Goal: Task Accomplishment & Management: Manage account settings

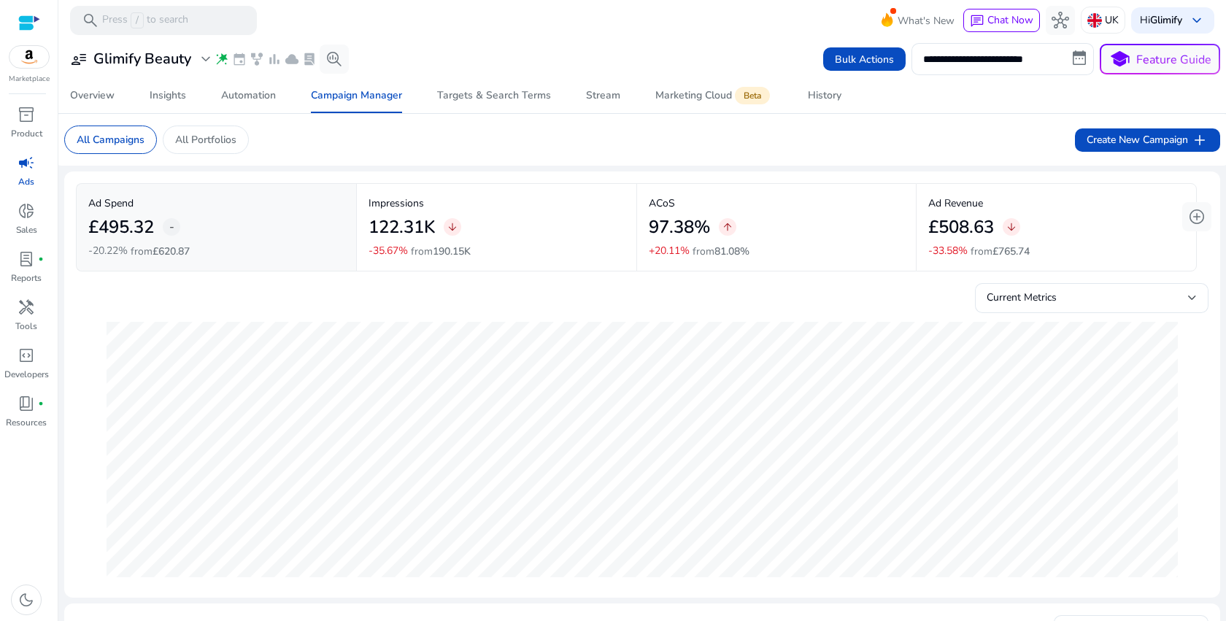
click at [458, 43] on div "**********" at bounding box center [642, 59] width 1156 height 32
click at [1087, 134] on span "Create New Campaign add" at bounding box center [1148, 140] width 122 height 18
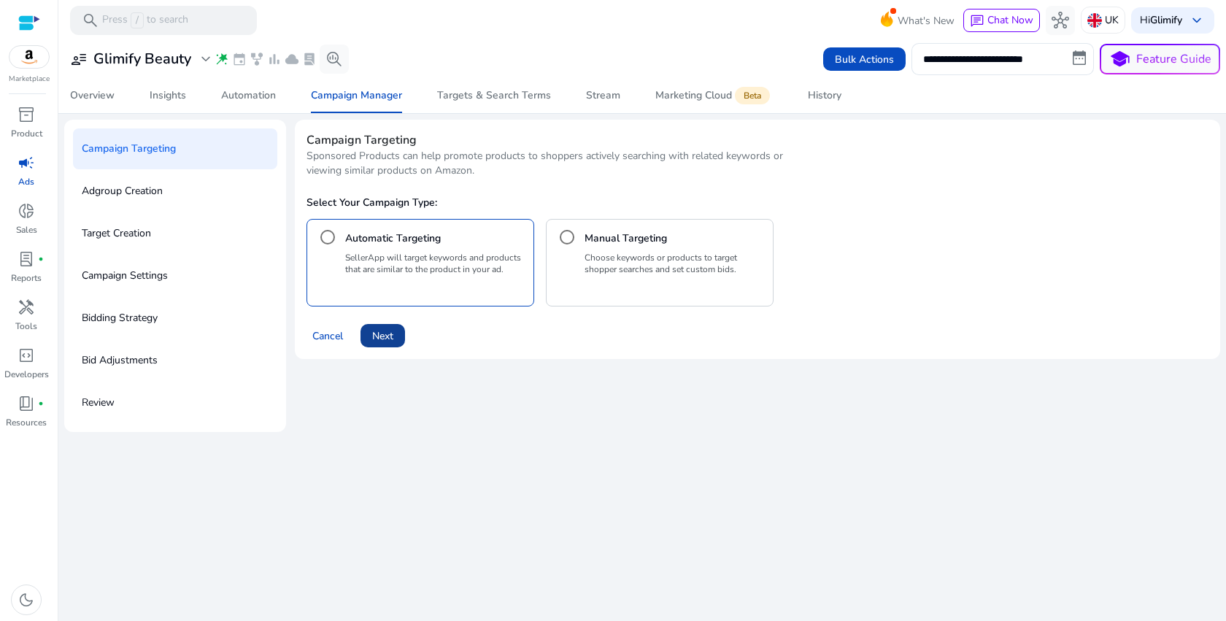
click at [381, 334] on span "Next" at bounding box center [382, 336] width 21 height 15
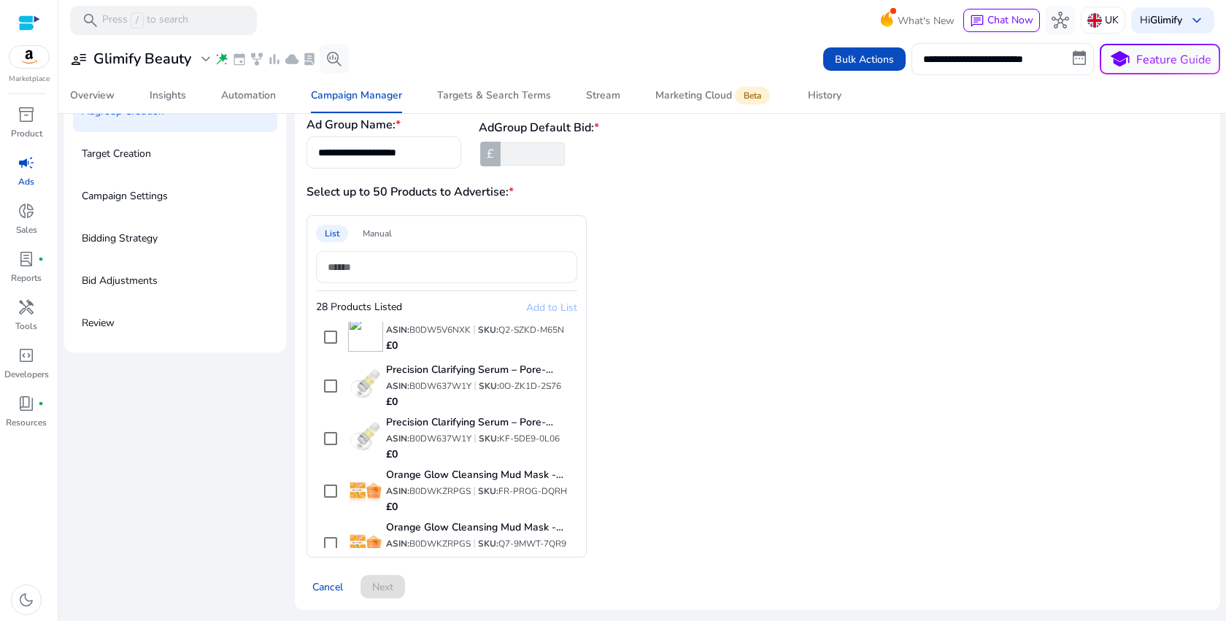
scroll to position [843, 0]
click at [750, 432] on div "List Manual 28 Products Listed Add to List Soothing 10 Clay Mask Pods – Avocado…" at bounding box center [587, 386] width 561 height 342
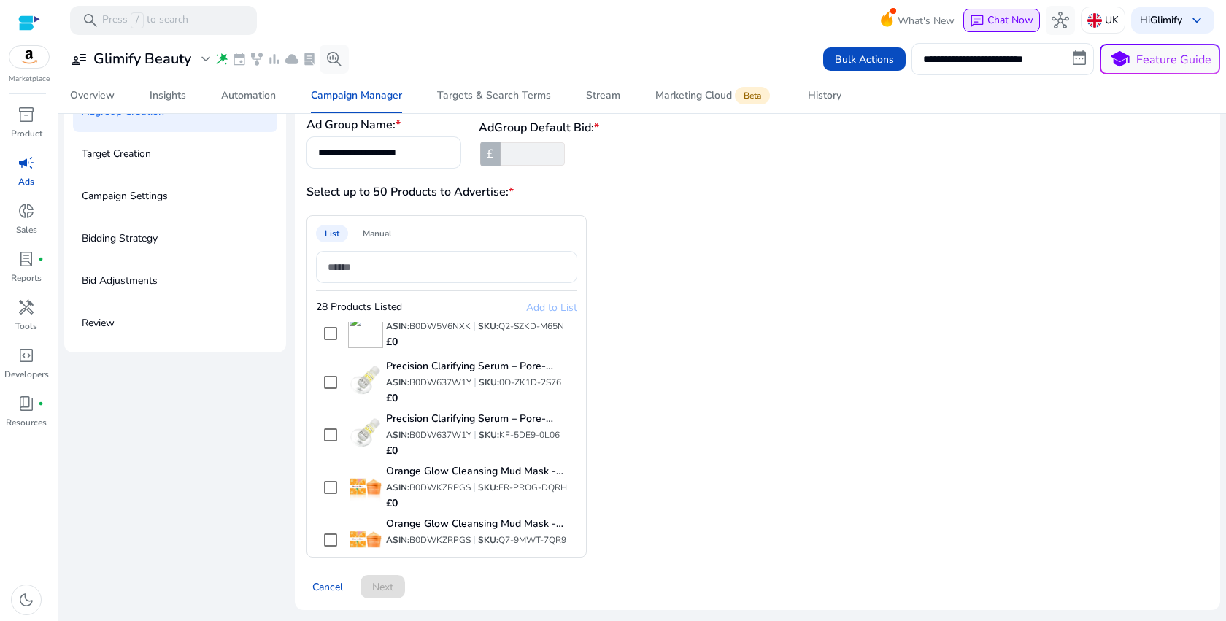
click at [988, 15] on span "Chat Now" at bounding box center [1011, 20] width 46 height 14
click at [988, 28] on button "chat Chat Now" at bounding box center [1002, 20] width 77 height 23
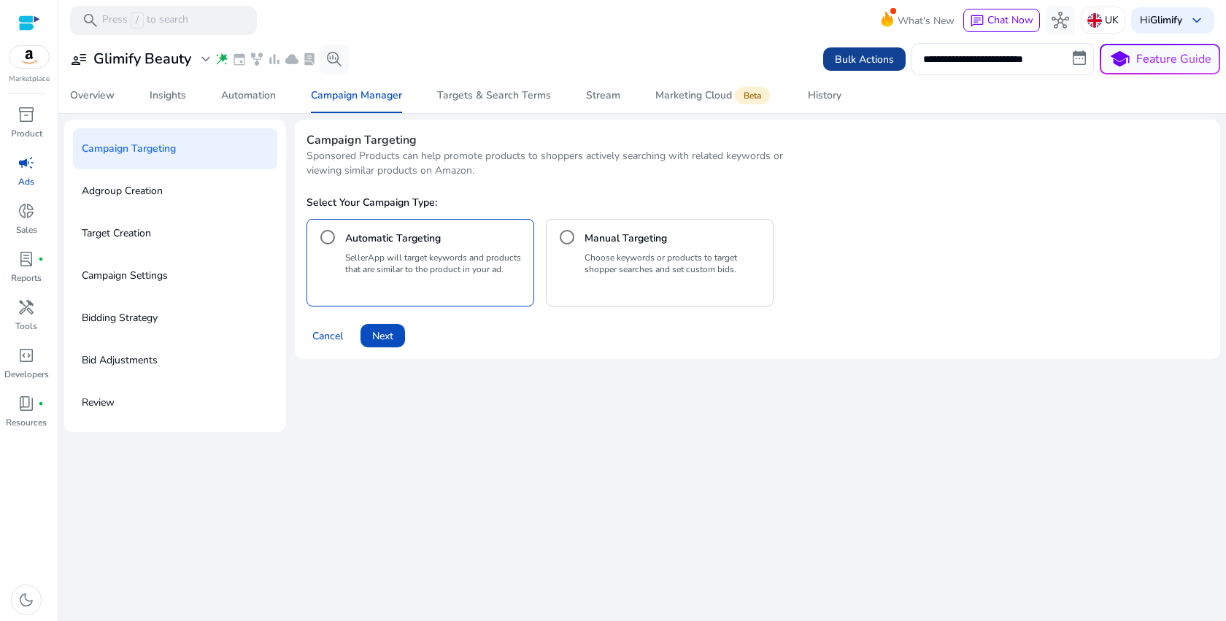
click at [866, 56] on span "Bulk Actions" at bounding box center [864, 59] width 59 height 15
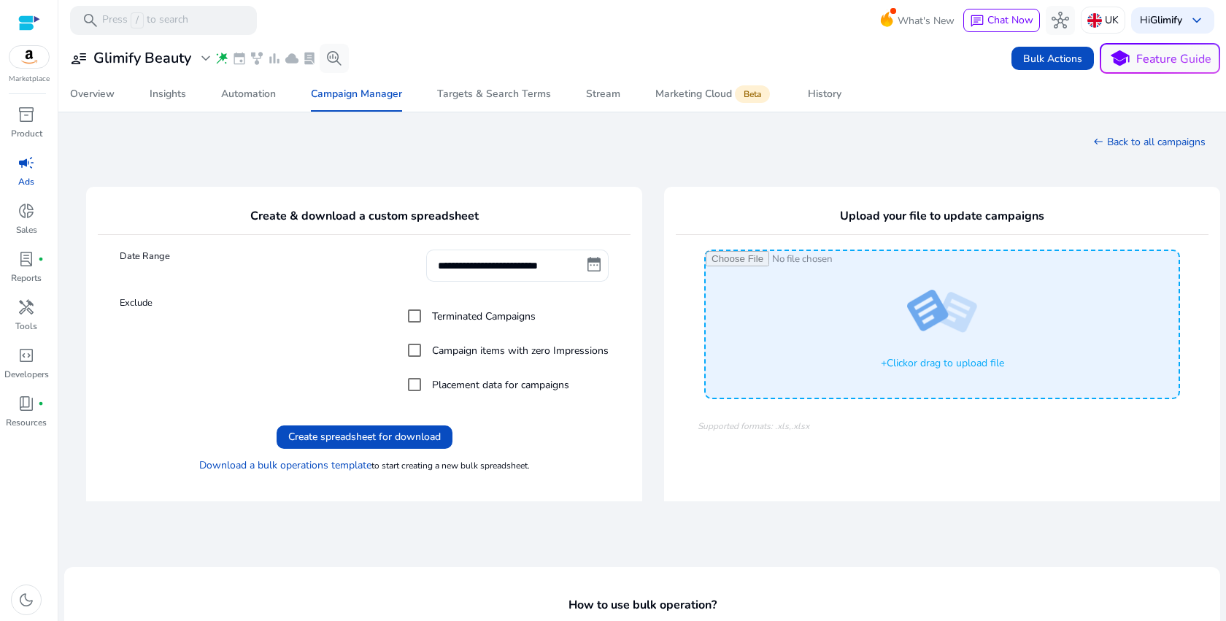
click at [958, 369] on input "Click" at bounding box center [942, 324] width 473 height 146
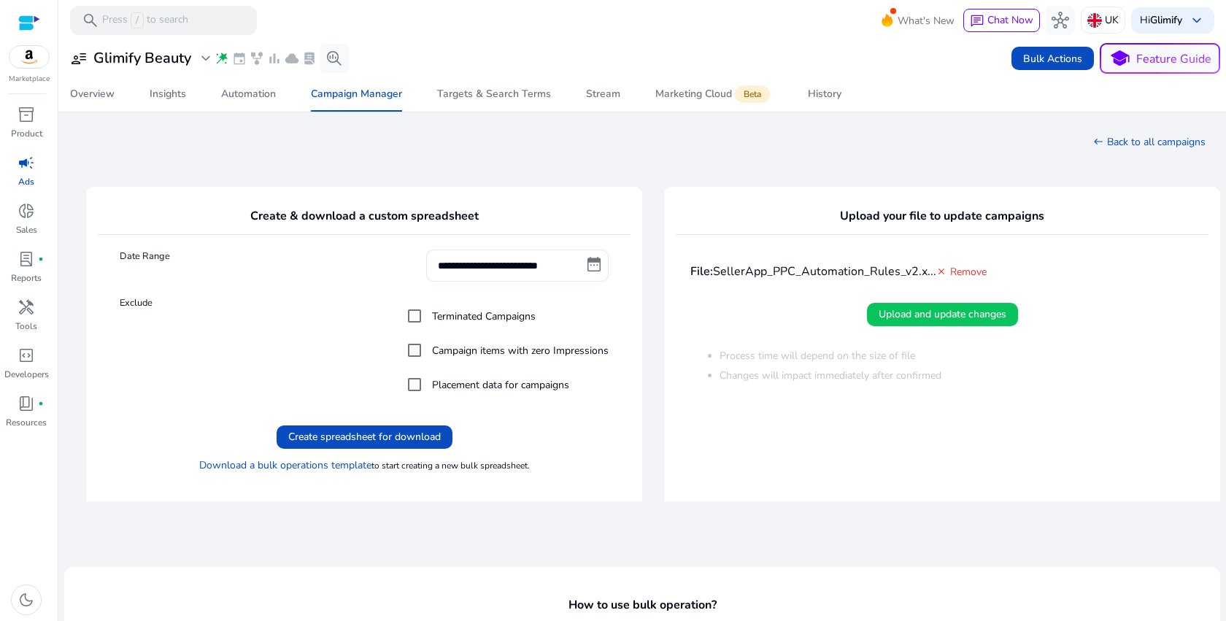
click at [960, 311] on span "Upload and update changes" at bounding box center [943, 314] width 128 height 15
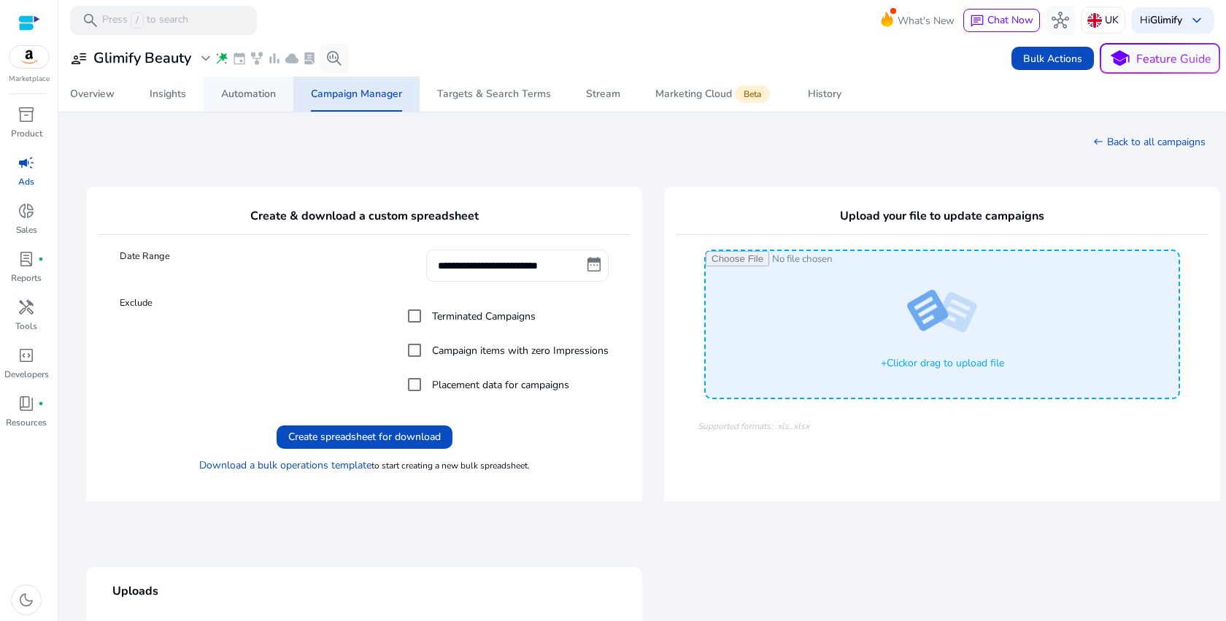
click at [245, 98] on div "Automation" at bounding box center [248, 94] width 55 height 10
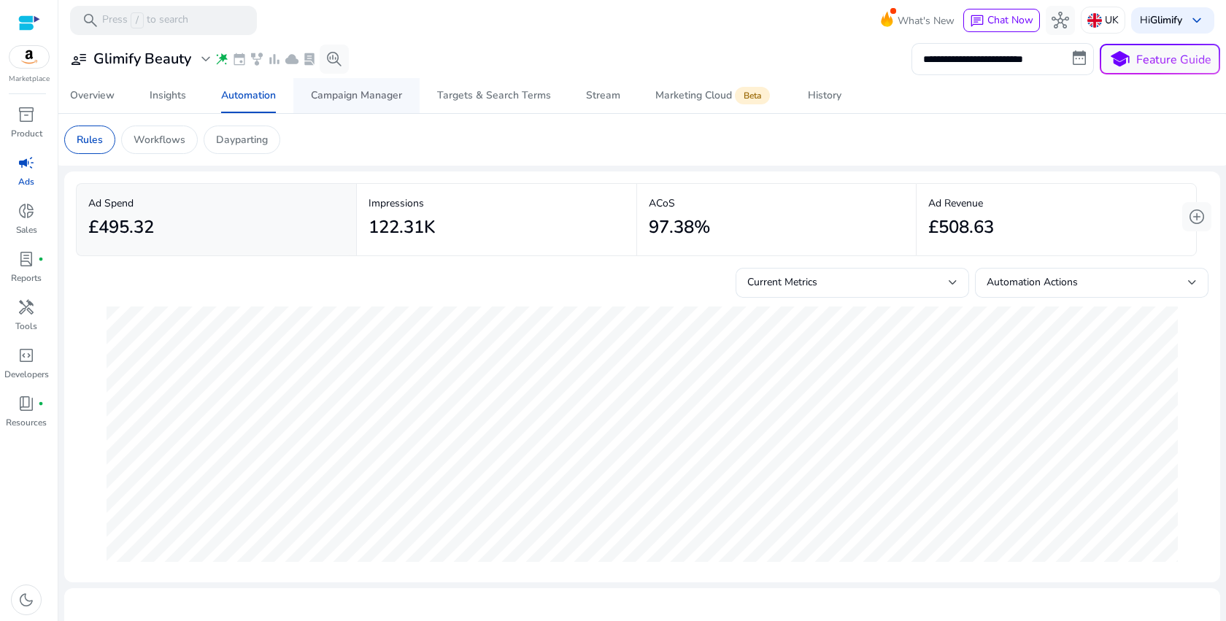
click at [346, 101] on div "Campaign Manager" at bounding box center [356, 96] width 91 height 10
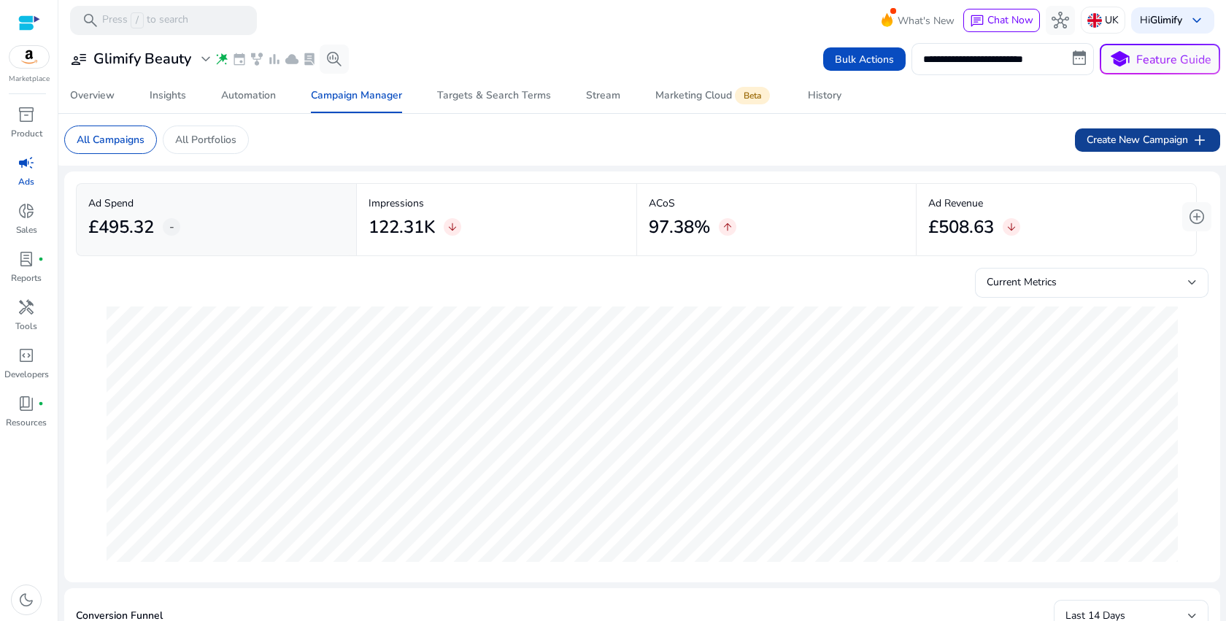
click at [1129, 134] on span "Create New Campaign add" at bounding box center [1148, 140] width 122 height 18
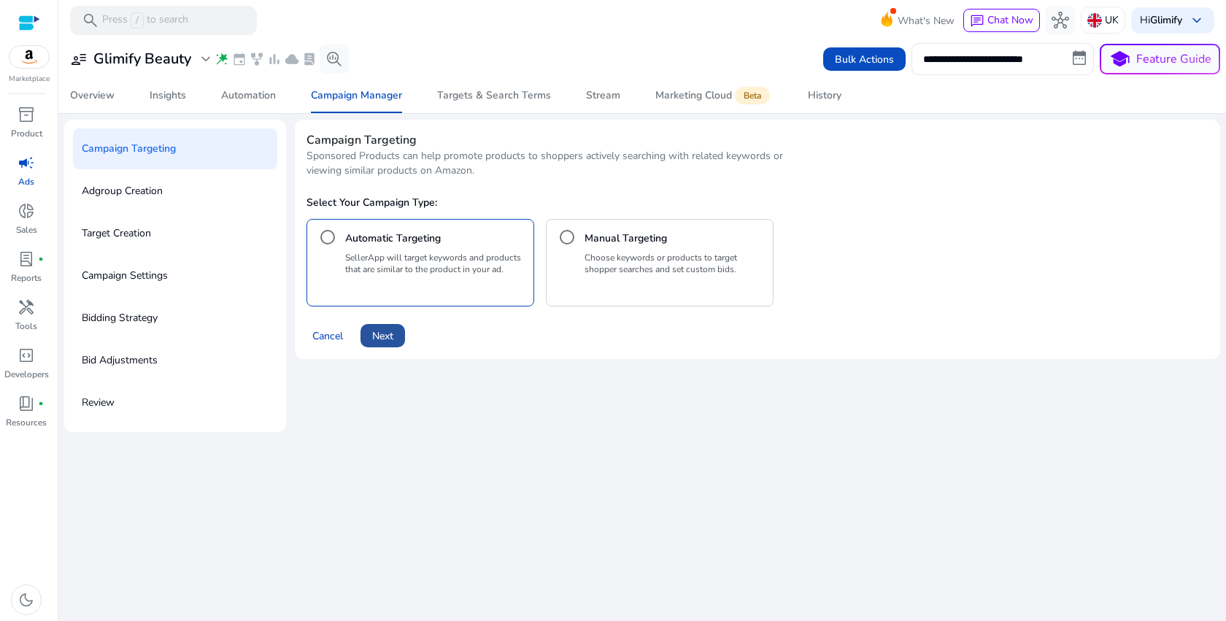
click at [385, 334] on span "Next" at bounding box center [382, 336] width 21 height 15
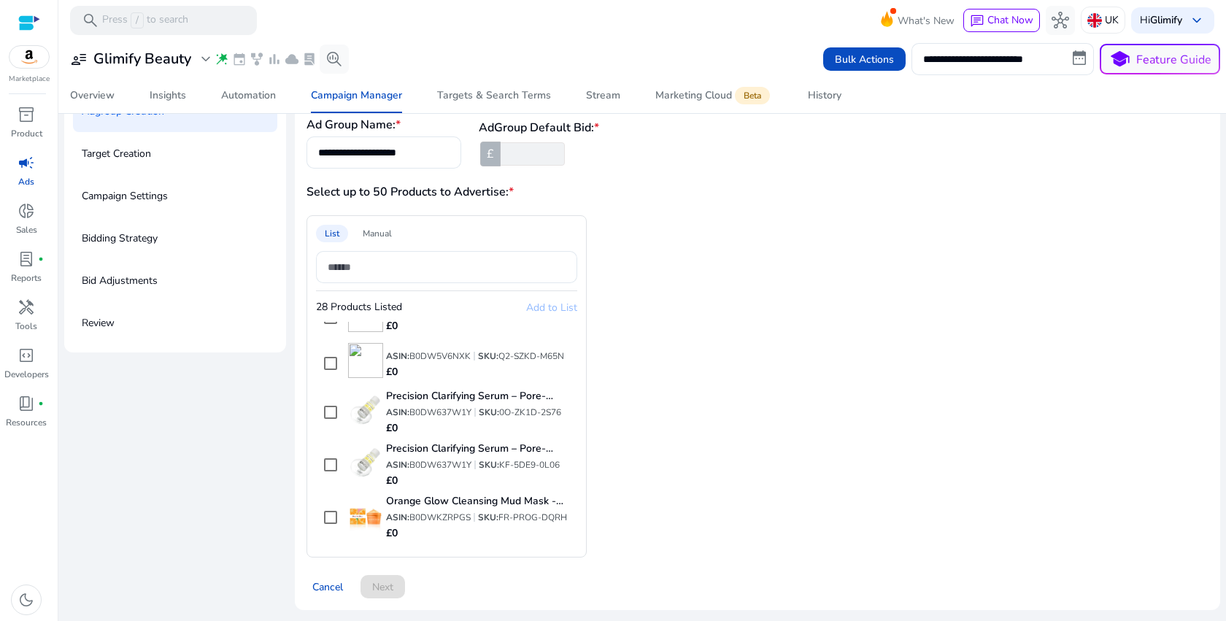
scroll to position [812, 0]
click at [1055, 18] on span "hub" at bounding box center [1061, 21] width 18 height 18
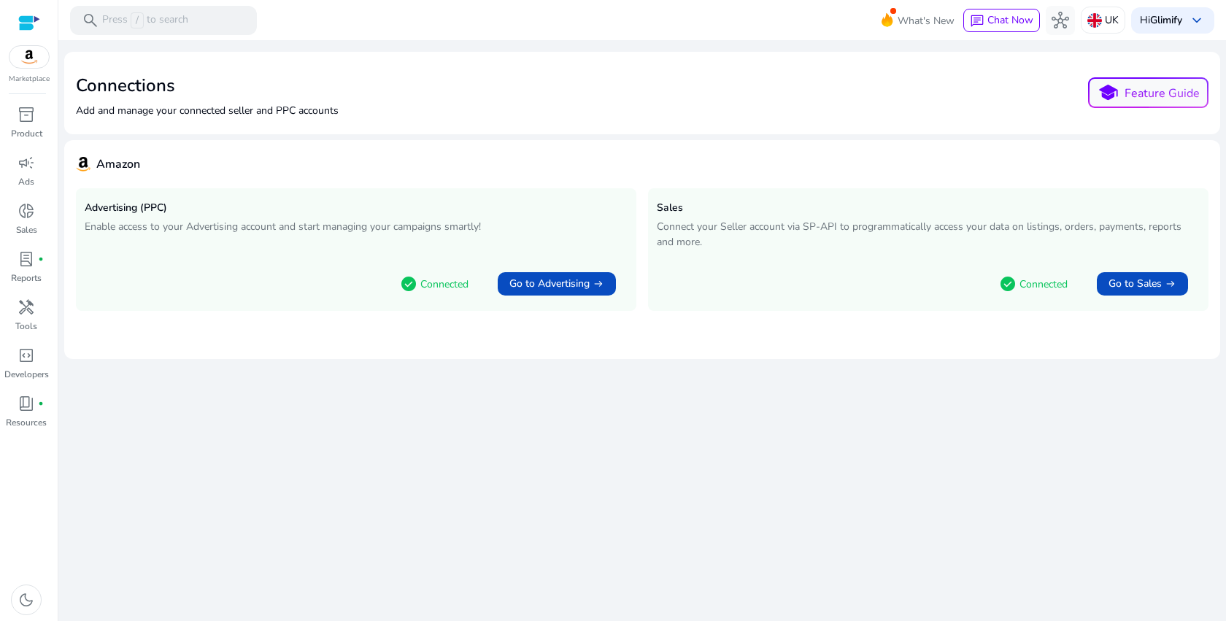
click at [926, 219] on p "Connect your Seller account via SP-API to programmatically access your data on …" at bounding box center [928, 234] width 543 height 31
click at [99, 163] on h4 "Amazon" at bounding box center [118, 165] width 44 height 14
click at [99, 162] on h4 "Amazon" at bounding box center [118, 165] width 44 height 14
click at [1176, 15] on b "Glimify" at bounding box center [1166, 20] width 32 height 14
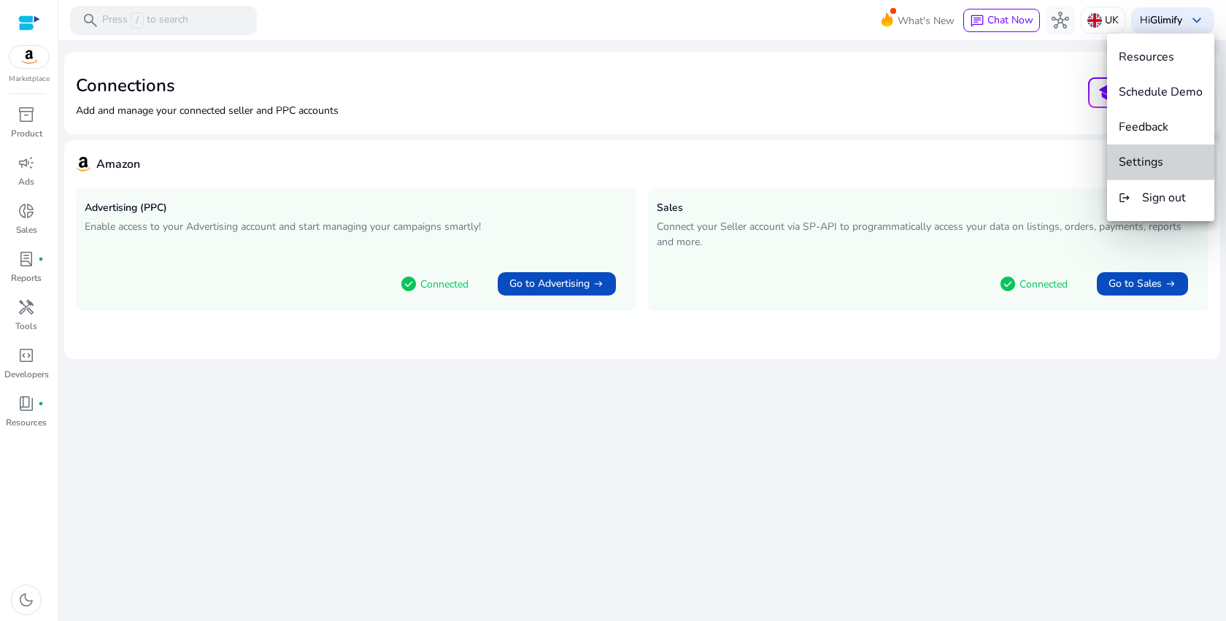
click at [1138, 150] on button "Settings" at bounding box center [1160, 162] width 107 height 35
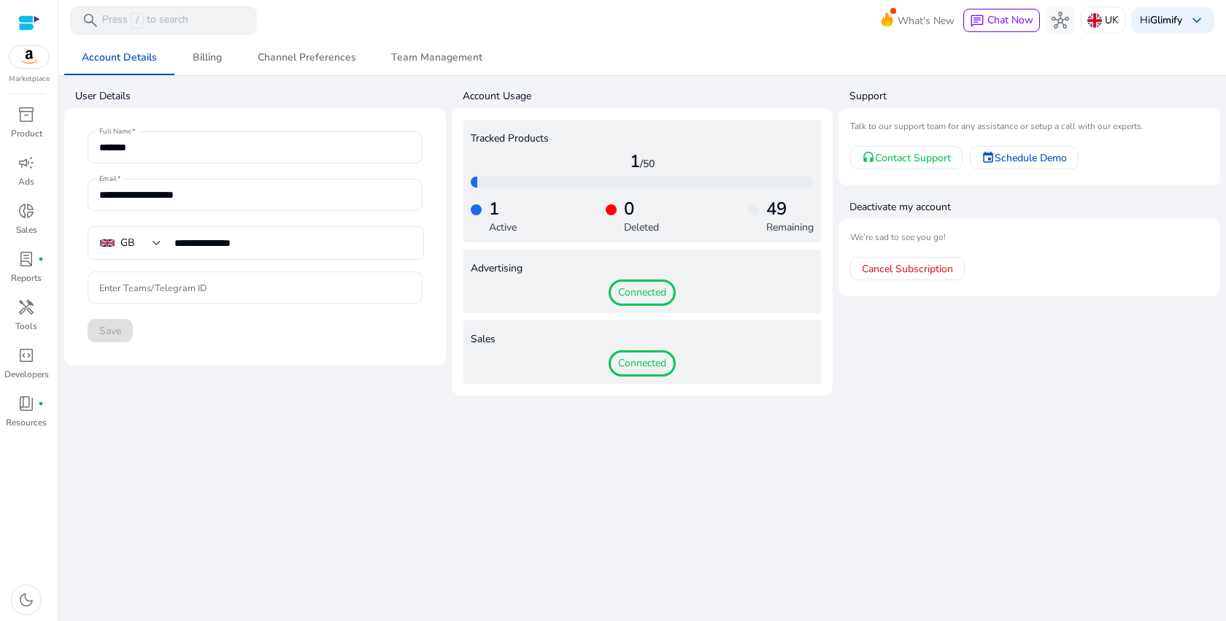
click at [637, 288] on span "Connected" at bounding box center [642, 293] width 67 height 26
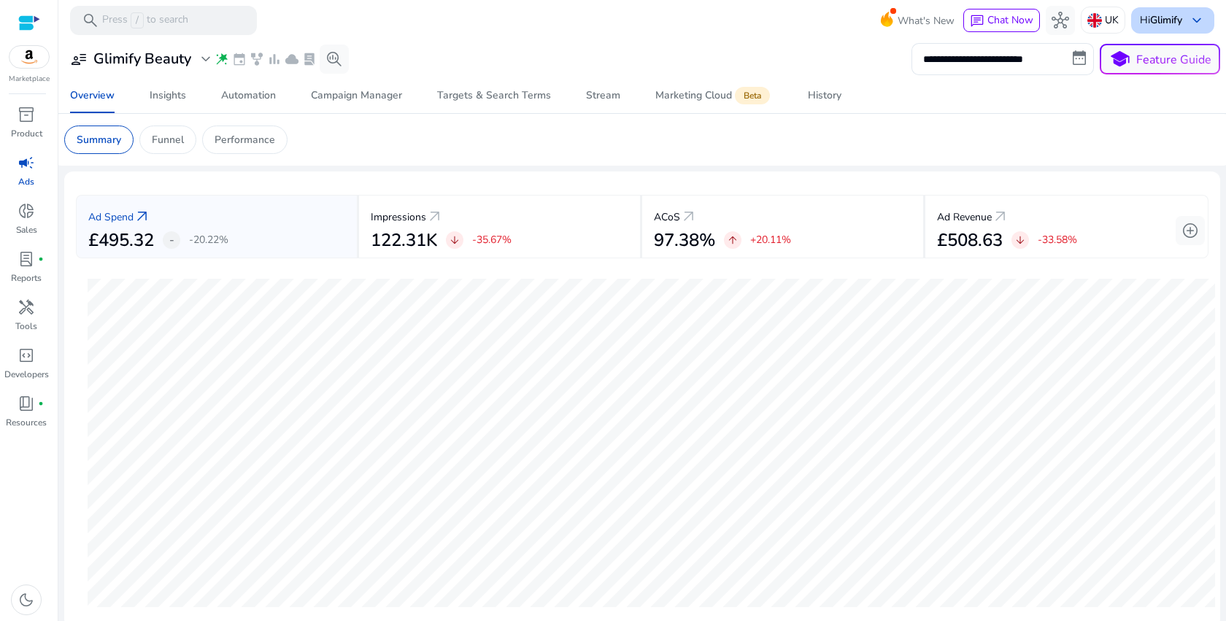
click at [1156, 15] on b "Glimify" at bounding box center [1166, 20] width 32 height 14
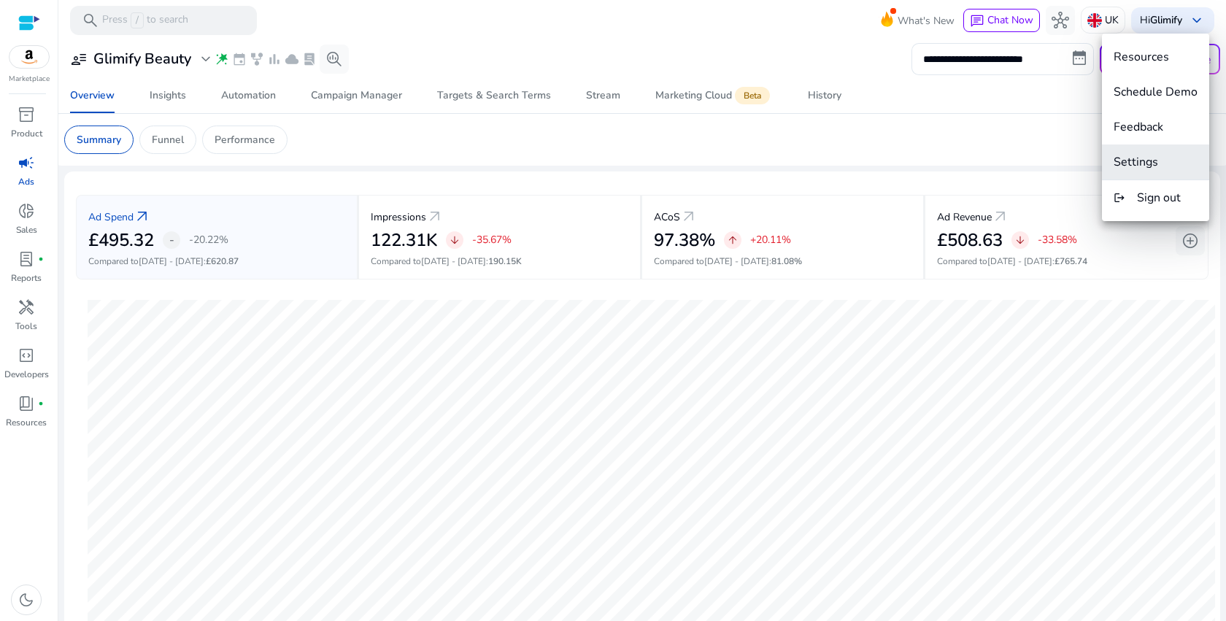
click at [1160, 160] on span "Settings" at bounding box center [1156, 162] width 84 height 16
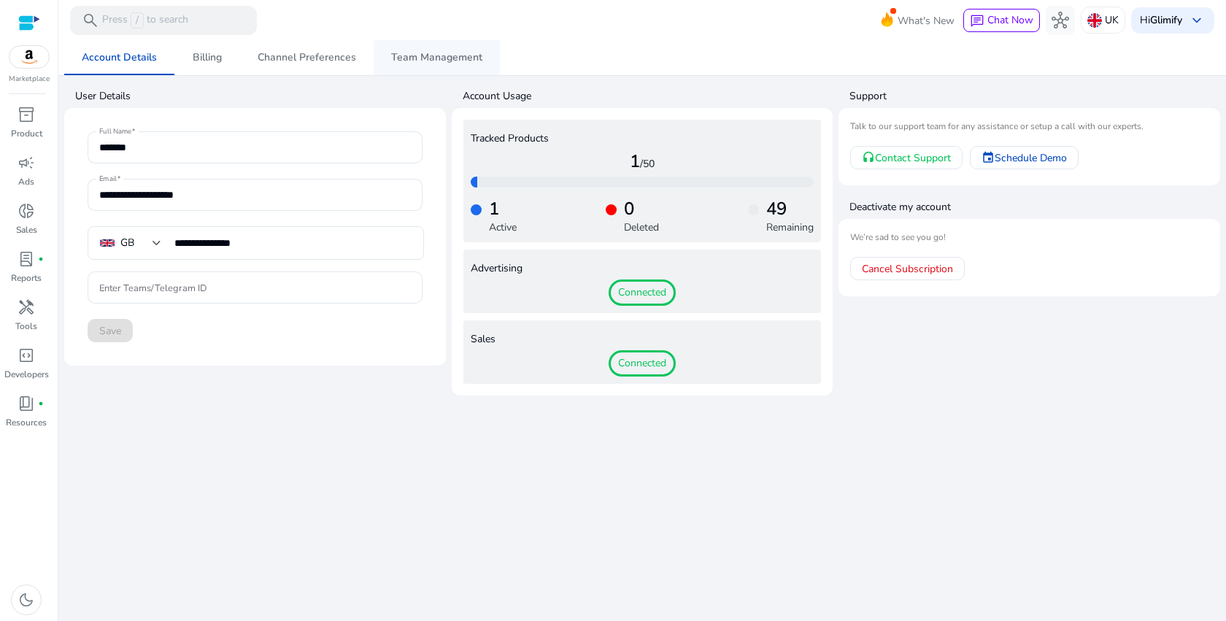
click at [443, 63] on span "Team Management" at bounding box center [436, 58] width 91 height 10
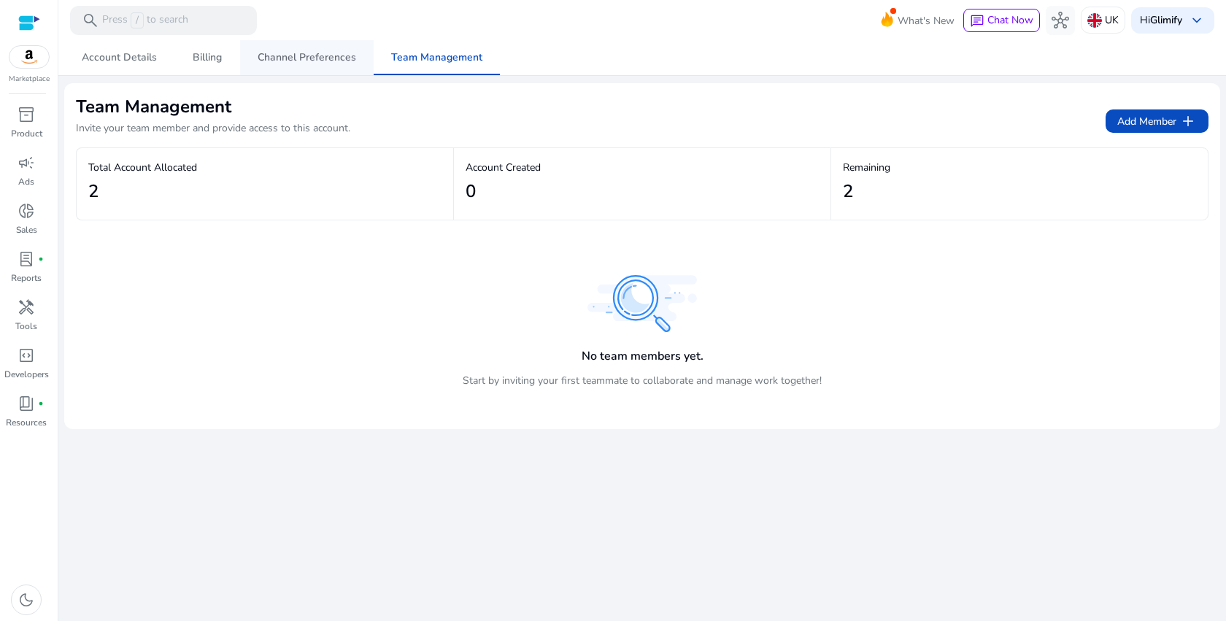
click at [334, 59] on span "Channel Preferences" at bounding box center [307, 58] width 99 height 10
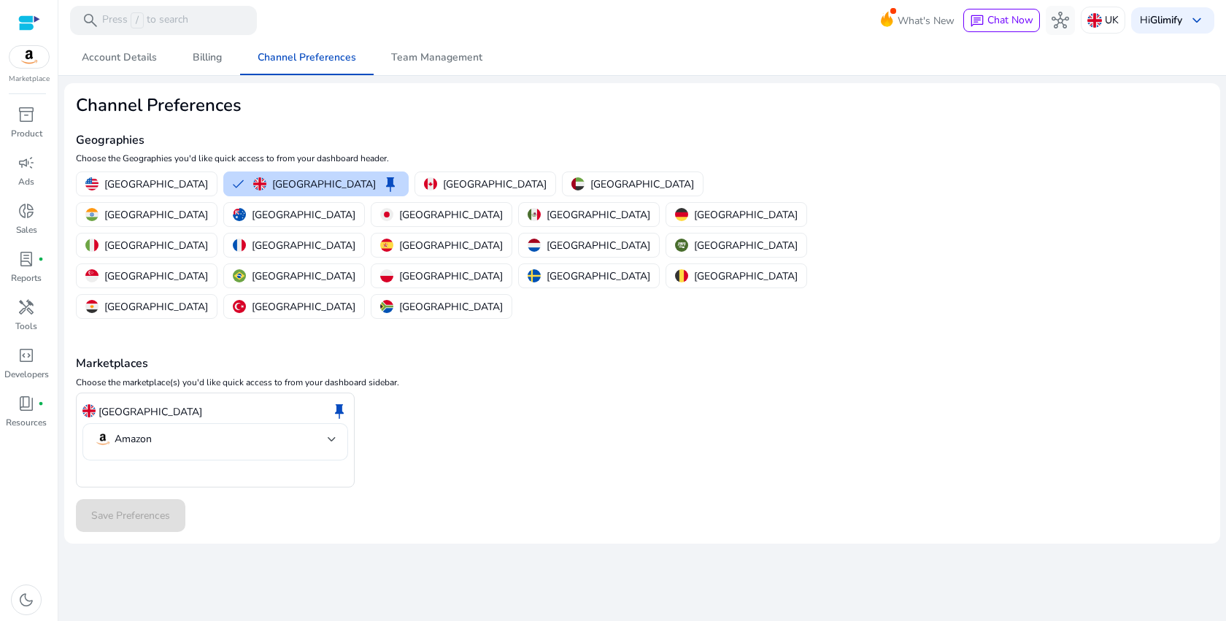
click at [315, 431] on mat-select-trigger "Amazon" at bounding box center [211, 440] width 234 height 18
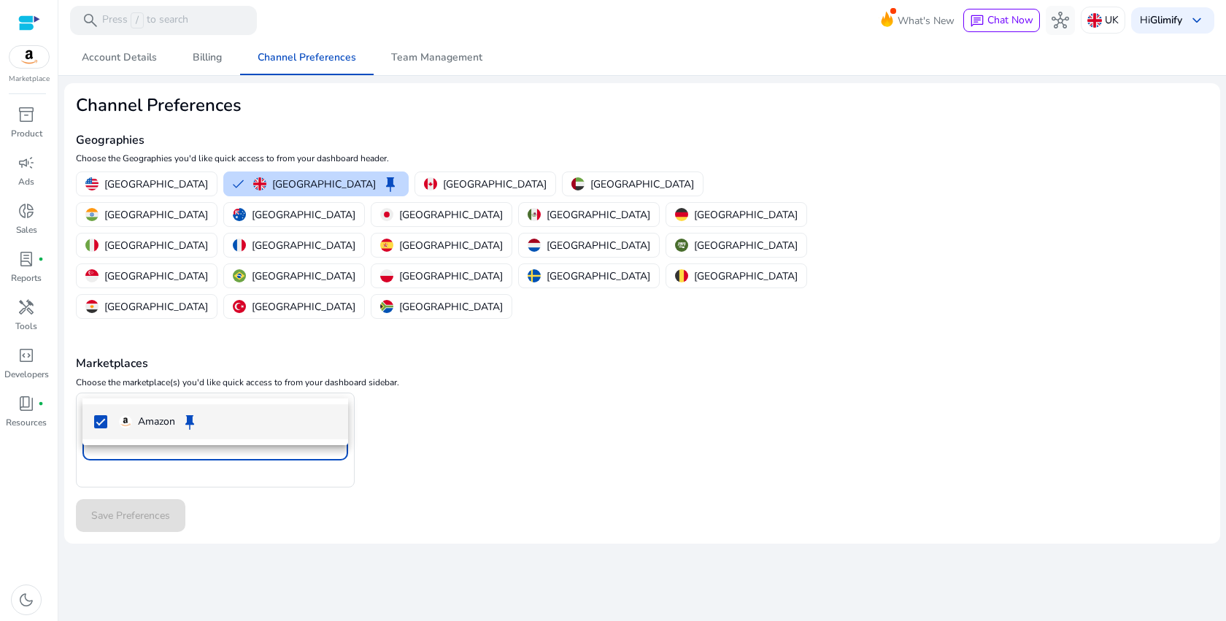
click at [315, 378] on div at bounding box center [613, 310] width 1226 height 621
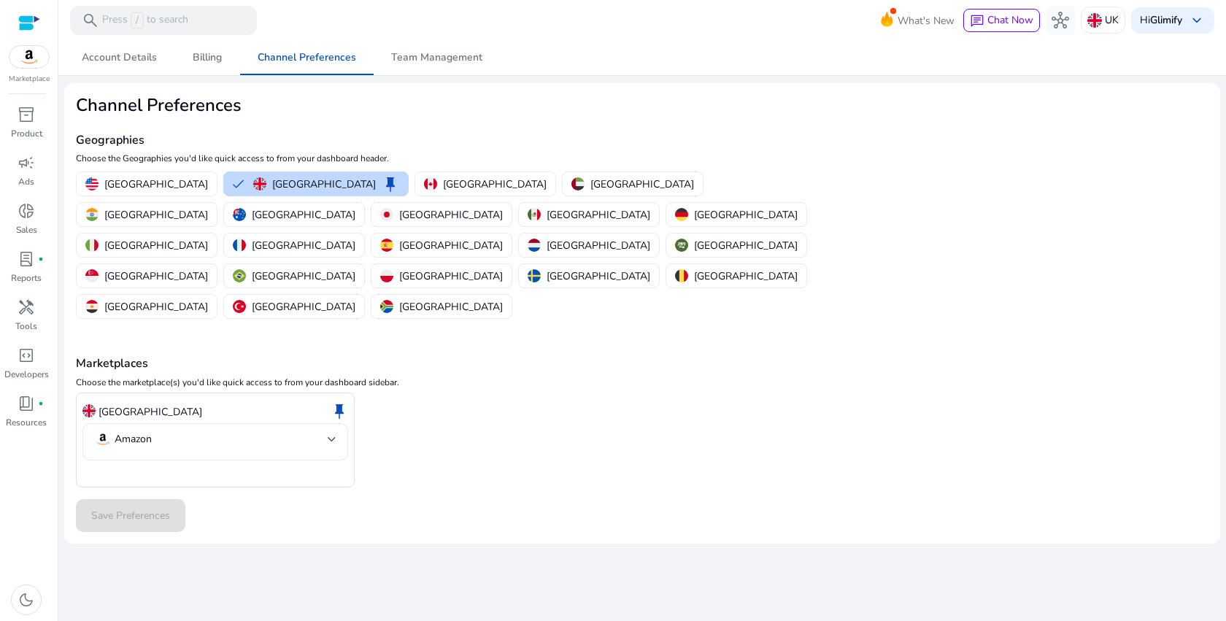
click at [243, 431] on mat-select-trigger "Amazon" at bounding box center [211, 440] width 234 height 18
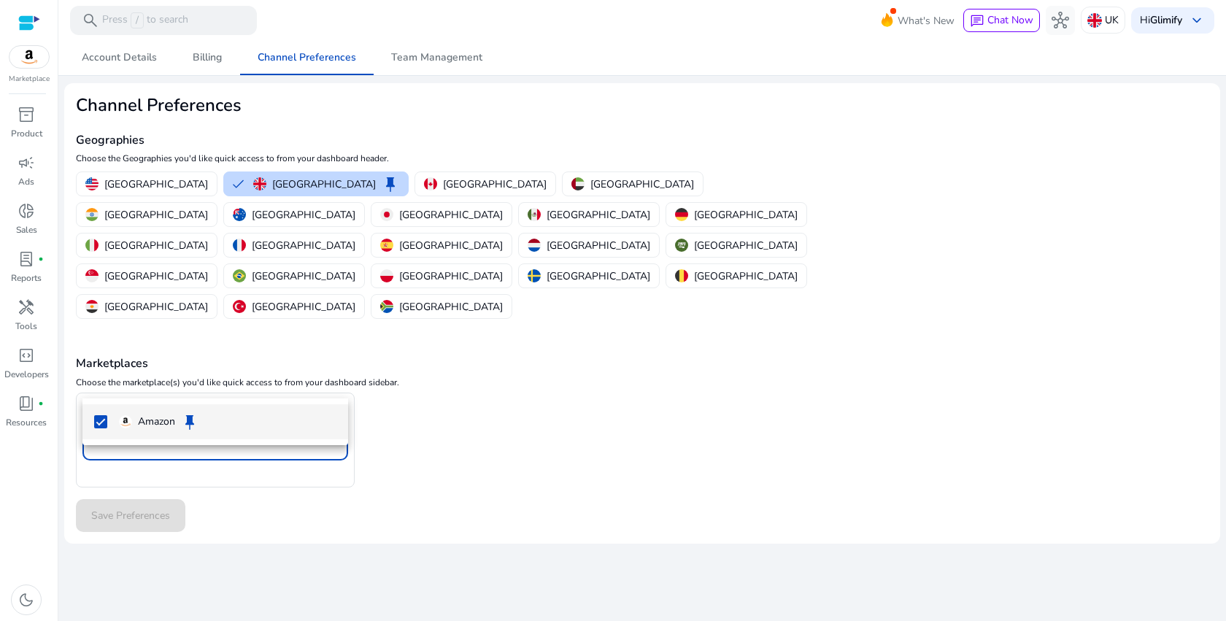
click at [243, 380] on div at bounding box center [613, 310] width 1226 height 621
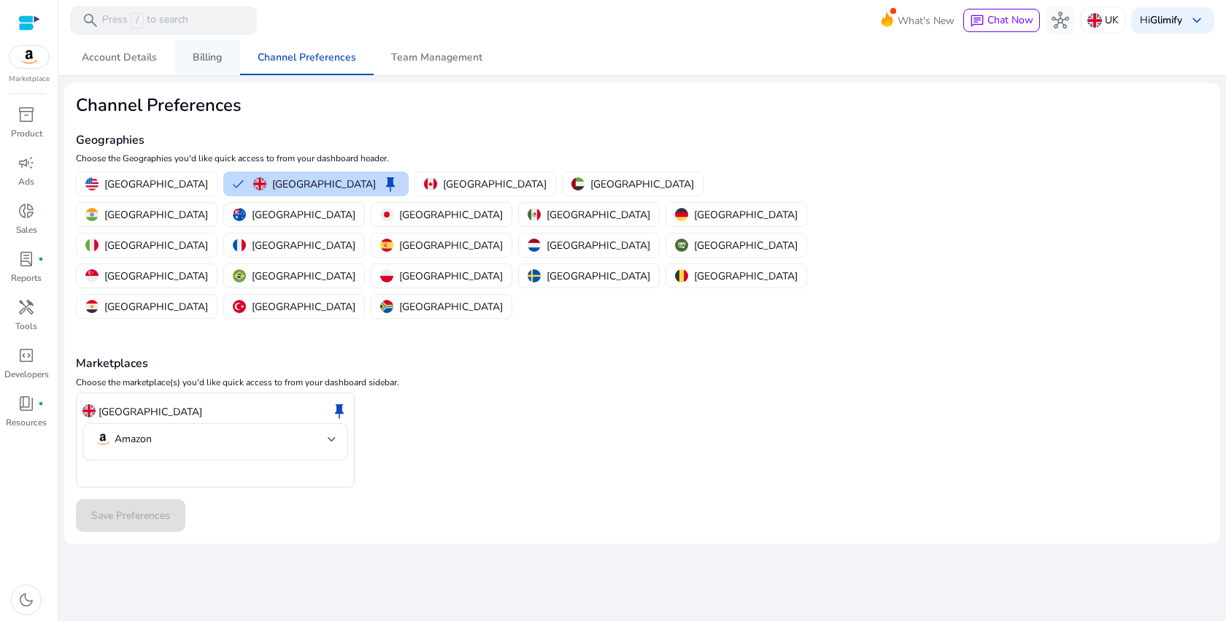
click at [210, 53] on span "Billing" at bounding box center [207, 58] width 29 height 10
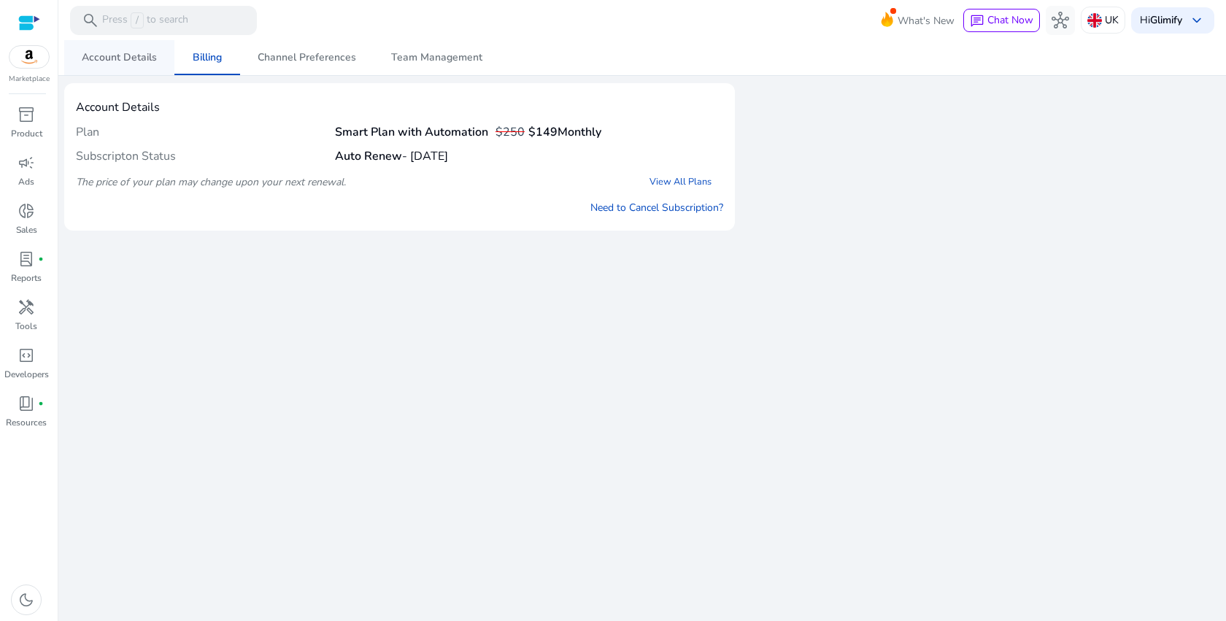
click at [128, 50] on span "Account Details" at bounding box center [119, 57] width 75 height 35
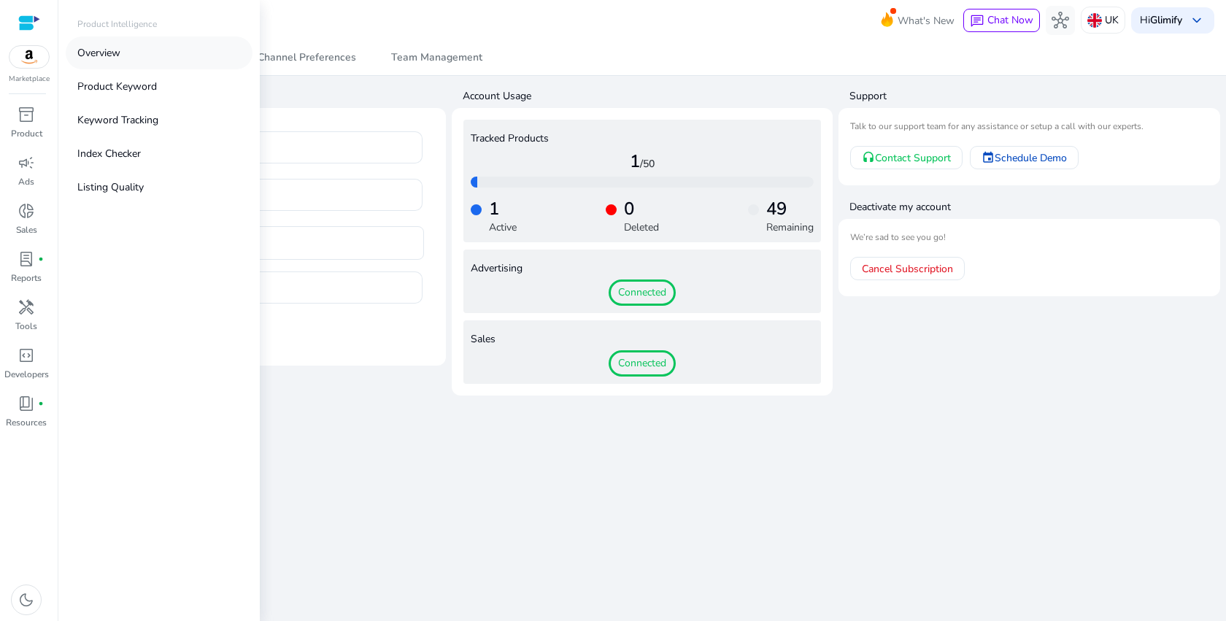
click at [139, 50] on link "Overview" at bounding box center [159, 53] width 187 height 33
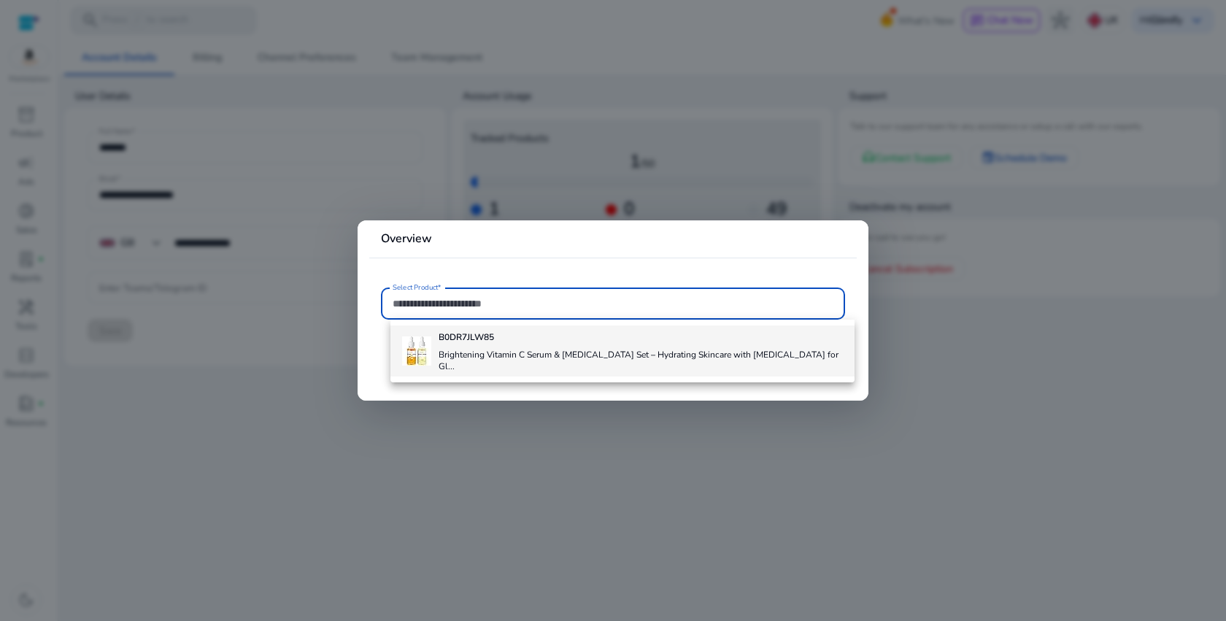
paste input "**********"
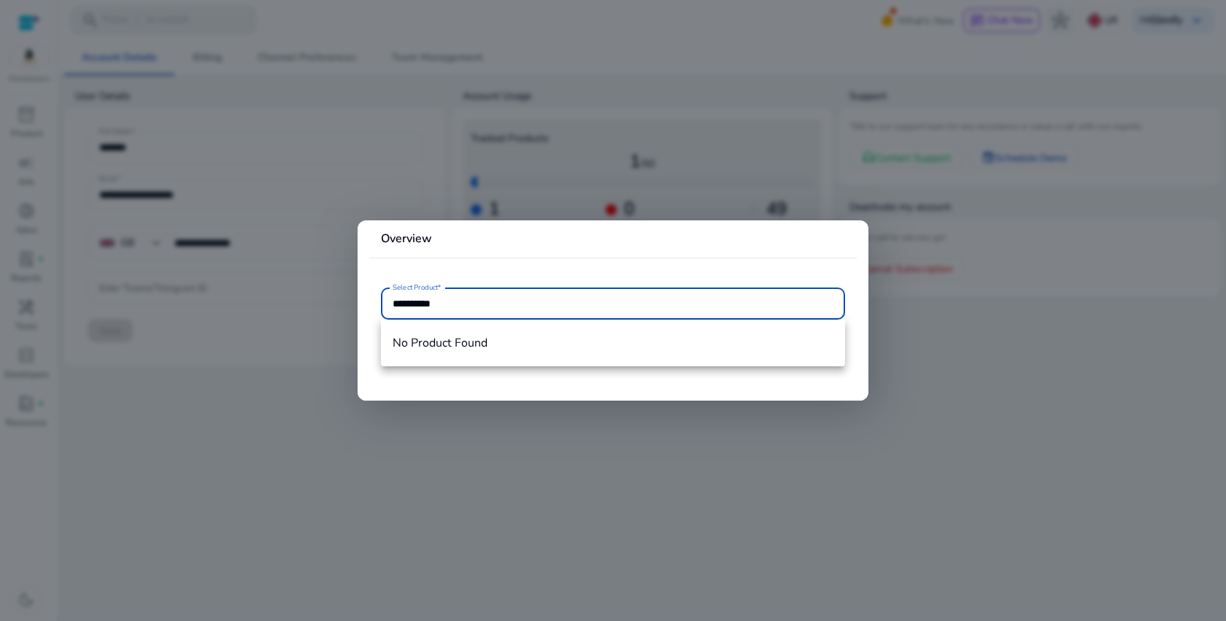
type input "**********"
click at [563, 269] on mat-card "**********" at bounding box center [613, 310] width 511 height 180
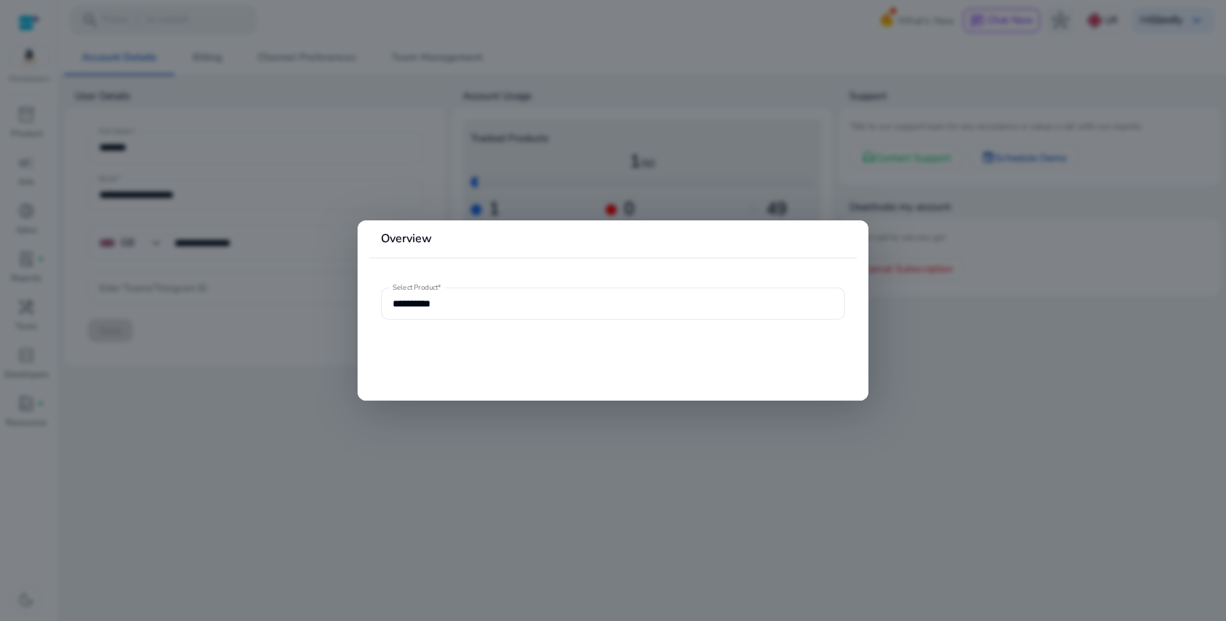
click at [516, 310] on input "**********" at bounding box center [613, 304] width 441 height 16
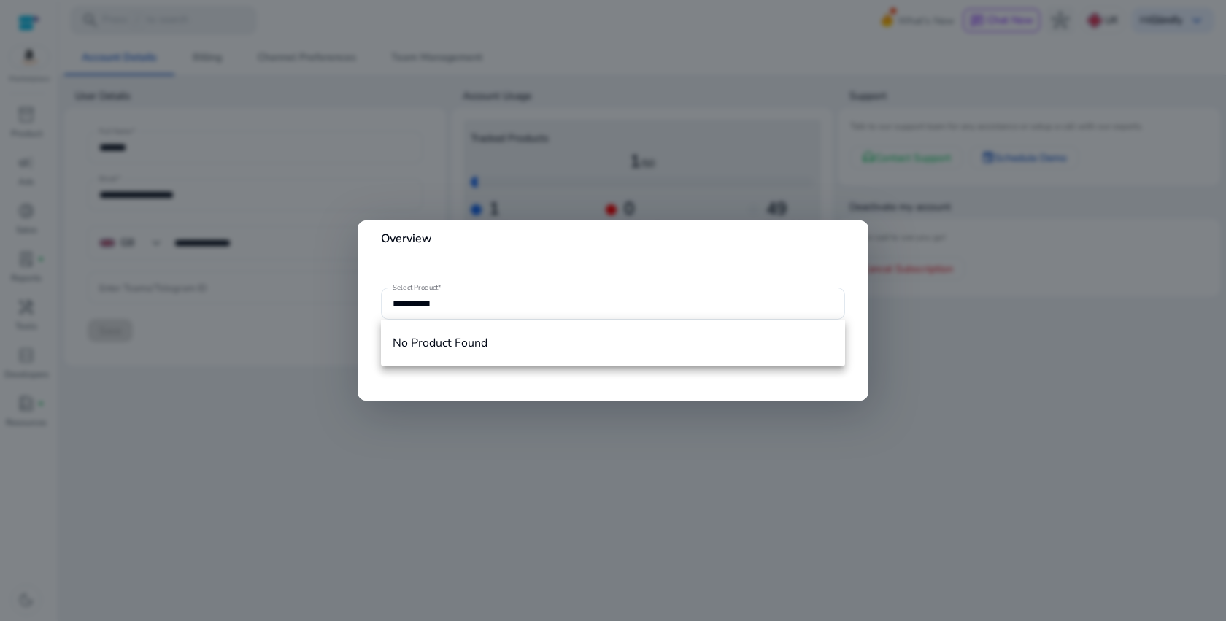
click at [615, 144] on div at bounding box center [613, 310] width 1226 height 621
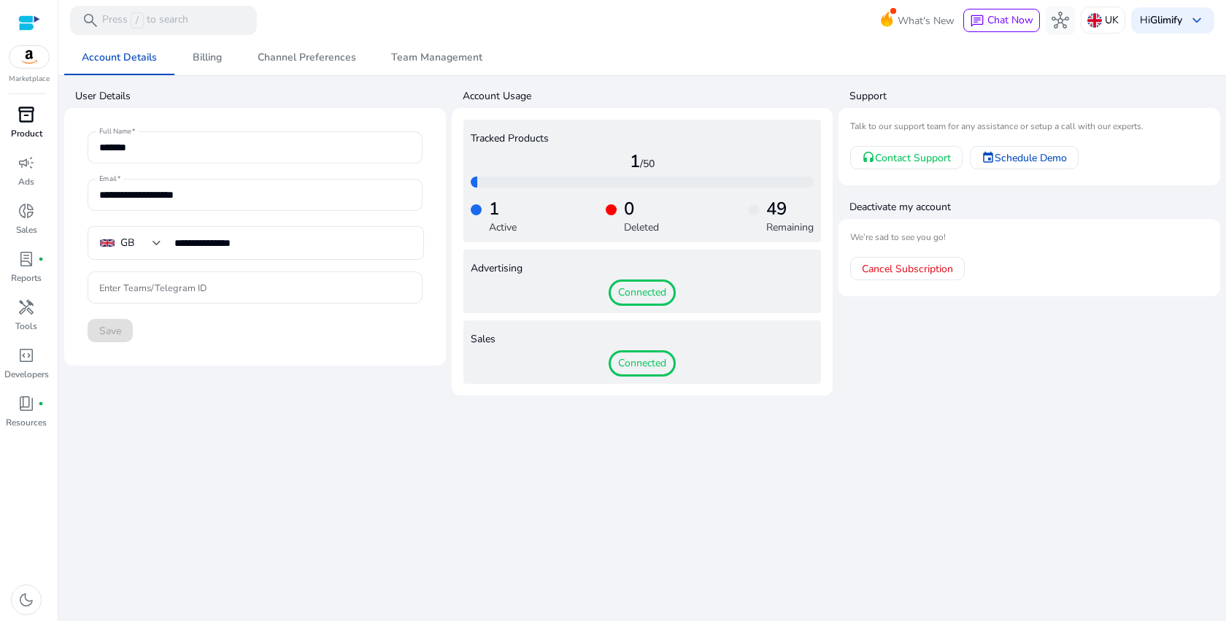
click at [21, 119] on span "inventory_2" at bounding box center [27, 115] width 18 height 18
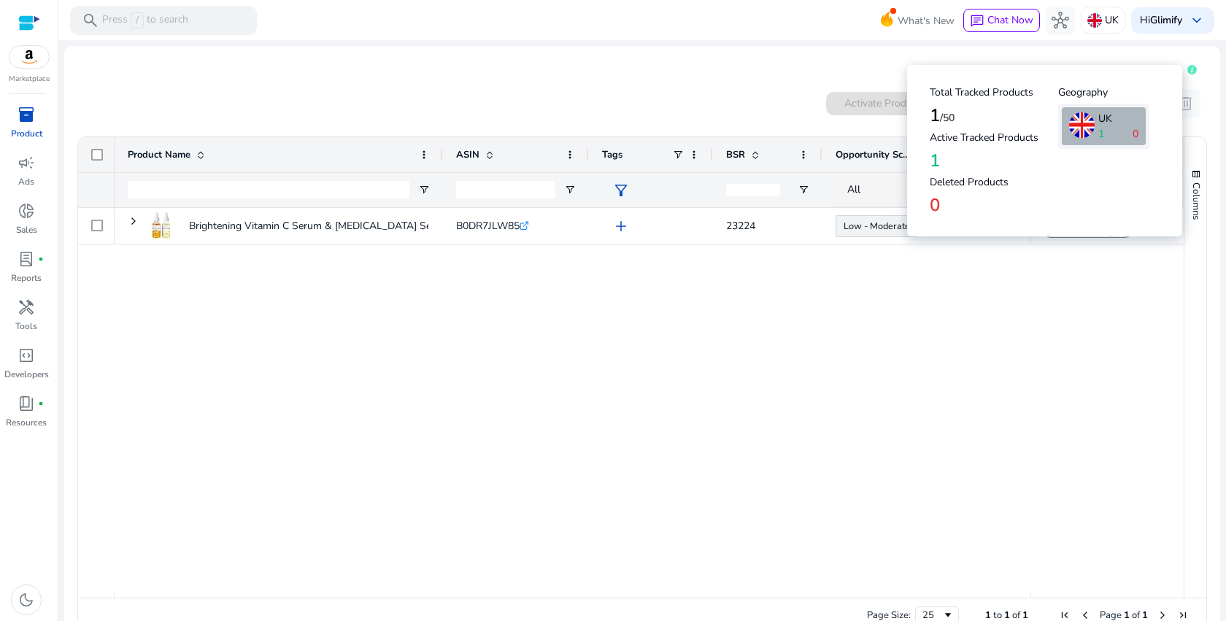
click at [1188, 68] on icon at bounding box center [1192, 69] width 9 height 9
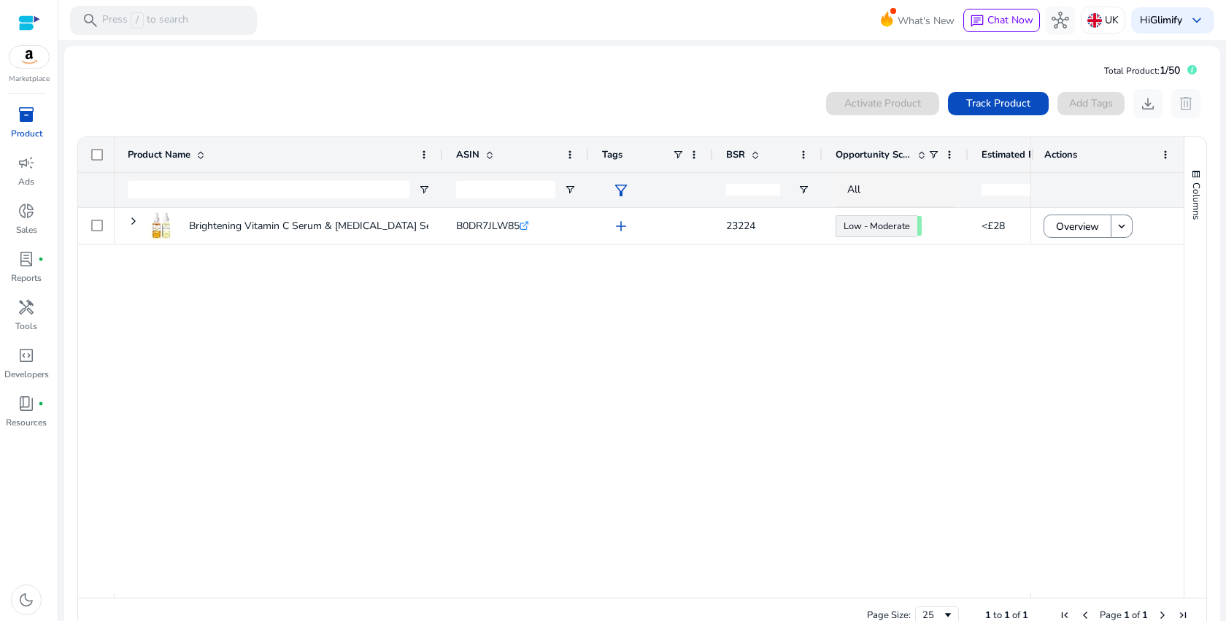
click at [426, 58] on mat-card "Total Product: 1/50 0 products selected Activate Product Track Product Add Tags…" at bounding box center [642, 349] width 1156 height 607
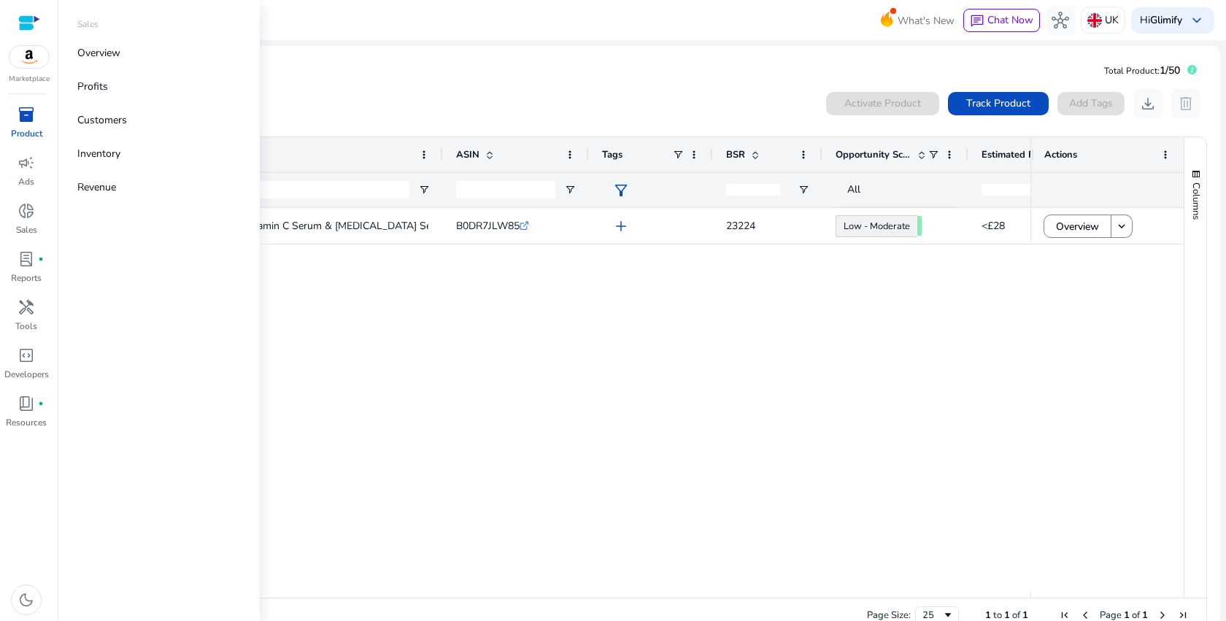
click at [32, 53] on img at bounding box center [28, 57] width 39 height 22
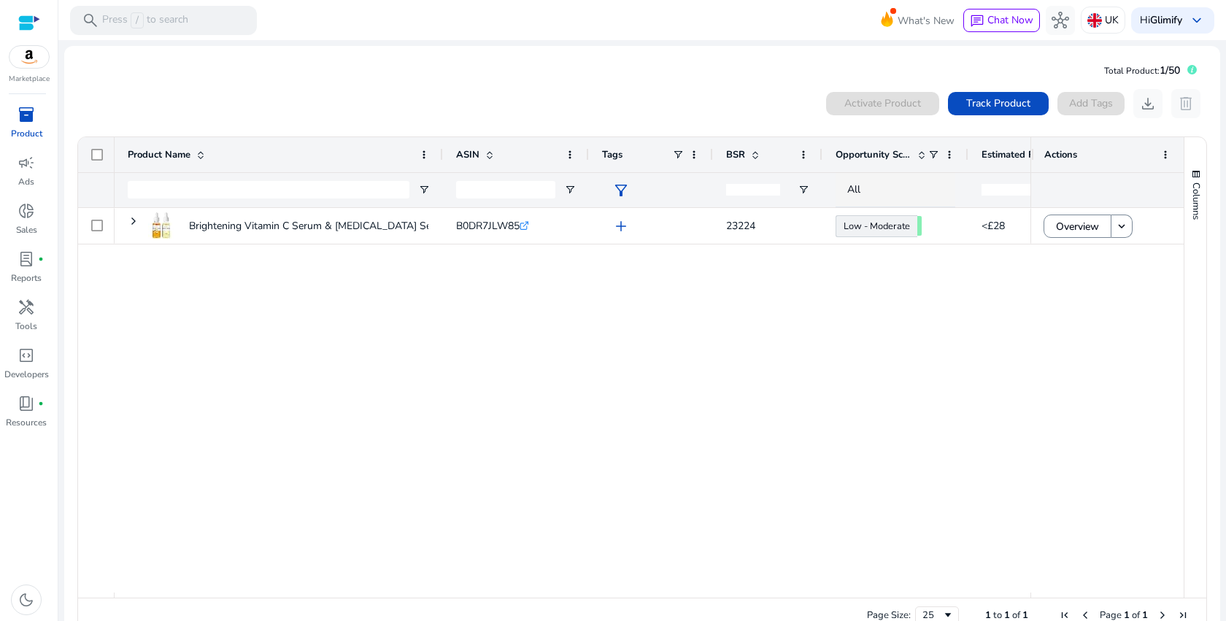
click at [28, 23] on div at bounding box center [29, 23] width 22 height 17
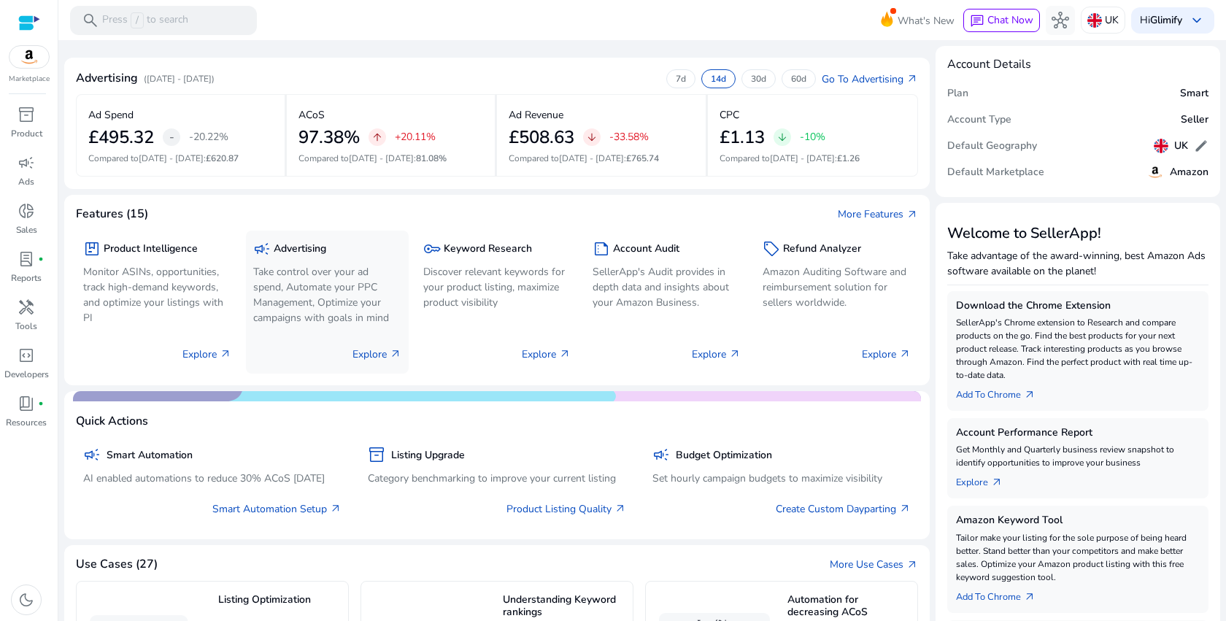
click at [354, 342] on div "Explore arrow_outward" at bounding box center [327, 348] width 148 height 37
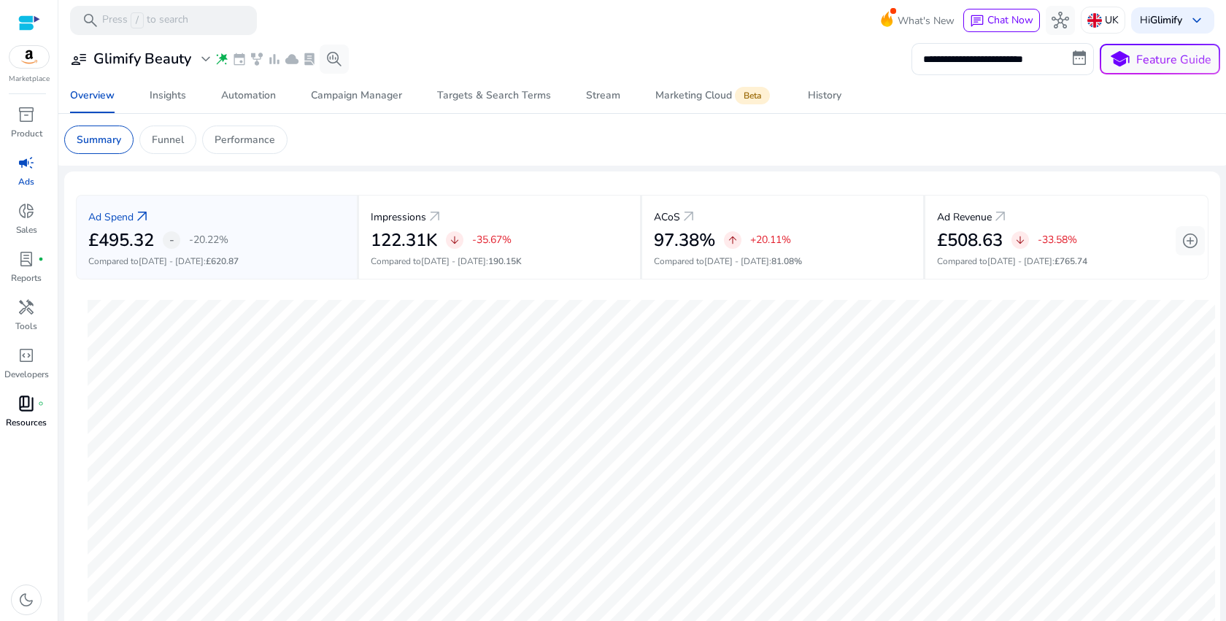
click at [22, 406] on span "book_4" at bounding box center [27, 404] width 18 height 18
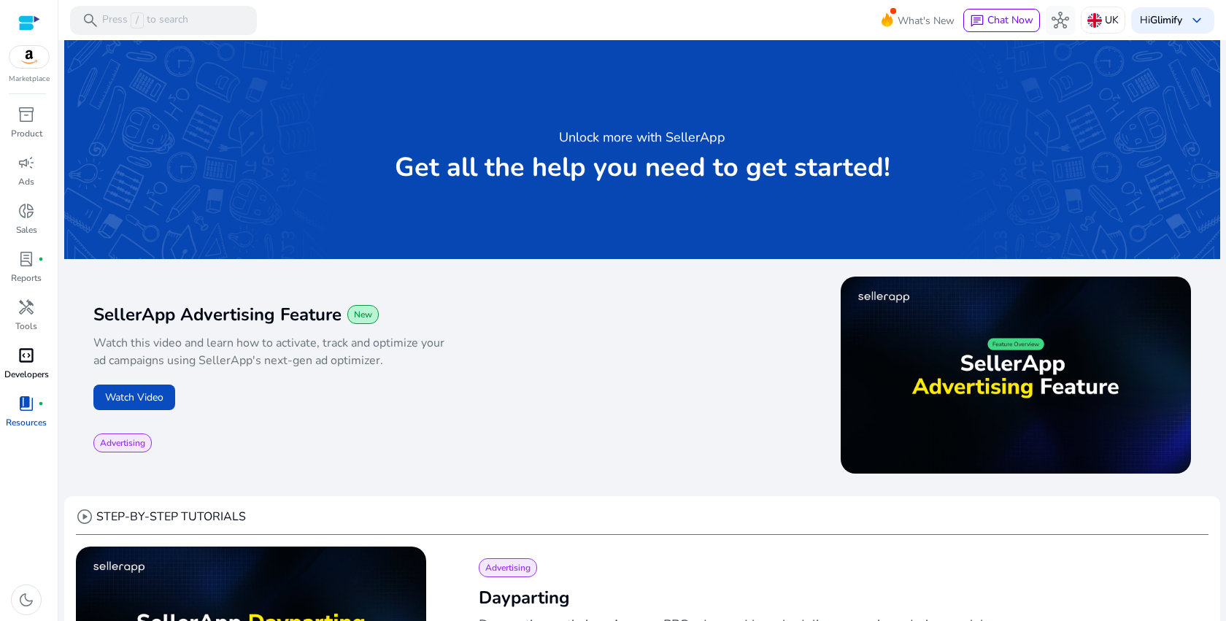
click at [28, 364] on span "code_blocks" at bounding box center [27, 356] width 18 height 18
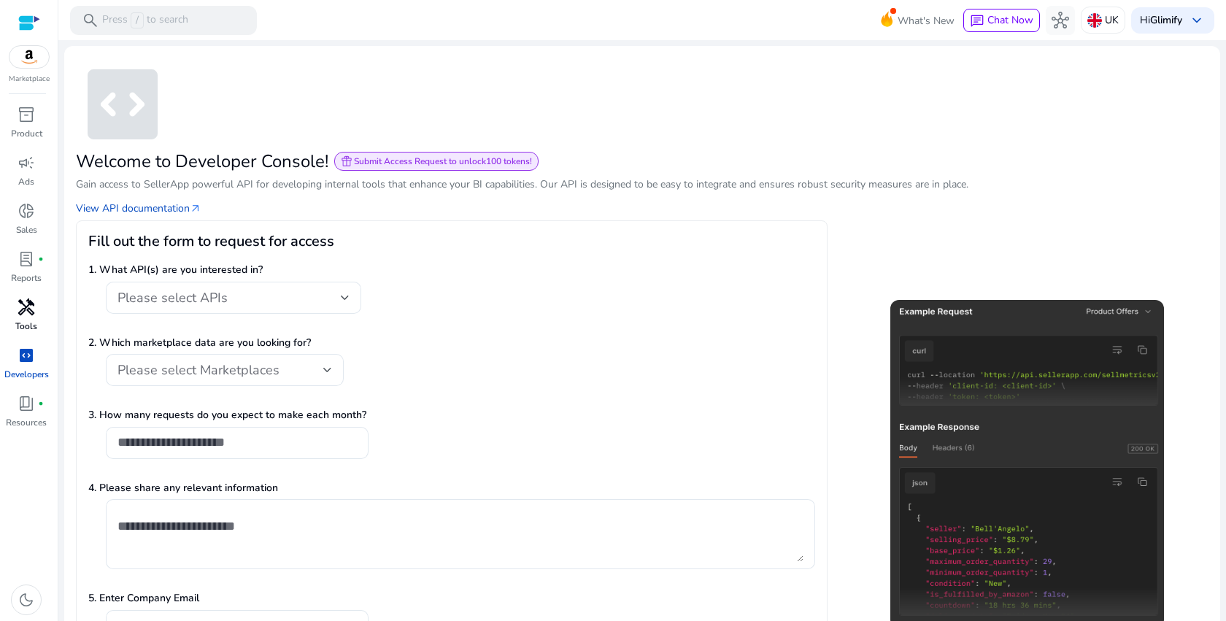
click at [29, 315] on span "handyman" at bounding box center [27, 308] width 18 height 18
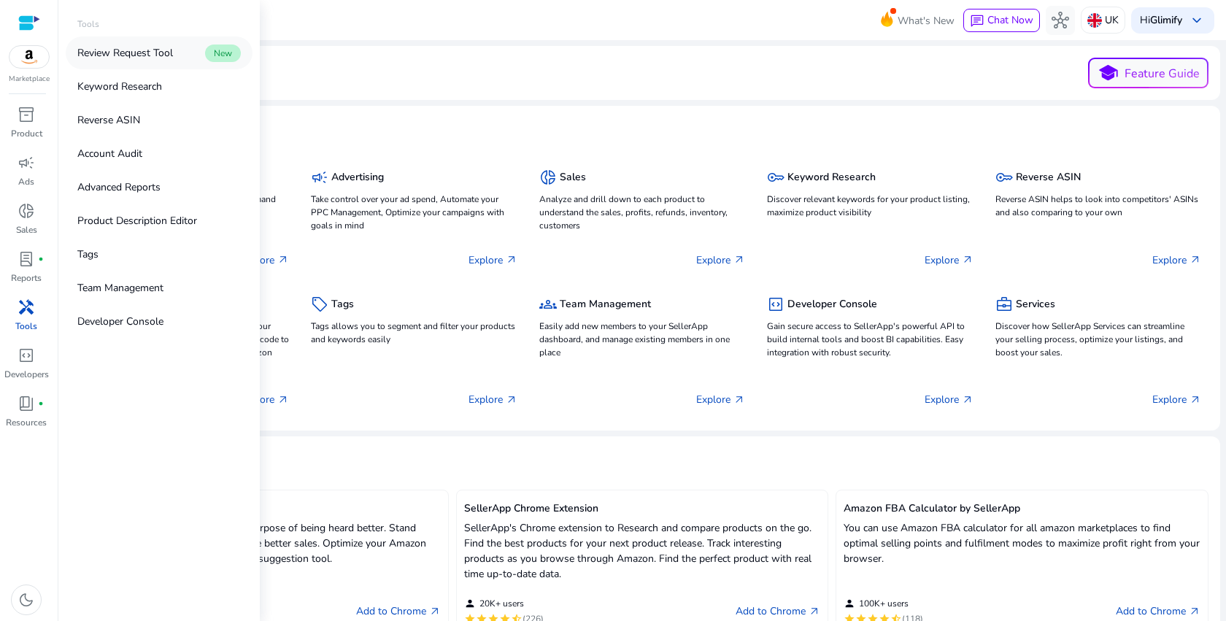
click at [166, 51] on p "Review Request Tool" at bounding box center [125, 52] width 96 height 15
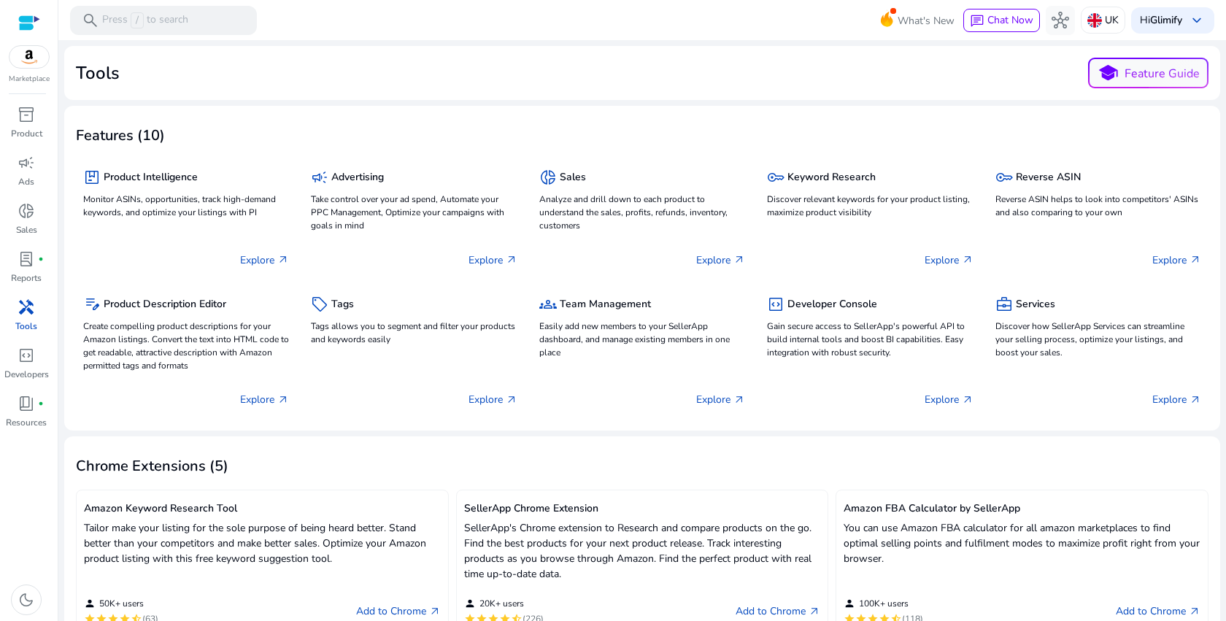
click at [32, 315] on span "handyman" at bounding box center [27, 308] width 18 height 18
click at [19, 264] on span "lab_profile" at bounding box center [27, 259] width 18 height 18
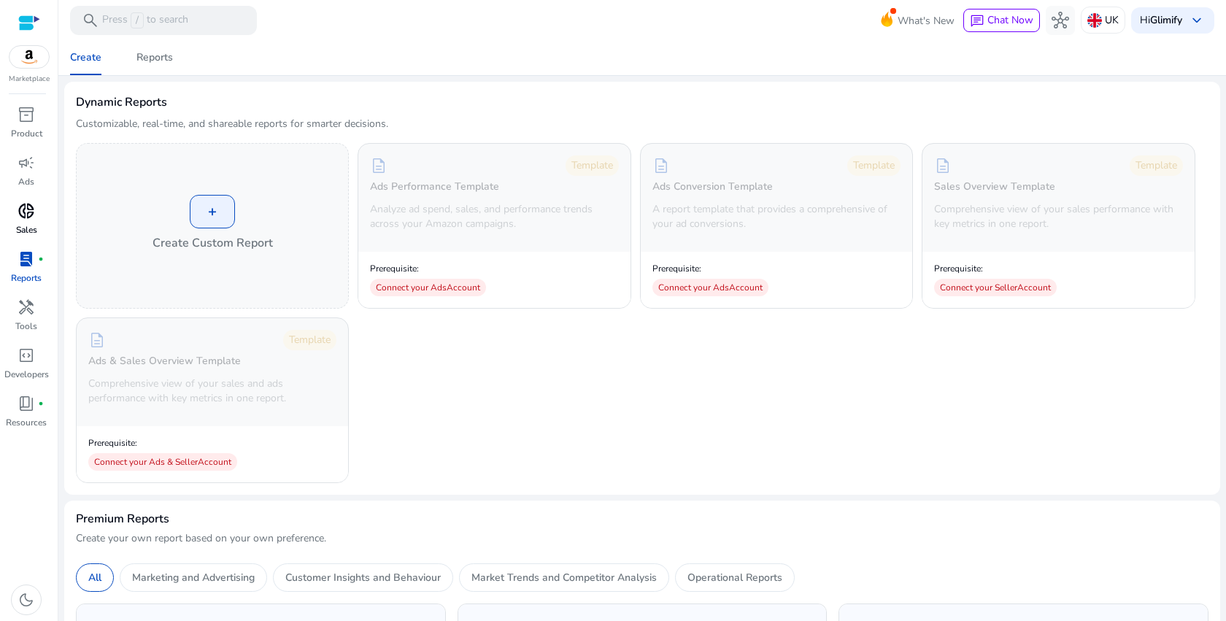
click at [34, 214] on span "donut_small" at bounding box center [27, 211] width 18 height 18
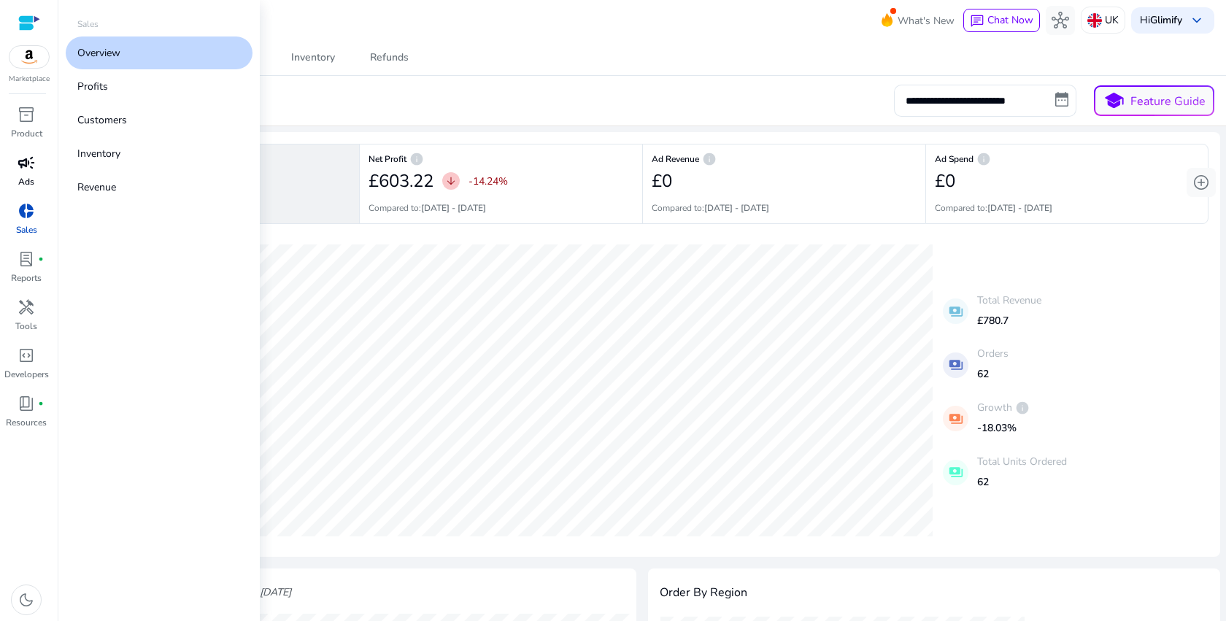
click at [34, 171] on span "campaign" at bounding box center [27, 163] width 18 height 18
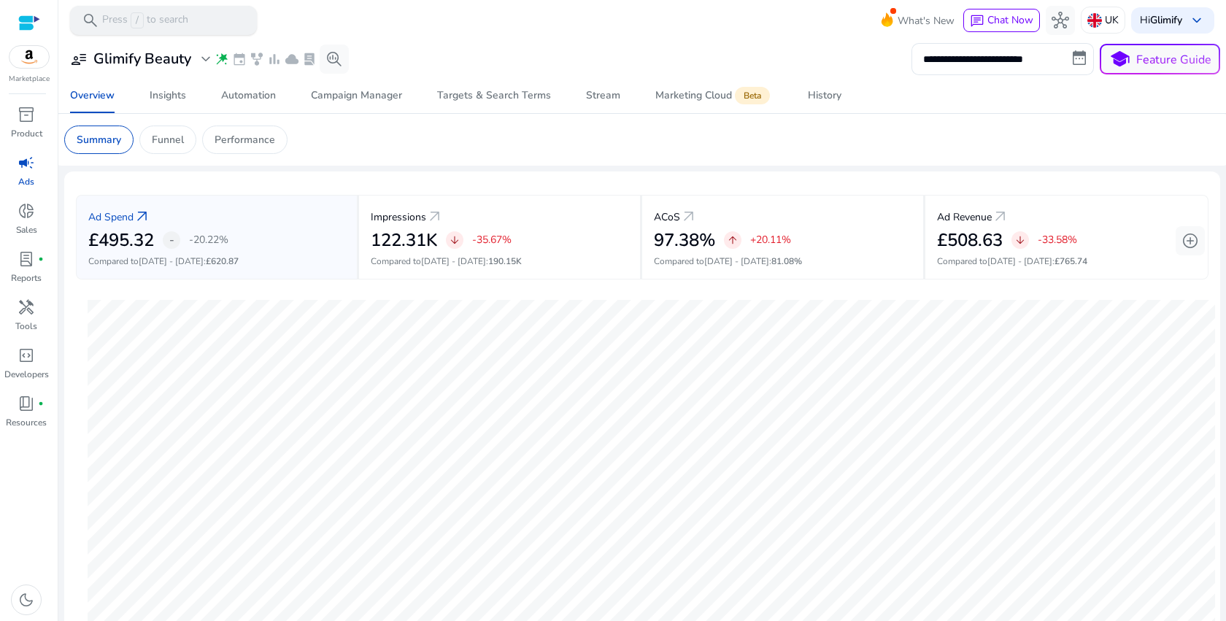
click at [199, 24] on div "search Press / to search" at bounding box center [163, 20] width 187 height 29
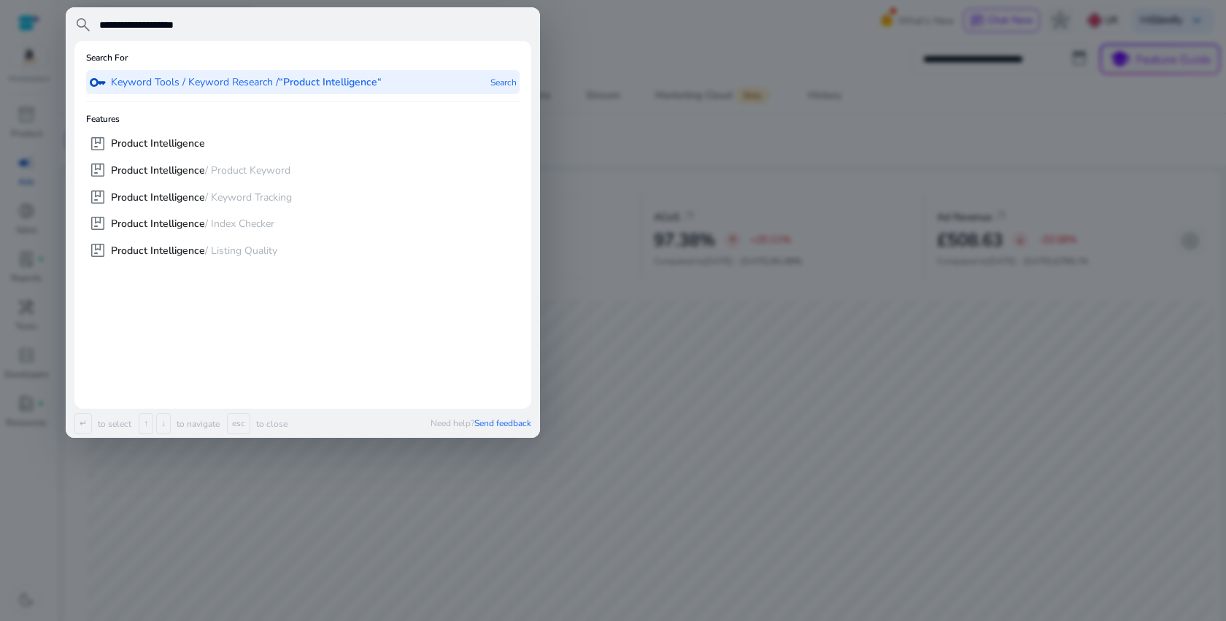
type input "**********"
click at [311, 85] on b "“Product Intelligence“" at bounding box center [330, 82] width 103 height 14
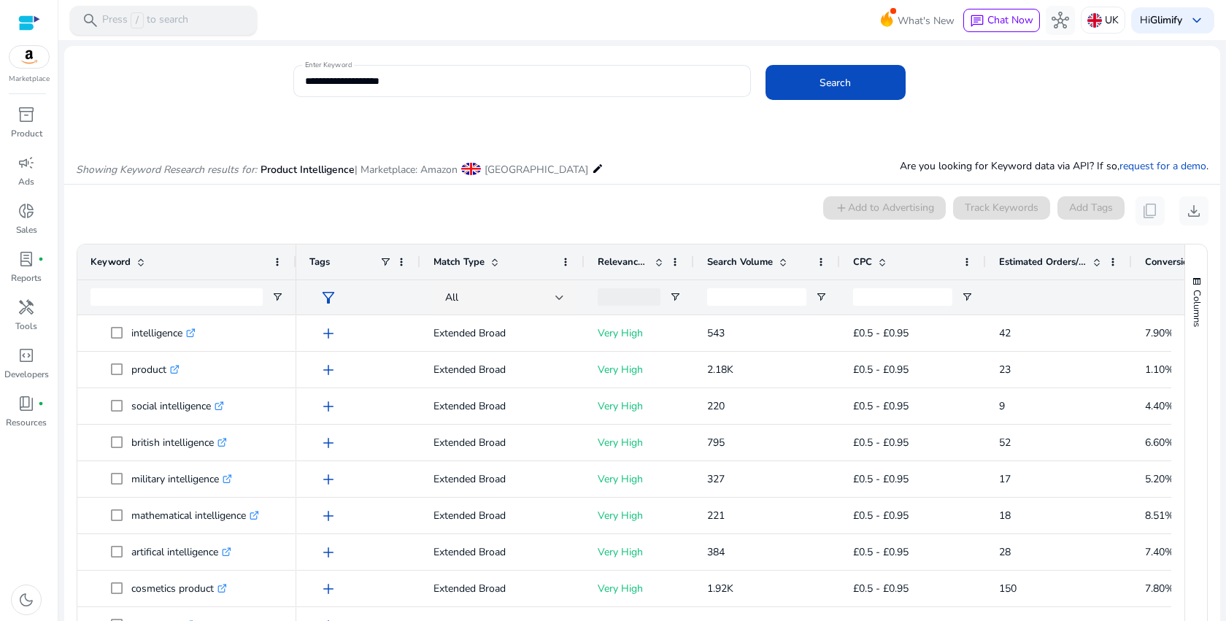
click at [176, 8] on div "search Press / to search" at bounding box center [163, 20] width 187 height 29
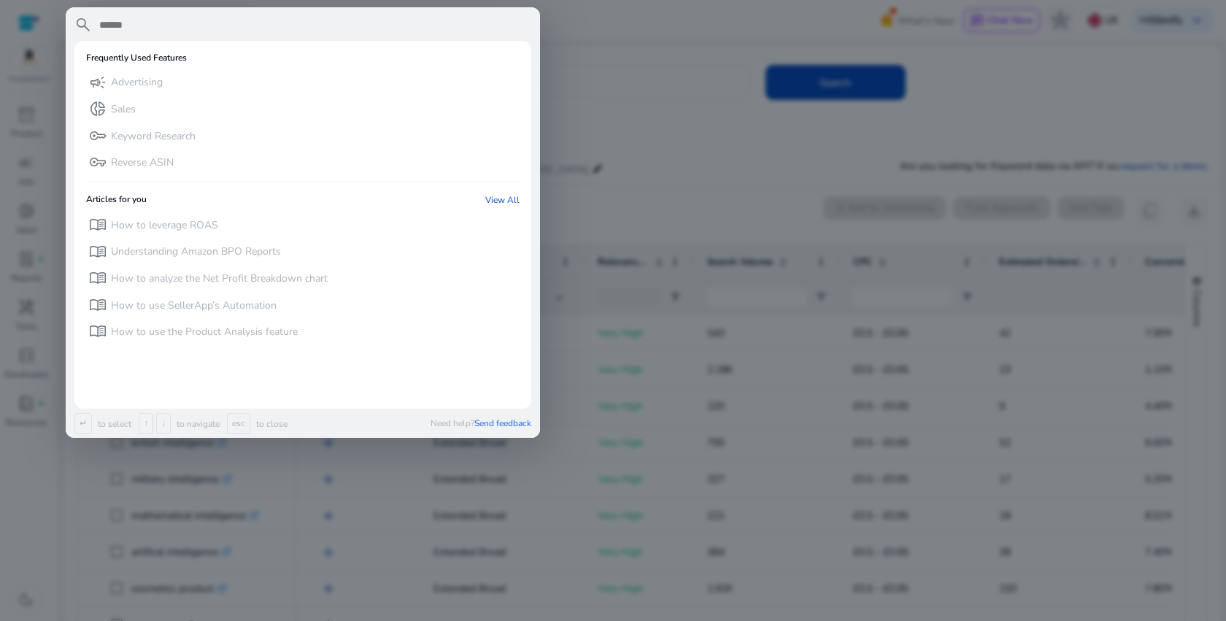
paste input "**********"
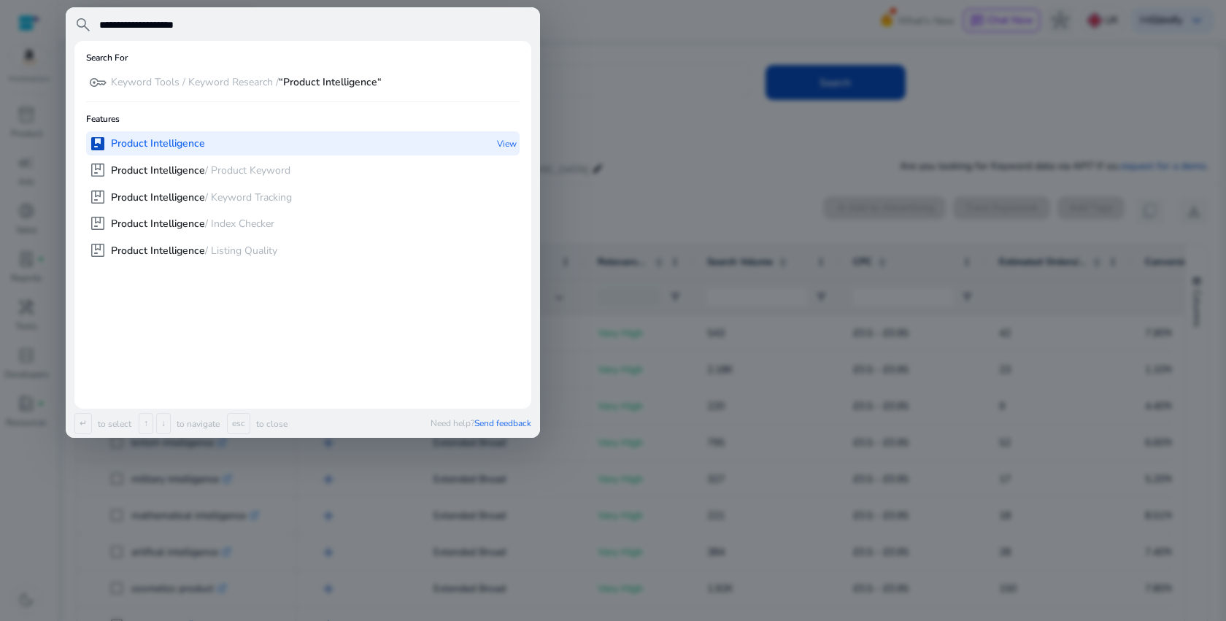
type input "**********"
click at [176, 147] on b "Product Intelligence" at bounding box center [158, 144] width 94 height 14
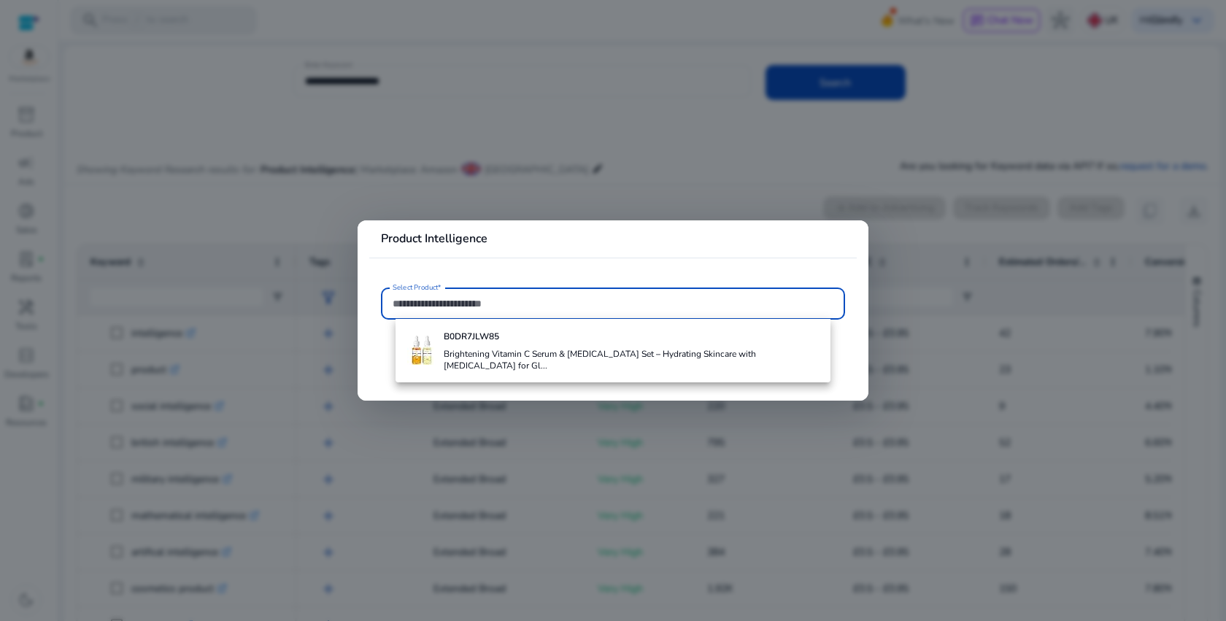
click at [568, 247] on mat-card-header "Product Intelligence" at bounding box center [613, 245] width 488 height 26
click at [676, 308] on input "Select Product*" at bounding box center [613, 304] width 441 height 16
click at [676, 301] on input "Select Product*" at bounding box center [613, 304] width 441 height 16
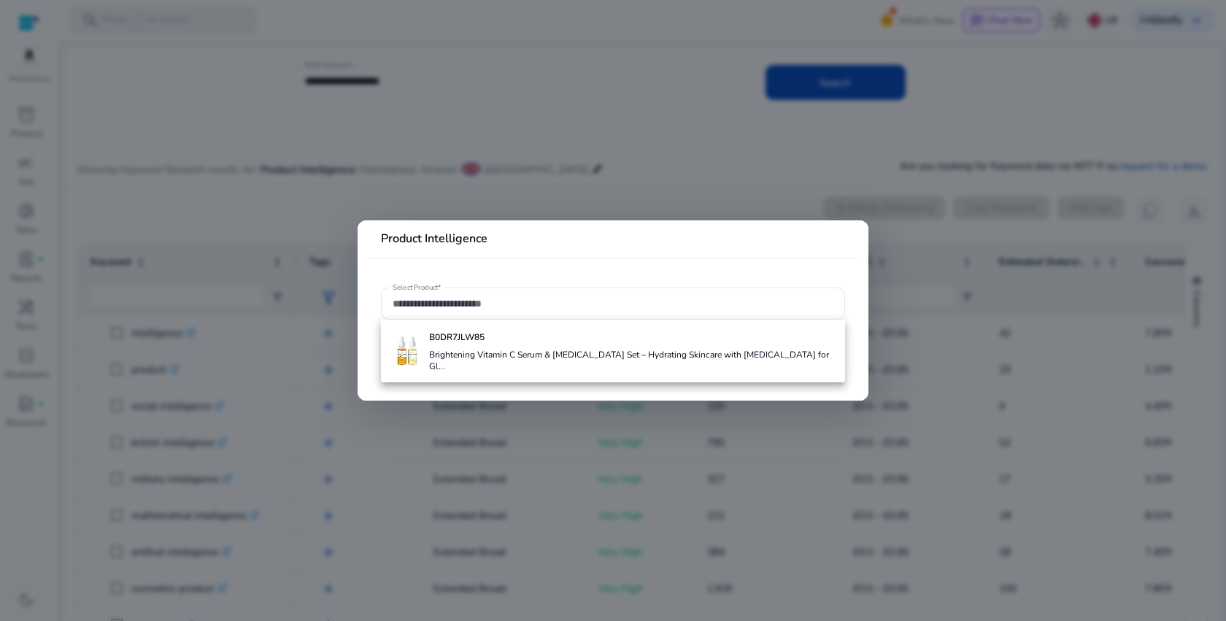
click at [636, 264] on mat-card "Product Intelligence Select Product*" at bounding box center [613, 310] width 511 height 180
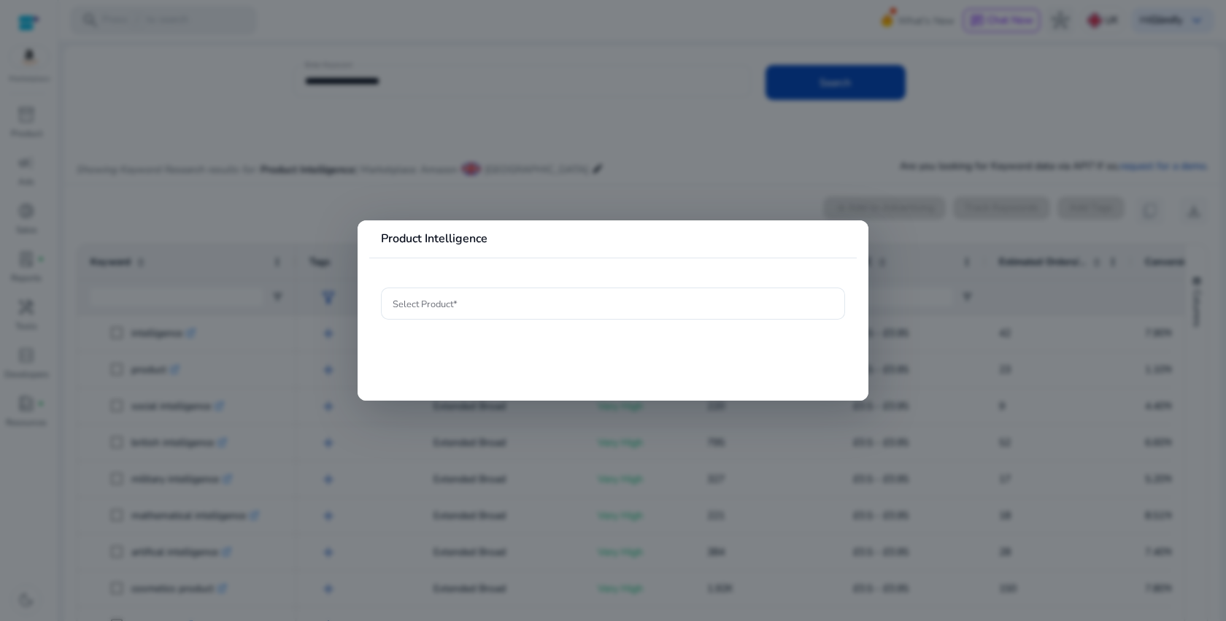
click at [634, 229] on mat-card "Product Intelligence Select Product*" at bounding box center [613, 310] width 511 height 180
click at [690, 136] on div at bounding box center [613, 310] width 1226 height 621
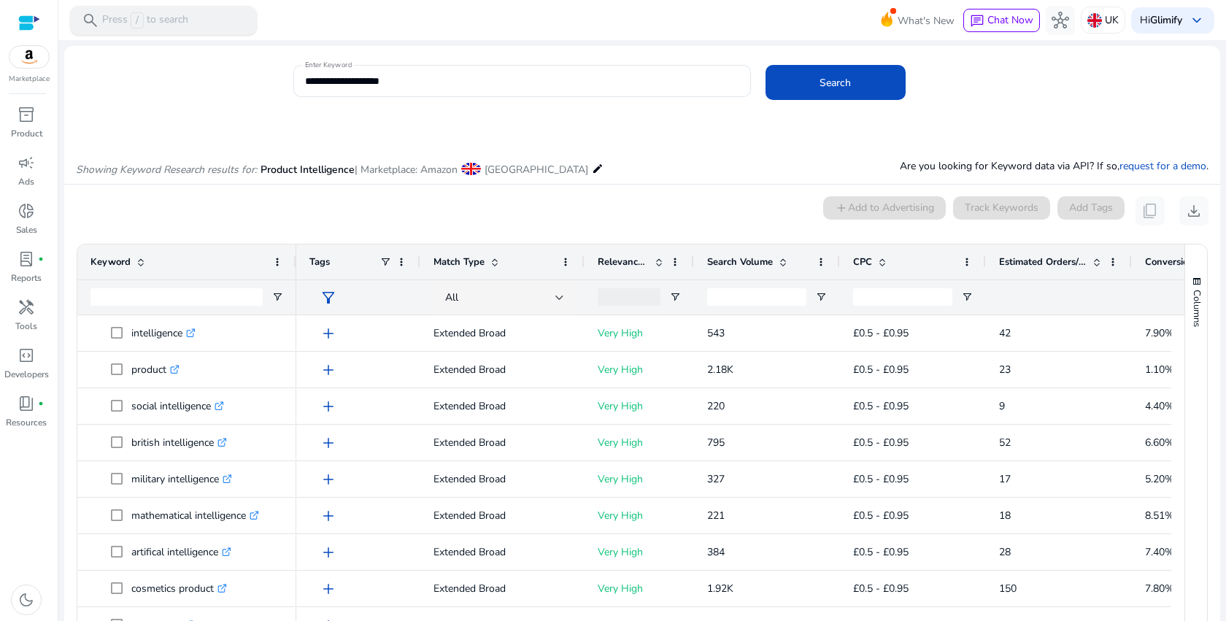
click at [166, 28] on p "Press / to search" at bounding box center [145, 20] width 86 height 16
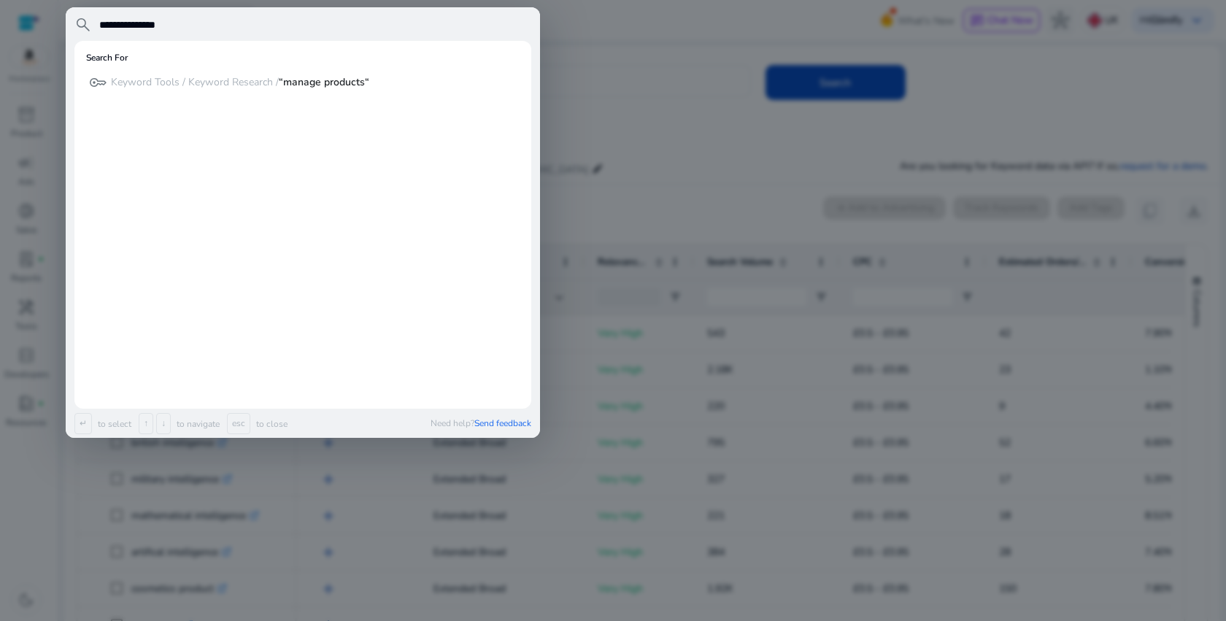
type input "**********"
click at [627, 159] on div at bounding box center [613, 310] width 1226 height 621
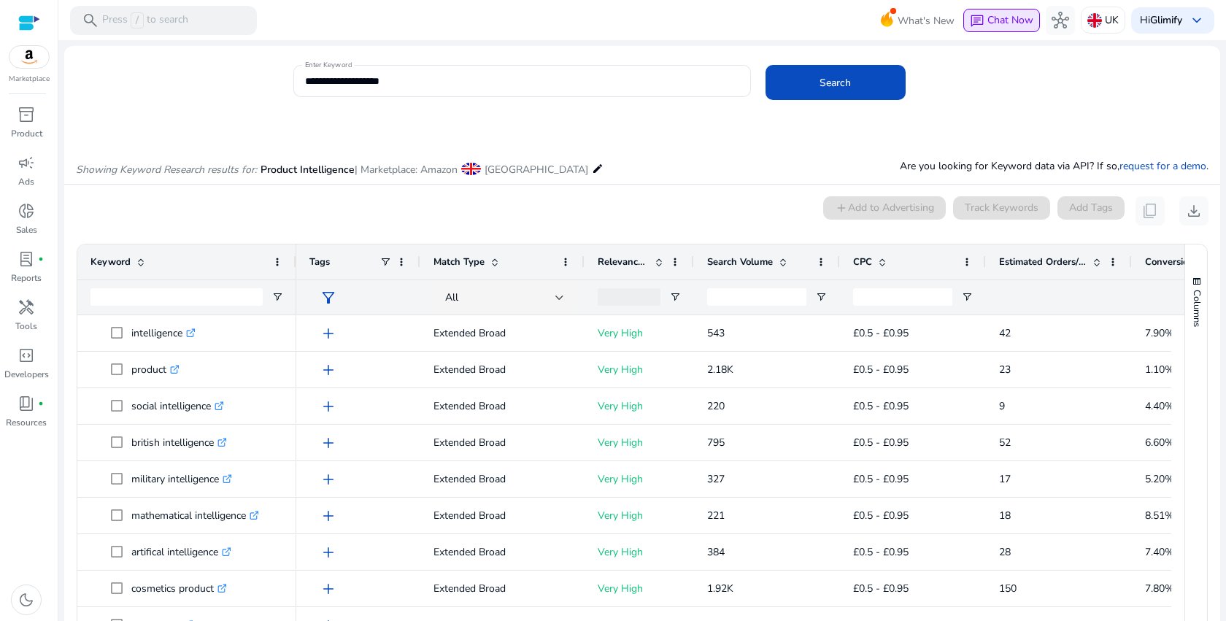
click at [989, 12] on div "chat Chat Now" at bounding box center [1002, 20] width 64 height 16
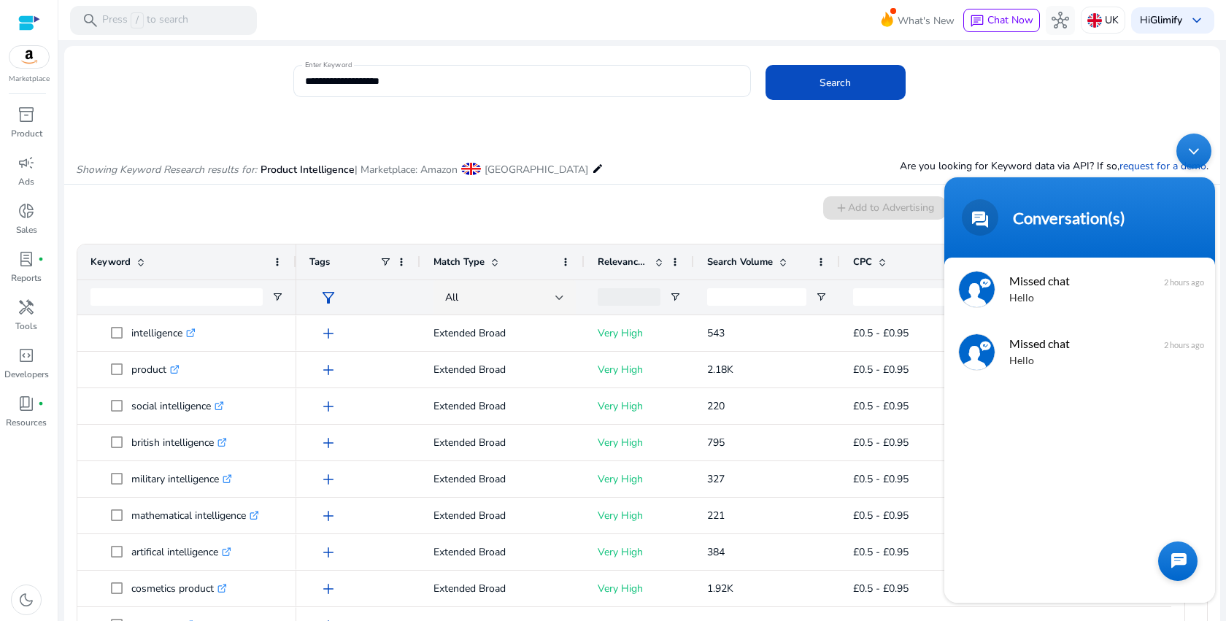
click at [1177, 556] on div at bounding box center [1178, 561] width 39 height 39
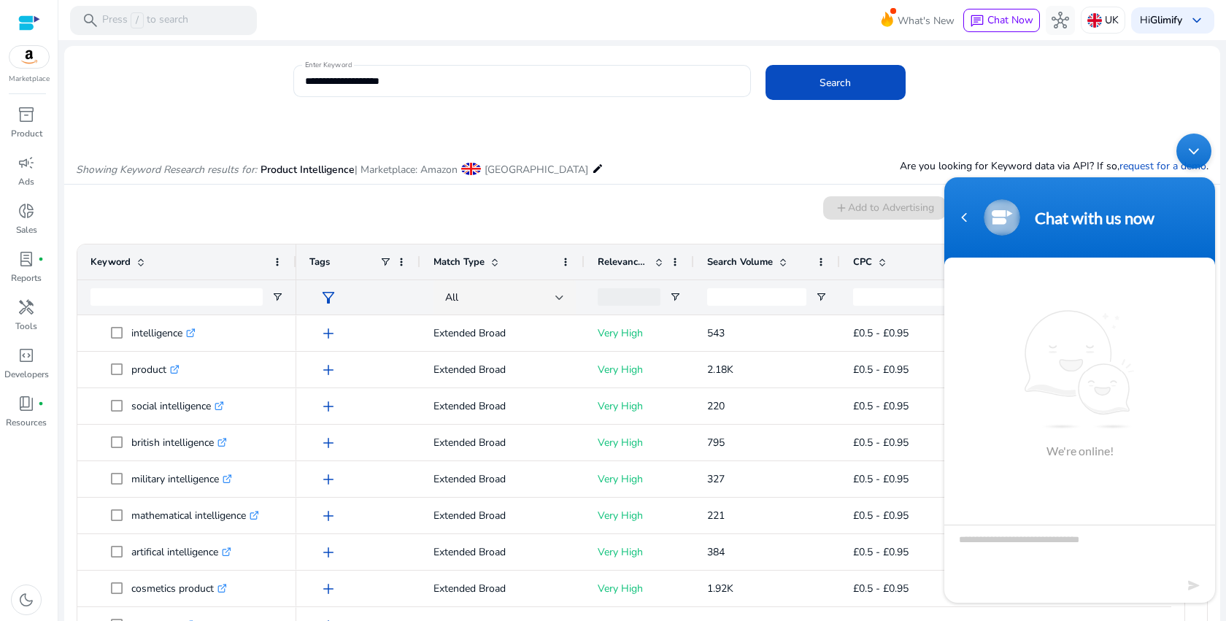
click at [1048, 569] on textarea "Type your message and hit 'Enter'" at bounding box center [1080, 550] width 271 height 51
type textarea "*"
type textarea "**********"
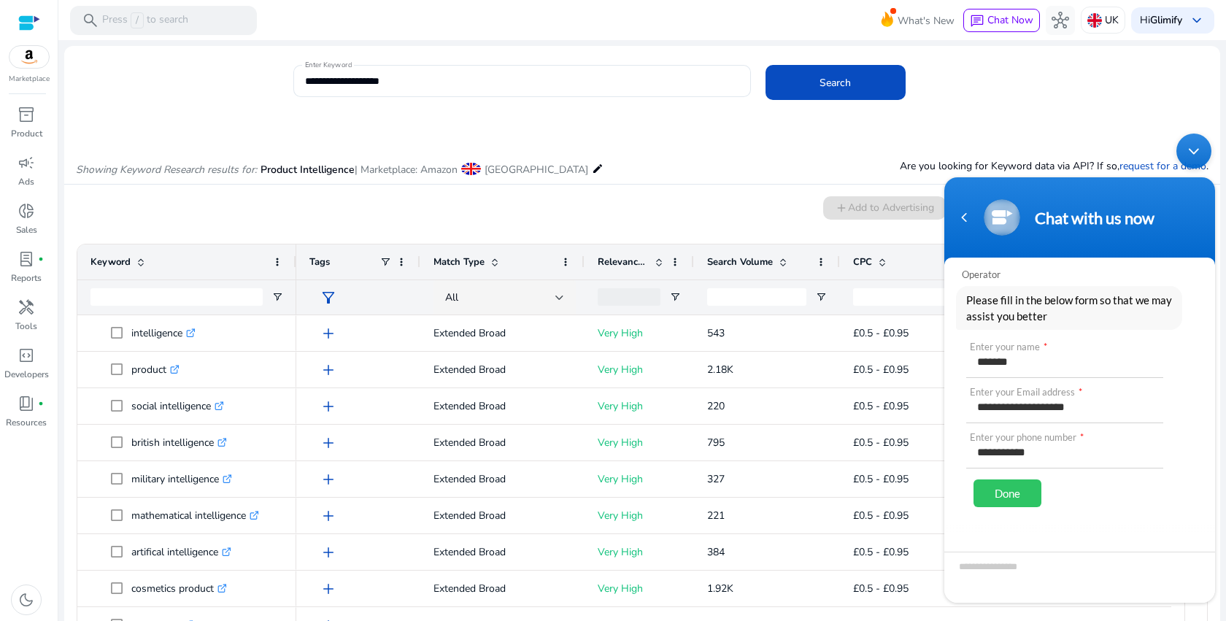
click at [1045, 493] on div "**********" at bounding box center [1070, 431] width 206 height 177
click at [1020, 494] on div "Done" at bounding box center [1008, 494] width 68 height 28
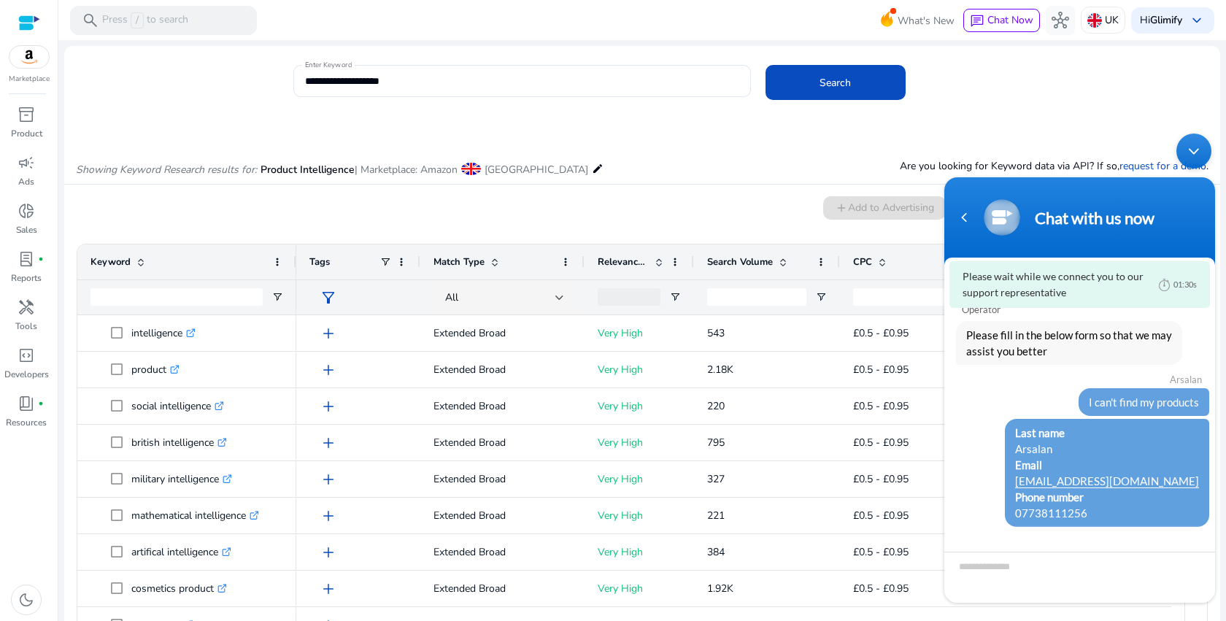
scroll to position [31, 0]
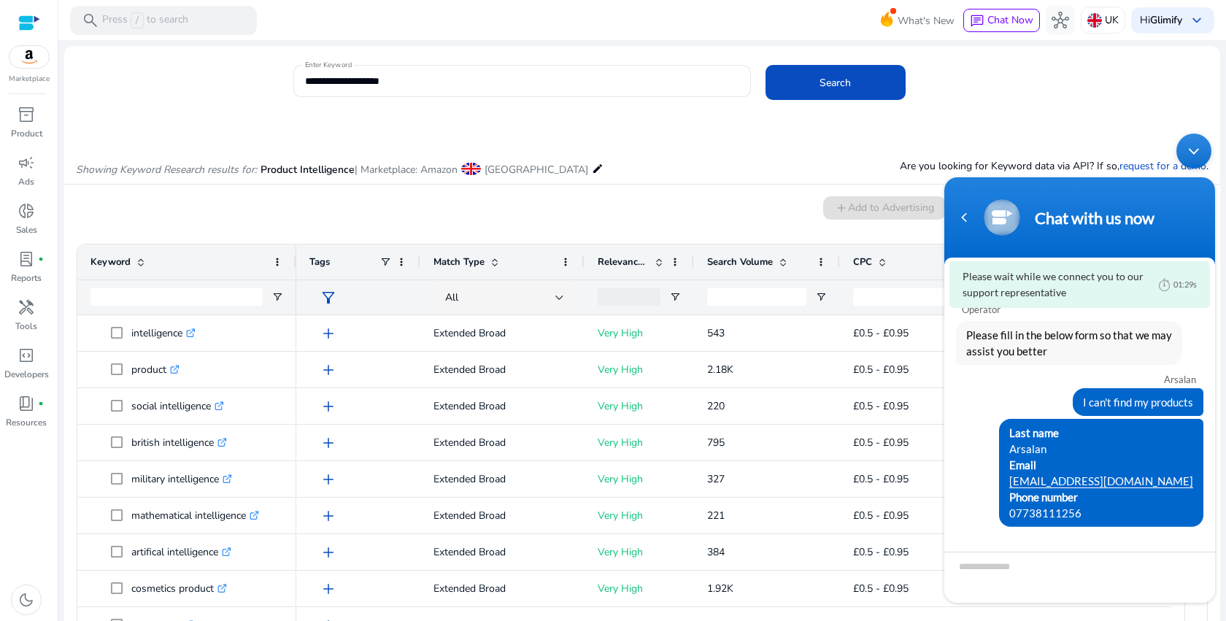
click at [748, 188] on mat-card "0 keyword(s) selected add Add to Advertising Track Keywords Add Tags content_co…" at bounding box center [642, 472] width 1156 height 575
click at [1193, 147] on div "Minimize live chat window" at bounding box center [1194, 151] width 35 height 35
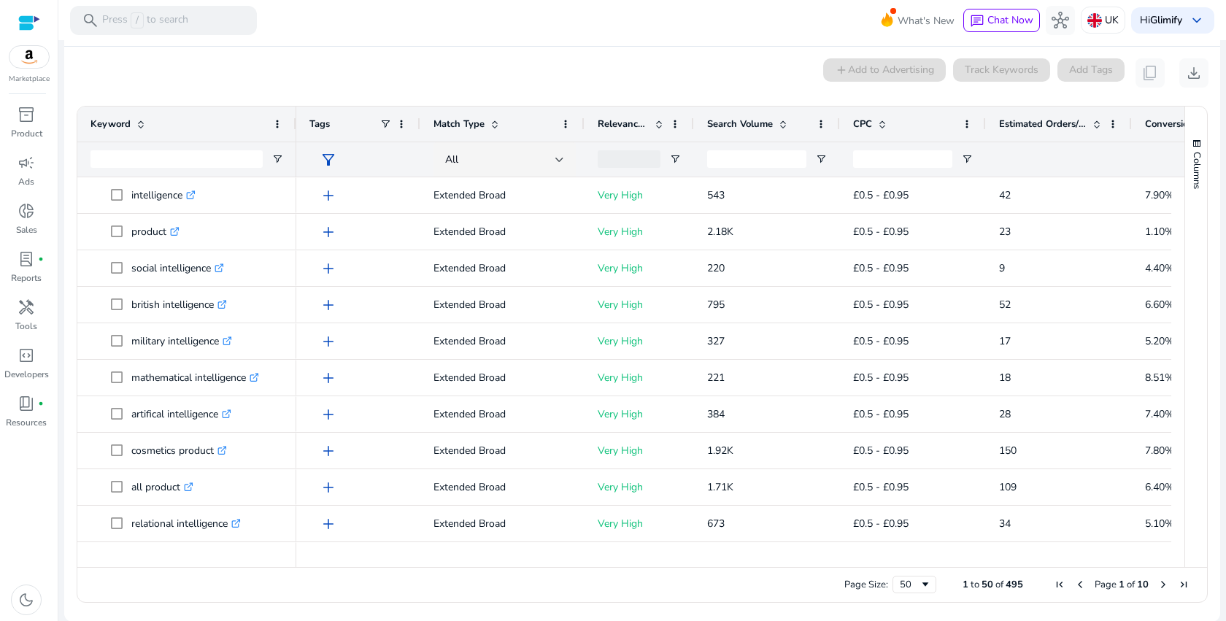
scroll to position [0, 0]
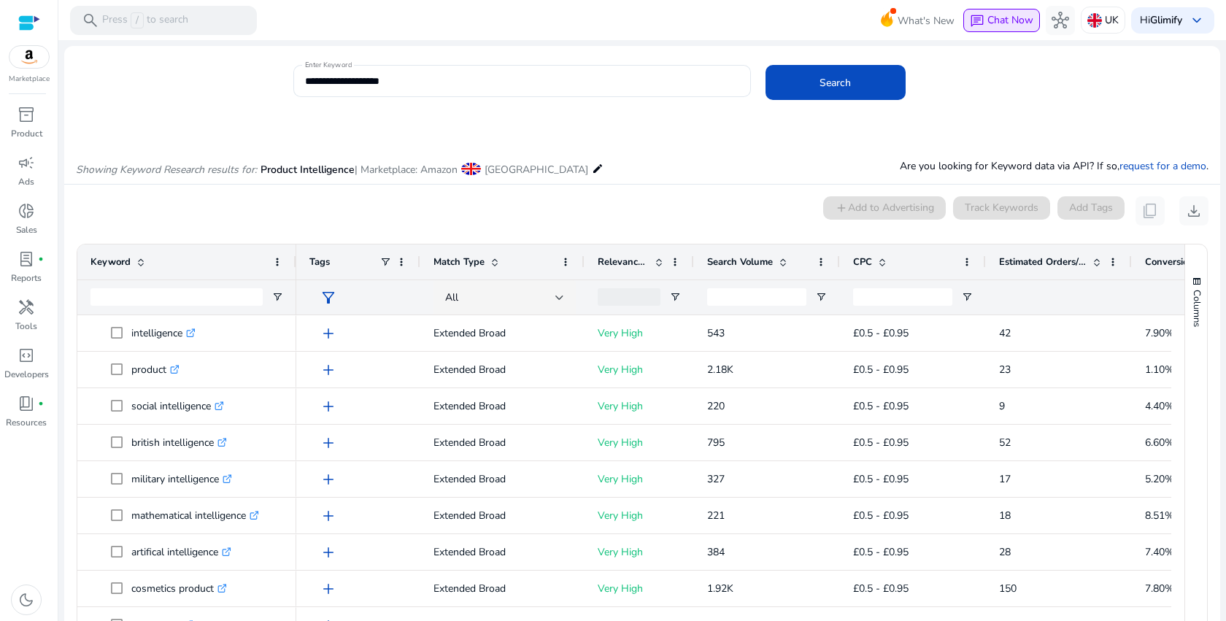
click at [985, 9] on button "chat Chat Now" at bounding box center [1002, 20] width 77 height 23
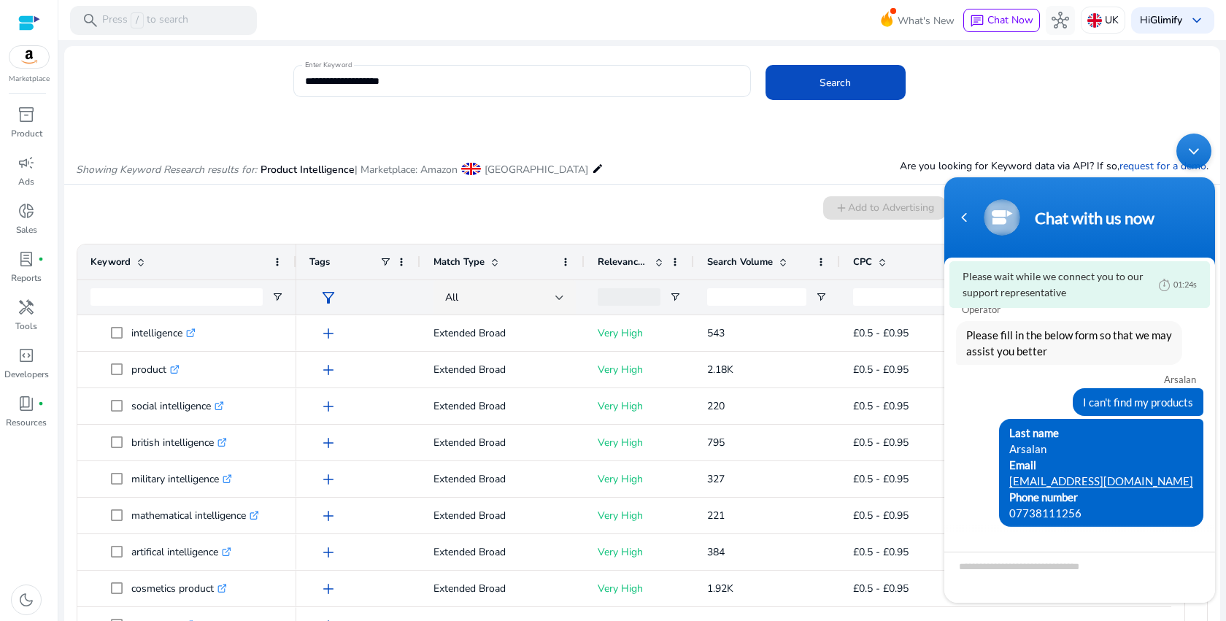
click at [687, 124] on div "Showing Keyword Research results for: Product Intelligence | Marketplace: Amazo…" at bounding box center [642, 154] width 1156 height 60
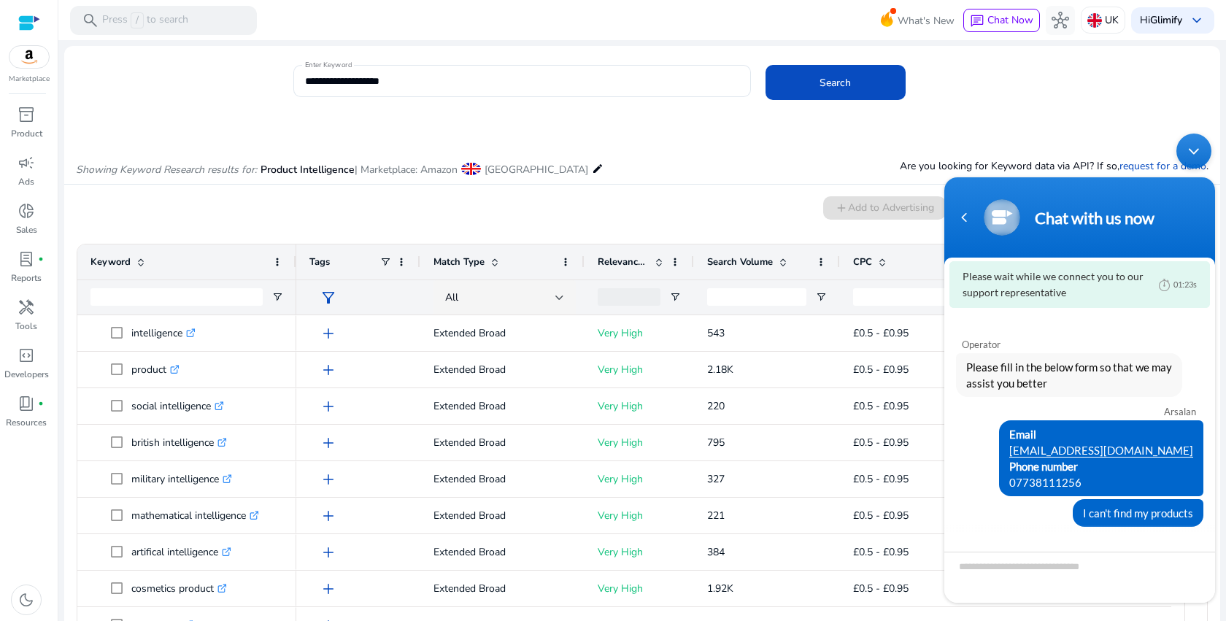
click at [1189, 153] on div "Minimize live chat window" at bounding box center [1194, 151] width 35 height 35
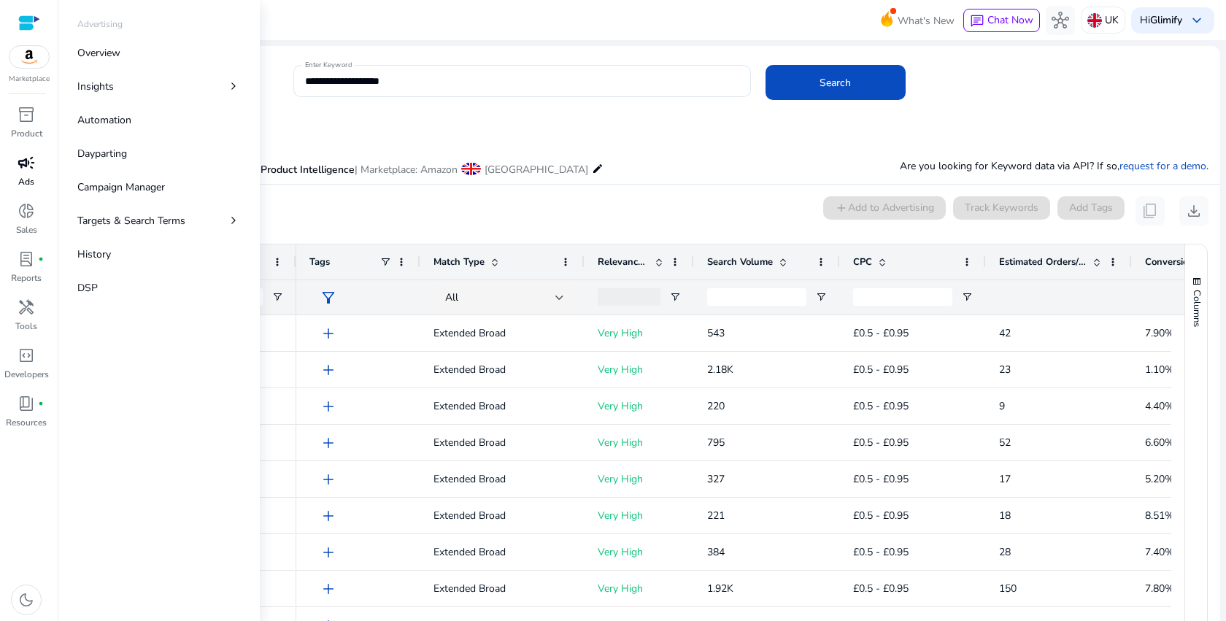
click at [31, 185] on p "Ads" at bounding box center [26, 181] width 16 height 13
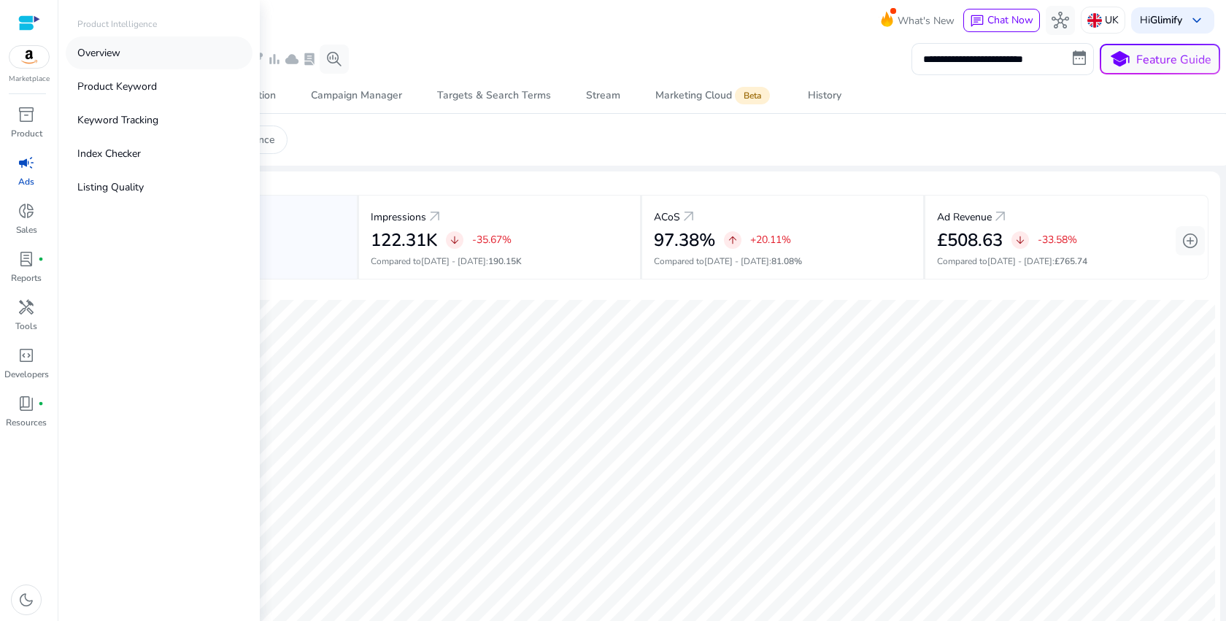
click at [183, 52] on link "Overview" at bounding box center [159, 53] width 187 height 33
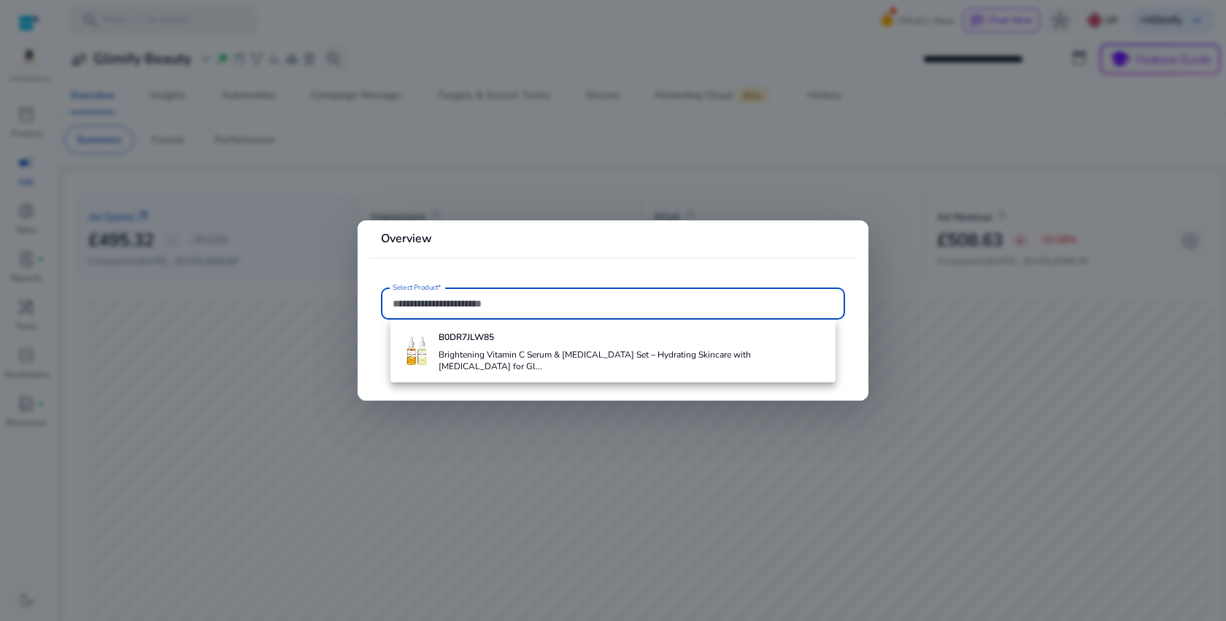
click at [537, 301] on input "Select Product*" at bounding box center [613, 304] width 441 height 16
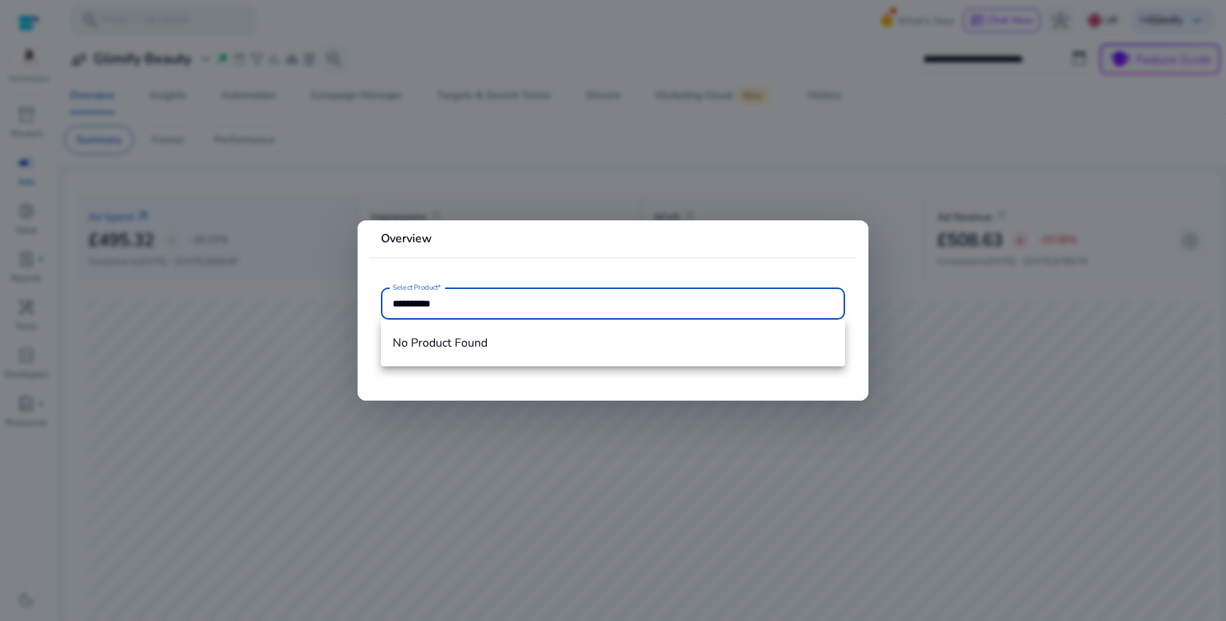
type input "**********"
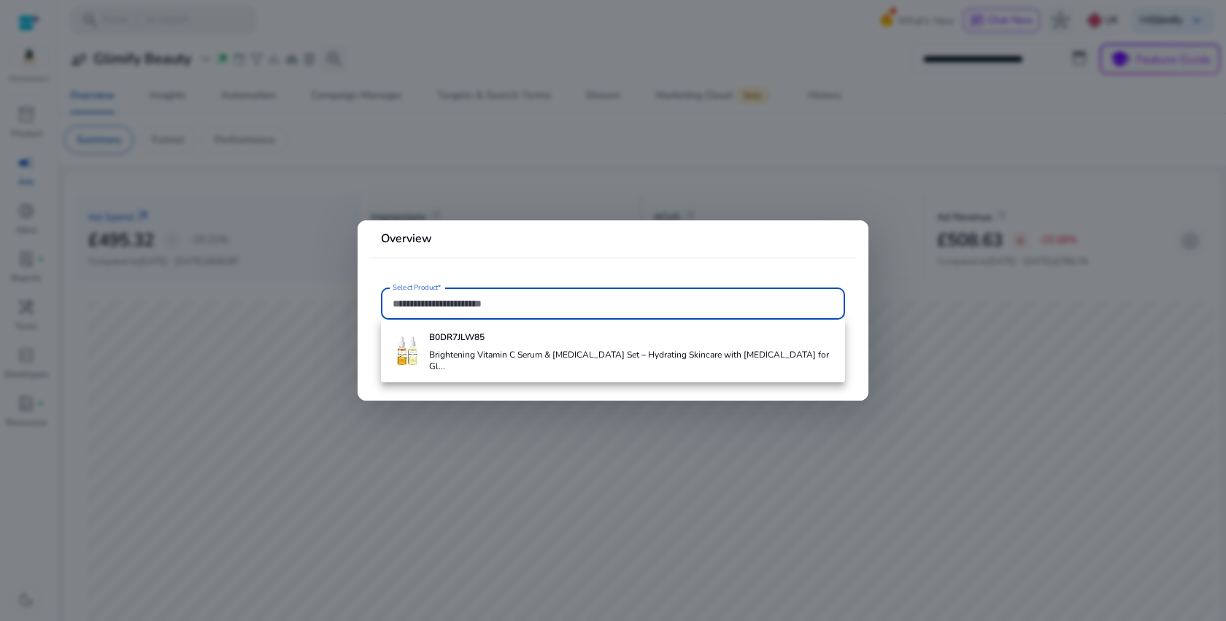
click at [1004, 264] on div at bounding box center [613, 310] width 1226 height 621
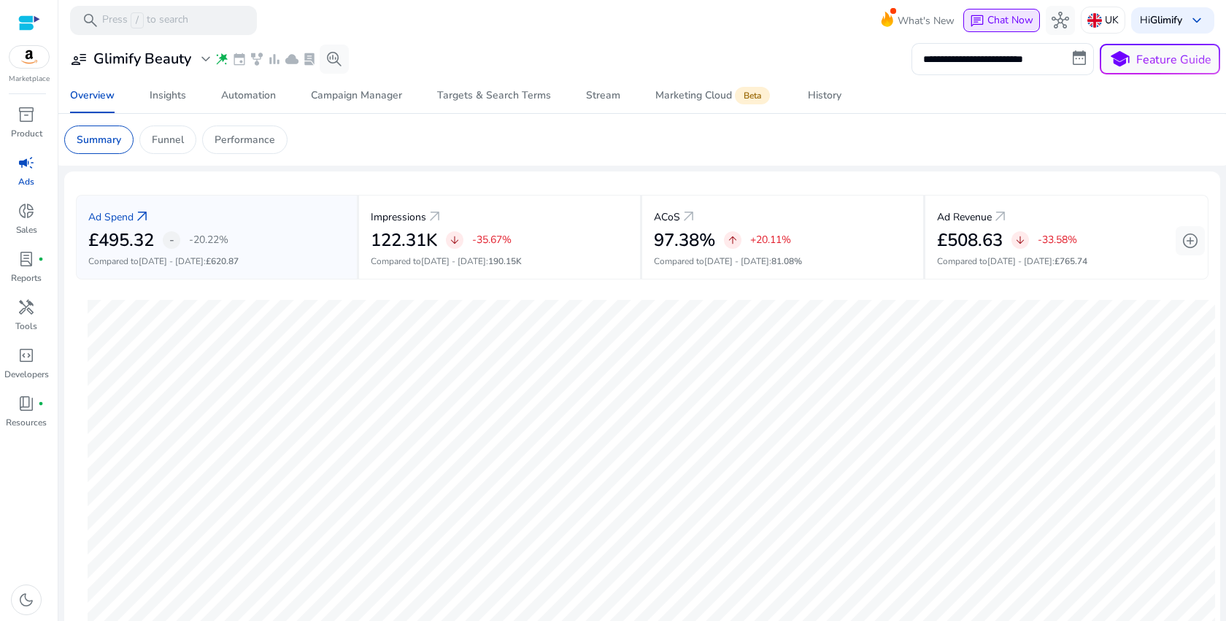
click at [1002, 22] on span "Chat Now" at bounding box center [1011, 20] width 46 height 14
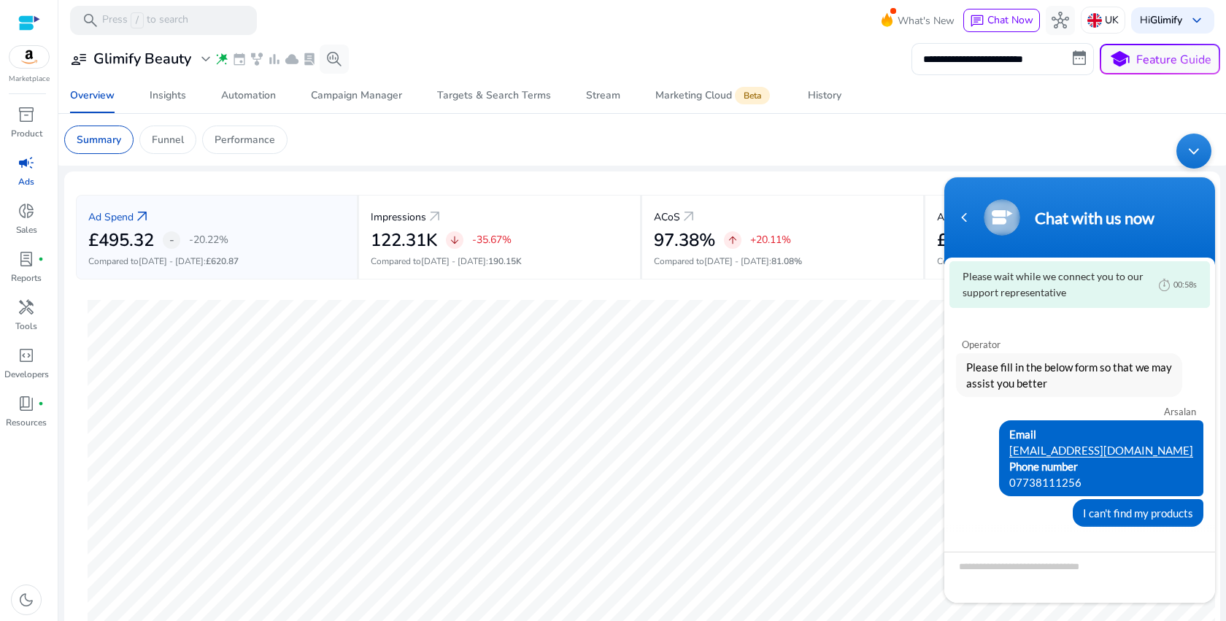
click at [942, 95] on div "Overview Insights Automation Campaign Manager Targets & Search Terms Stream Mar…" at bounding box center [643, 95] width 1180 height 35
click at [1190, 143] on div "Minimize live chat window" at bounding box center [1194, 151] width 35 height 35
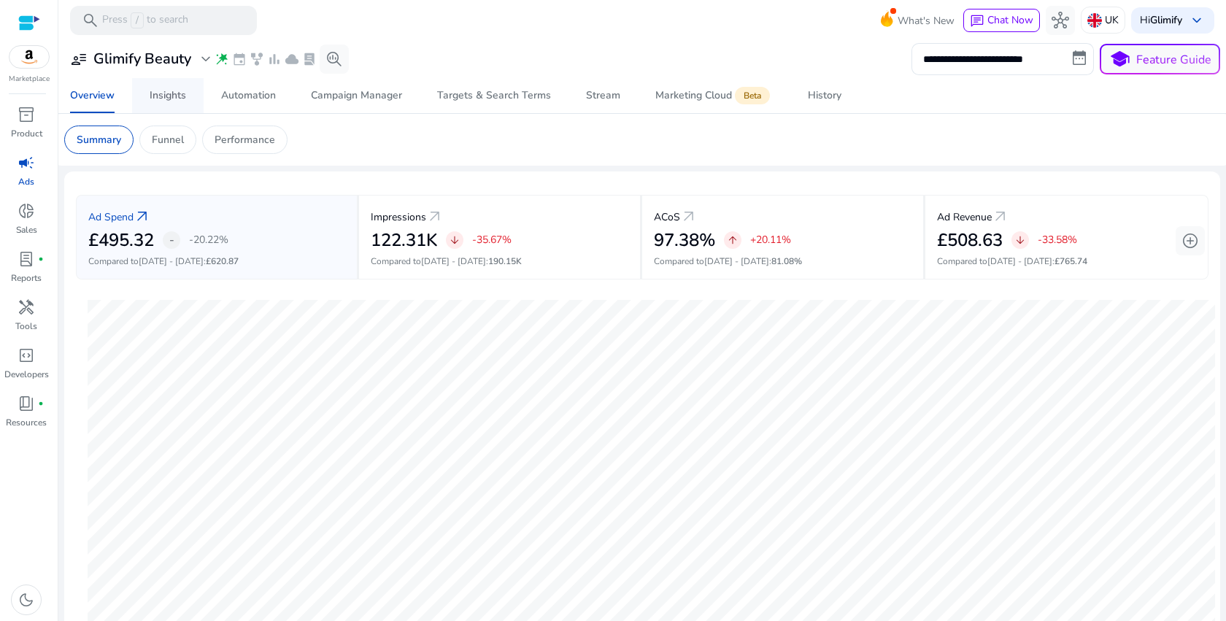
click at [164, 96] on div "Insights" at bounding box center [168, 96] width 37 height 10
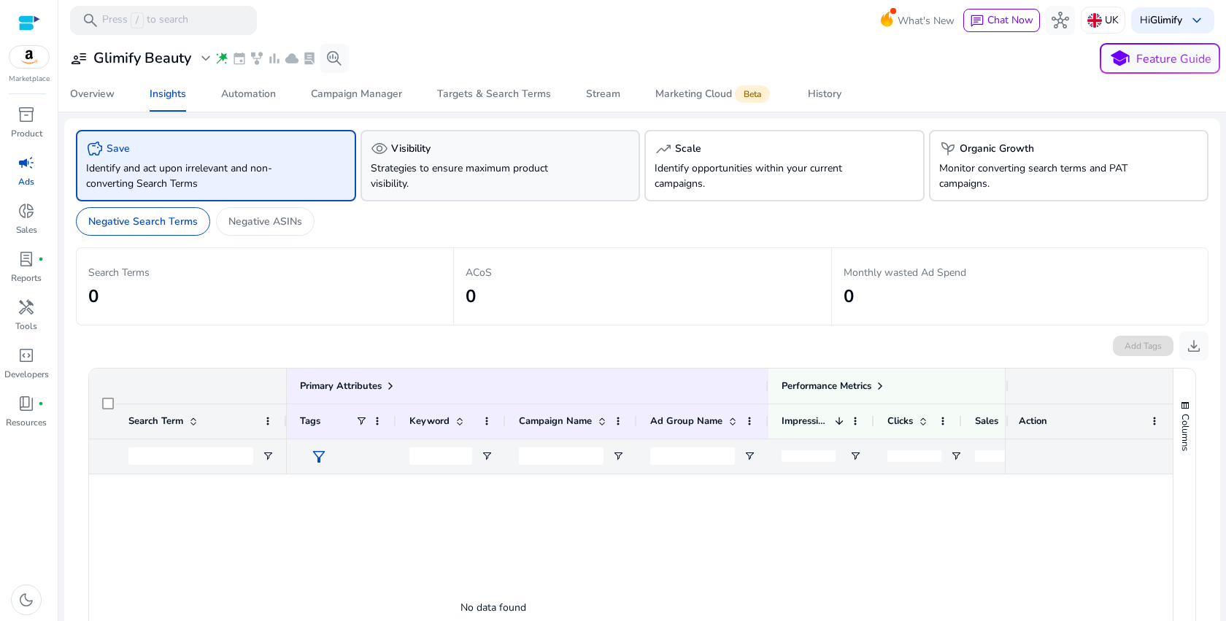
click at [520, 147] on div "visibility Visibility" at bounding box center [501, 149] width 260 height 18
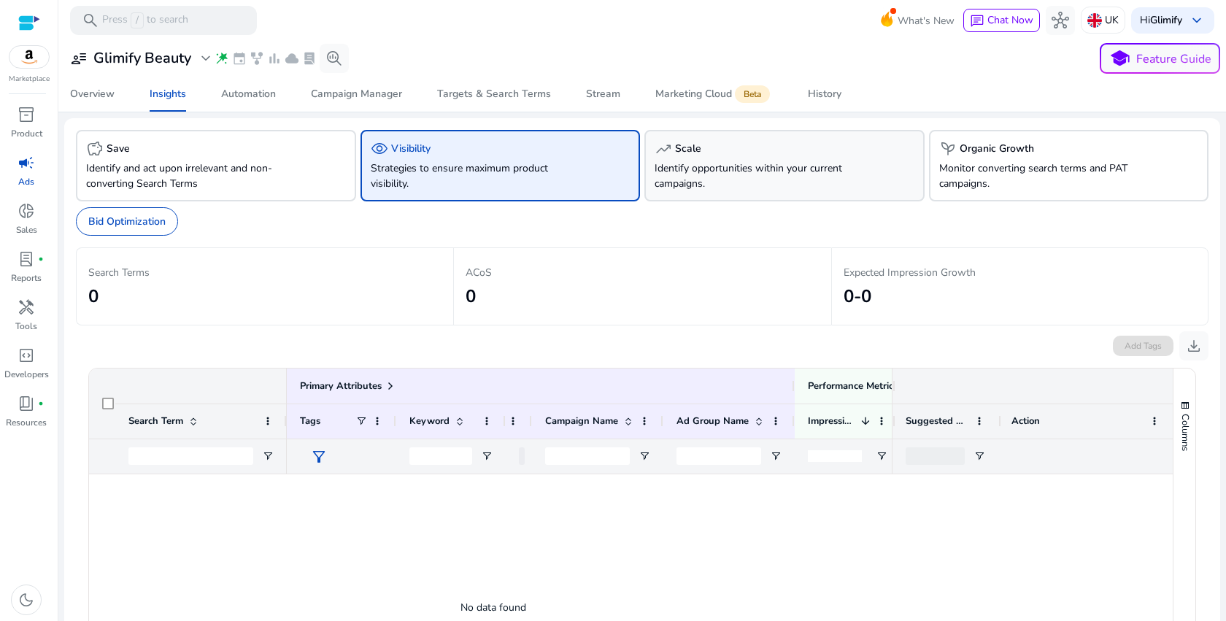
click at [767, 167] on p "Identify opportunities within your current campaigns." at bounding box center [763, 176] width 216 height 31
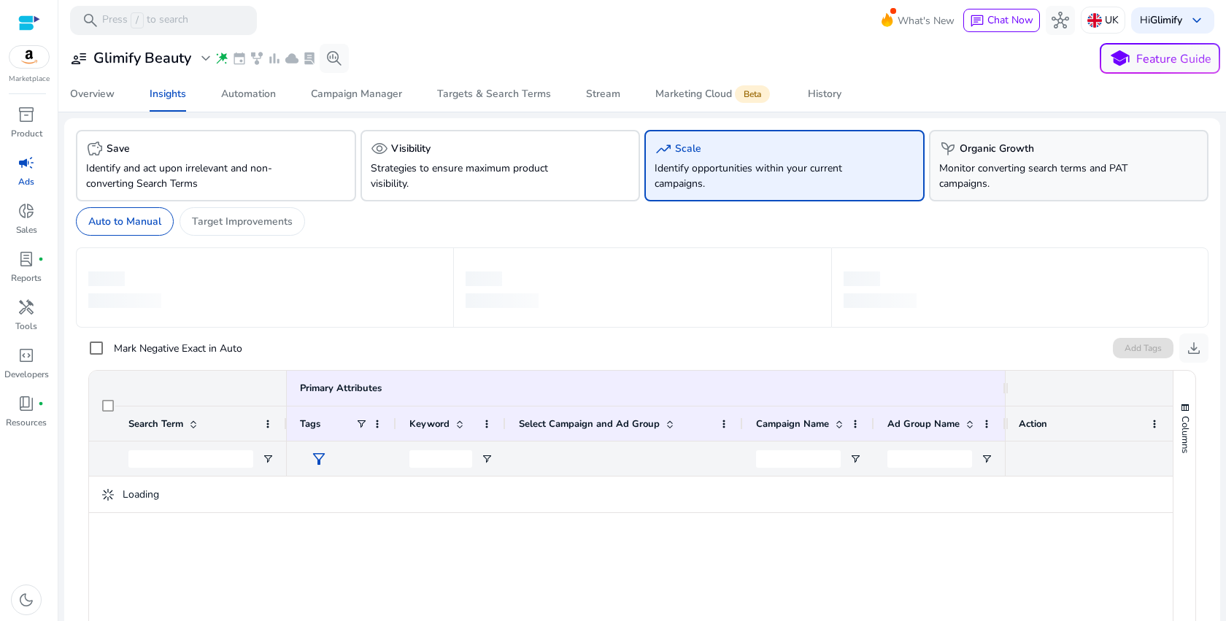
click at [1013, 175] on p "Monitor converting search terms and PAT campaigns." at bounding box center [1048, 176] width 216 height 31
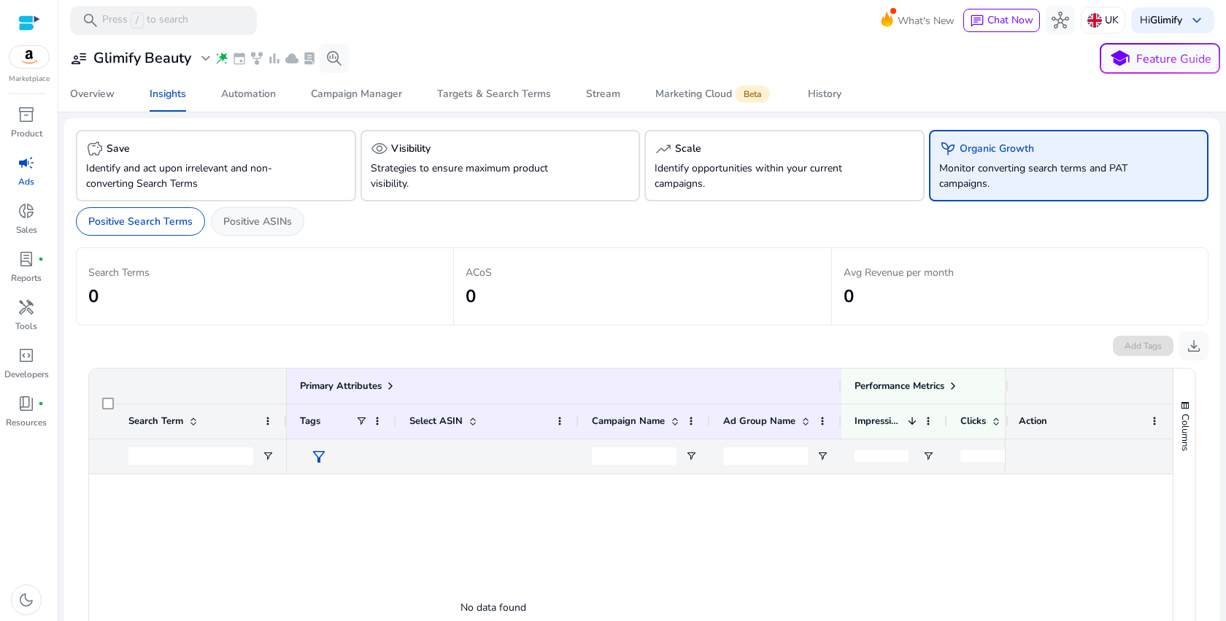
click at [258, 223] on p "Positive ASINs" at bounding box center [257, 221] width 69 height 15
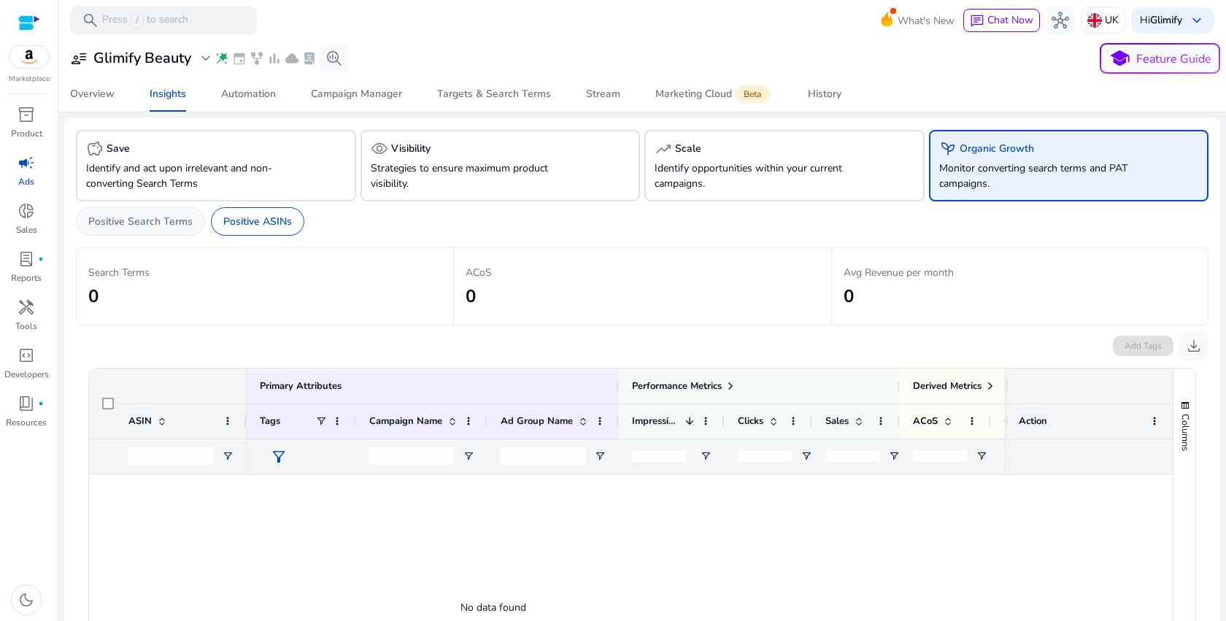
click at [155, 234] on div "Positive Search Terms" at bounding box center [140, 221] width 129 height 28
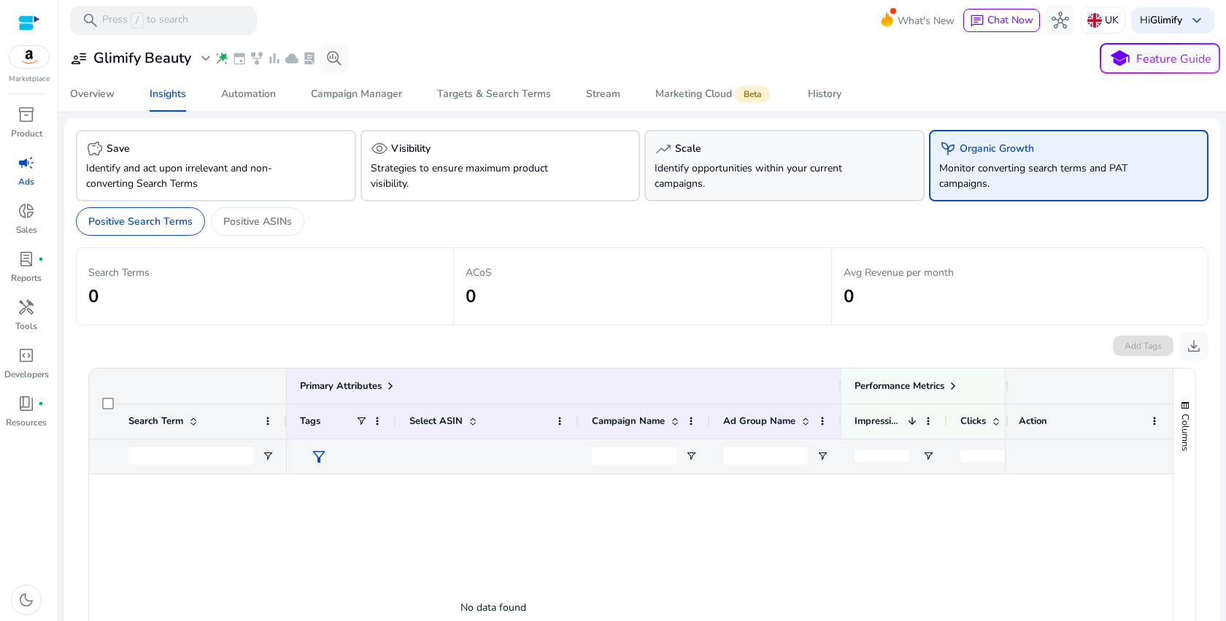
click at [702, 156] on div "trending_up Scale" at bounding box center [785, 149] width 260 height 18
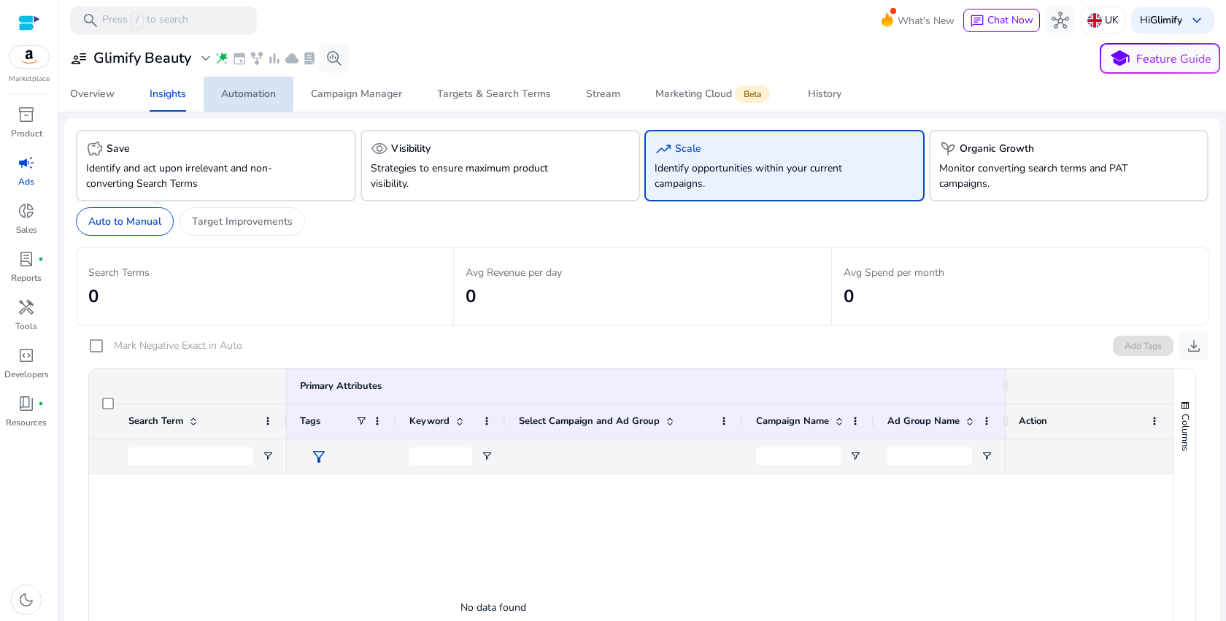
click at [250, 80] on span "Automation" at bounding box center [248, 94] width 55 height 35
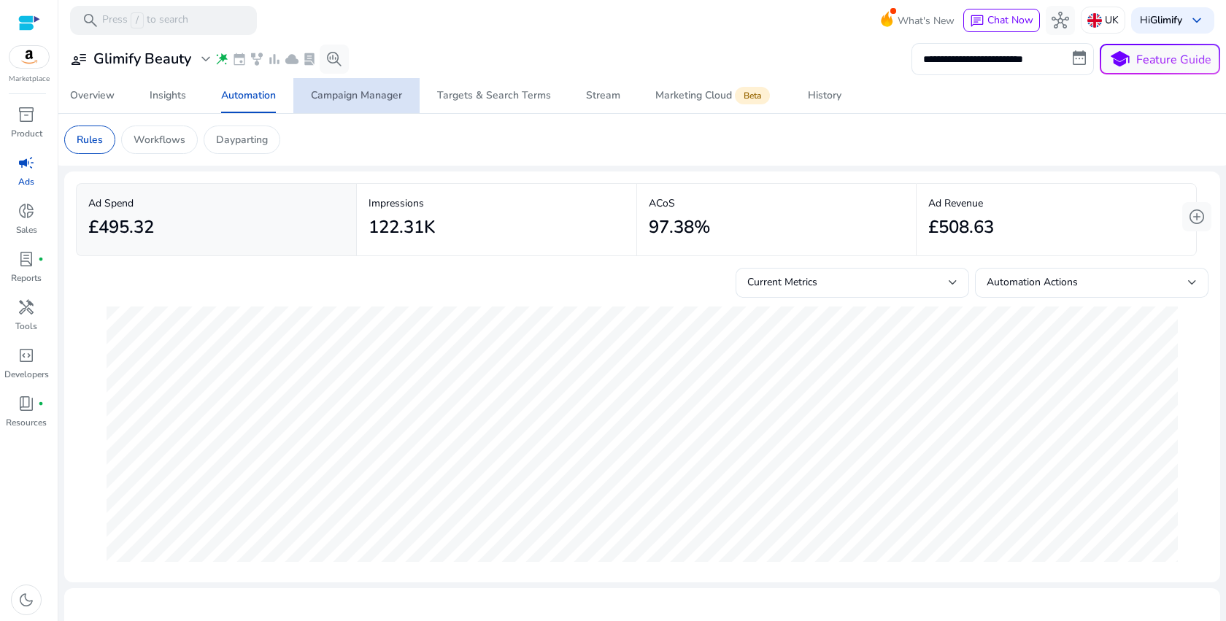
click at [384, 94] on div "Campaign Manager" at bounding box center [356, 96] width 91 height 10
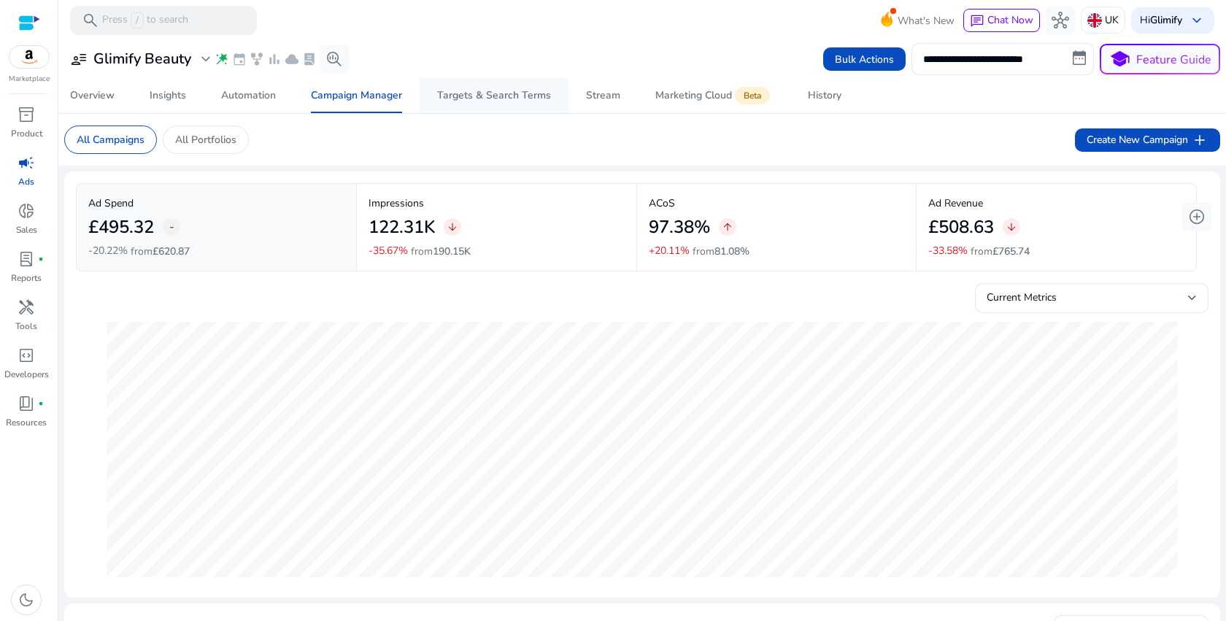
click at [509, 99] on div "Targets & Search Terms" at bounding box center [494, 96] width 114 height 10
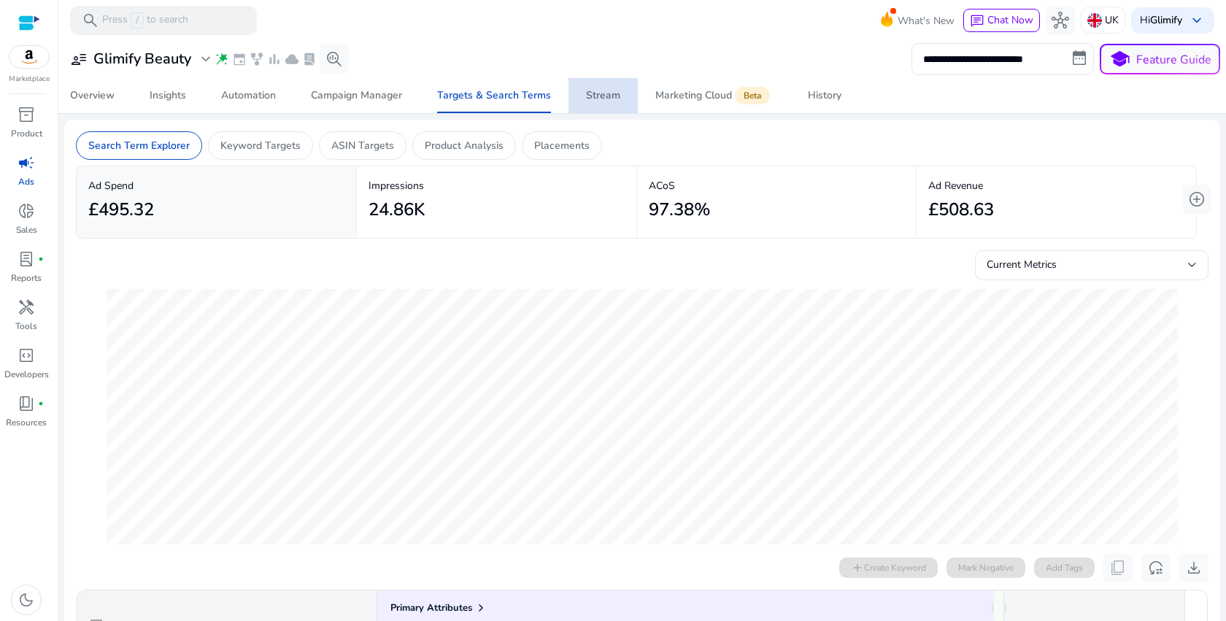
click at [604, 99] on div "Stream" at bounding box center [603, 96] width 34 height 10
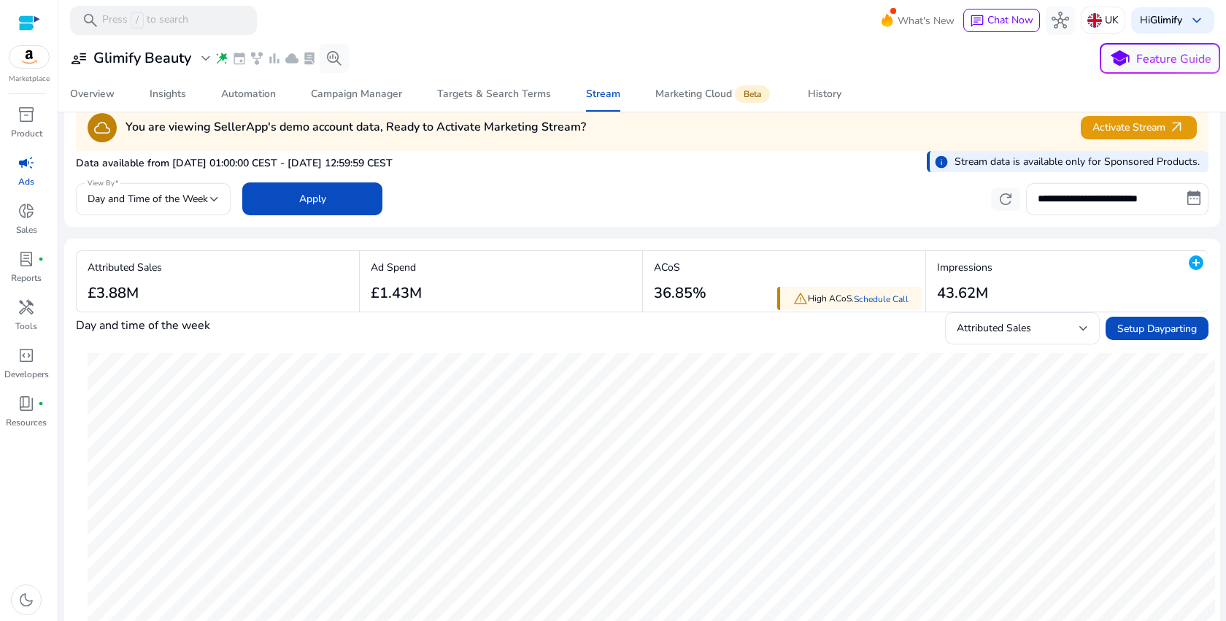
scroll to position [14, 0]
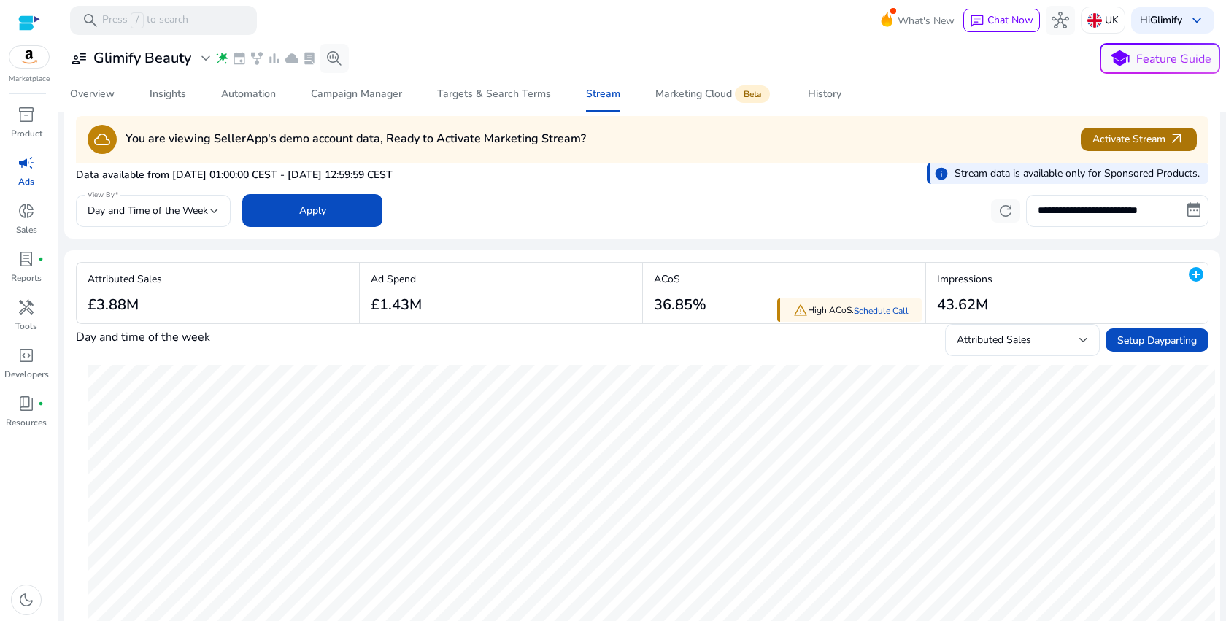
click at [1119, 144] on span "Activate Stream arrow_outward" at bounding box center [1139, 139] width 93 height 17
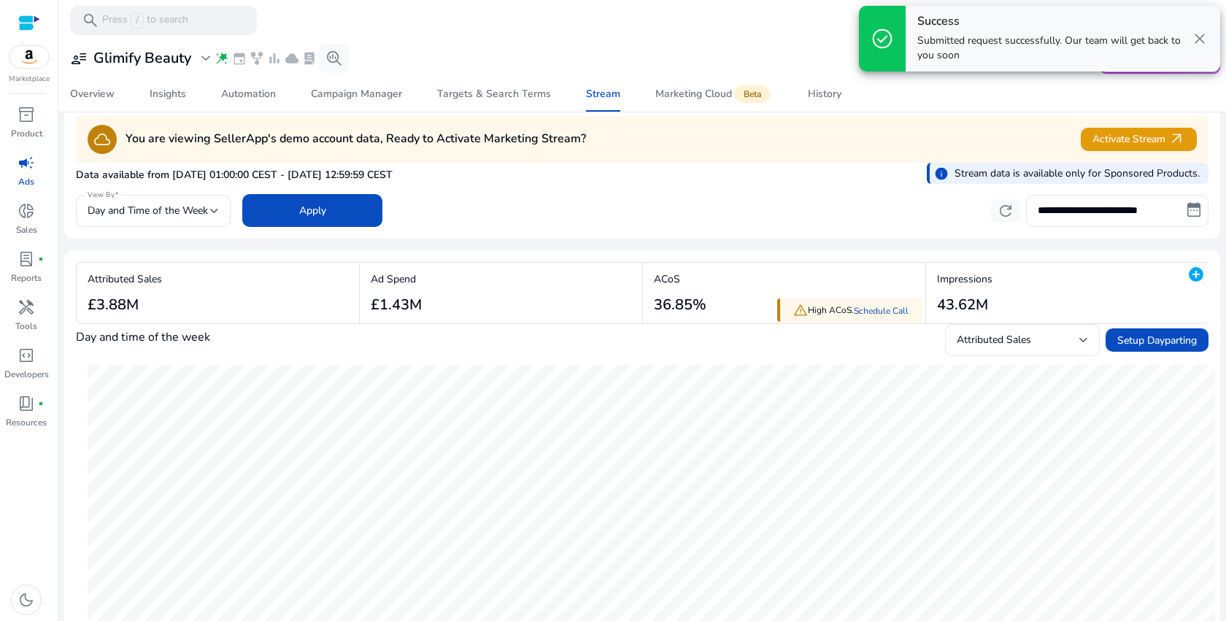
scroll to position [0, 0]
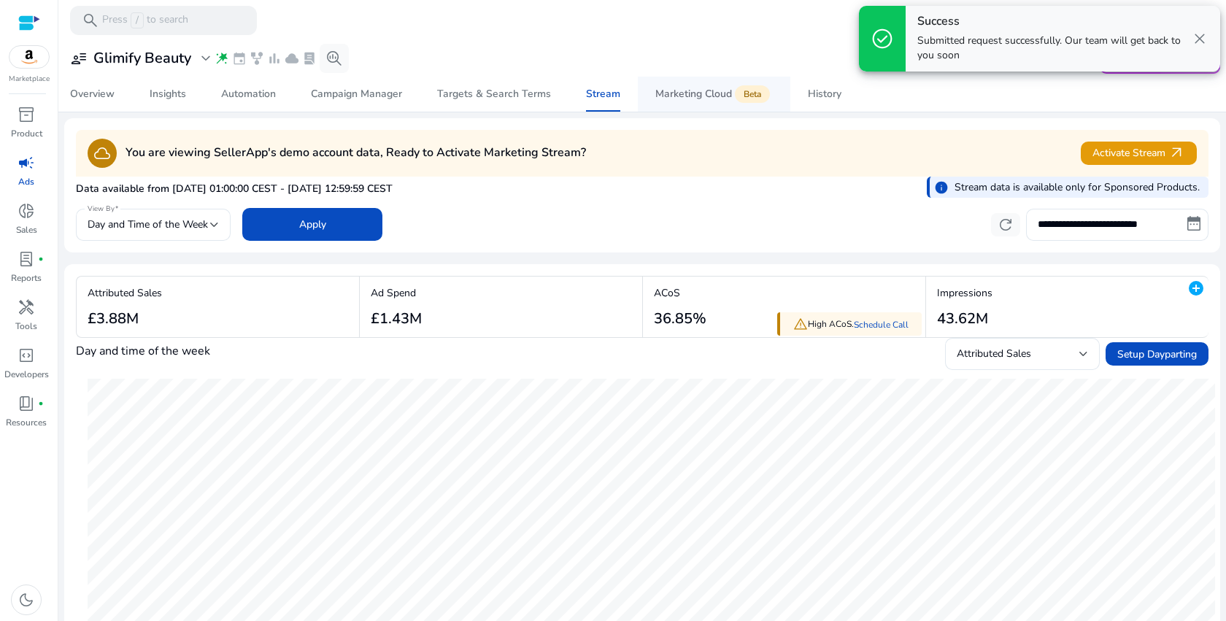
click at [696, 96] on div "Marketing Cloud Beta" at bounding box center [715, 94] width 118 height 12
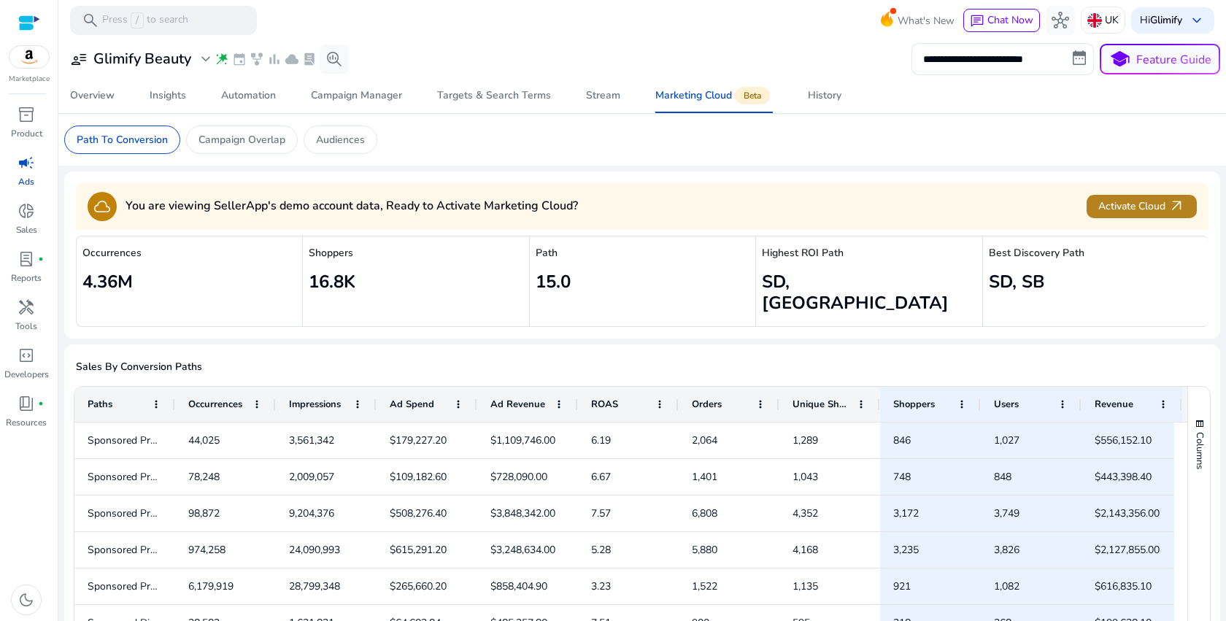
click at [1111, 212] on span "Activate Cloud arrow_outward" at bounding box center [1142, 206] width 87 height 17
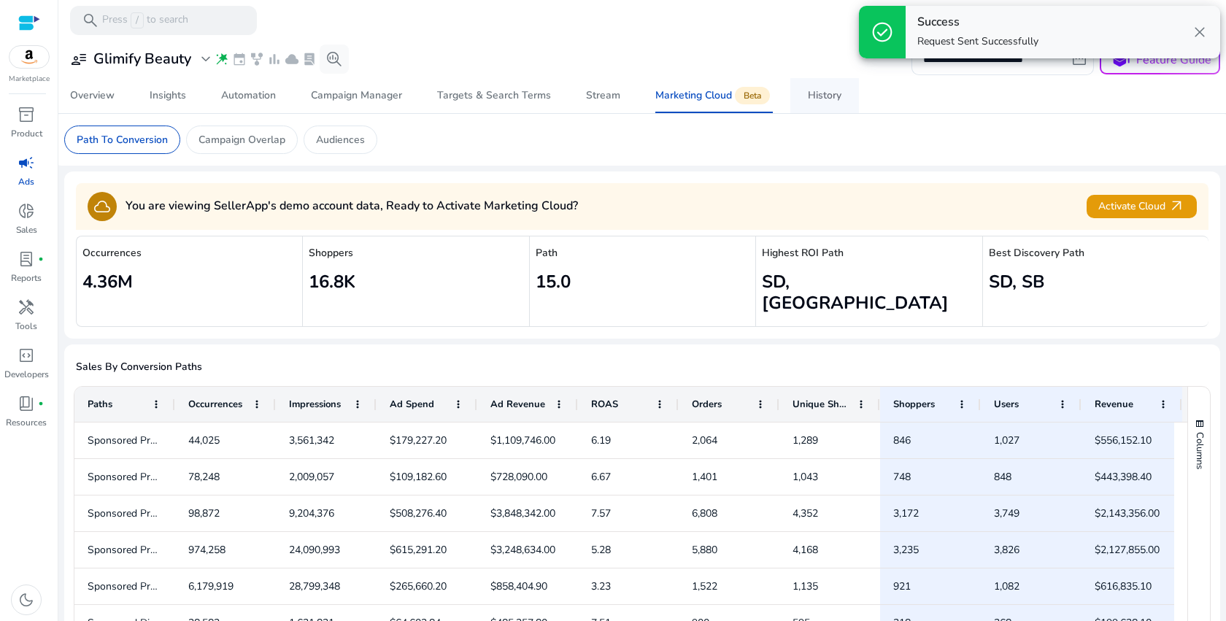
click at [836, 104] on span "History" at bounding box center [825, 95] width 34 height 35
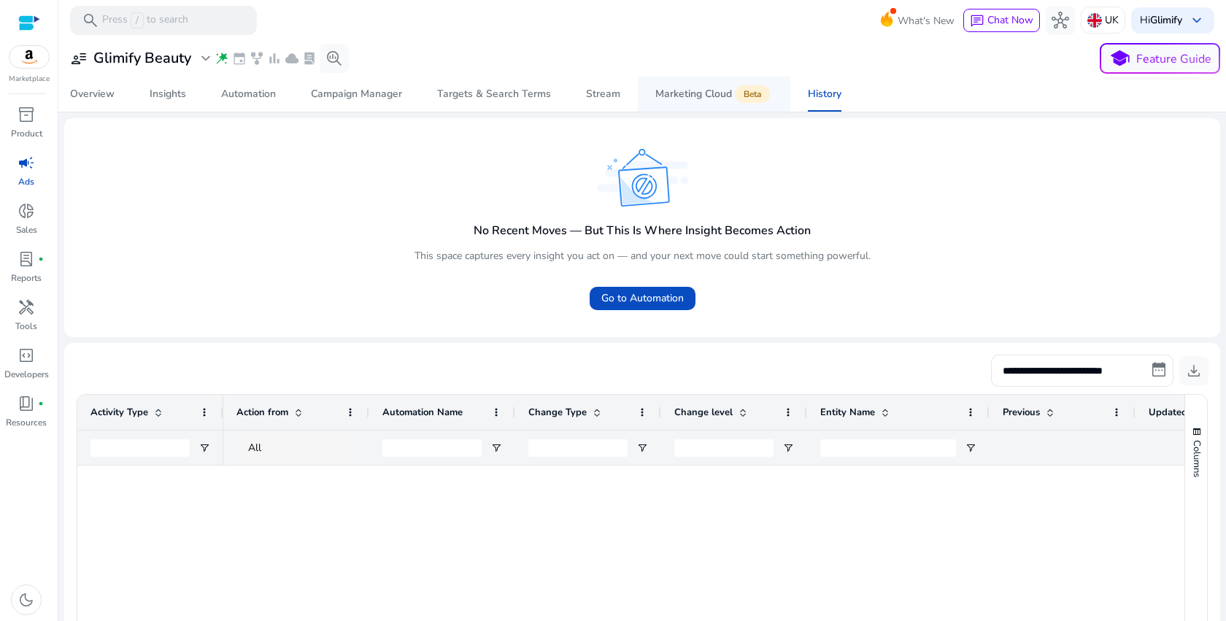
click at [671, 91] on div "Marketing Cloud Beta" at bounding box center [715, 94] width 118 height 12
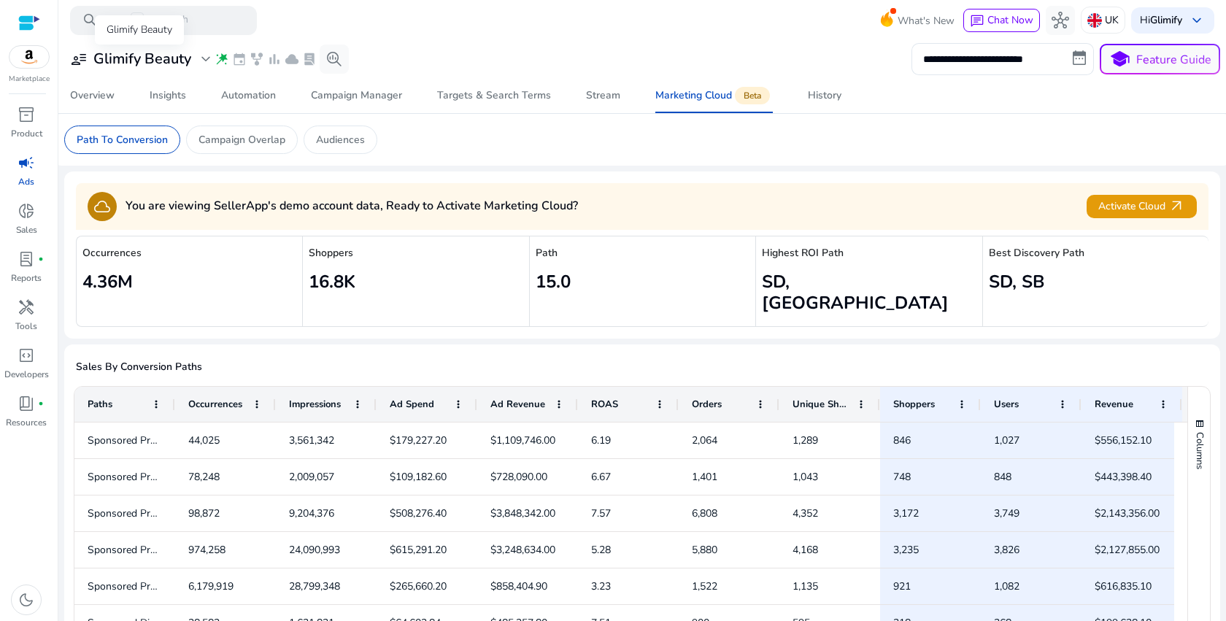
click at [135, 61] on h3 "Glimify Beauty" at bounding box center [142, 59] width 98 height 18
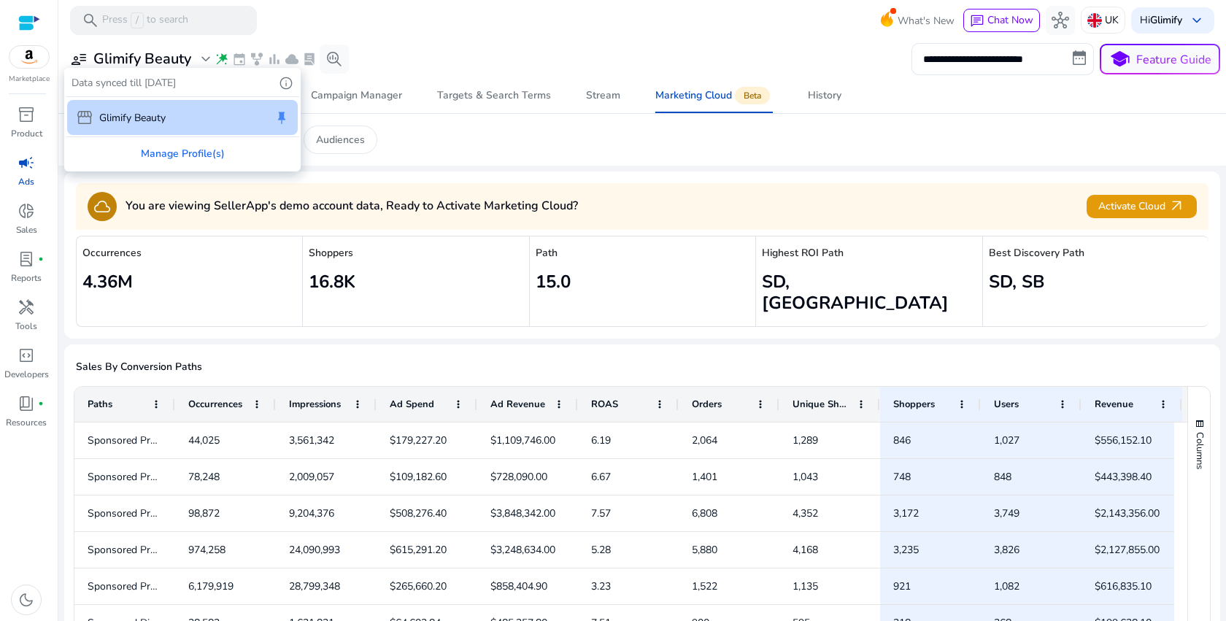
click at [87, 61] on div at bounding box center [613, 310] width 1226 height 621
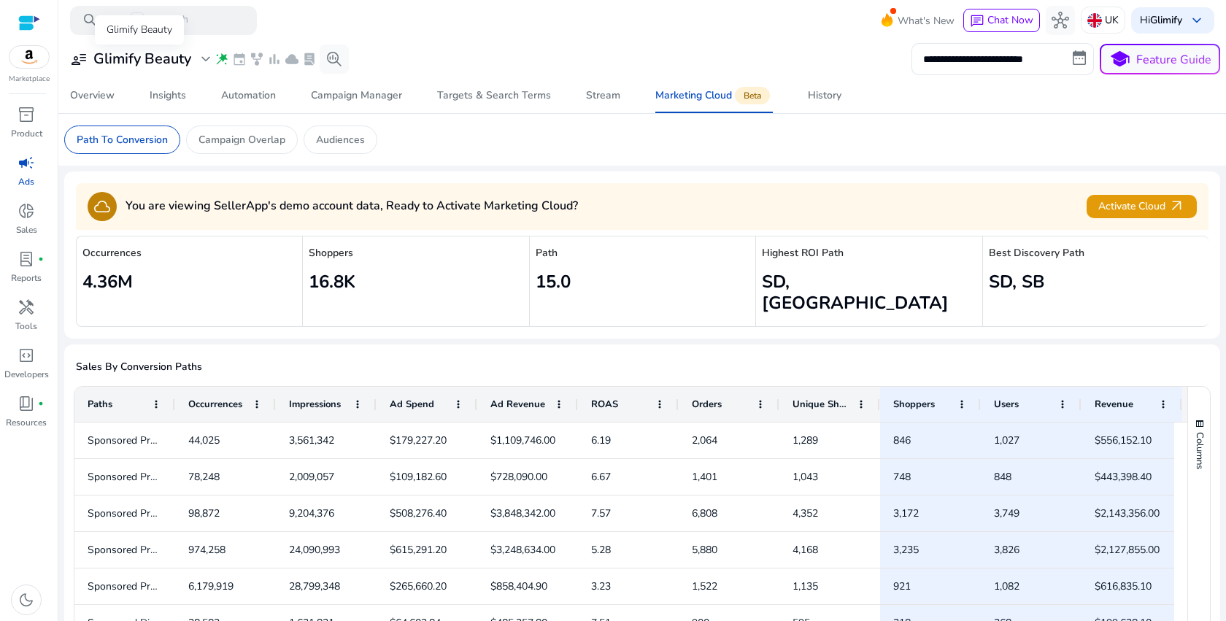
click at [82, 61] on span "user_attributes" at bounding box center [79, 59] width 18 height 18
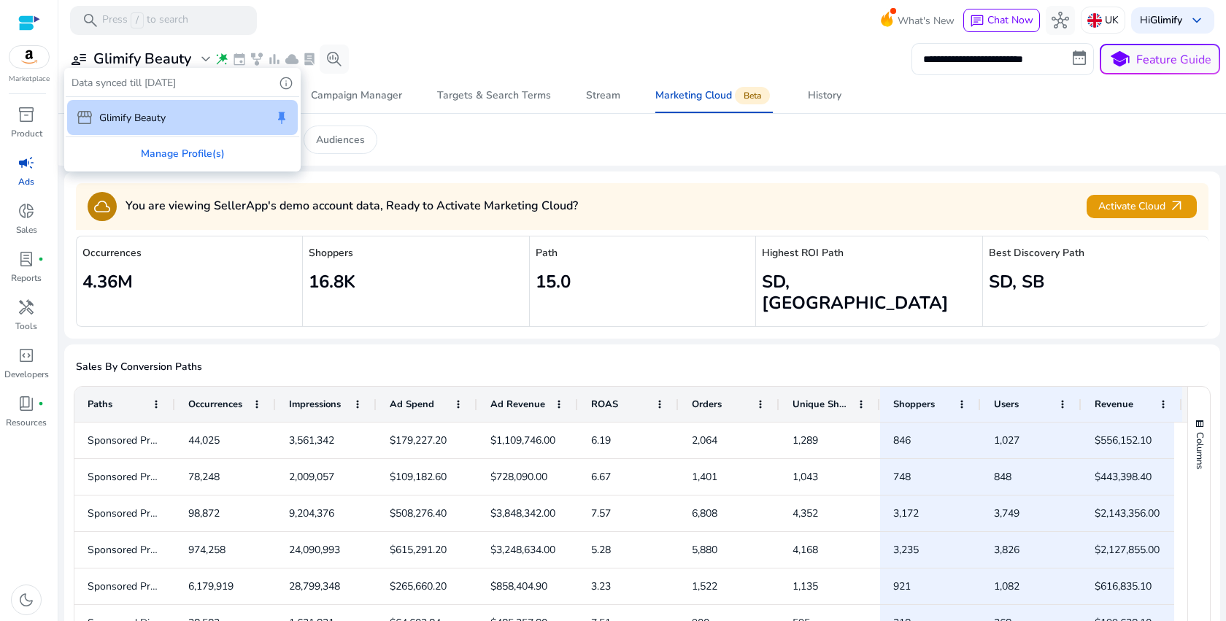
click at [140, 106] on div "storefront Glimify Beauty keep" at bounding box center [182, 117] width 231 height 35
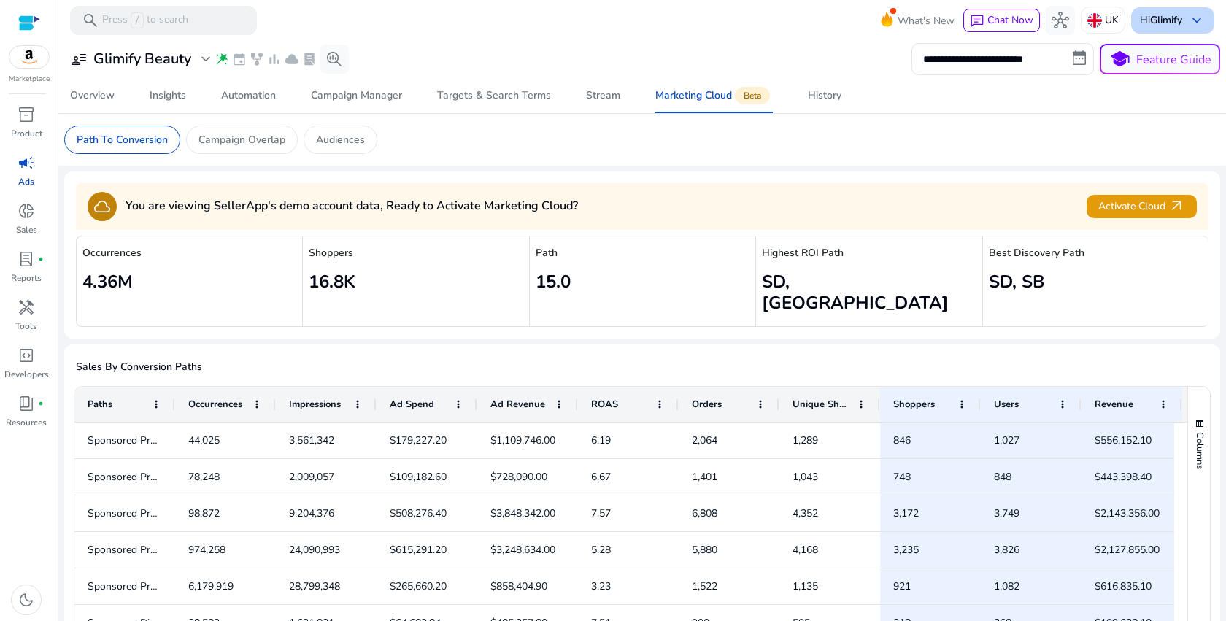
click at [1157, 12] on div "Hi Glimify keyboard_arrow_down" at bounding box center [1173, 20] width 83 height 26
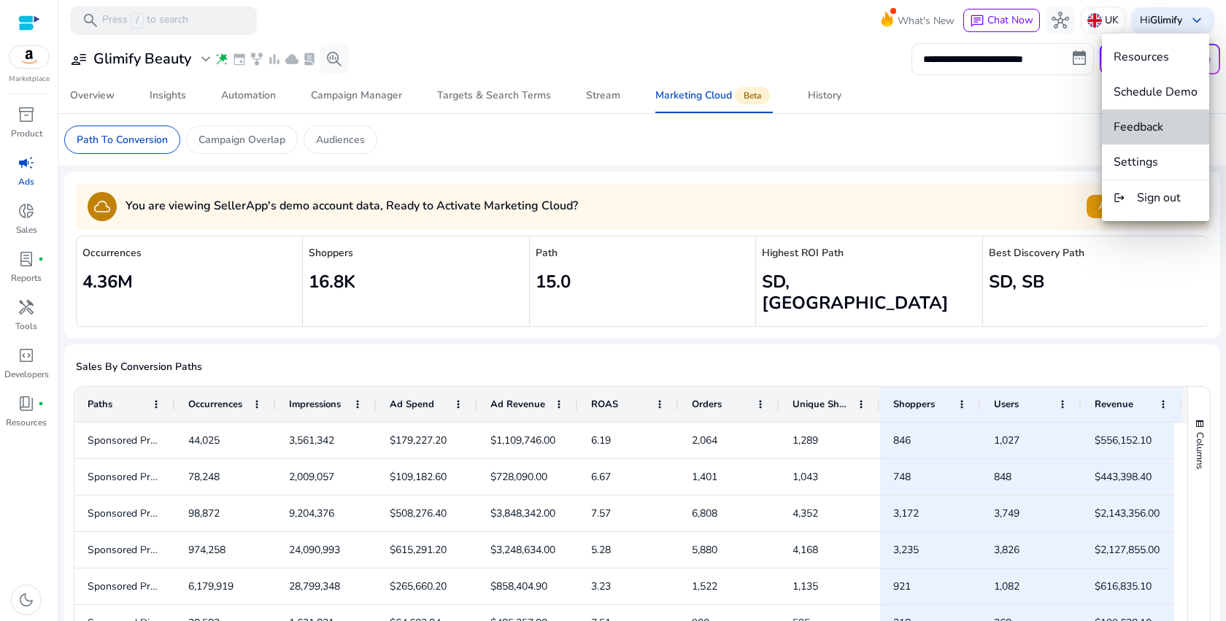
click at [1149, 131] on span "Feedback" at bounding box center [1139, 127] width 50 height 16
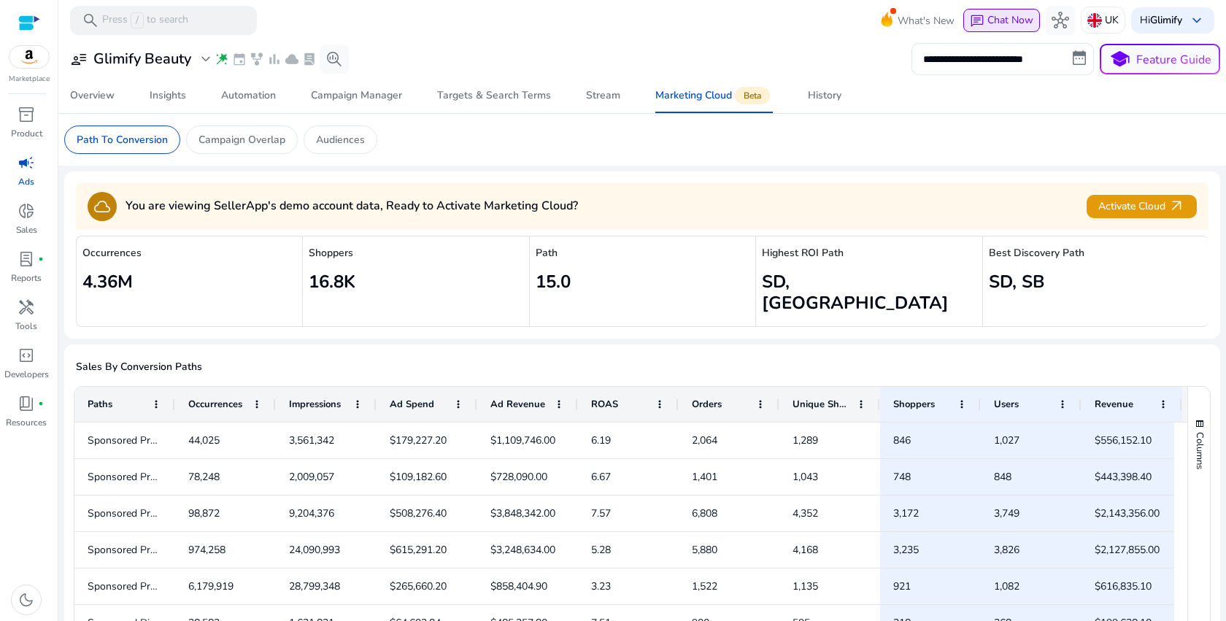
click at [1003, 18] on span "Chat Now" at bounding box center [1011, 20] width 46 height 14
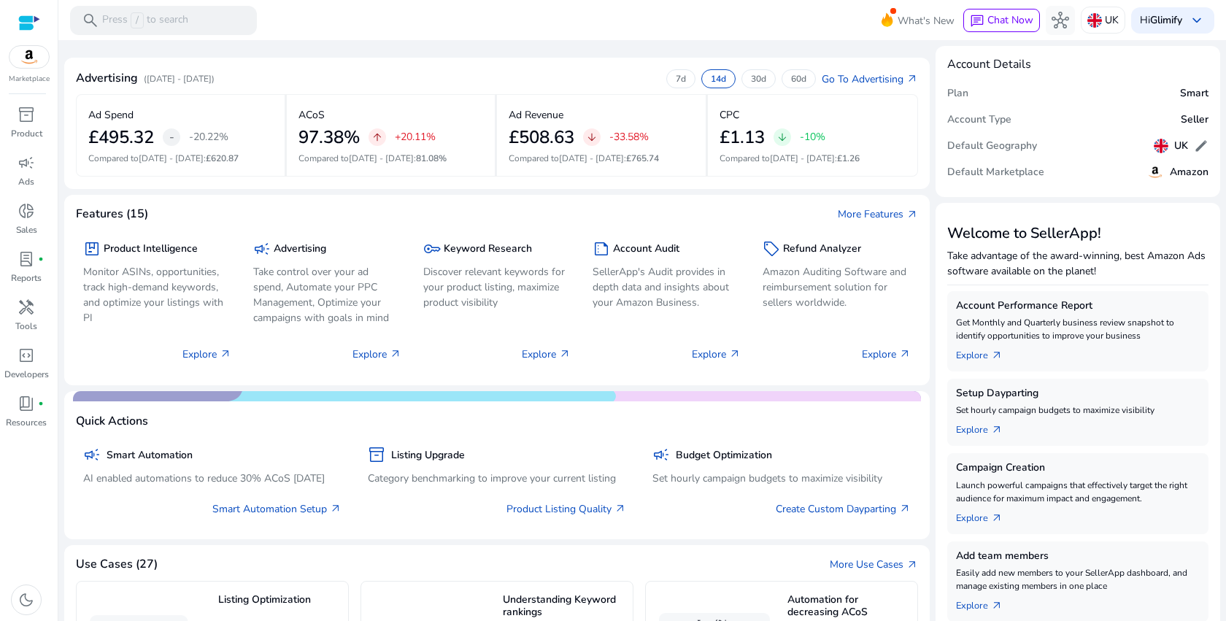
click at [1188, 177] on h5 "Amazon" at bounding box center [1189, 172] width 39 height 12
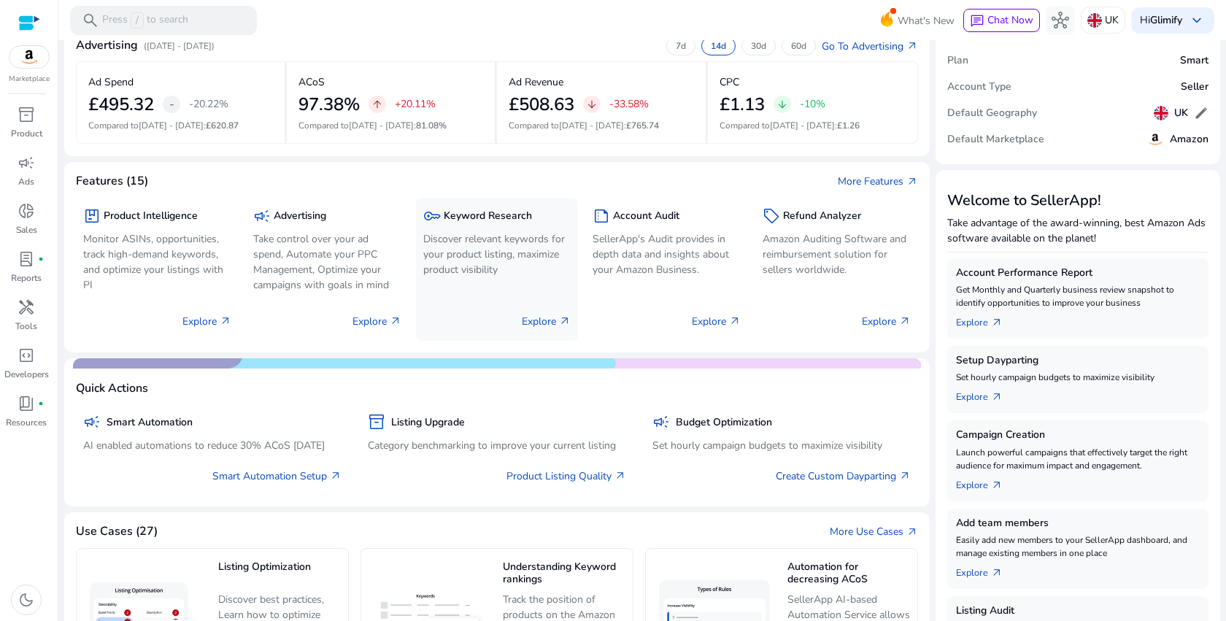
scroll to position [164, 0]
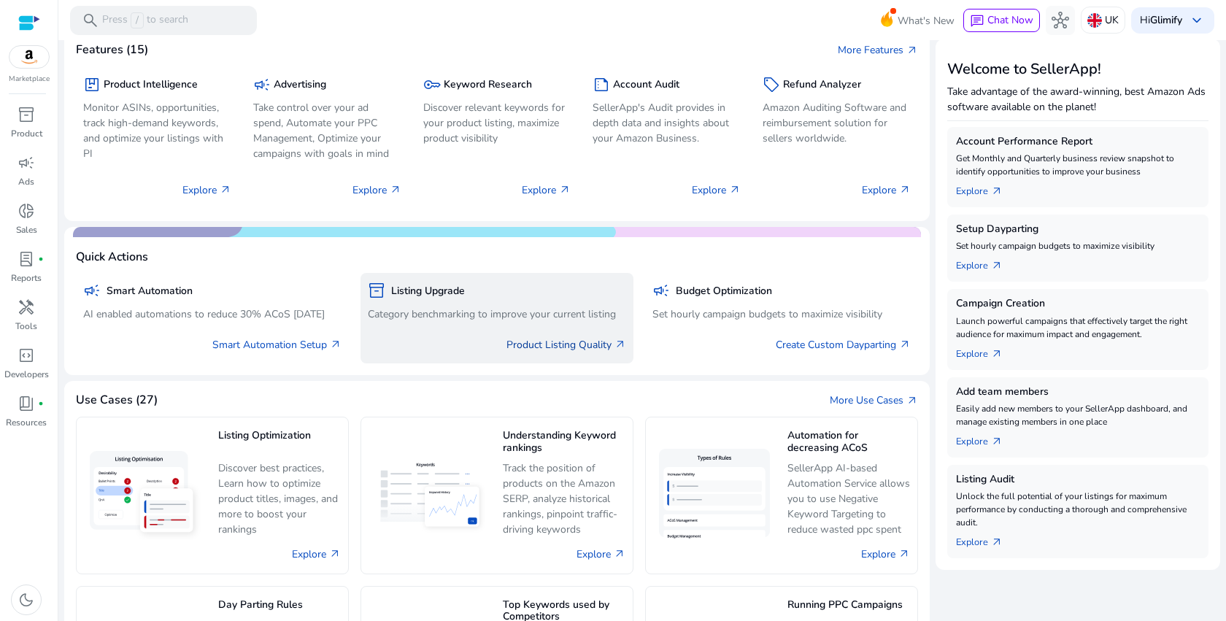
click at [577, 346] on link "Product Listing Quality arrow_outward" at bounding box center [567, 344] width 120 height 15
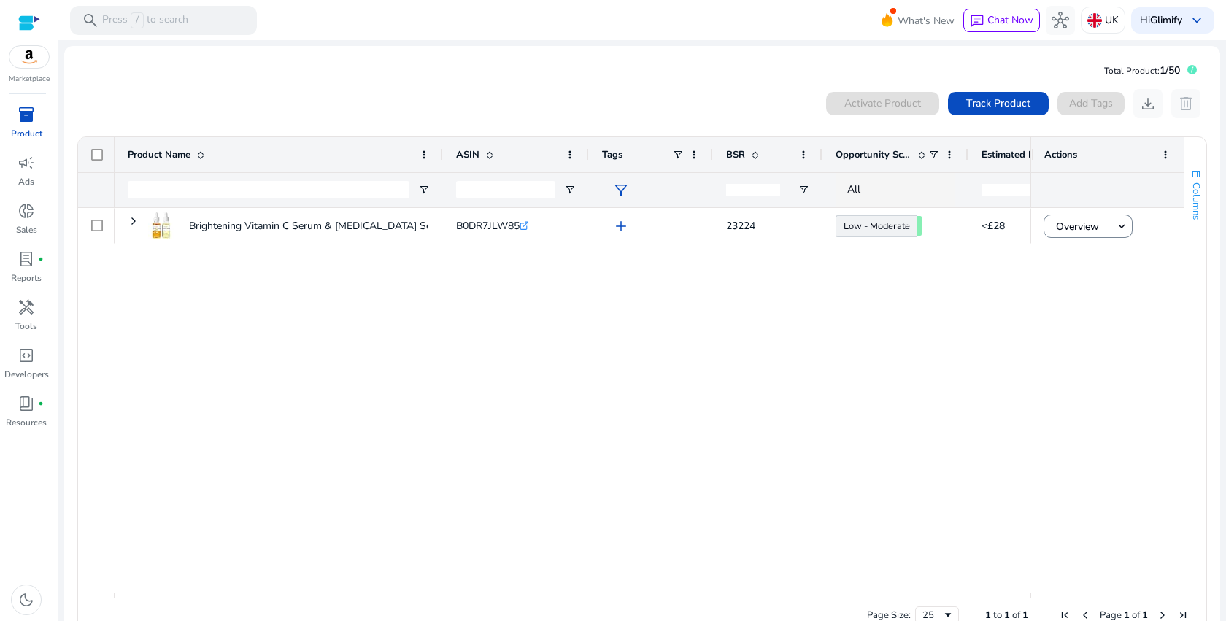
click at [1199, 180] on button "Columns" at bounding box center [1196, 194] width 22 height 79
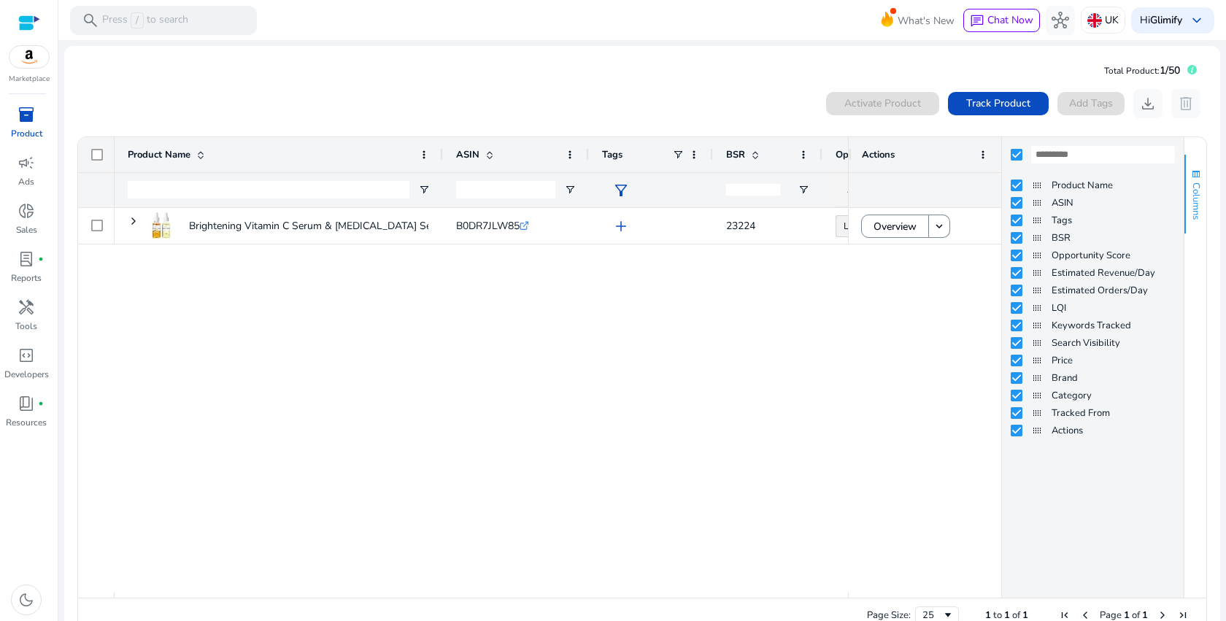
click at [1199, 181] on button "Columns" at bounding box center [1196, 194] width 22 height 79
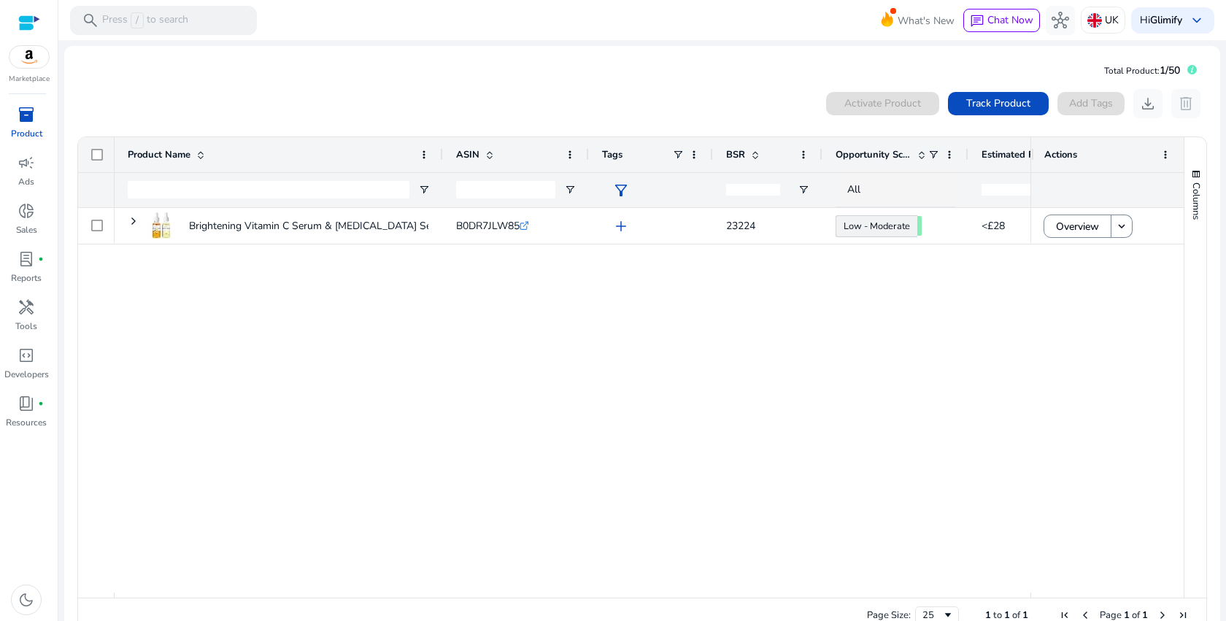
click at [1104, 69] on span "Total Product:" at bounding box center [1131, 71] width 55 height 12
click at [991, 104] on span "Track Product" at bounding box center [999, 103] width 64 height 15
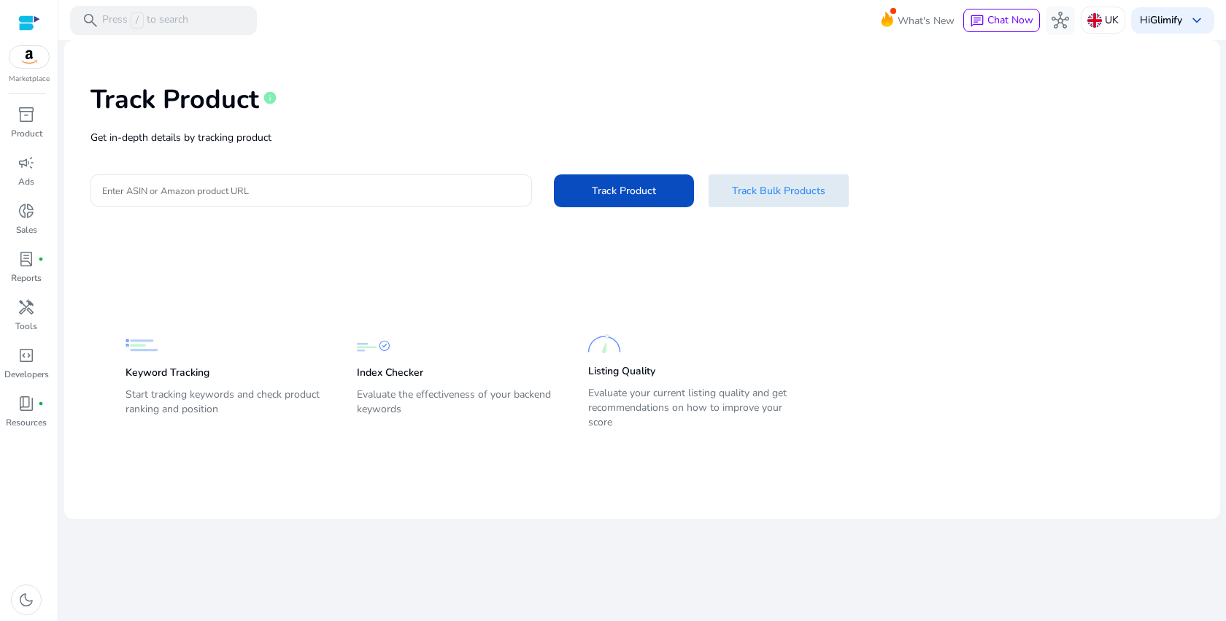
click at [807, 197] on span "Track Bulk Products" at bounding box center [778, 190] width 93 height 15
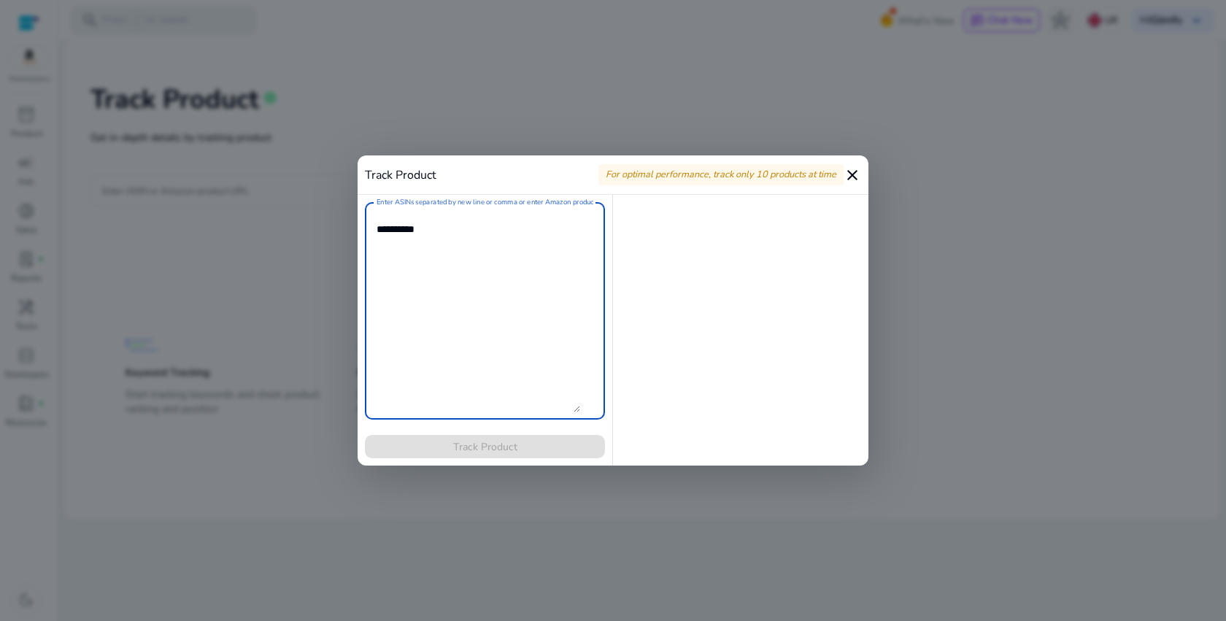
click at [849, 166] on mat-icon "close" at bounding box center [853, 175] width 18 height 18
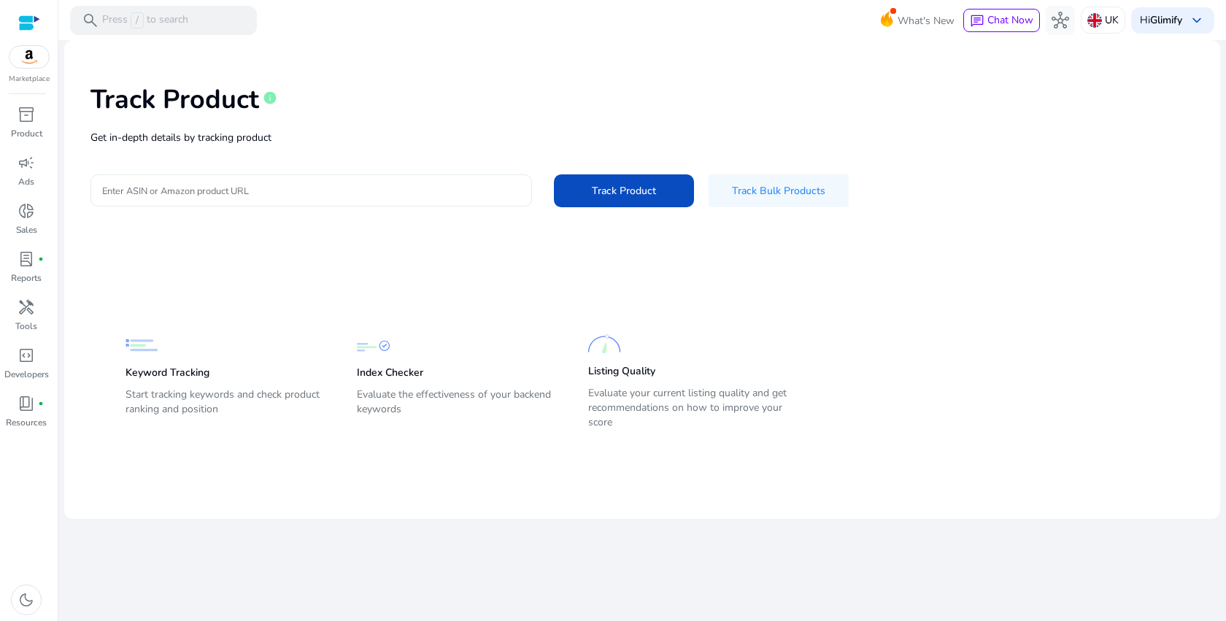
click at [215, 194] on input "Enter ASIN or Amazon product URL" at bounding box center [311, 191] width 418 height 16
click at [512, 321] on div "Keyword Tracking Start tracking keywords and check product ranking and position…" at bounding box center [632, 372] width 1013 height 125
click at [185, 190] on input "Enter ASIN or Amazon product URL" at bounding box center [311, 191] width 418 height 16
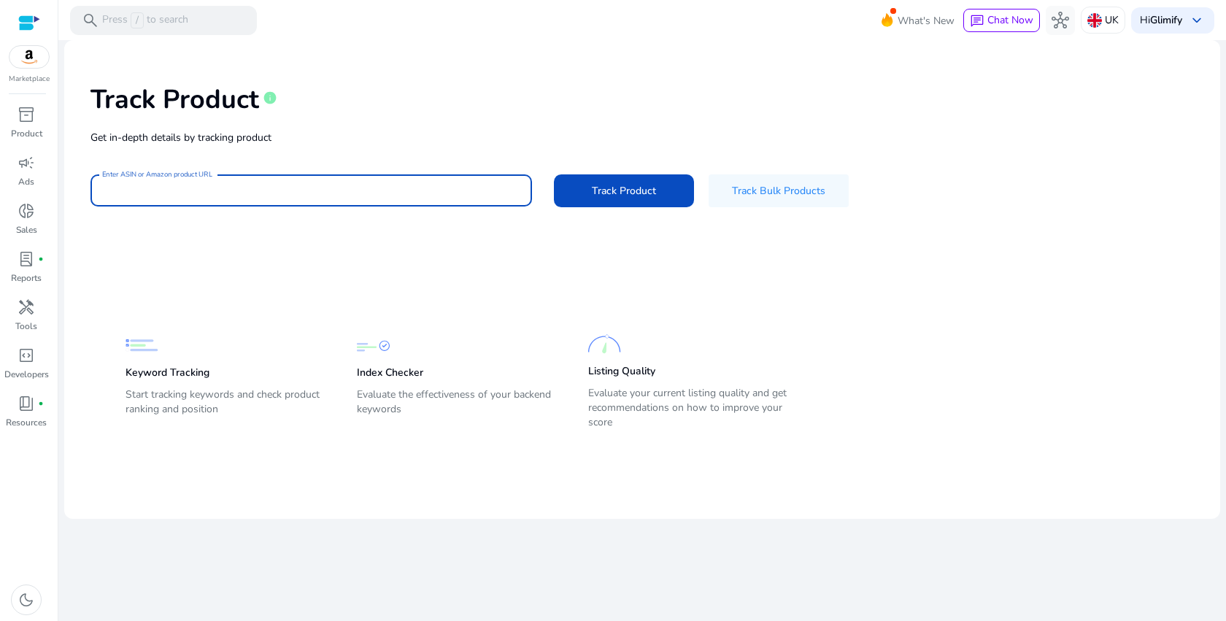
click at [392, 358] on div "Index Checker Evaluate the effectiveness of your backend keywords" at bounding box center [458, 381] width 202 height 104
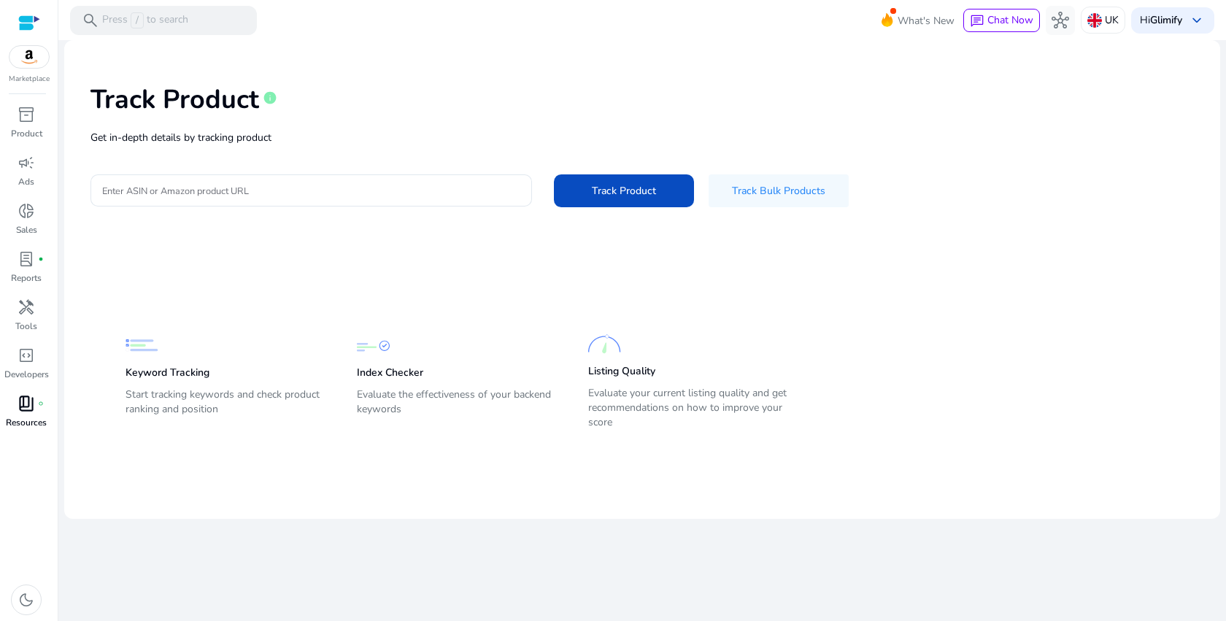
click at [27, 402] on span "book_4" at bounding box center [27, 404] width 18 height 18
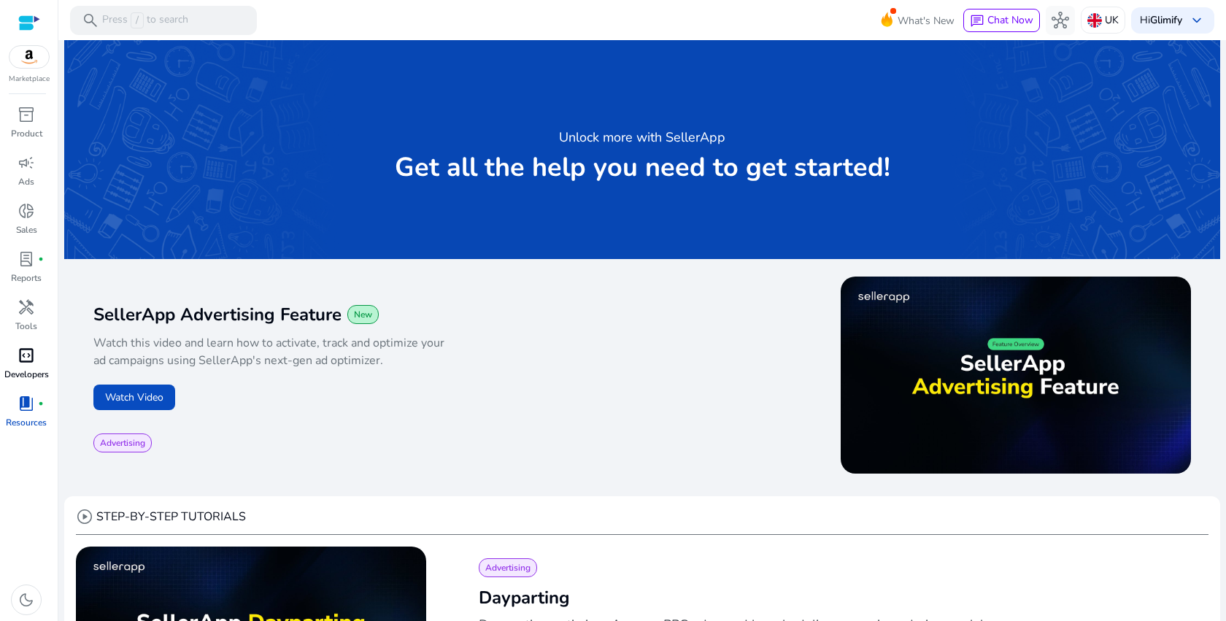
click at [24, 360] on span "code_blocks" at bounding box center [27, 356] width 18 height 18
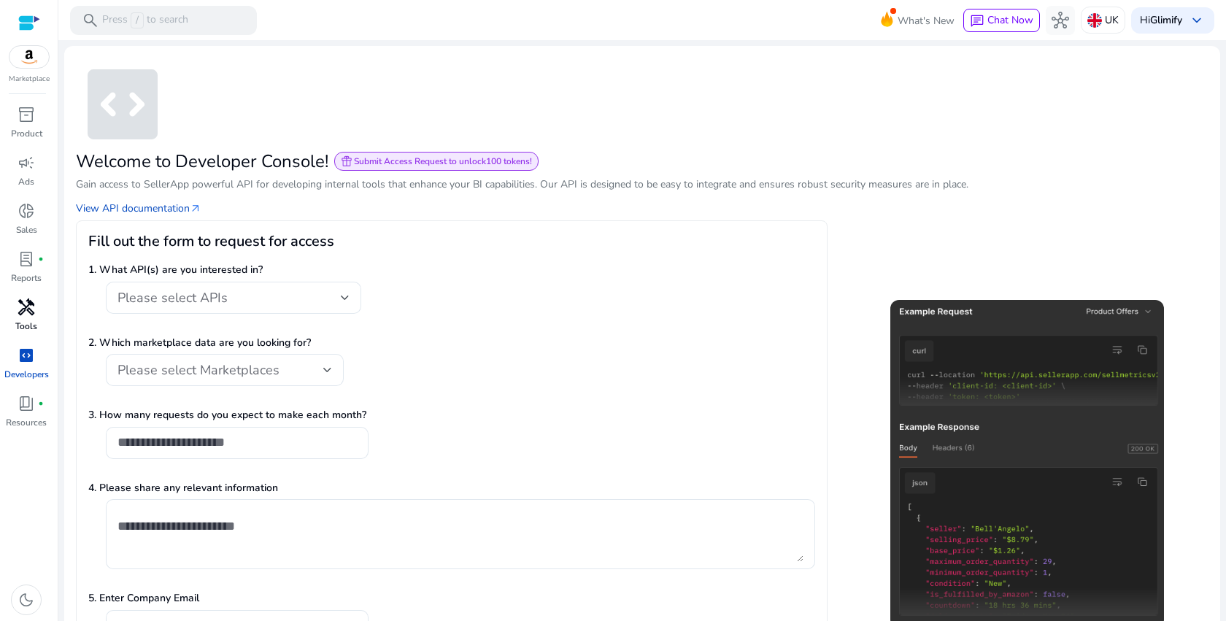
click at [40, 310] on div "handyman" at bounding box center [26, 307] width 41 height 23
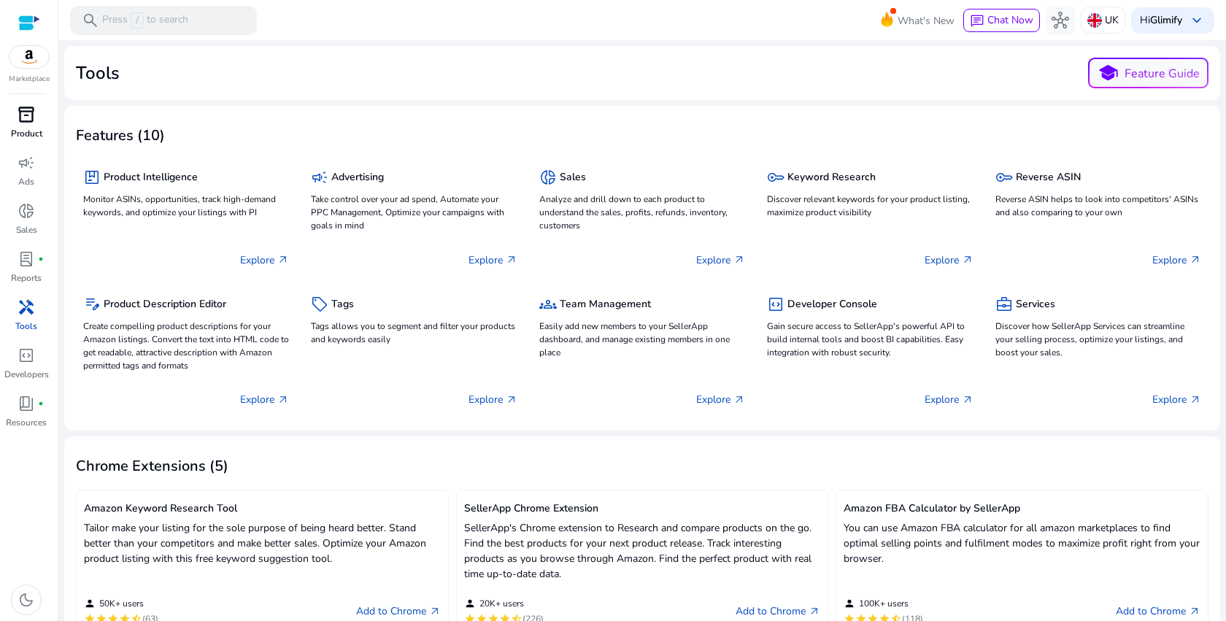
click at [38, 120] on div "inventory_2" at bounding box center [26, 114] width 41 height 23
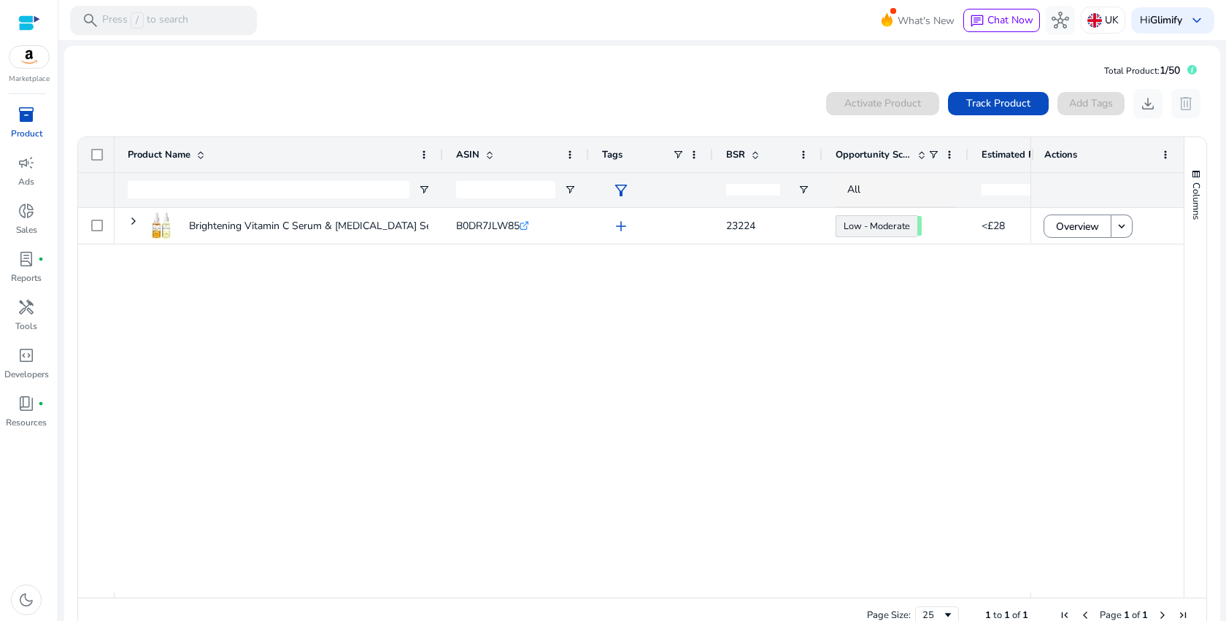
click at [415, 278] on div "Brightening Vitamin C Serum & [MEDICAL_DATA] Set – Hydrating Skincare... B0DR7J…" at bounding box center [573, 400] width 916 height 385
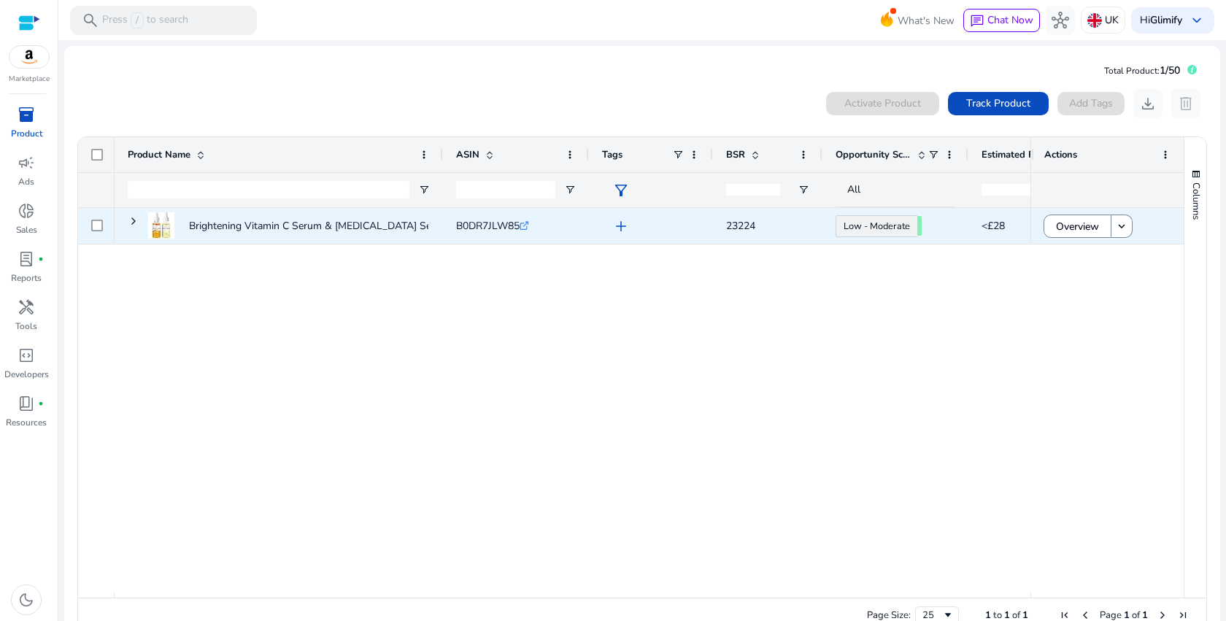
click at [621, 228] on span "add" at bounding box center [621, 227] width 18 height 18
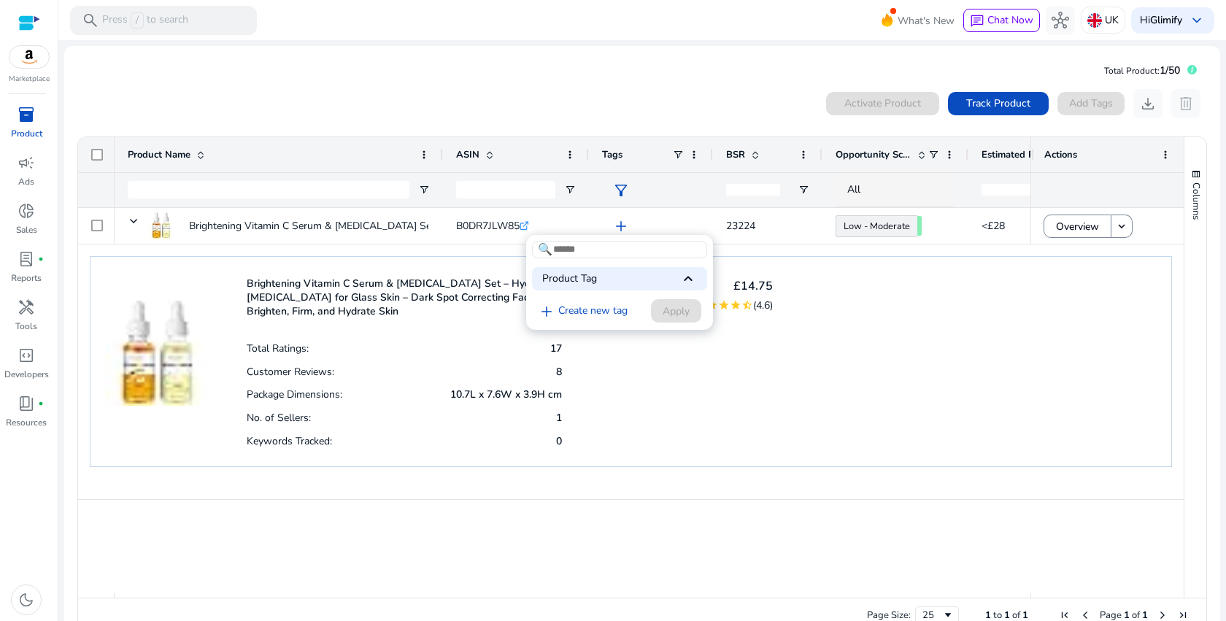
click at [621, 228] on div at bounding box center [613, 310] width 1226 height 621
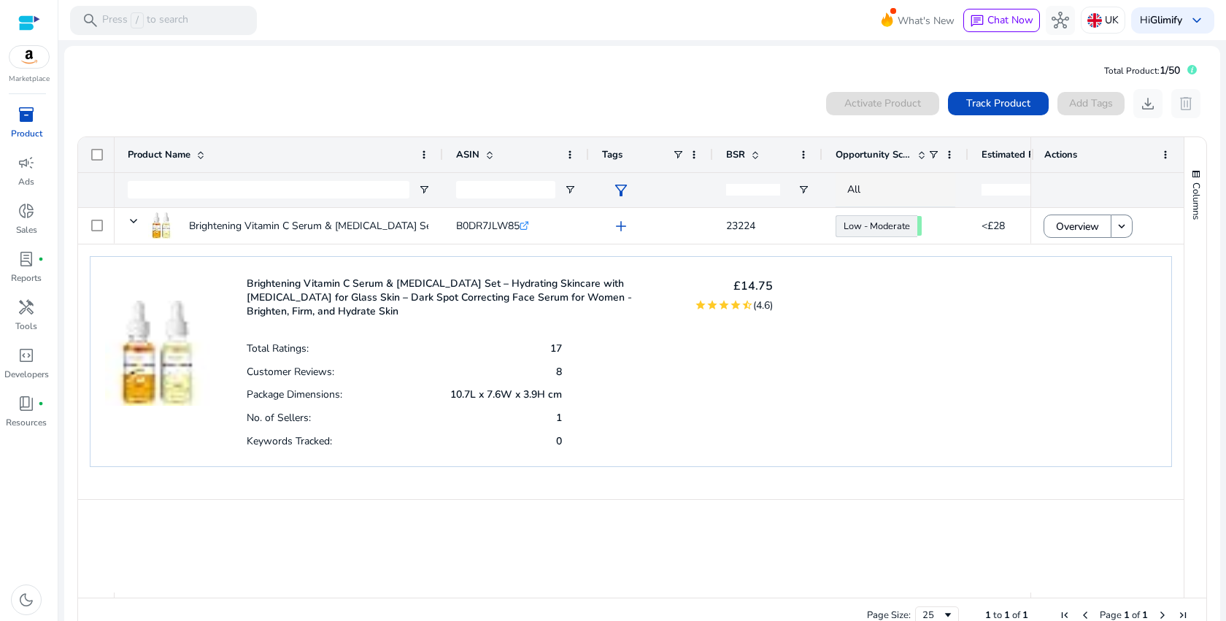
click at [685, 480] on mat-card "Brightening Vitamin C Serum & Retinol Set – Hydrating Skincare with Hyaluronic …" at bounding box center [631, 372] width 1106 height 255
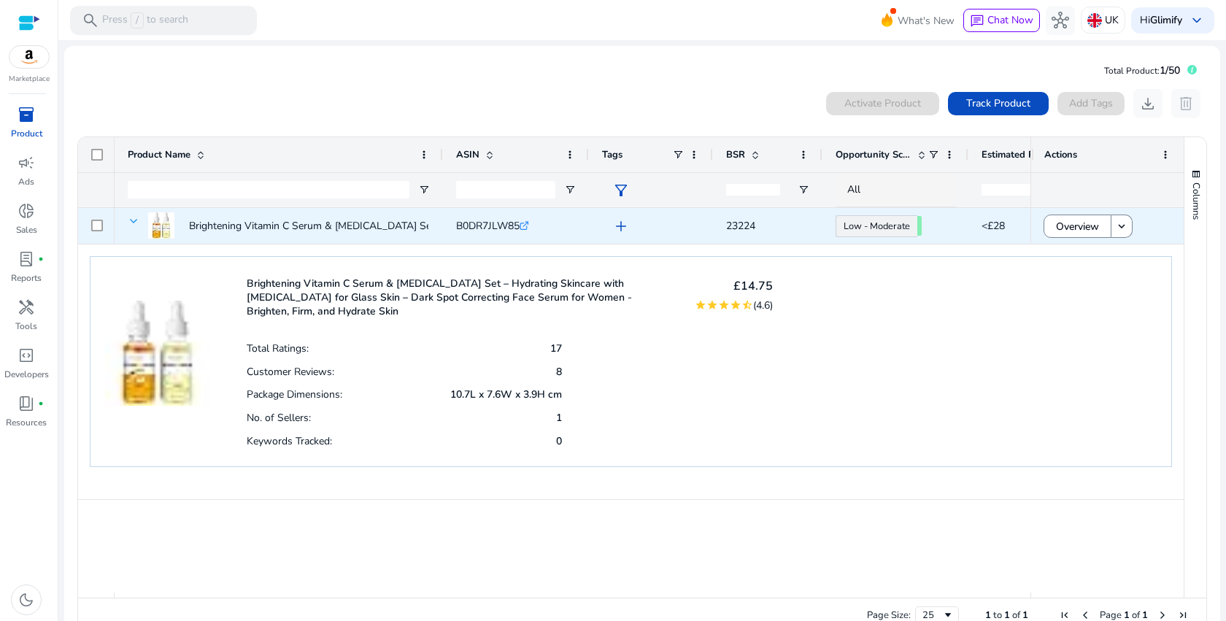
click at [128, 220] on span at bounding box center [134, 221] width 12 height 12
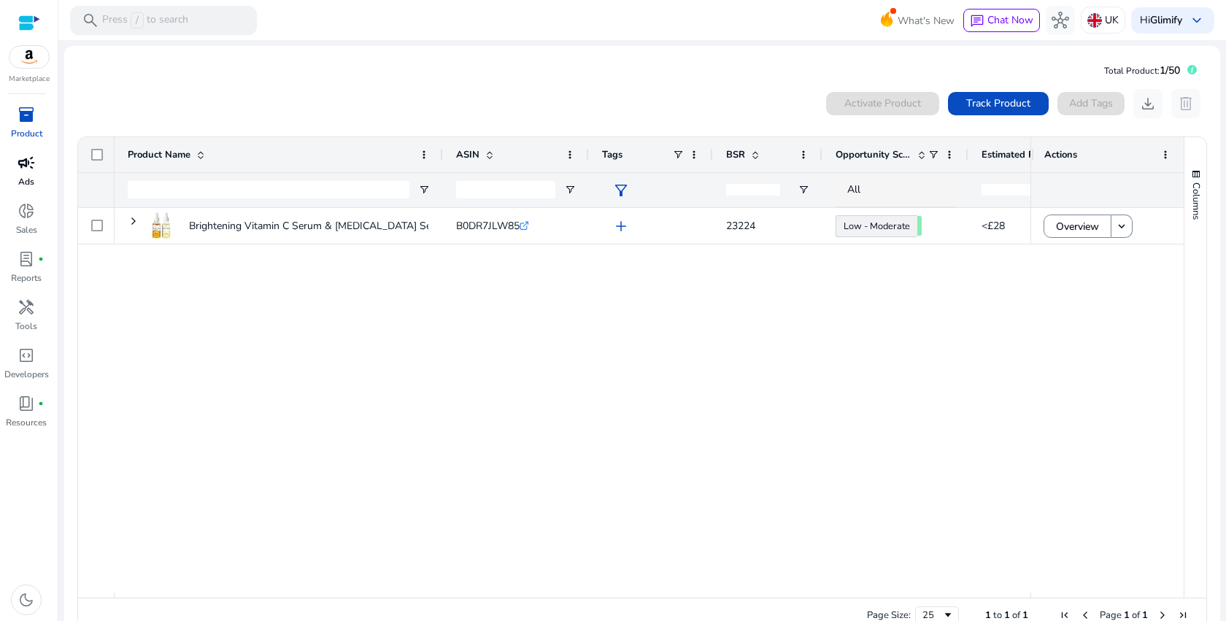
click at [15, 169] on div "campaign" at bounding box center [26, 162] width 41 height 23
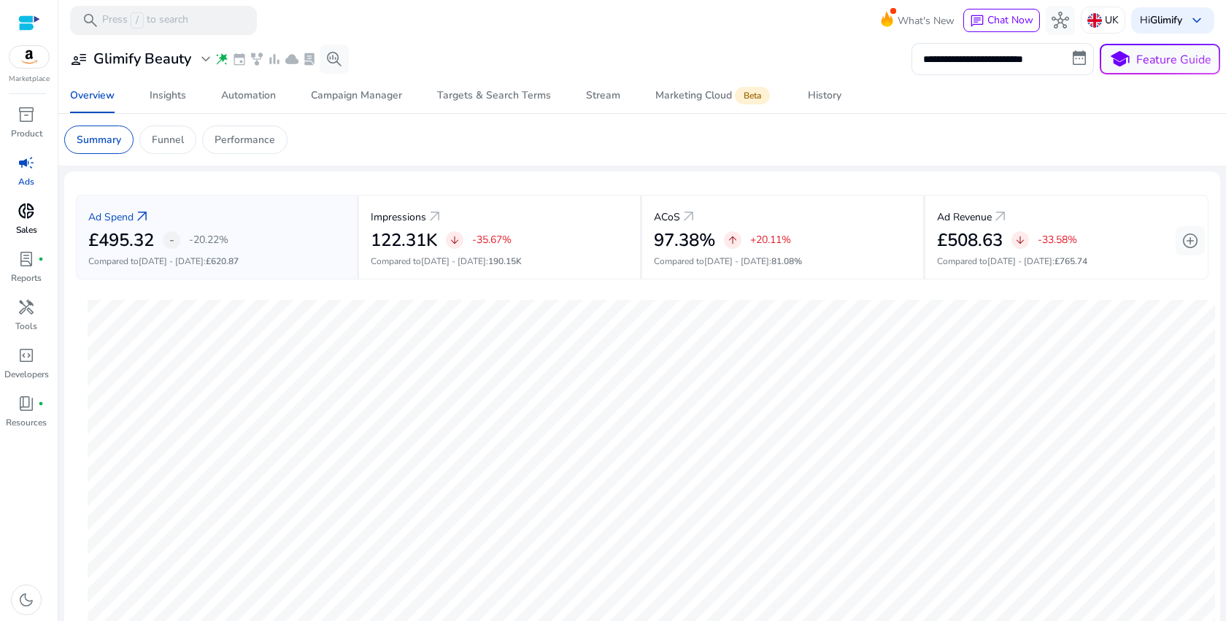
click at [31, 212] on span "donut_small" at bounding box center [27, 211] width 18 height 18
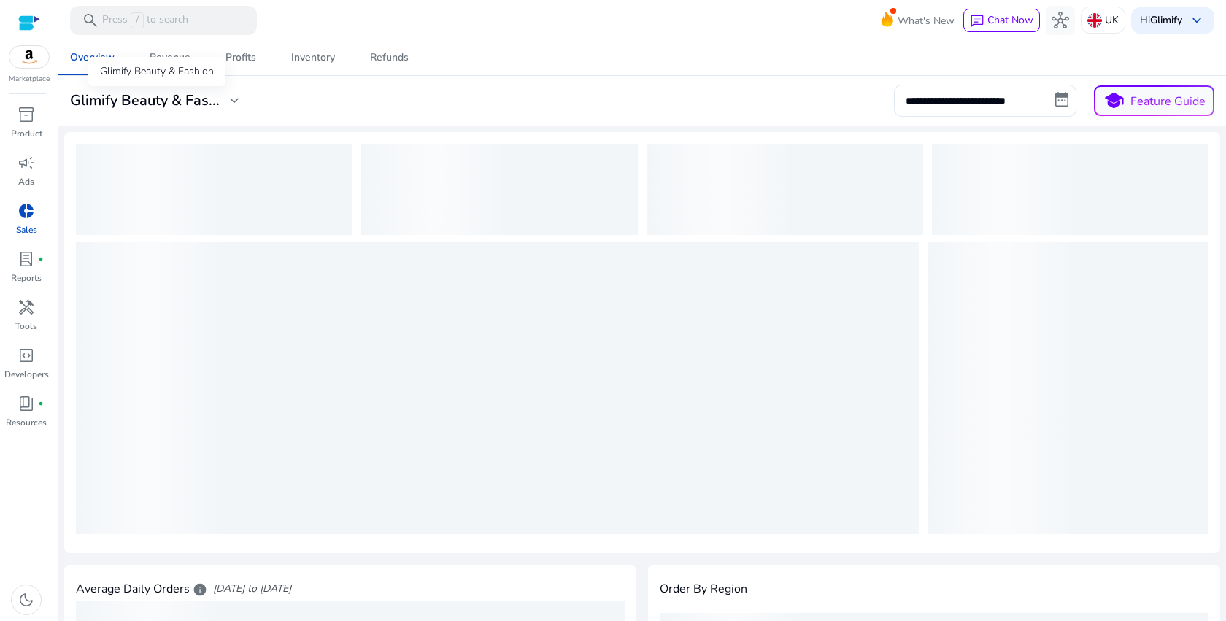
click at [237, 101] on span "expand_more" at bounding box center [235, 101] width 18 height 18
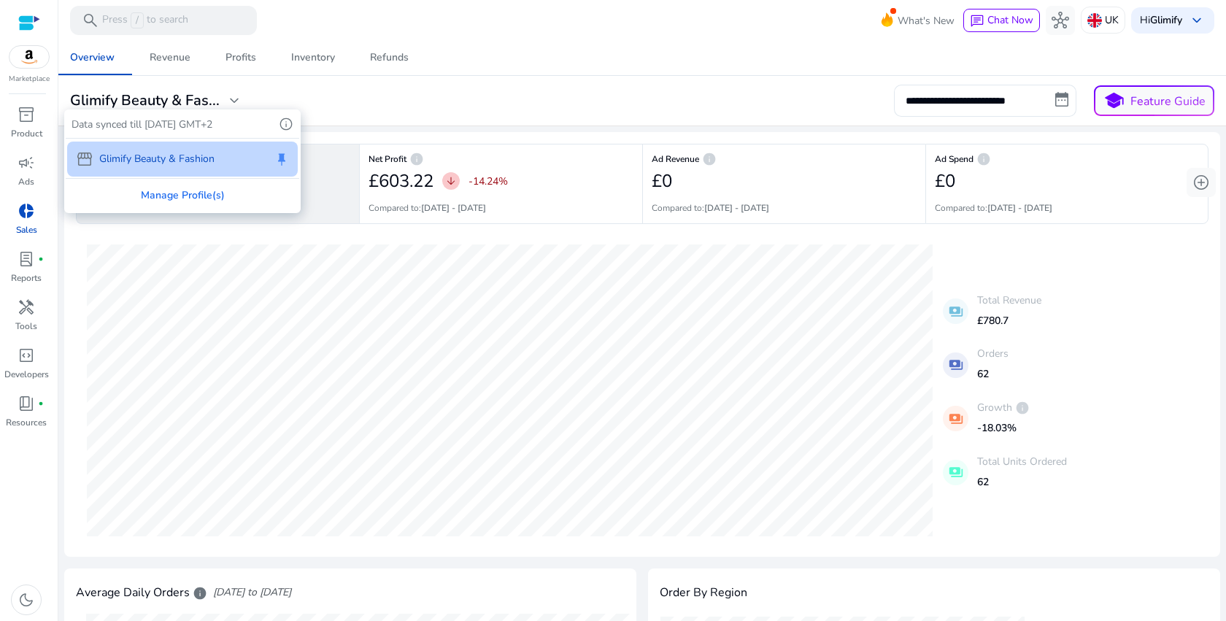
click at [237, 101] on div at bounding box center [613, 310] width 1226 height 621
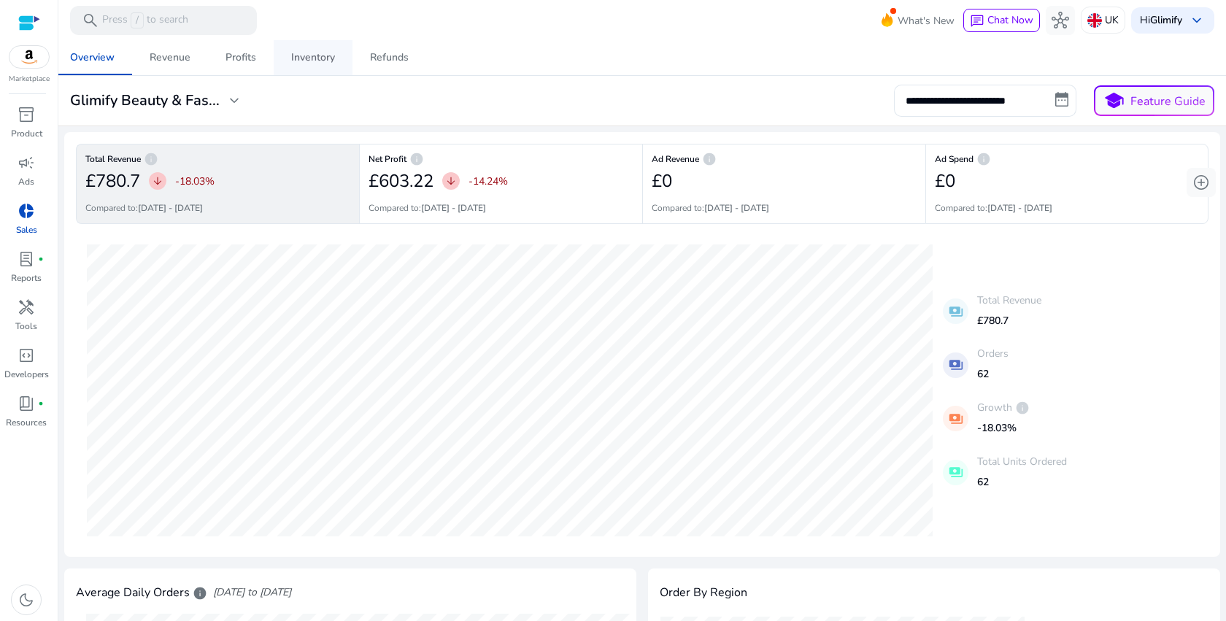
click at [289, 60] on link "Inventory" at bounding box center [313, 57] width 79 height 35
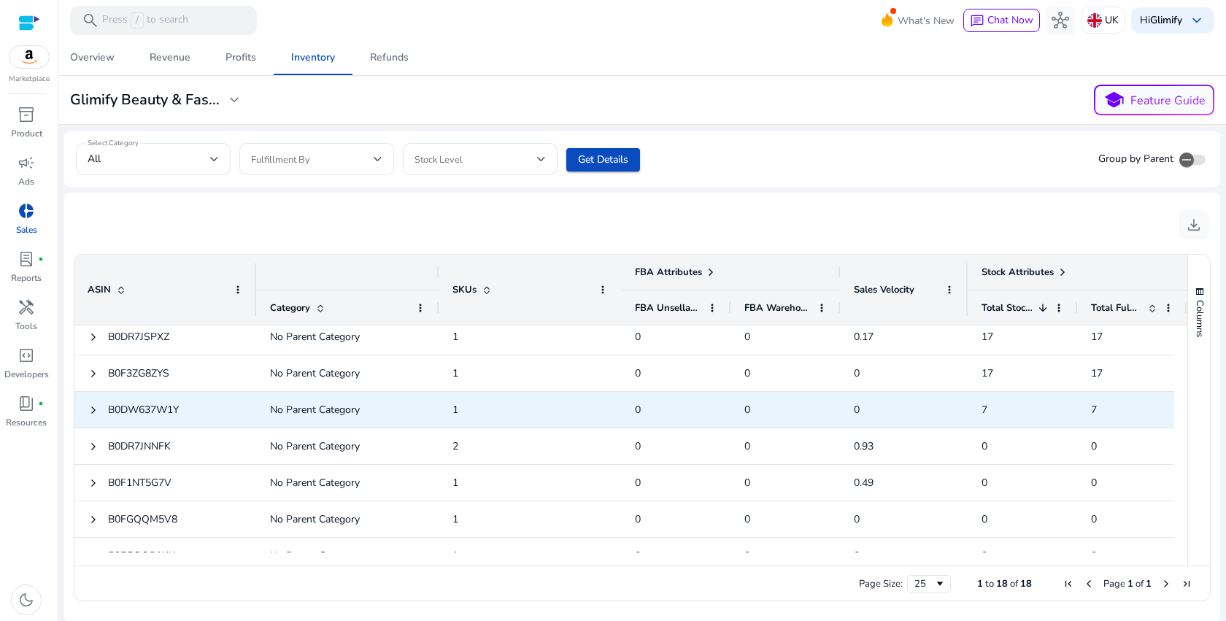
scroll to position [430, 0]
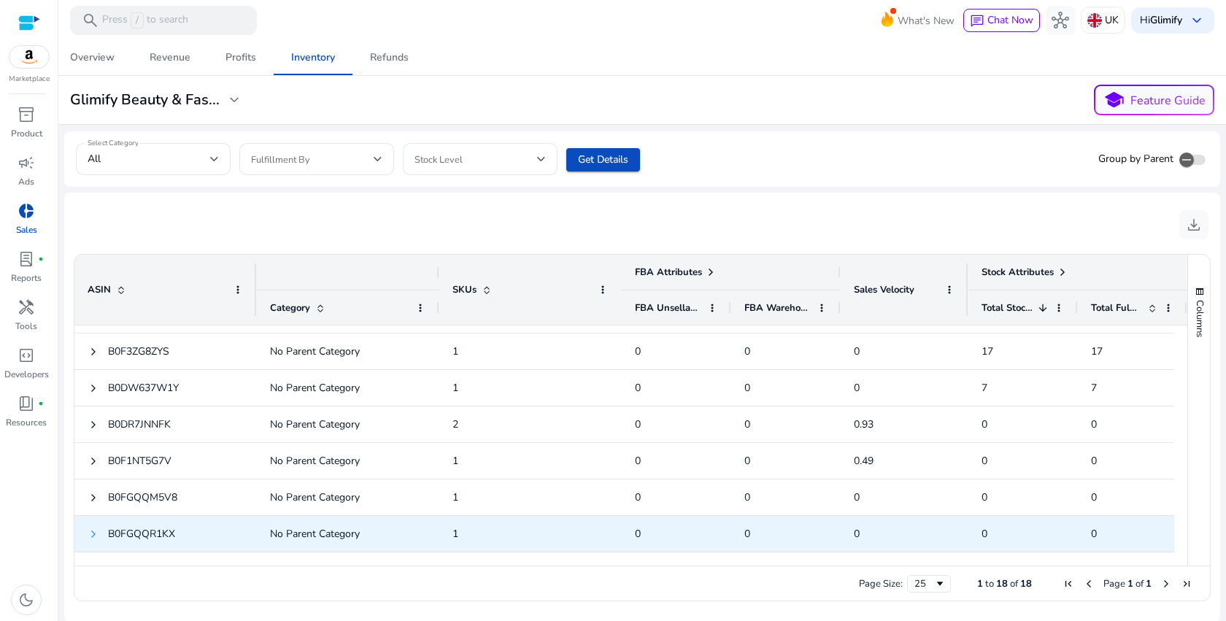
click at [91, 529] on span at bounding box center [94, 535] width 12 height 12
click at [92, 535] on span at bounding box center [94, 535] width 12 height 12
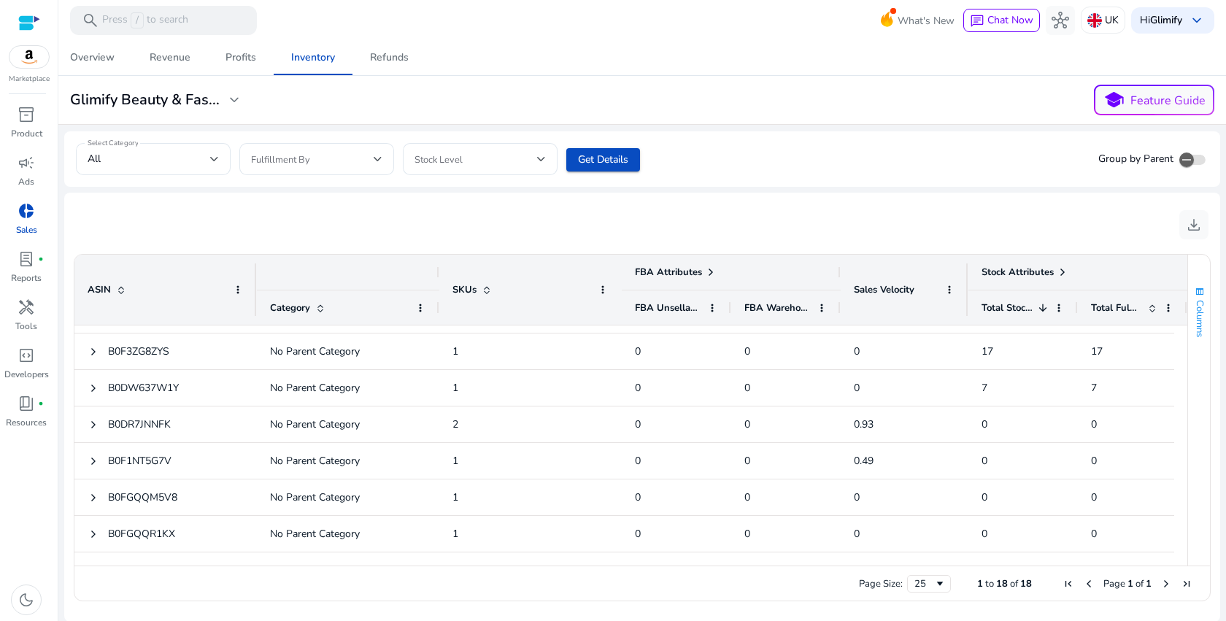
click at [1198, 305] on span "Columns" at bounding box center [1200, 318] width 13 height 37
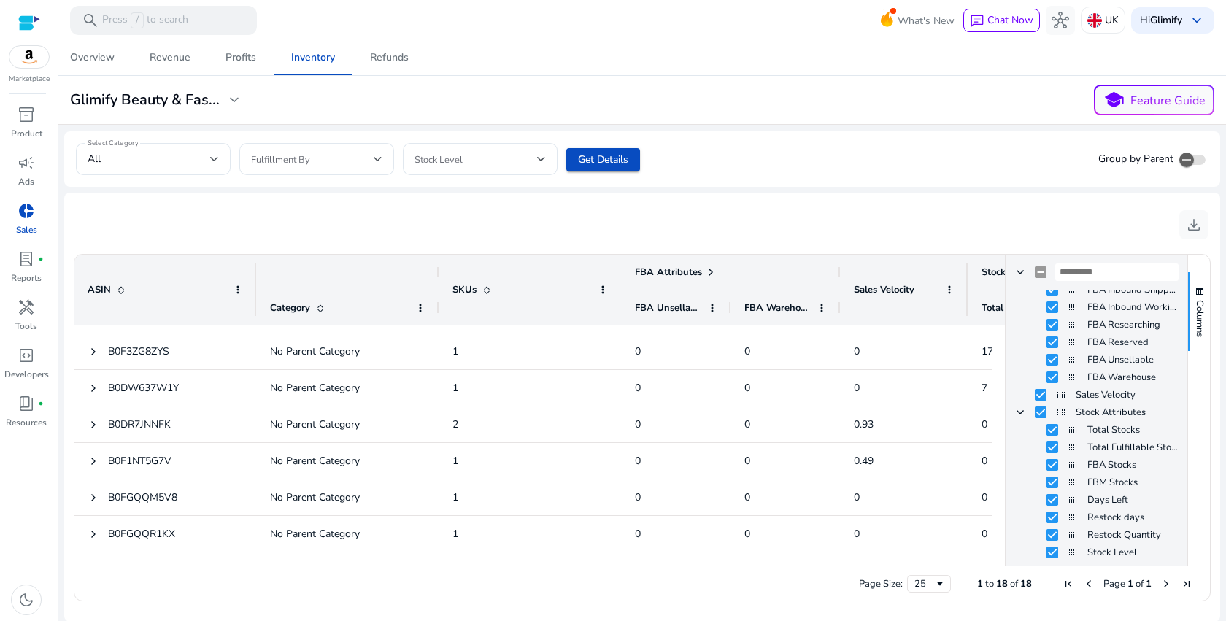
scroll to position [0, 0]
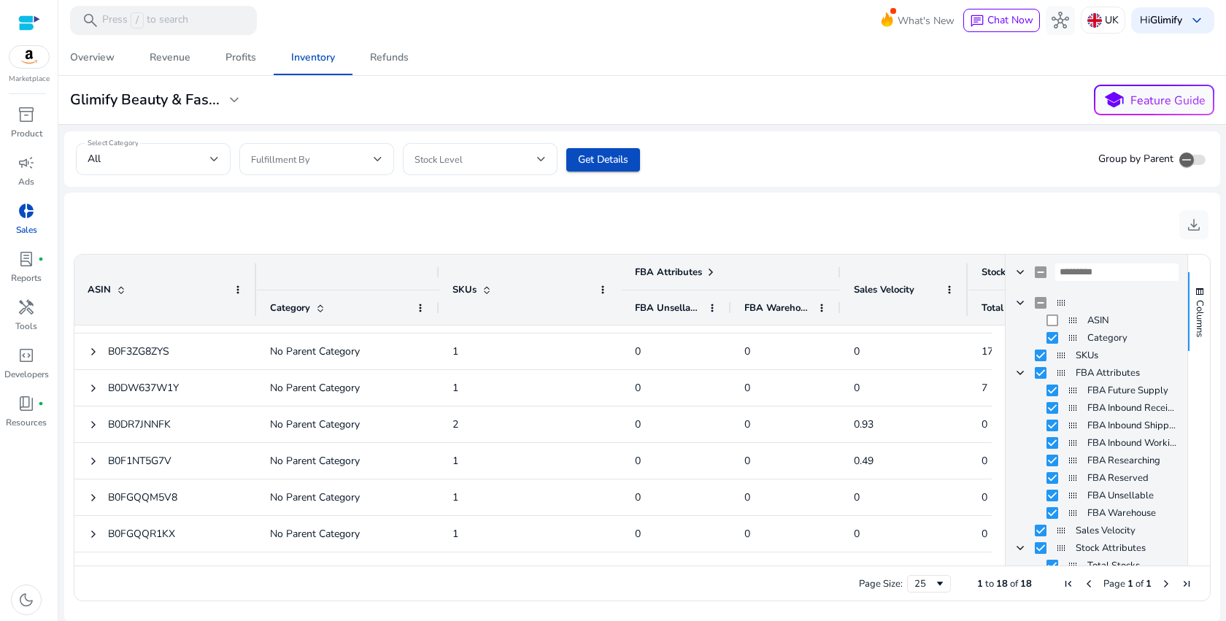
click at [1021, 303] on div "Column Group" at bounding box center [1097, 303] width 164 height 18
click at [1018, 303] on span "Column Group" at bounding box center [1021, 303] width 12 height 12
click at [1016, 338] on span "FBA Attributes Column Group" at bounding box center [1021, 338] width 12 height 12
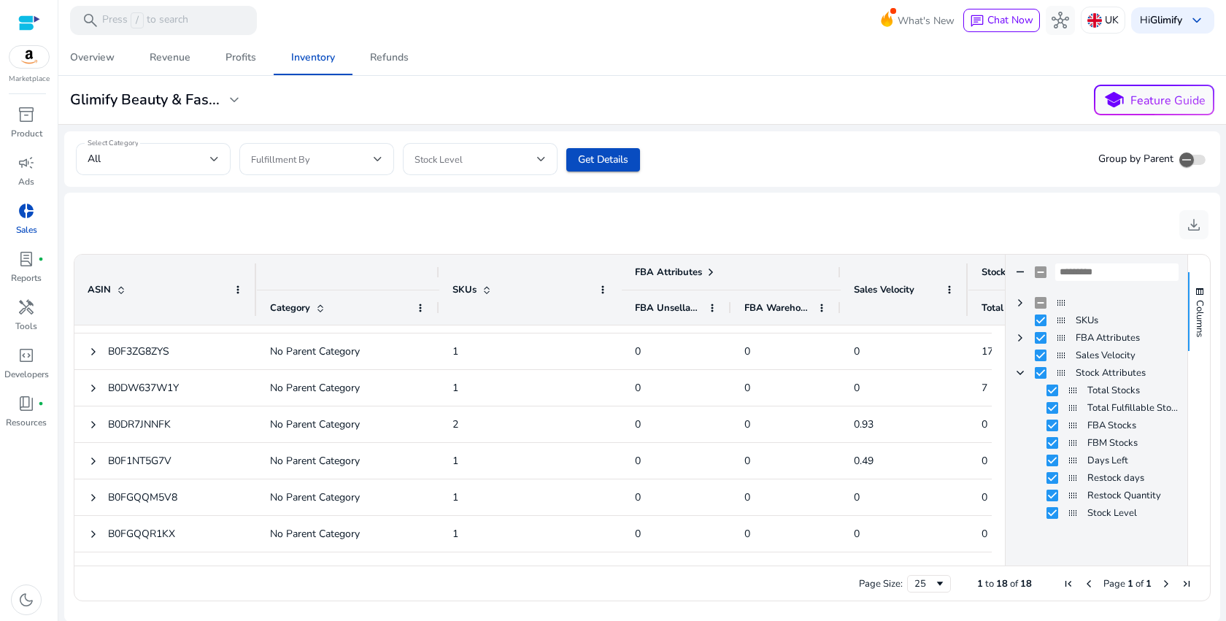
click at [1020, 375] on span "Stock Attributes Column Group" at bounding box center [1021, 373] width 12 height 12
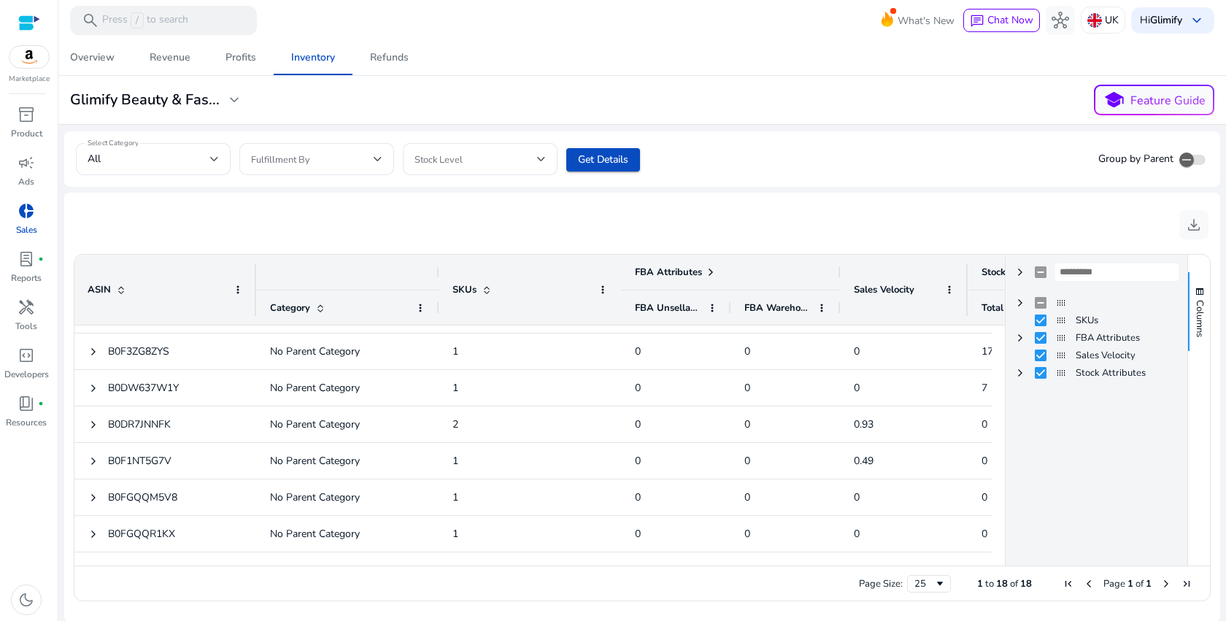
scroll to position [0, 639]
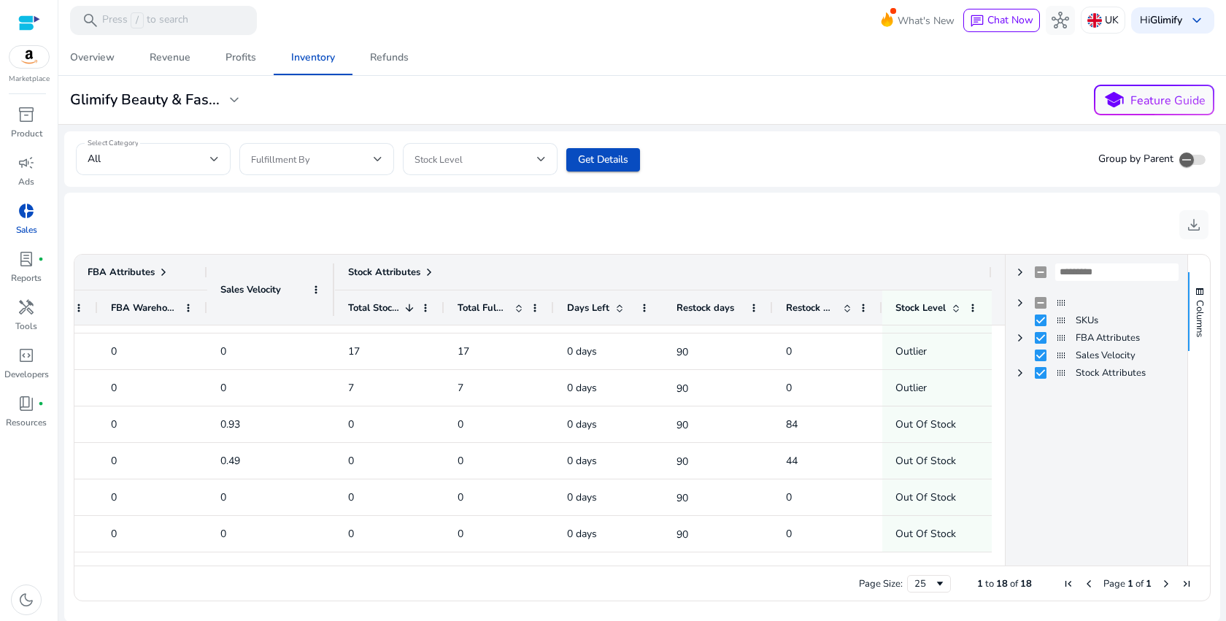
click at [880, 262] on div "Stock Attributes" at bounding box center [663, 272] width 631 height 20
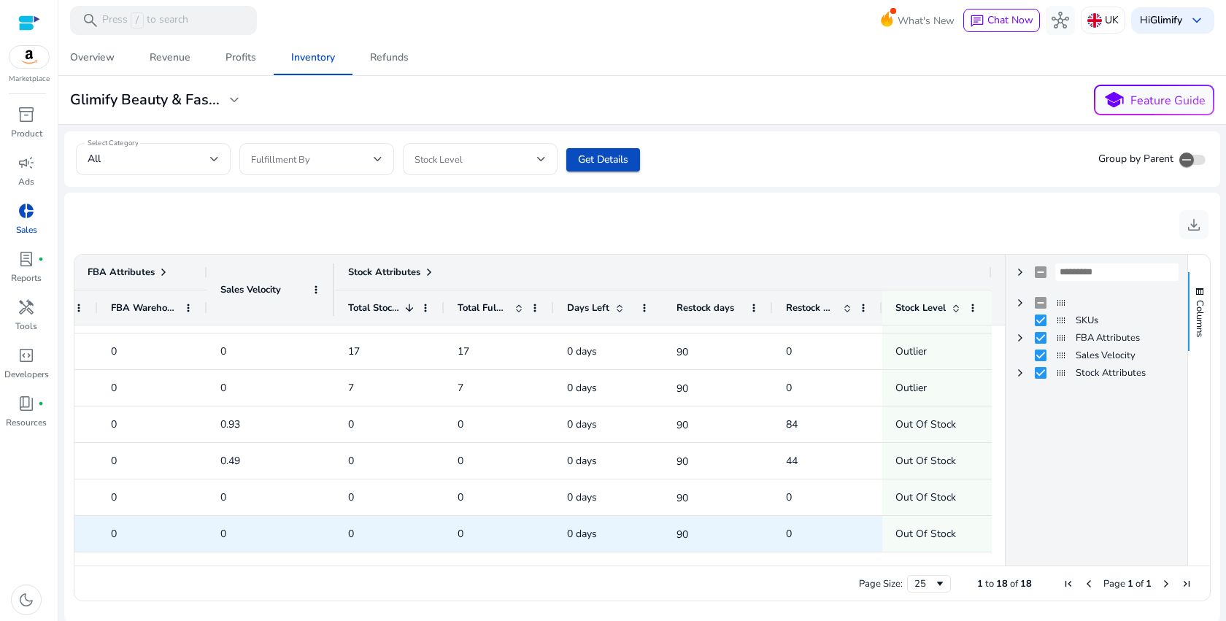
scroll to position [0, 638]
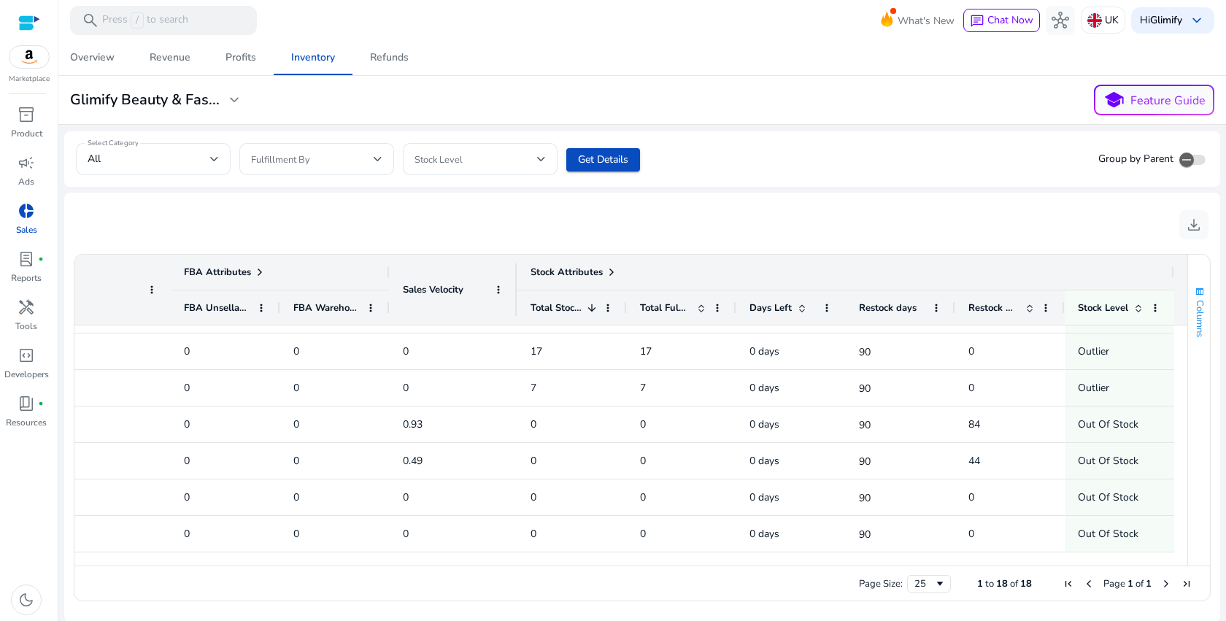
click at [1196, 314] on span "Columns" at bounding box center [1200, 318] width 13 height 37
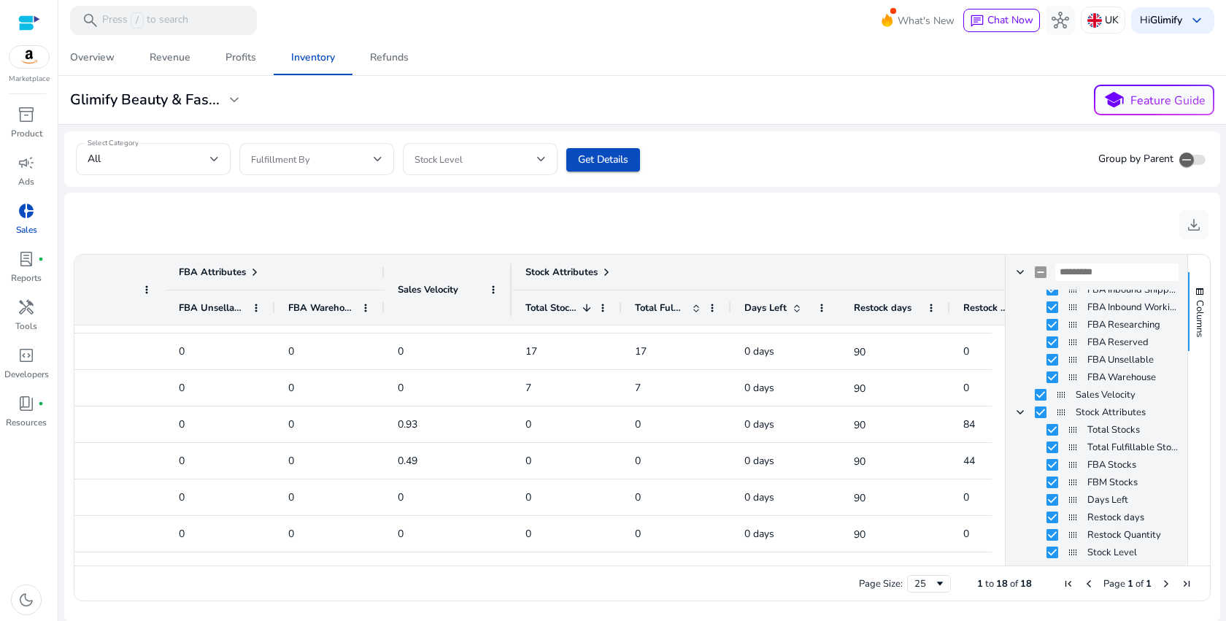
click at [909, 265] on div "Stock Attributes" at bounding box center [841, 272] width 631 height 20
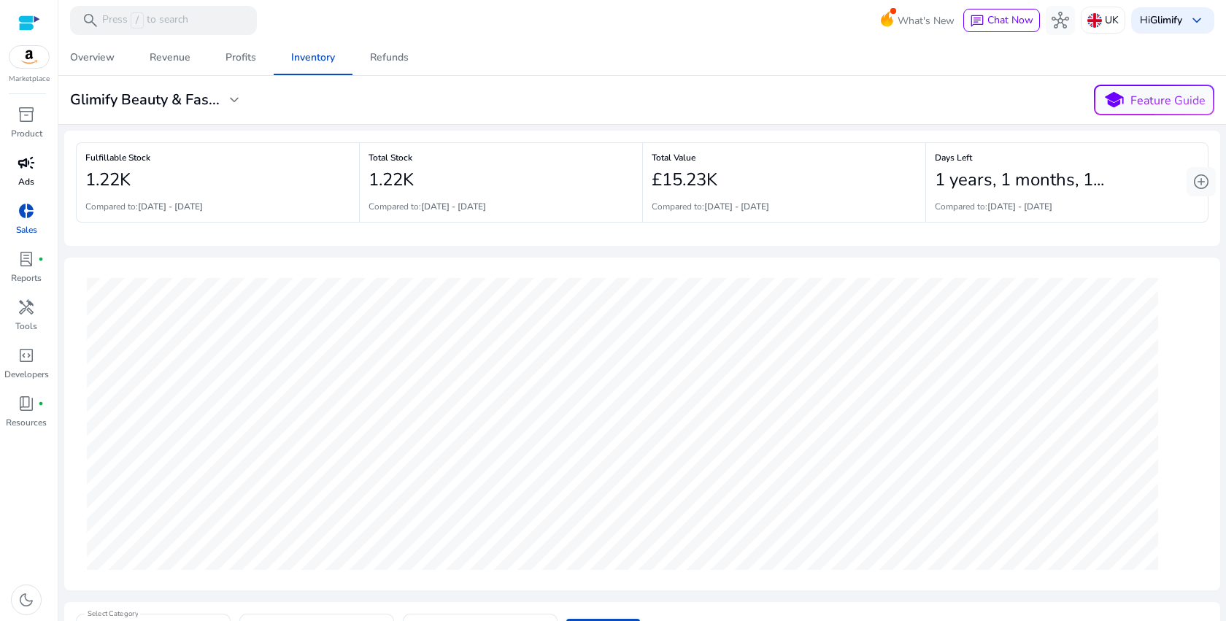
click at [20, 173] on div "campaign" at bounding box center [26, 162] width 41 height 23
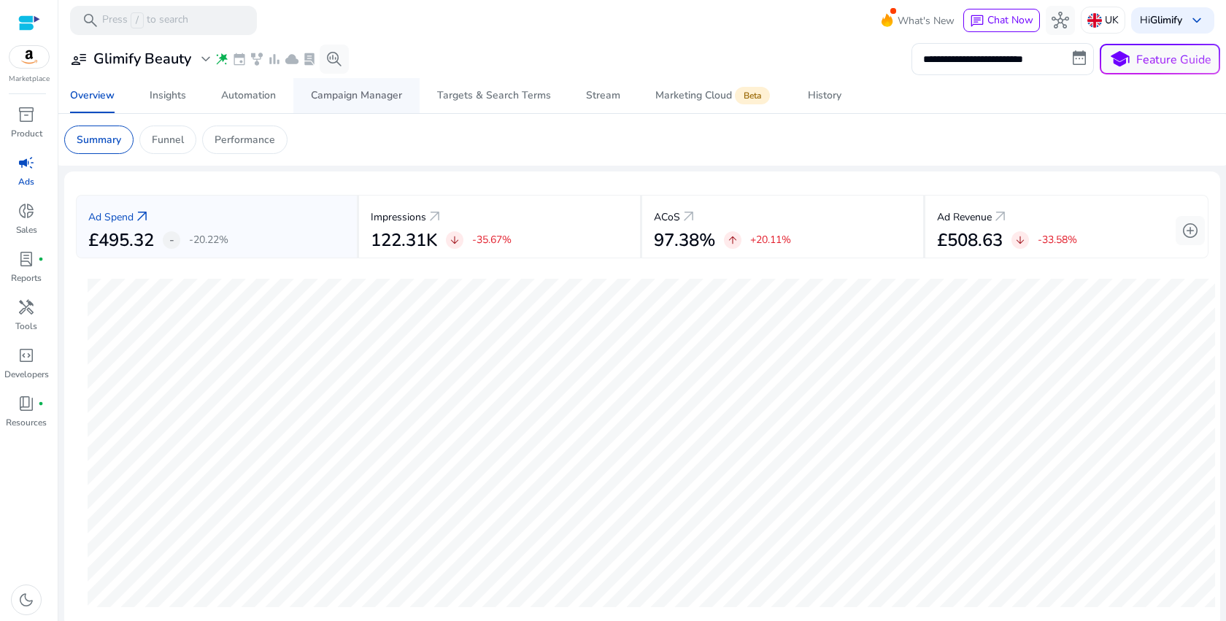
click at [347, 96] on div "Campaign Manager" at bounding box center [356, 96] width 91 height 10
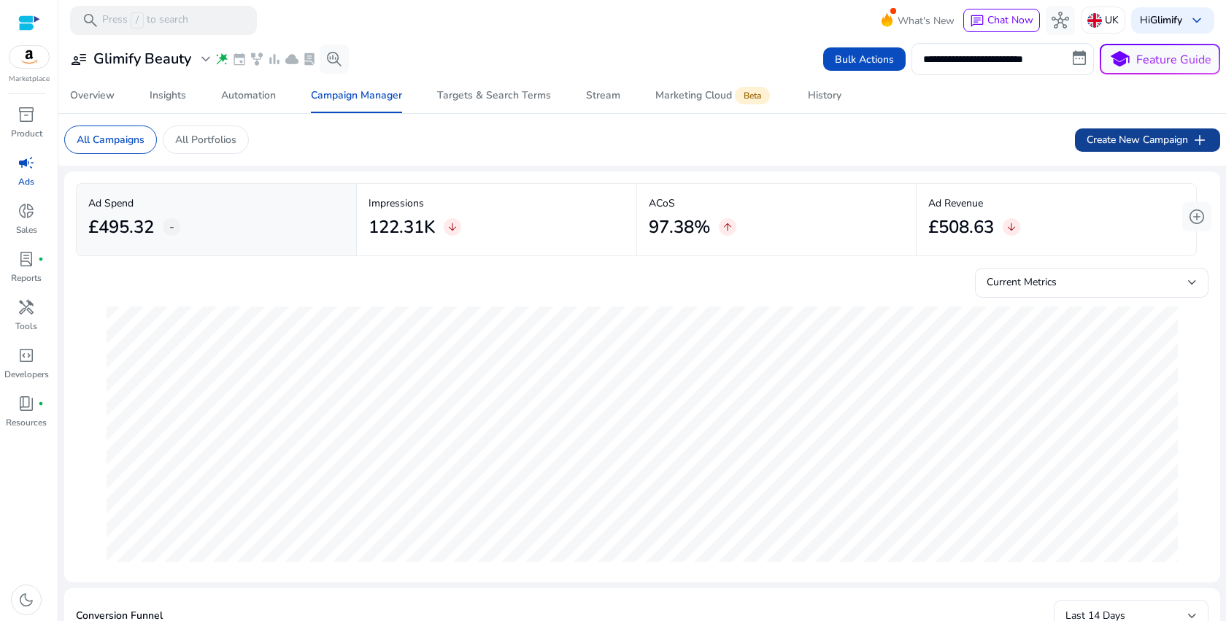
click at [1151, 131] on span "Create New Campaign add" at bounding box center [1148, 140] width 122 height 18
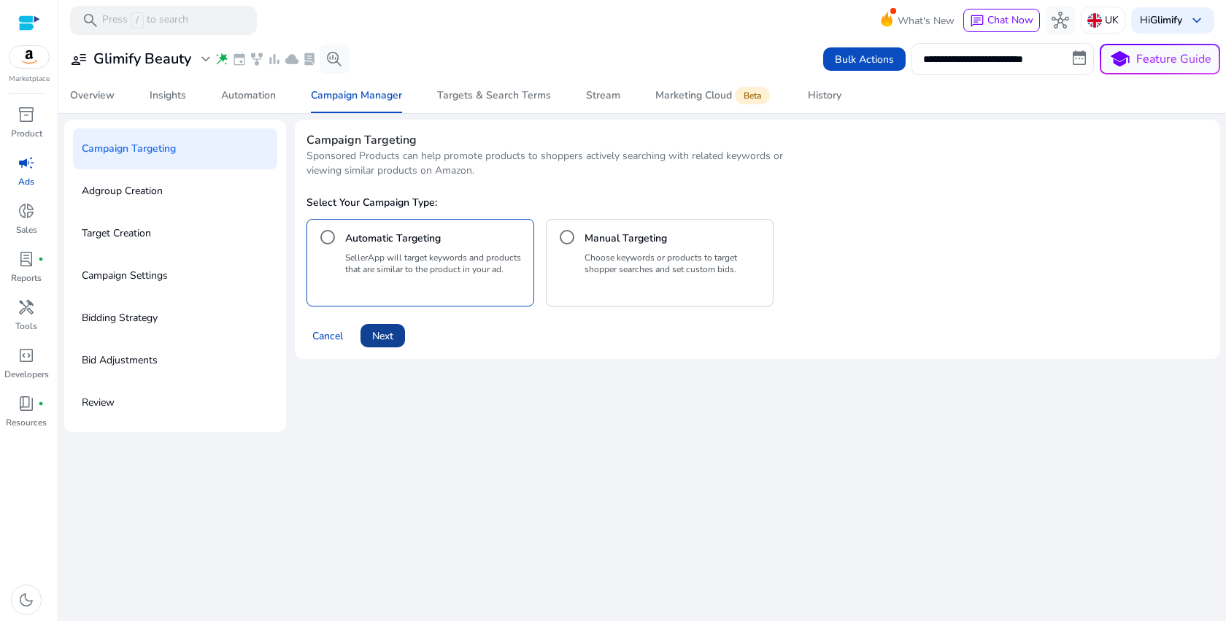
click at [395, 334] on span at bounding box center [383, 335] width 45 height 35
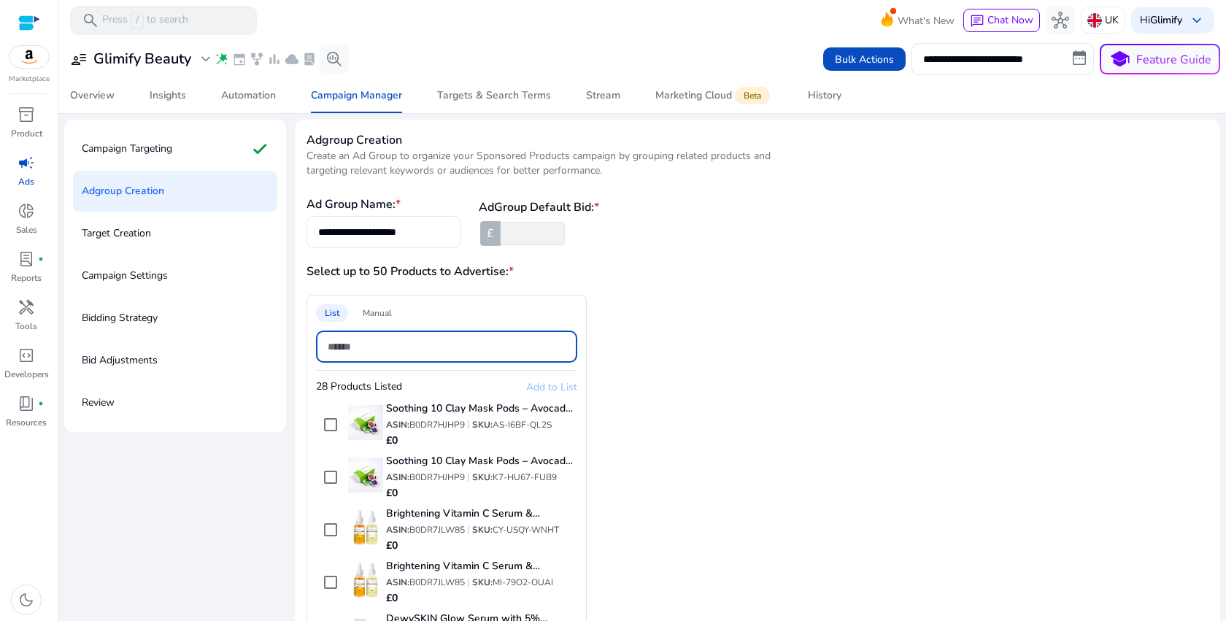
click at [451, 341] on input at bounding box center [447, 347] width 238 height 16
paste input "**********"
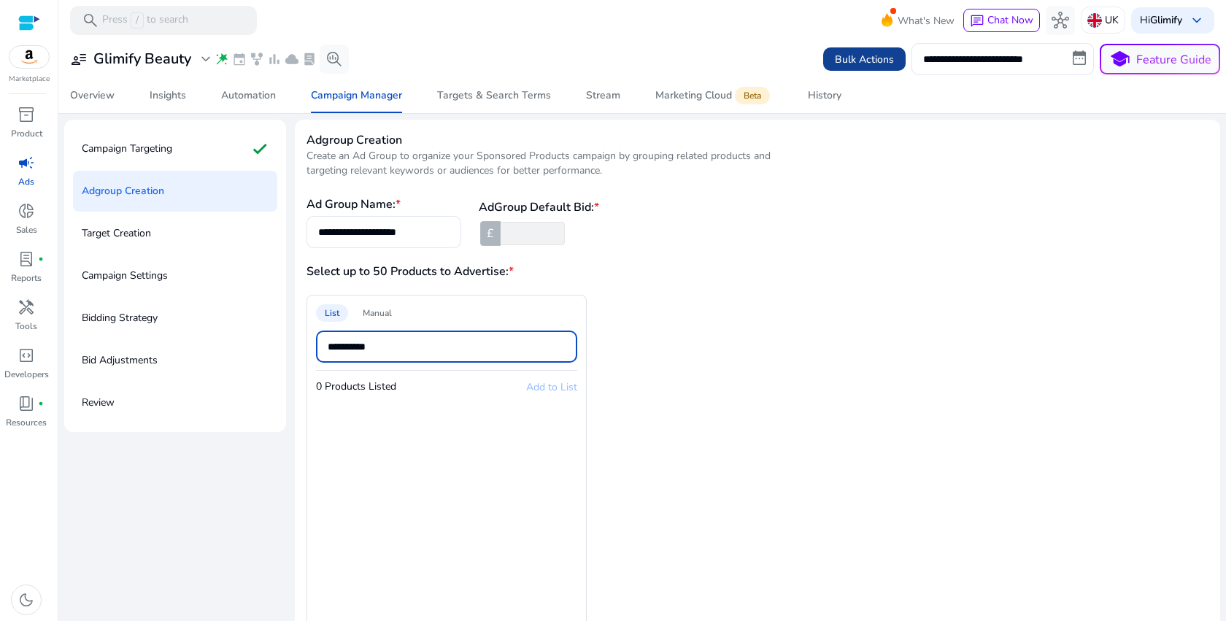
type input "**********"
click at [469, 348] on input "**********" at bounding box center [447, 347] width 238 height 16
click at [416, 348] on input "**********" at bounding box center [447, 347] width 238 height 16
click at [130, 213] on div "Target Creation" at bounding box center [175, 233] width 204 height 41
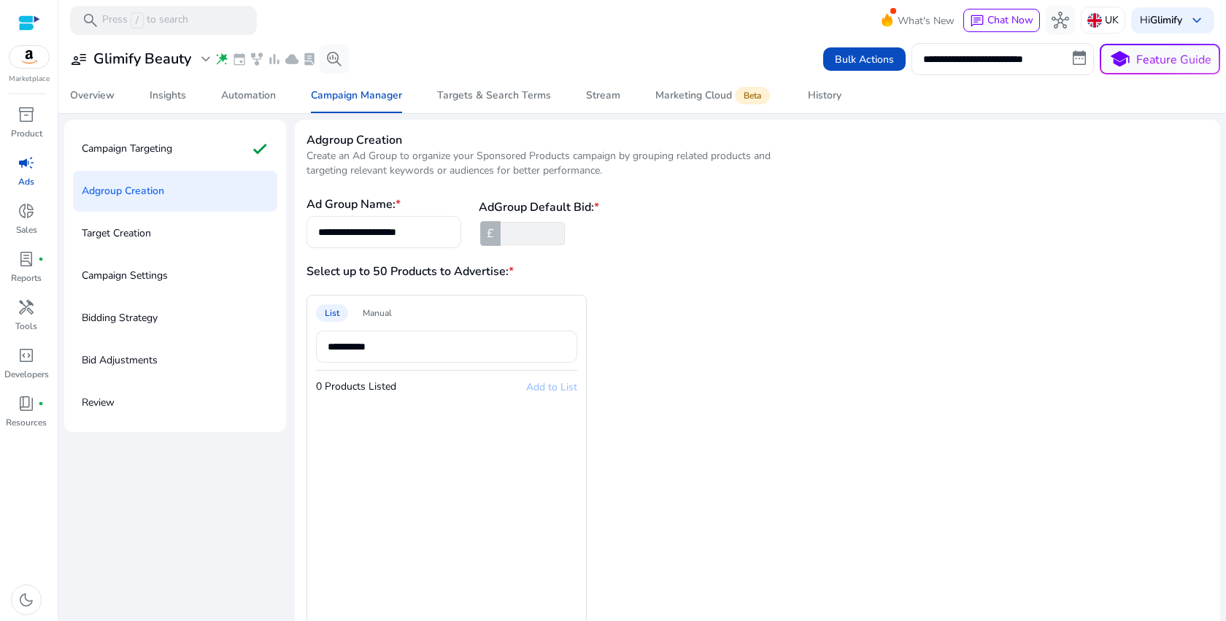
click at [130, 231] on p "Target Creation" at bounding box center [116, 233] width 69 height 23
click at [151, 155] on p "Campaign Targeting" at bounding box center [127, 148] width 91 height 23
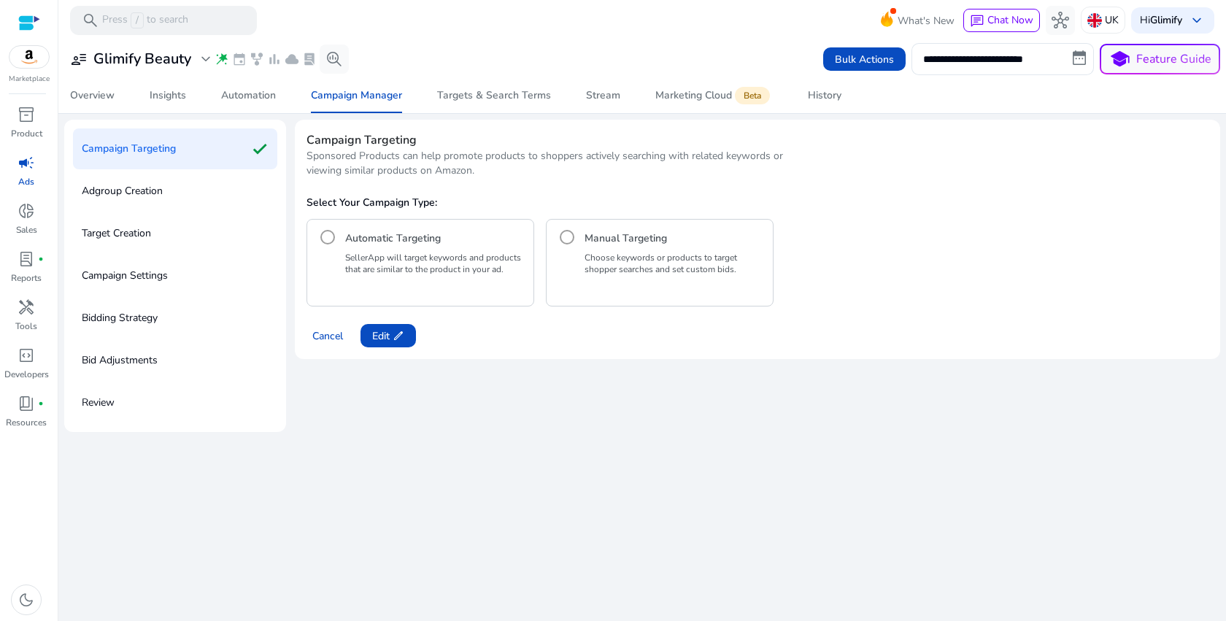
click at [572, 251] on div "Manual Targeting Choose keywords or products to target shopper searches and set…" at bounding box center [660, 263] width 228 height 88
click at [554, 241] on div "Manual Targeting" at bounding box center [660, 237] width 215 height 29
click at [375, 343] on span at bounding box center [388, 335] width 55 height 35
click at [561, 269] on div "Manual Targeting Choose keywords or products to target shopper searches and set…" at bounding box center [660, 263] width 228 height 88
click at [377, 335] on span "Next" at bounding box center [382, 336] width 21 height 15
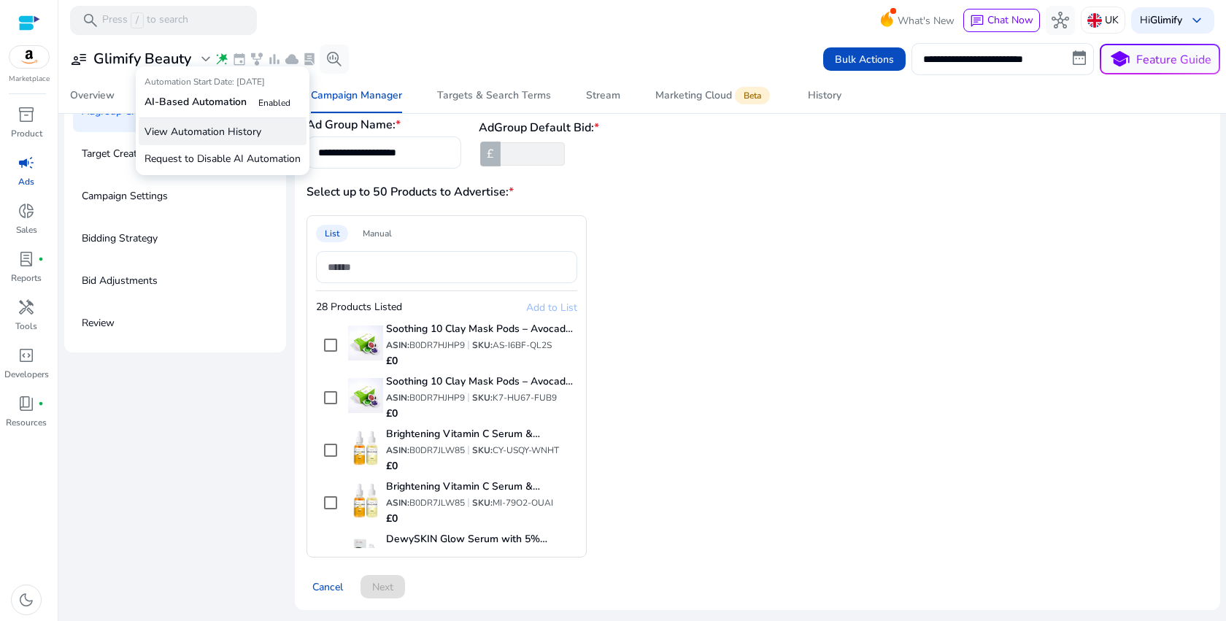
click at [201, 129] on p "View Automation History" at bounding box center [223, 131] width 168 height 27
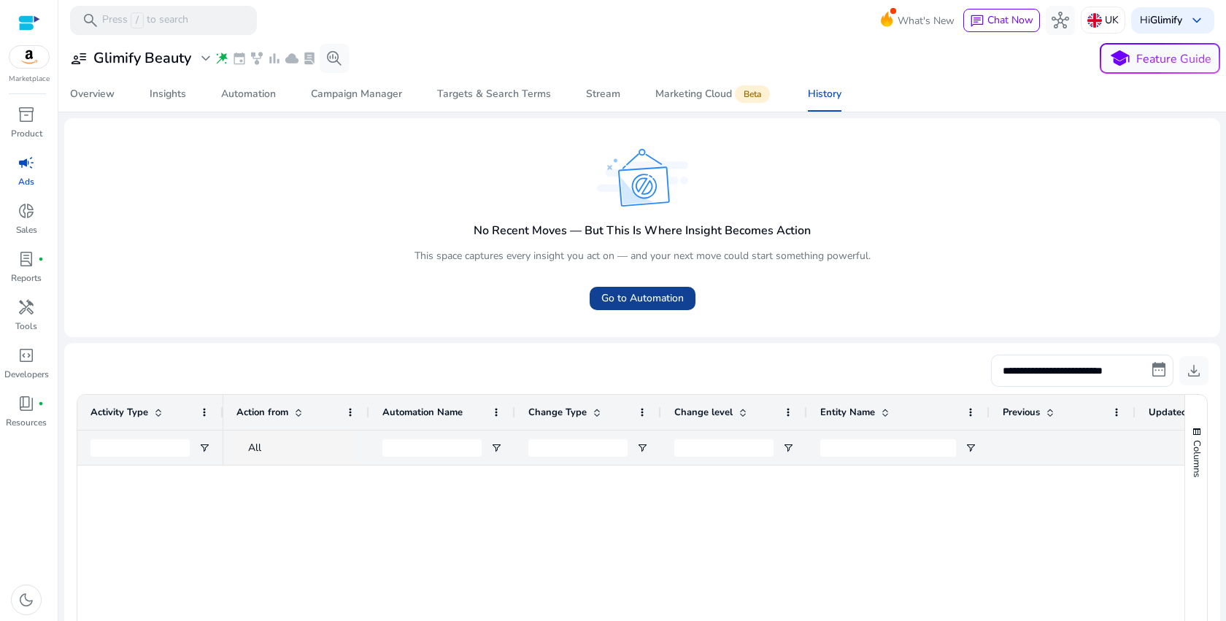
click at [628, 298] on span "Go to Automation" at bounding box center [643, 298] width 82 height 15
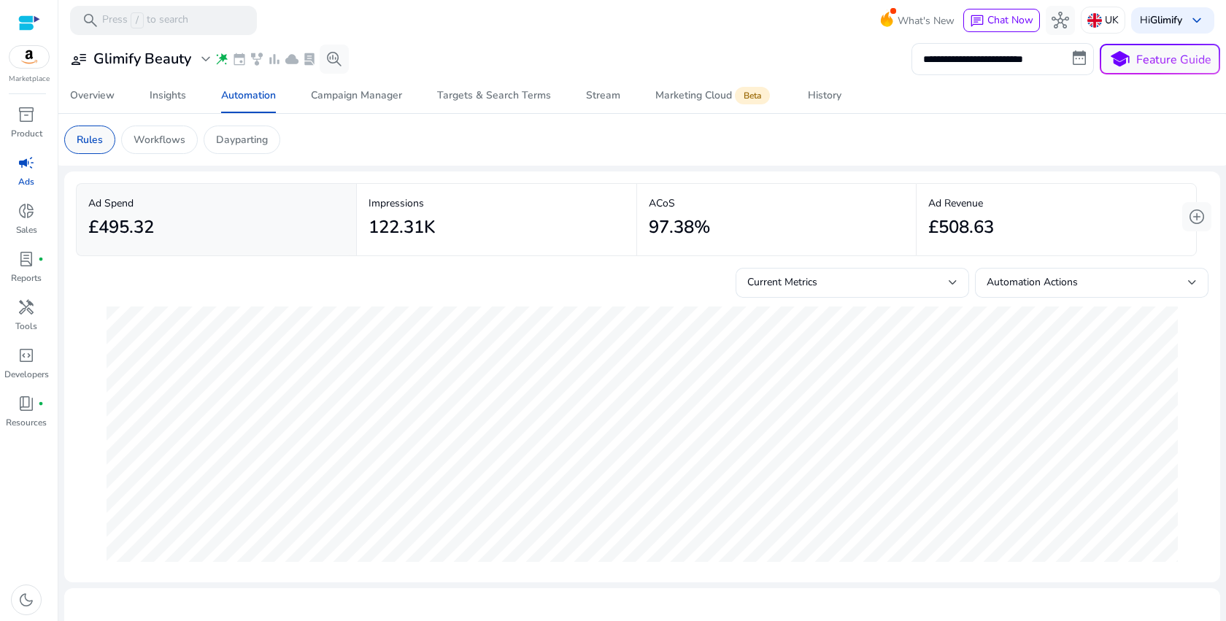
click at [95, 143] on p "Rules" at bounding box center [90, 139] width 26 height 15
click at [485, 155] on mat-card "Rules Workflows Dayparting" at bounding box center [643, 140] width 1180 height 52
click at [514, 92] on div "Targets & Search Terms" at bounding box center [494, 96] width 114 height 10
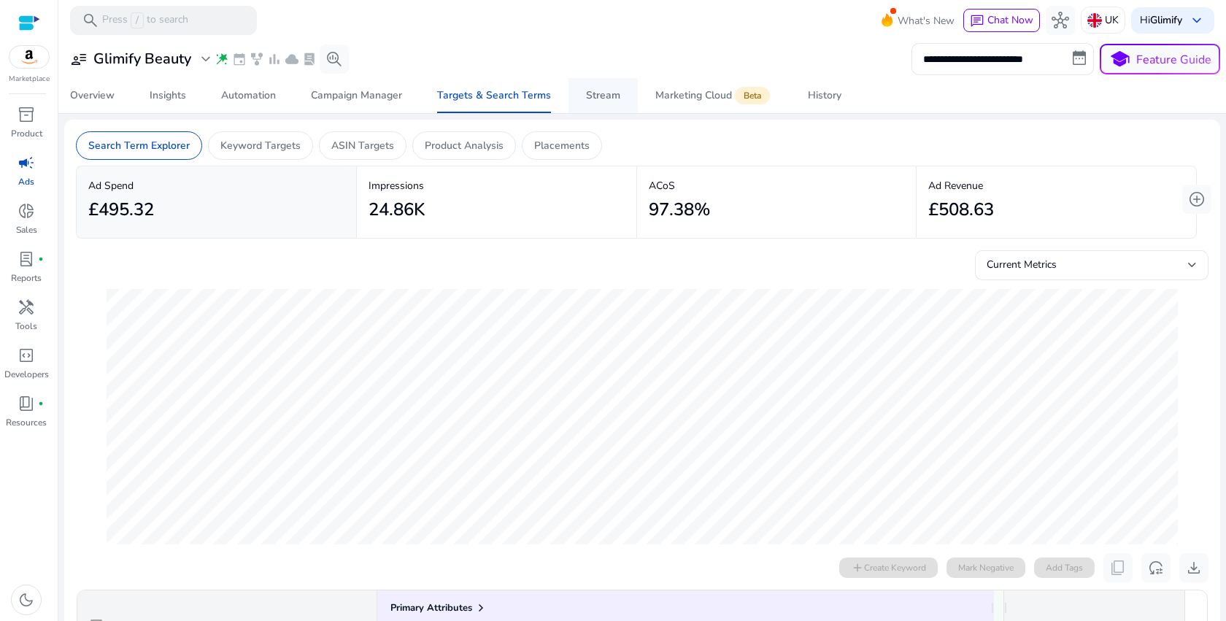
click at [597, 99] on div "Stream" at bounding box center [603, 96] width 34 height 10
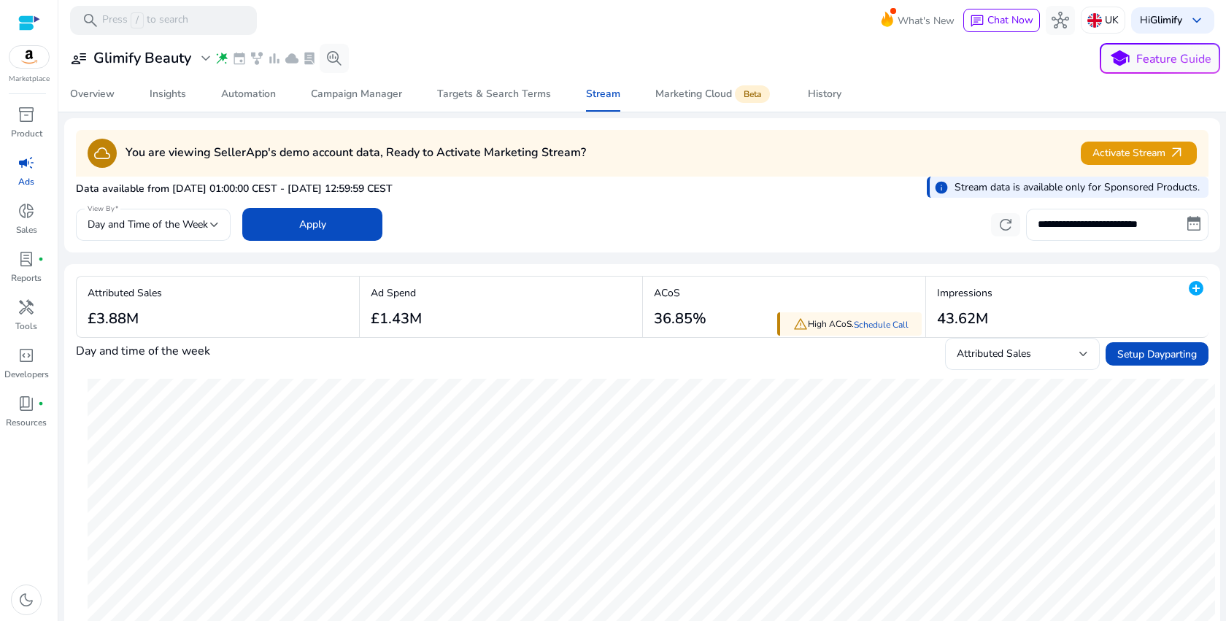
click at [940, 188] on span "info" at bounding box center [941, 187] width 15 height 15
click at [1152, 161] on span "Activate Stream arrow_outward" at bounding box center [1139, 153] width 93 height 17
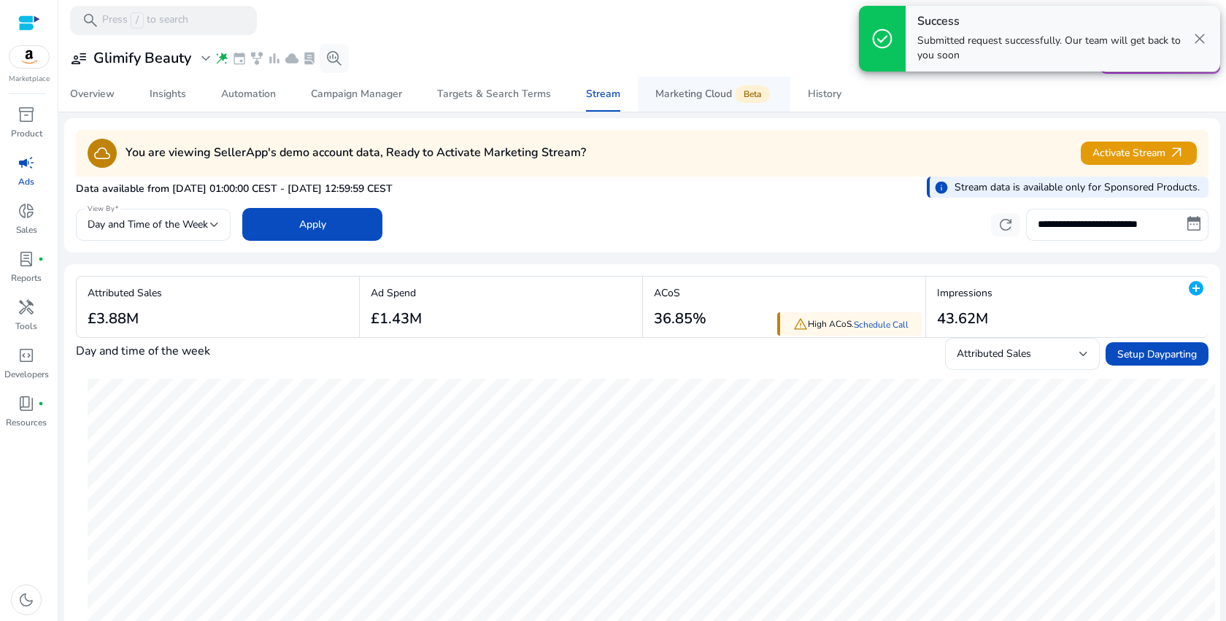
click at [672, 94] on div "Marketing Cloud Beta" at bounding box center [715, 94] width 118 height 12
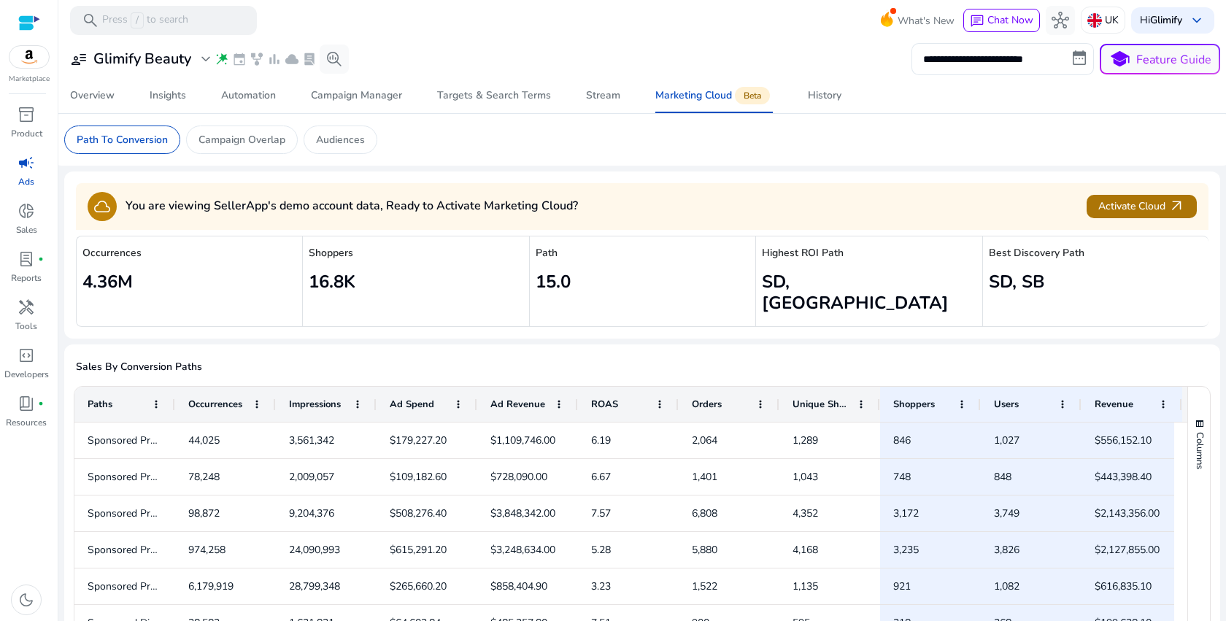
click at [1169, 212] on span "arrow_outward" at bounding box center [1177, 206] width 17 height 17
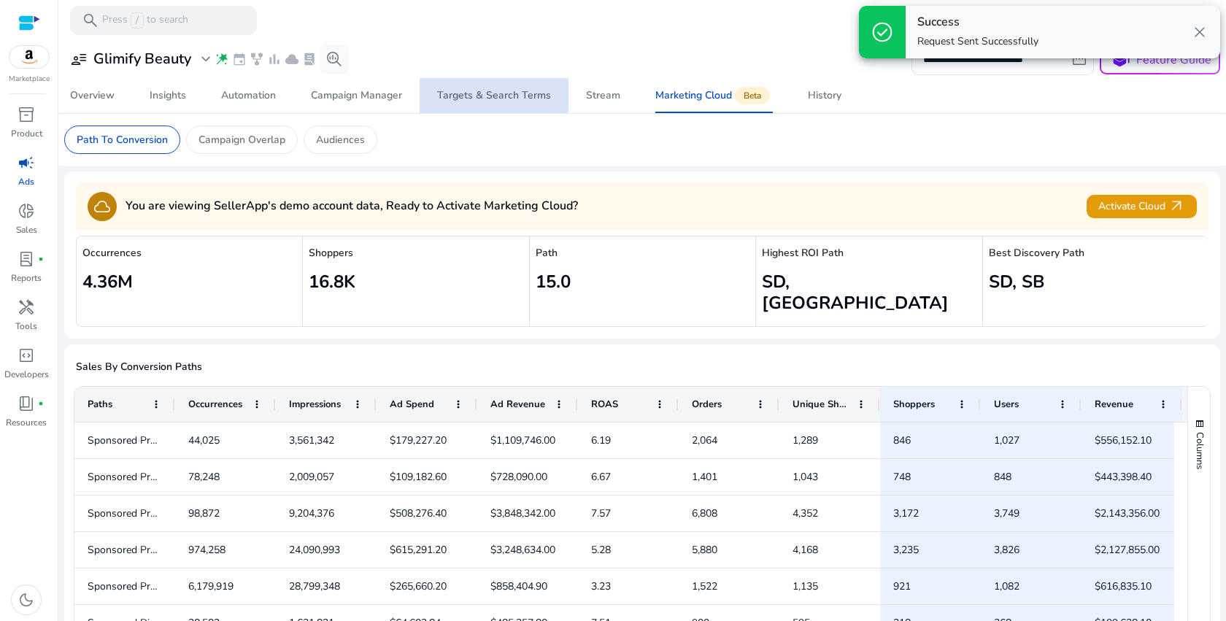
click at [495, 101] on div "Targets & Search Terms" at bounding box center [494, 96] width 114 height 10
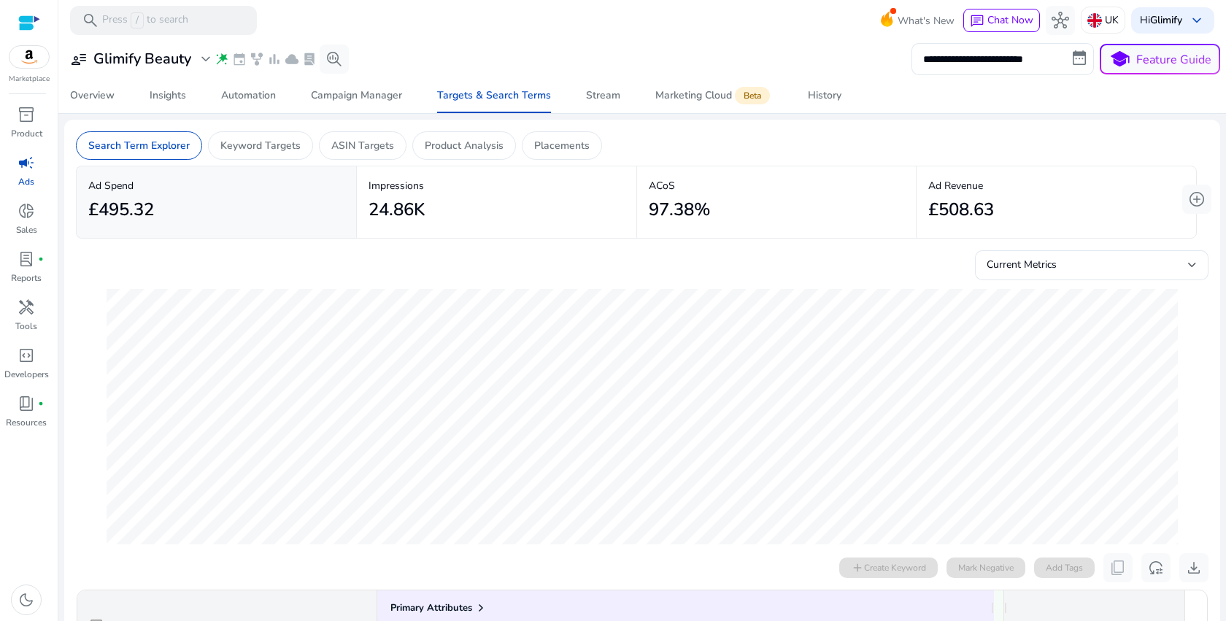
click at [1003, 112] on div "Overview Insights Automation Campaign Manager Targets & Search Terms Stream Mar…" at bounding box center [643, 95] width 1180 height 35
click at [211, 60] on span "expand_more" at bounding box center [206, 59] width 18 height 18
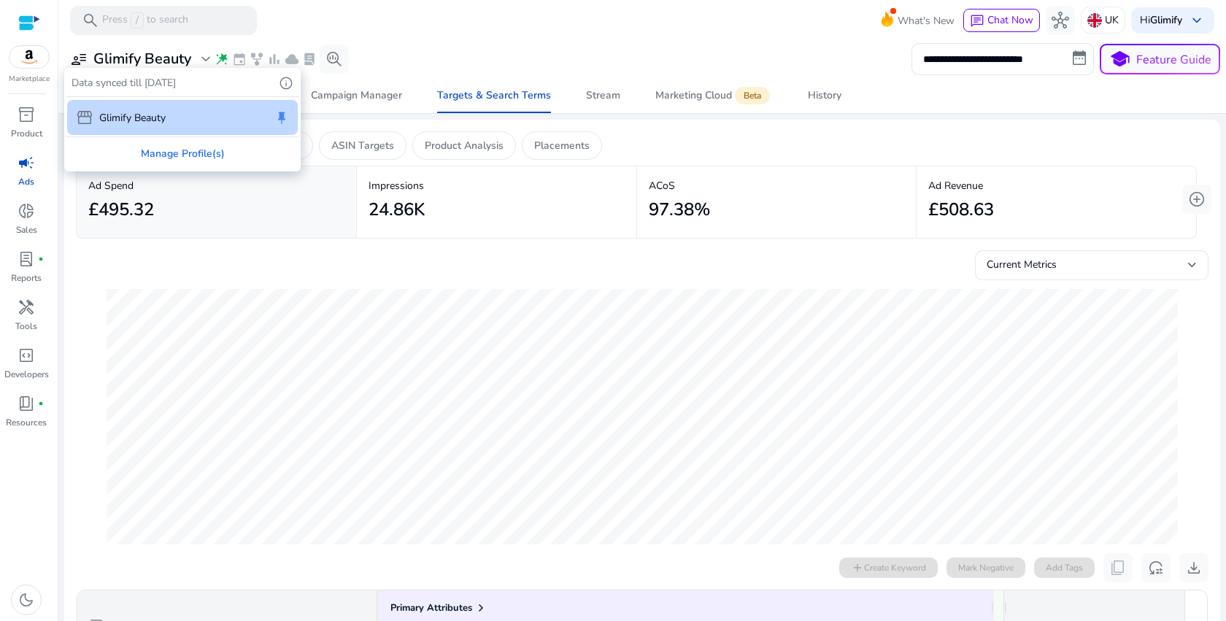
click at [142, 84] on p "Data synced till [DATE]" at bounding box center [124, 82] width 104 height 15
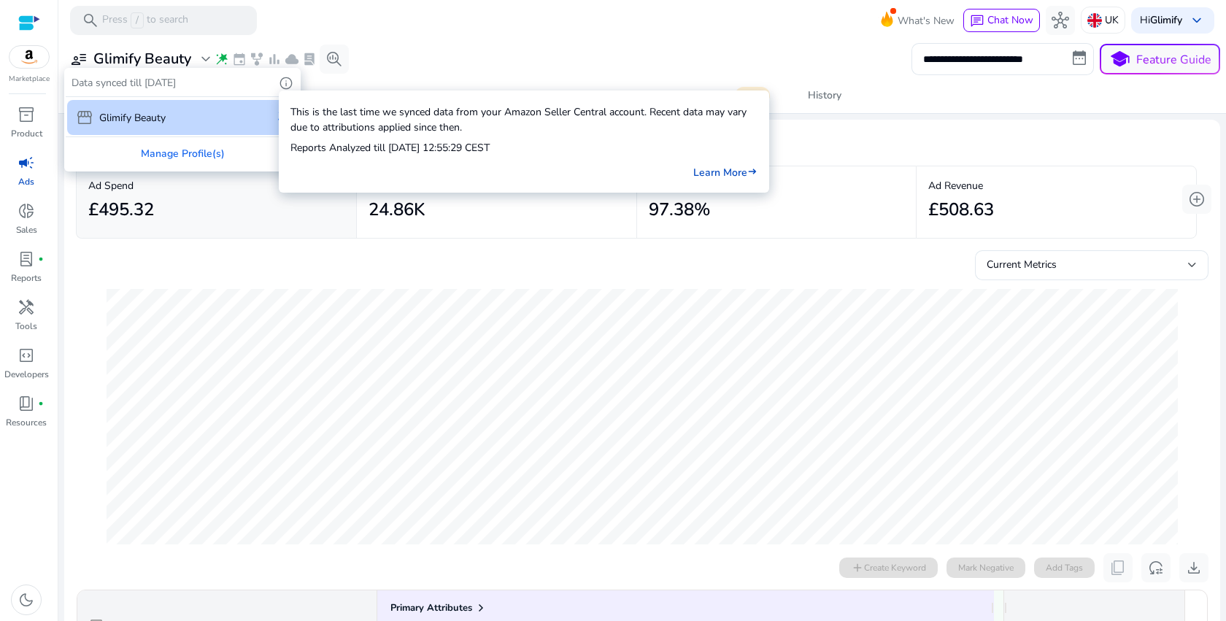
click at [286, 80] on span "info" at bounding box center [286, 83] width 15 height 15
click at [726, 169] on link "Learn More east" at bounding box center [726, 171] width 64 height 15
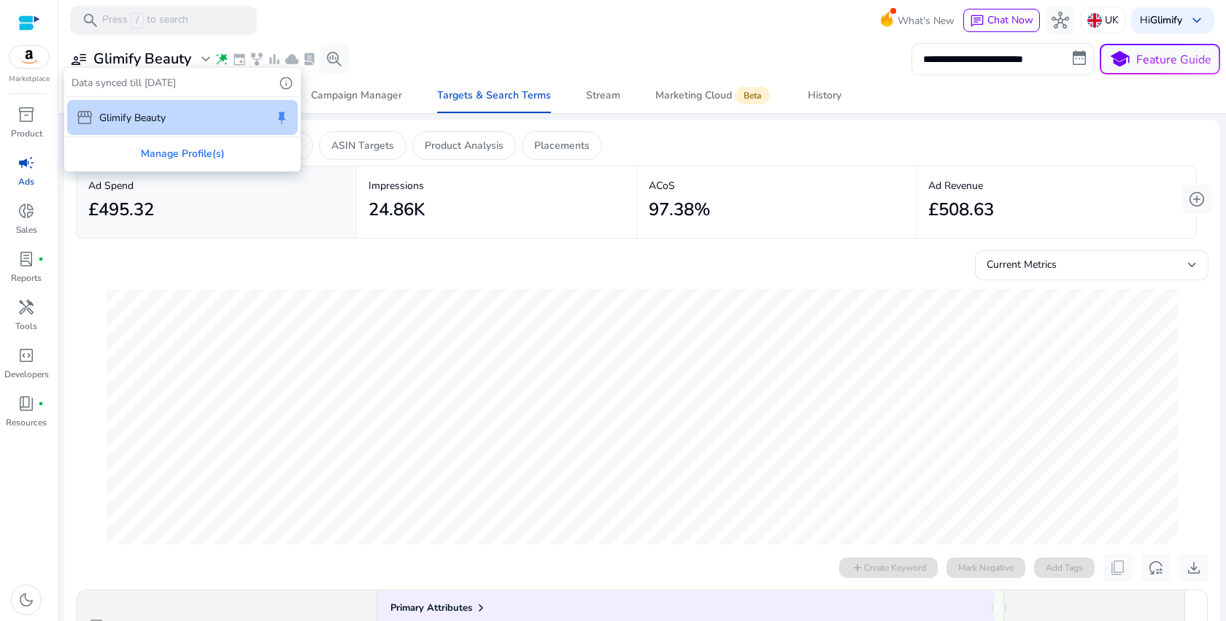
click at [196, 124] on div "storefront Glimify Beauty keep" at bounding box center [182, 117] width 231 height 35
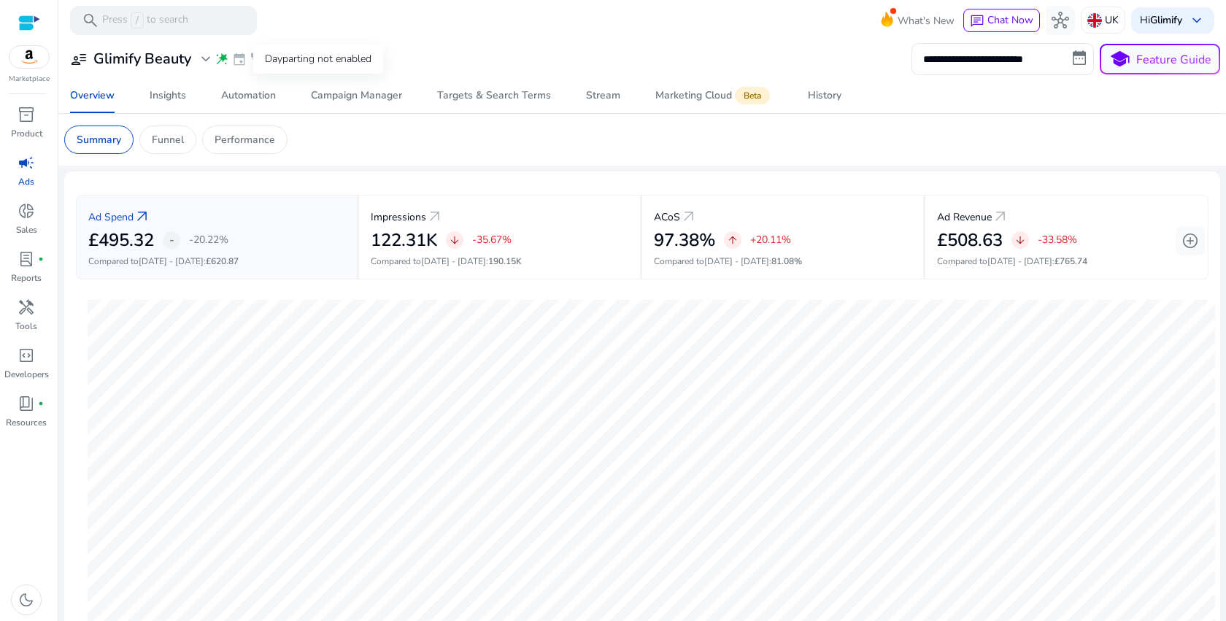
click at [239, 61] on span "event" at bounding box center [239, 59] width 15 height 15
click at [210, 56] on span "expand_more" at bounding box center [206, 59] width 18 height 18
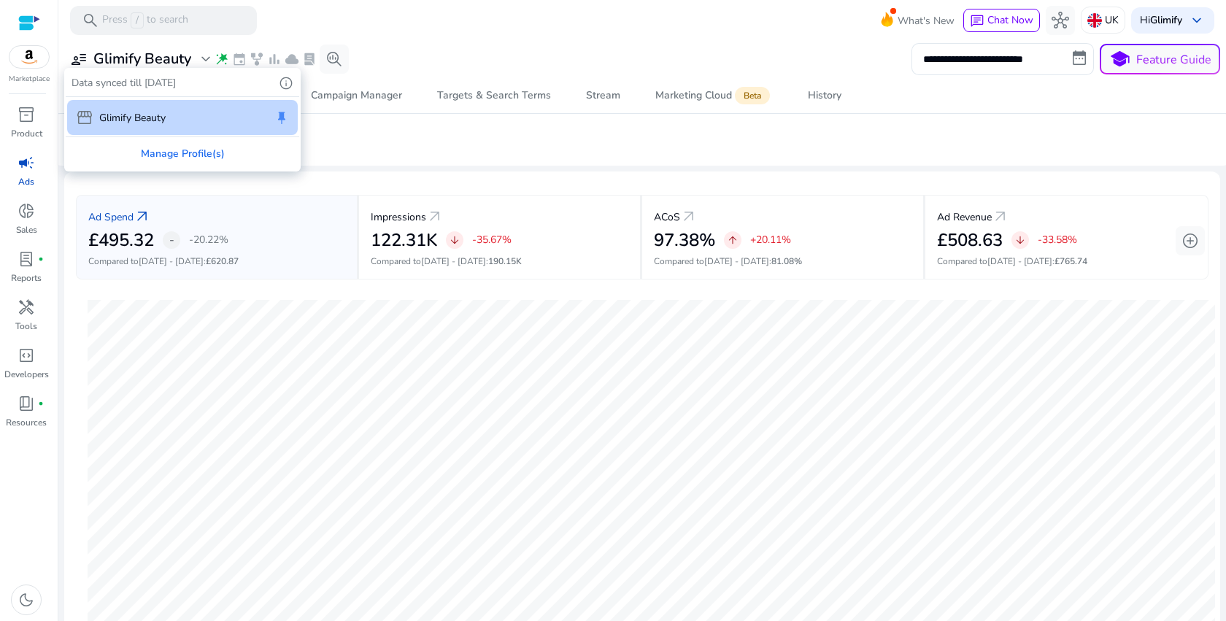
click at [329, 57] on div at bounding box center [613, 310] width 1226 height 621
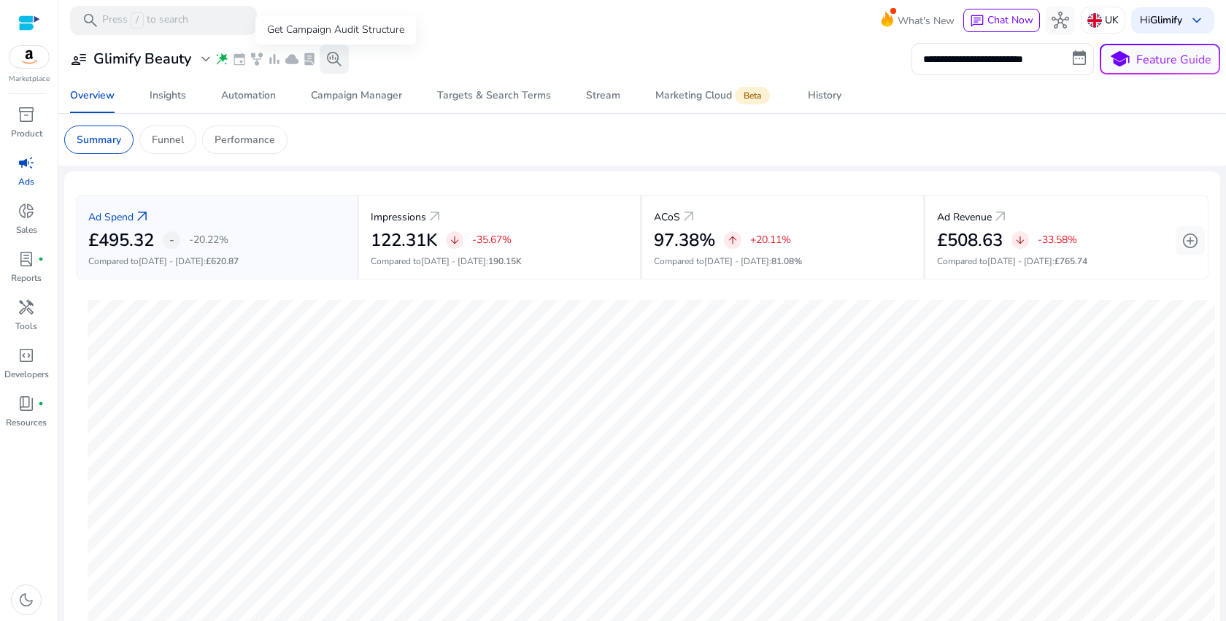
click at [328, 57] on span "search_insights" at bounding box center [335, 59] width 18 height 18
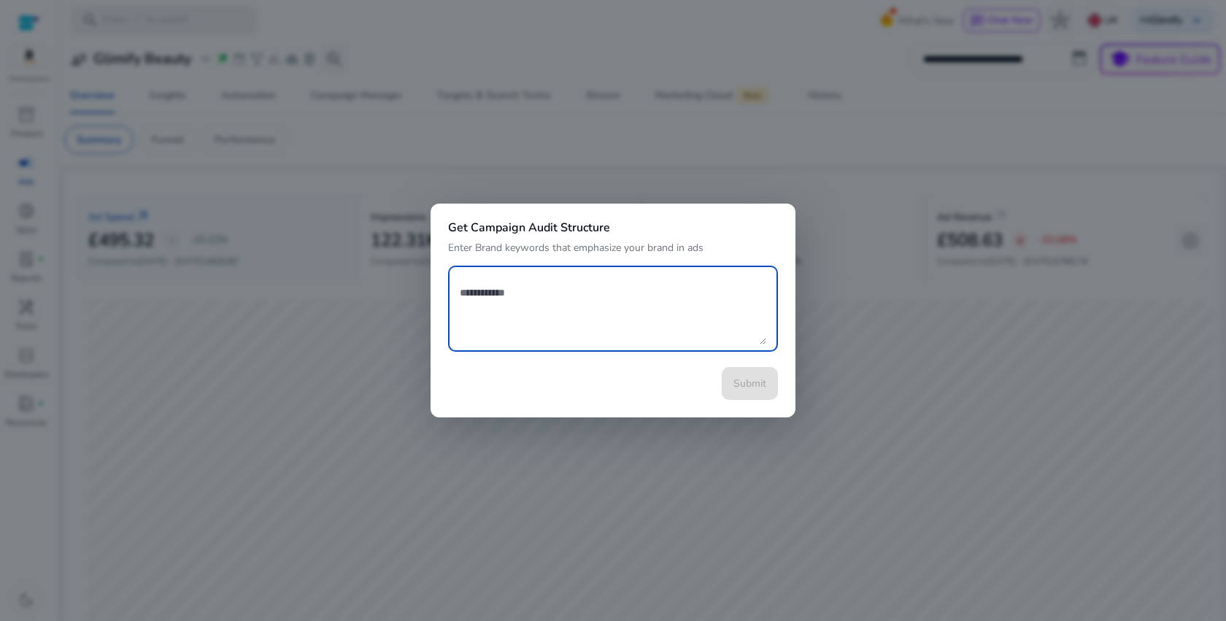
click at [569, 68] on div at bounding box center [613, 310] width 1226 height 621
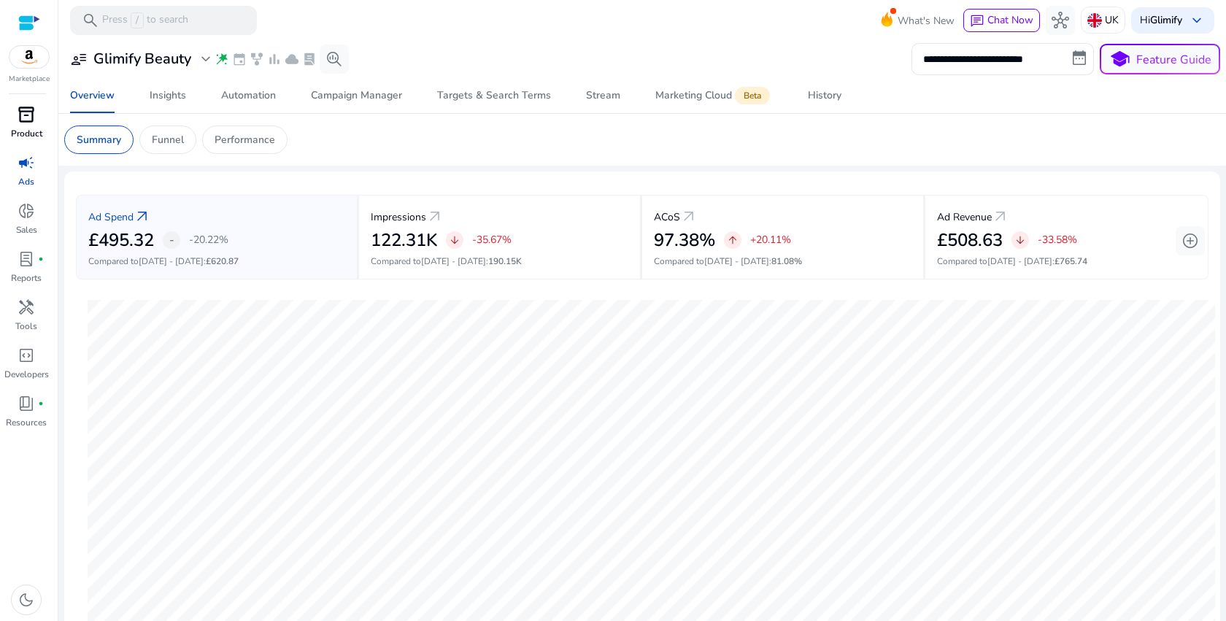
click at [23, 128] on p "Product" at bounding box center [26, 133] width 31 height 13
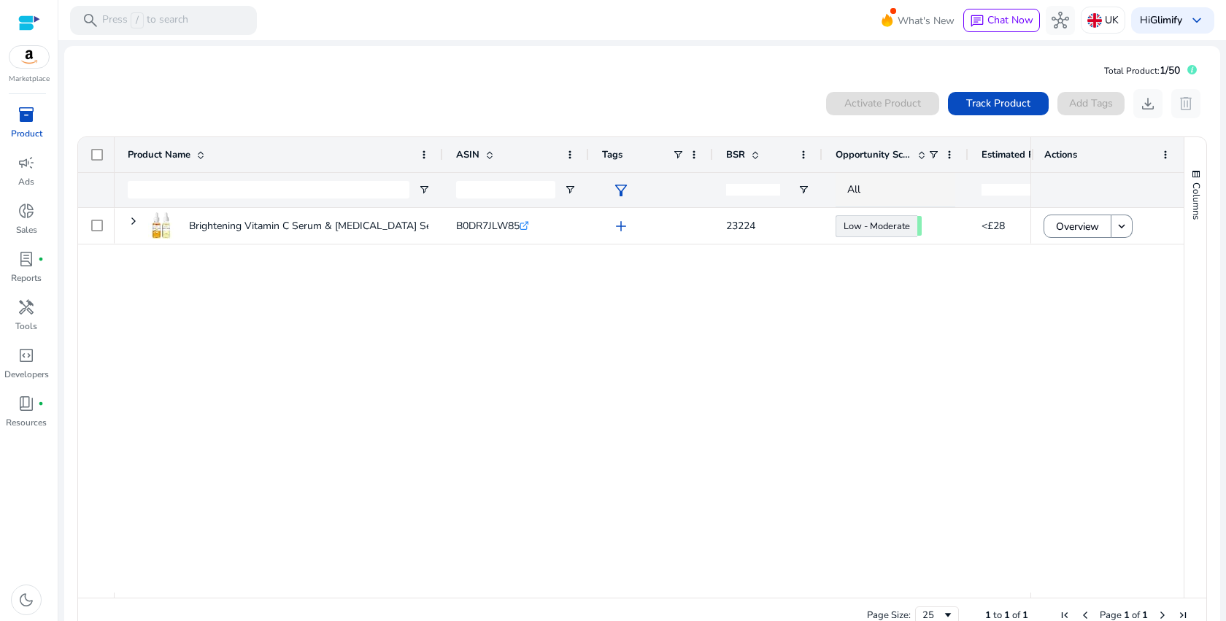
click at [412, 354] on div "Brightening Vitamin C Serum & [MEDICAL_DATA] Set – Hydrating Skincare... B0DR7J…" at bounding box center [573, 400] width 916 height 385
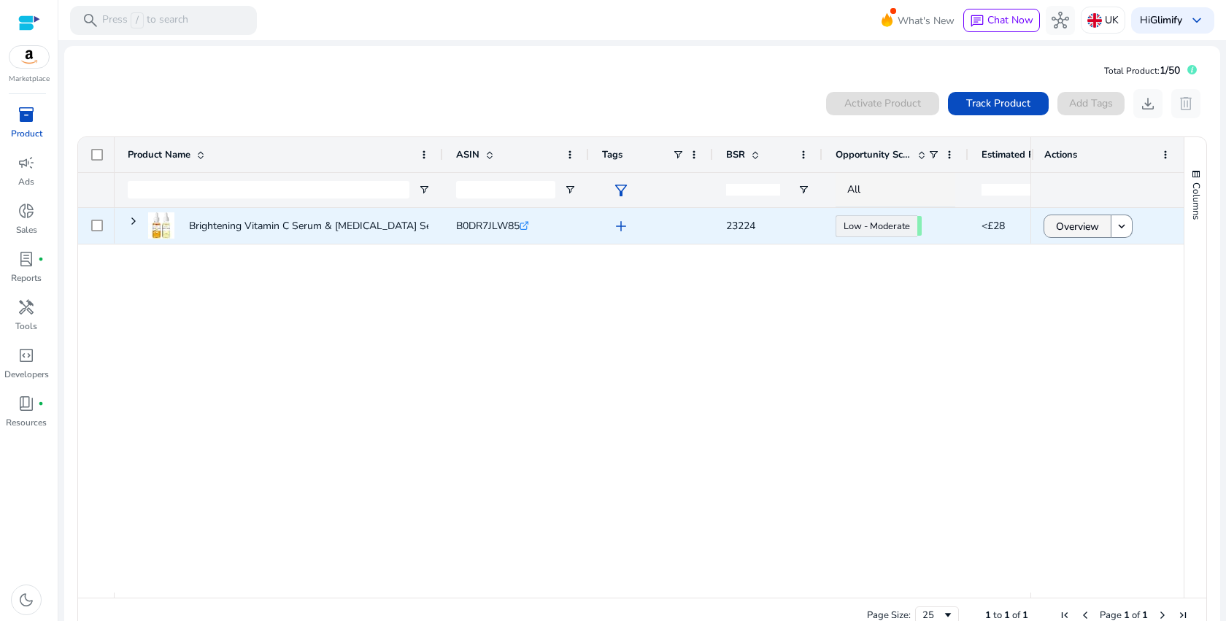
click at [1066, 230] on span "Overview" at bounding box center [1077, 227] width 43 height 30
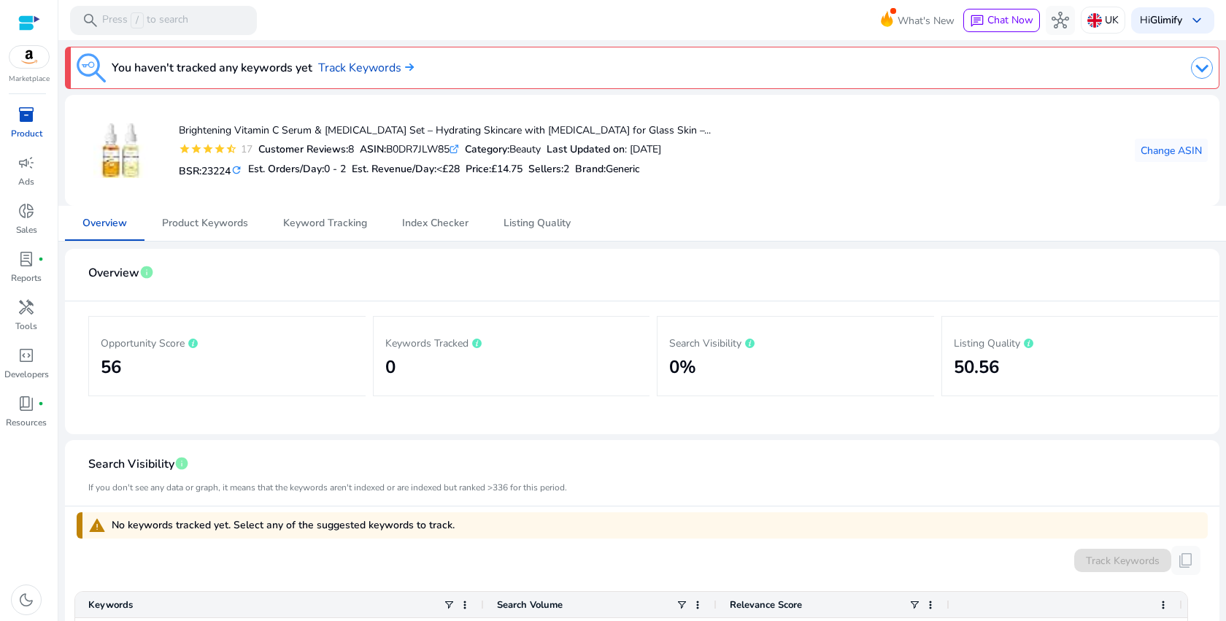
click at [1202, 66] on img at bounding box center [1202, 68] width 22 height 22
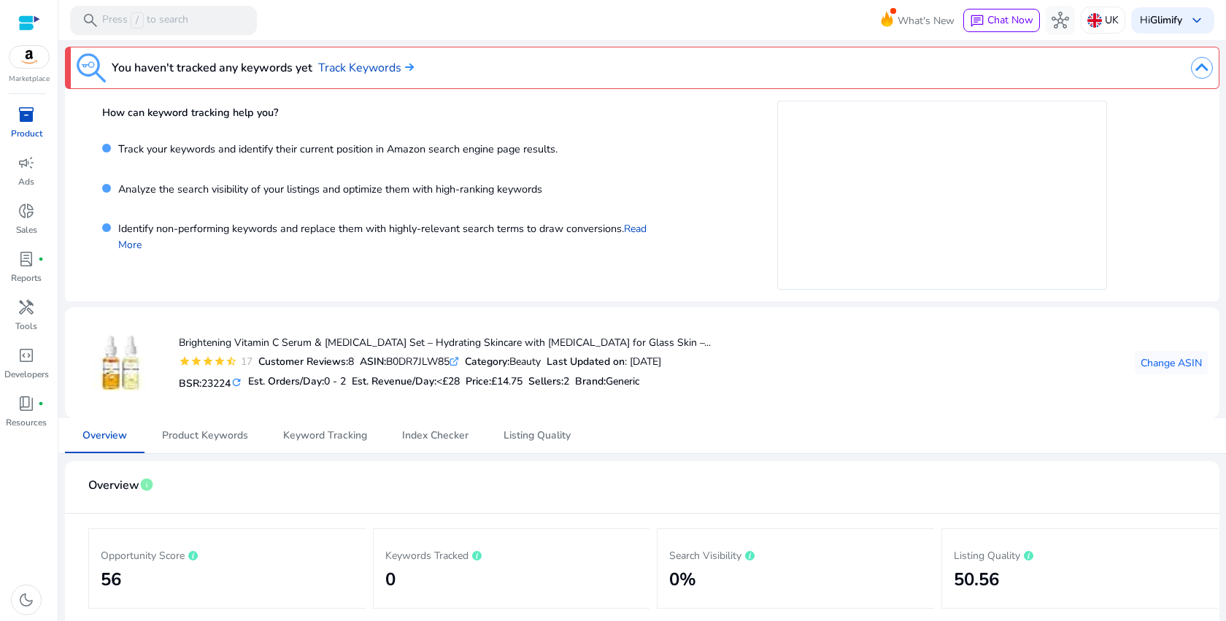
click at [1201, 68] on img at bounding box center [1202, 68] width 22 height 22
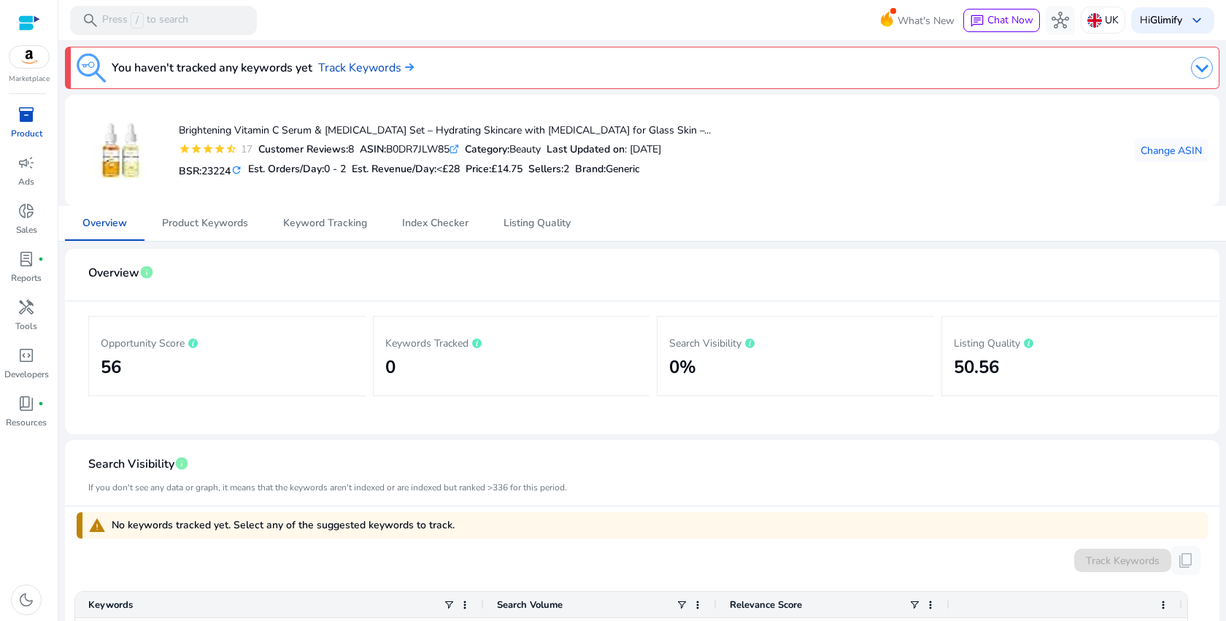
click at [18, 29] on div at bounding box center [29, 23] width 22 height 17
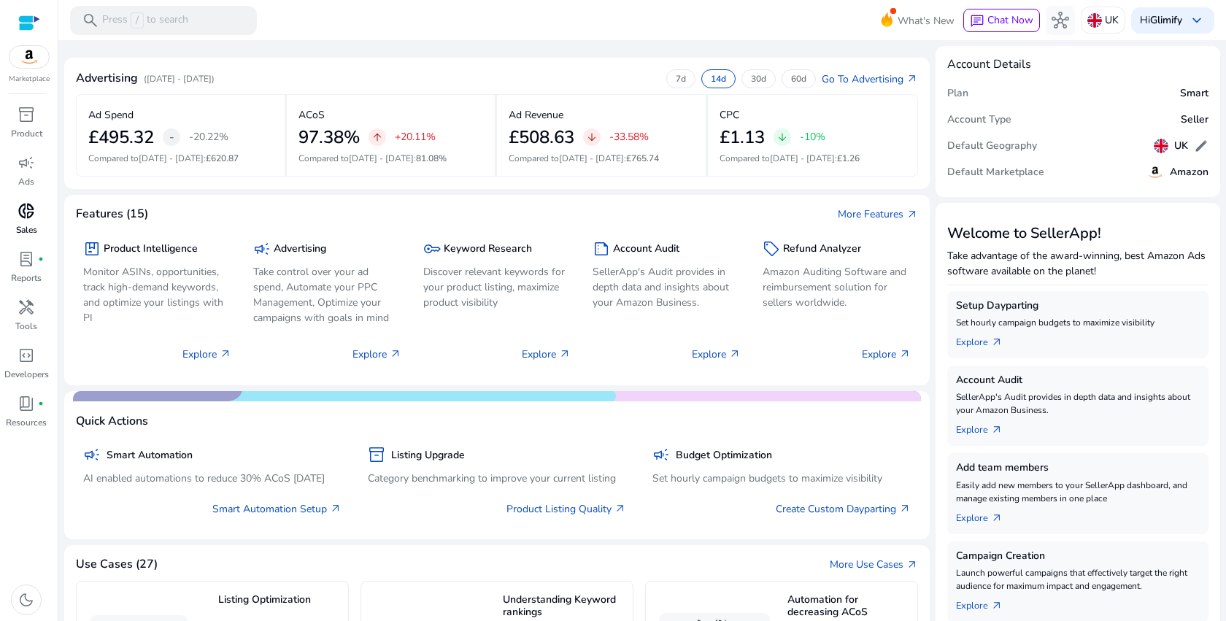
click at [30, 229] on p "Sales" at bounding box center [26, 229] width 21 height 13
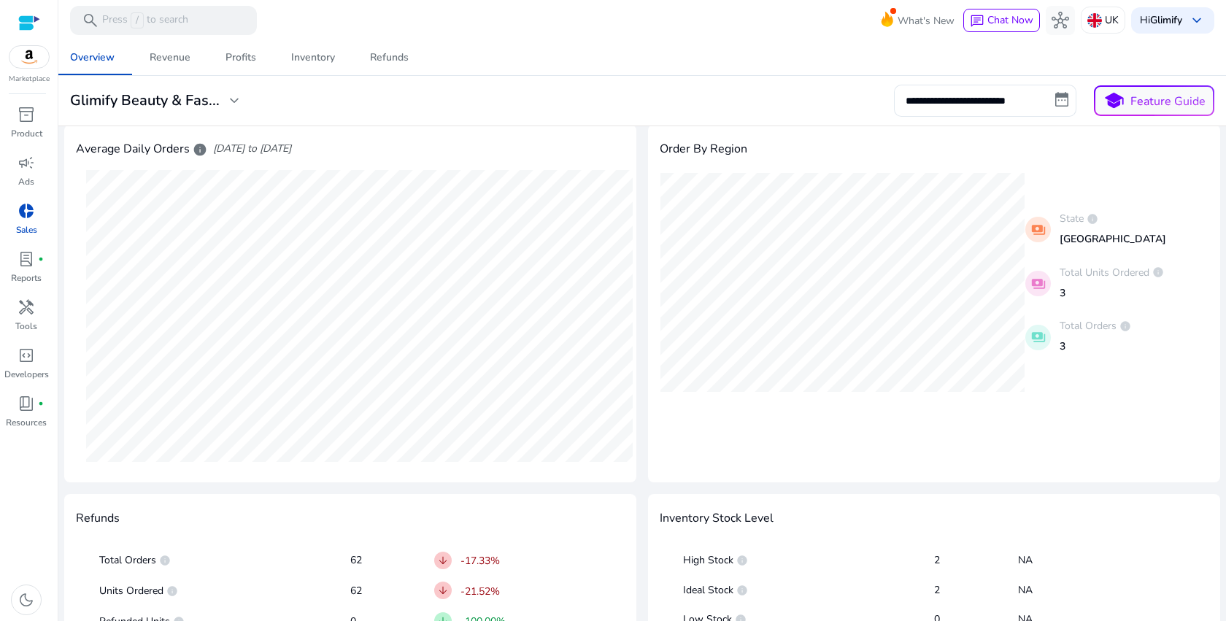
scroll to position [392, 0]
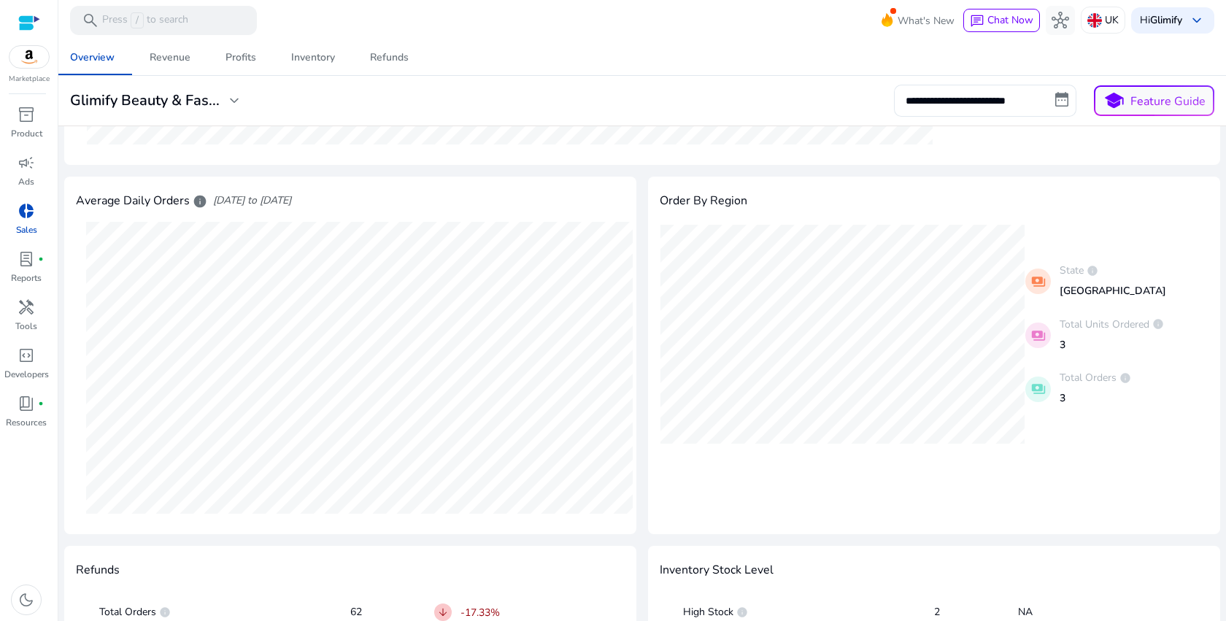
click at [291, 195] on span "[DATE] to [DATE]" at bounding box center [252, 200] width 78 height 15
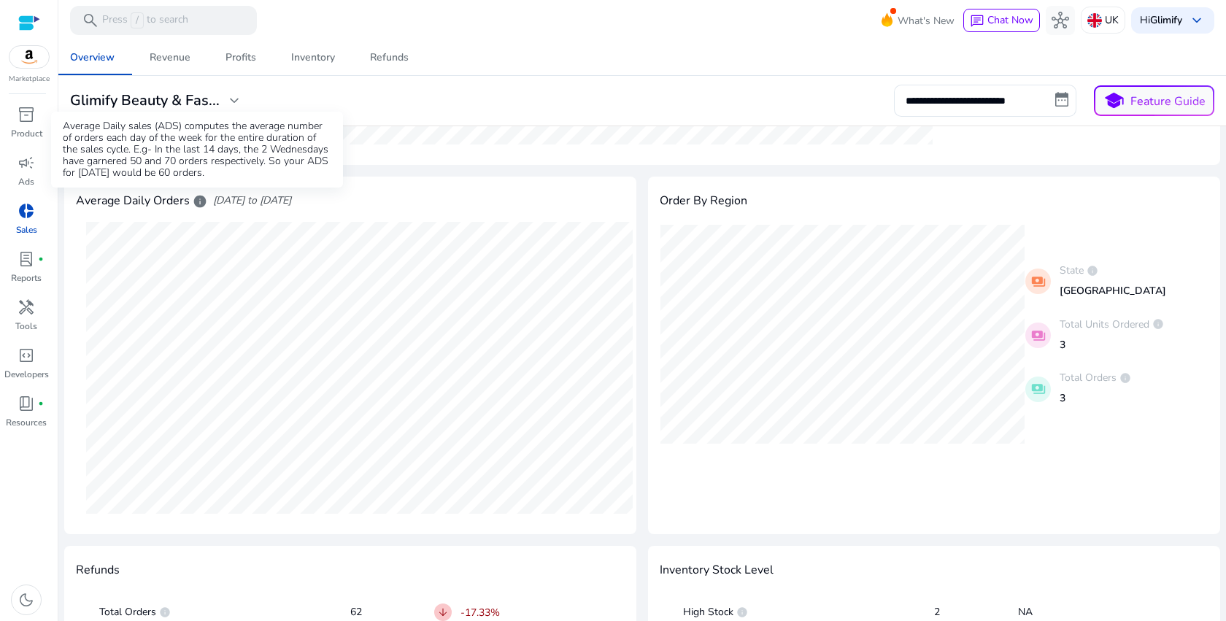
click at [199, 200] on span "info" at bounding box center [200, 201] width 15 height 15
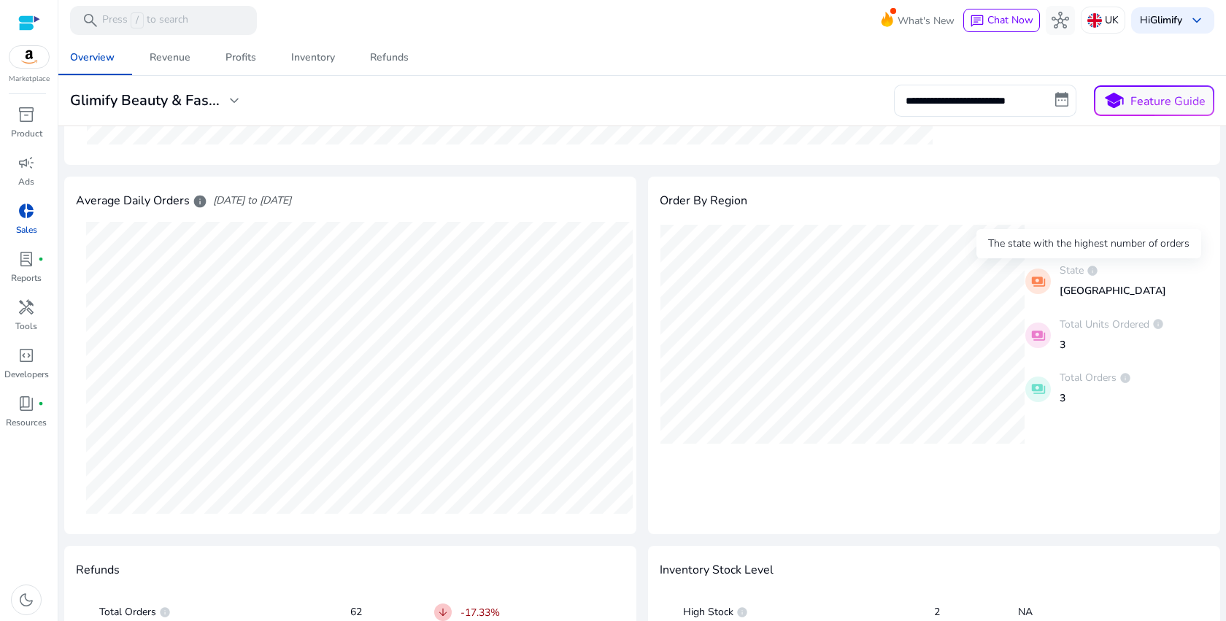
click at [1091, 270] on span "info" at bounding box center [1093, 271] width 12 height 12
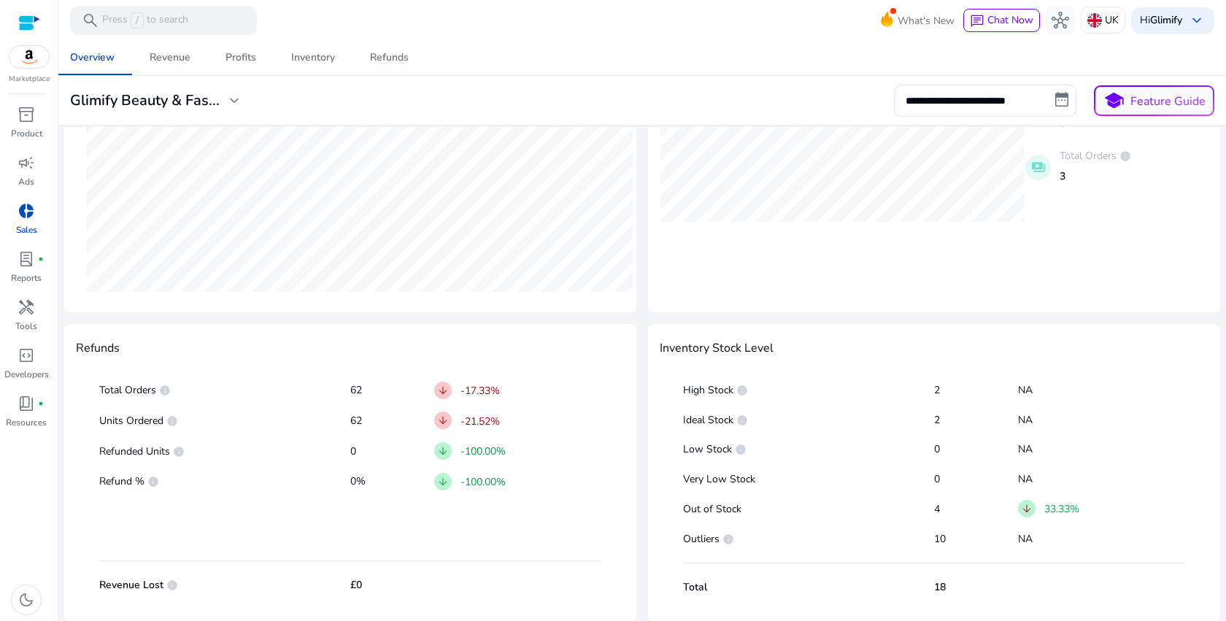
scroll to position [0, 0]
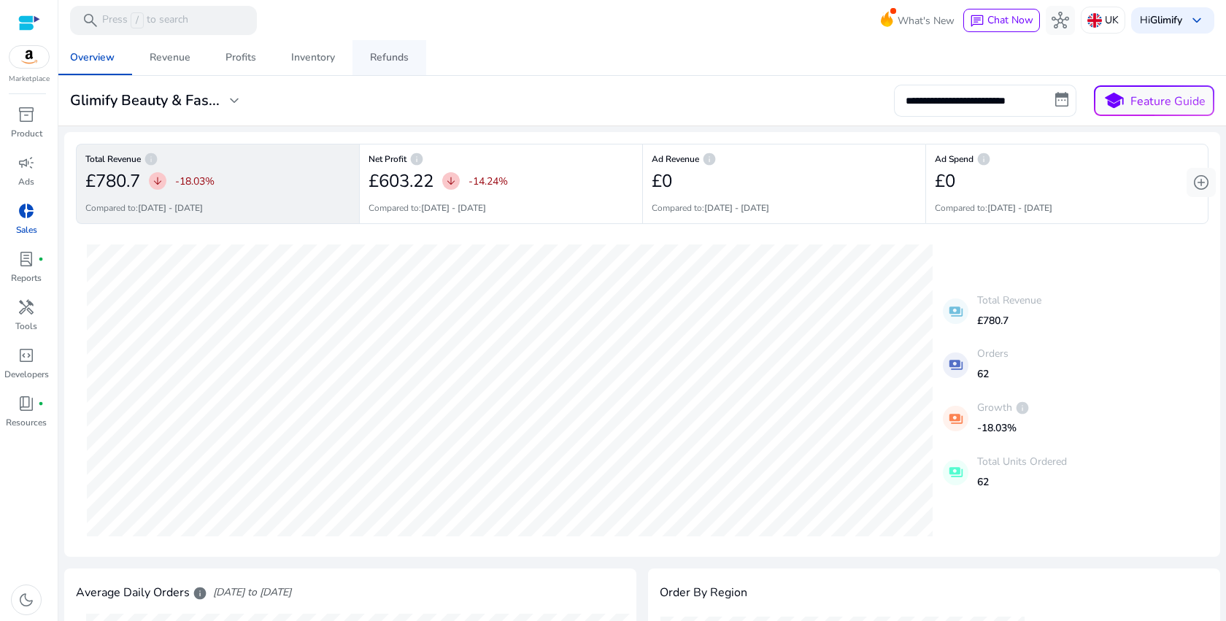
click at [383, 63] on div "Refunds" at bounding box center [389, 58] width 39 height 10
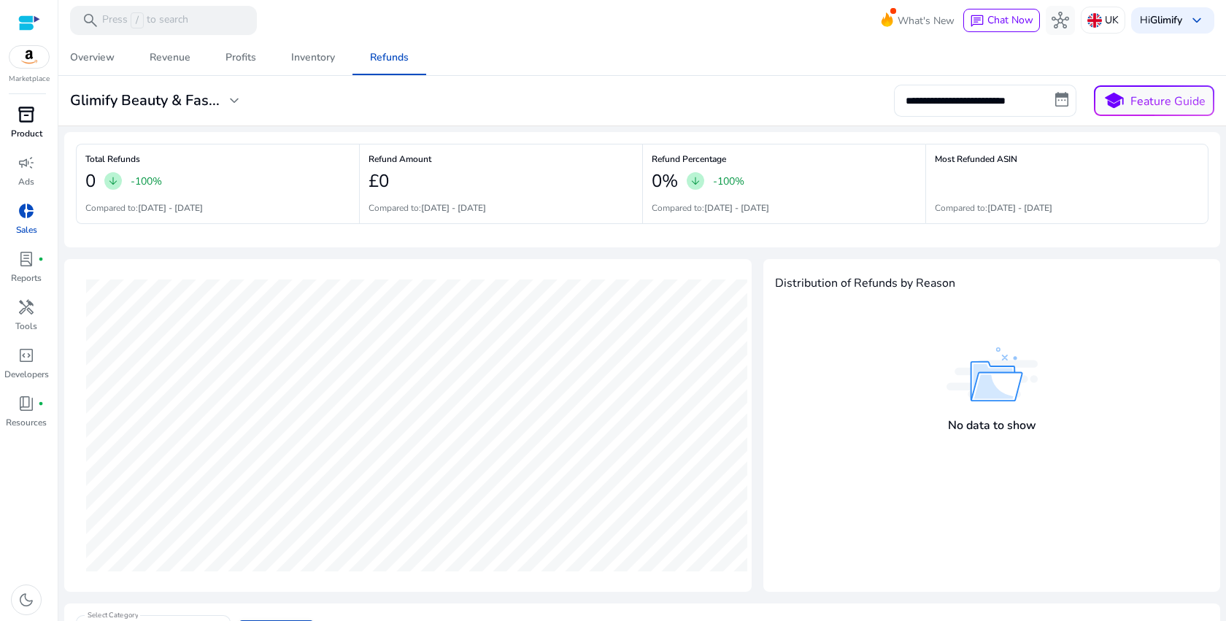
click at [23, 129] on p "Product" at bounding box center [26, 133] width 31 height 13
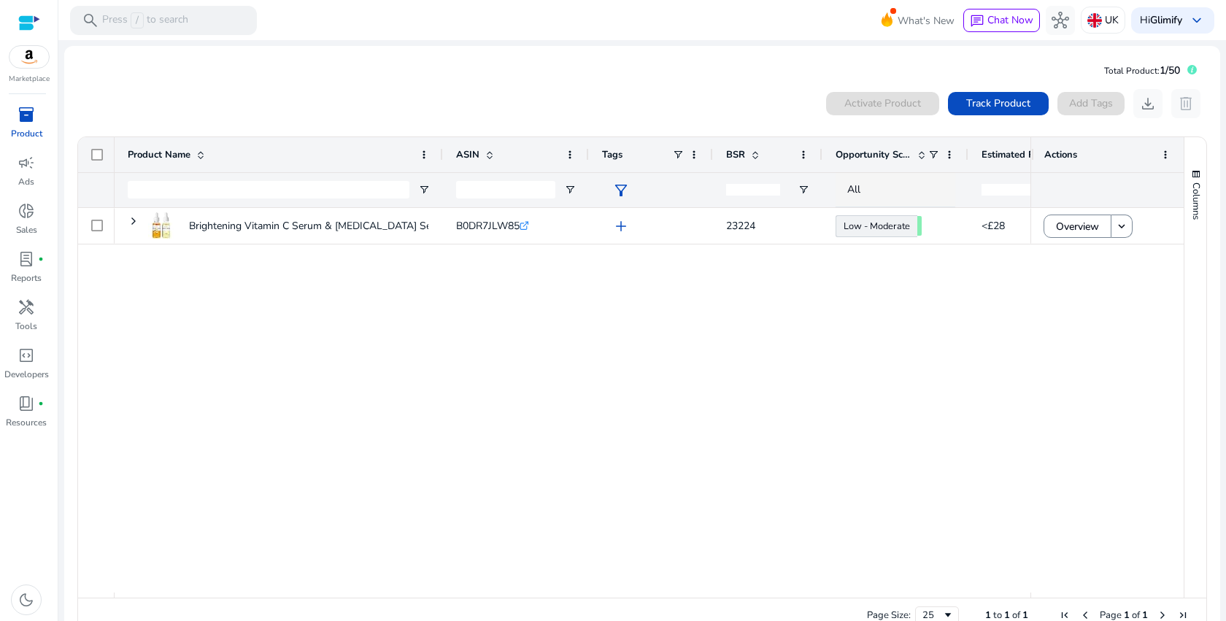
click at [379, 315] on div "Brightening Vitamin C Serum & Retinol Set – Hydrating Skincare... B0DR7JLW85 .s…" at bounding box center [573, 400] width 916 height 385
click at [26, 27] on div at bounding box center [29, 23] width 22 height 17
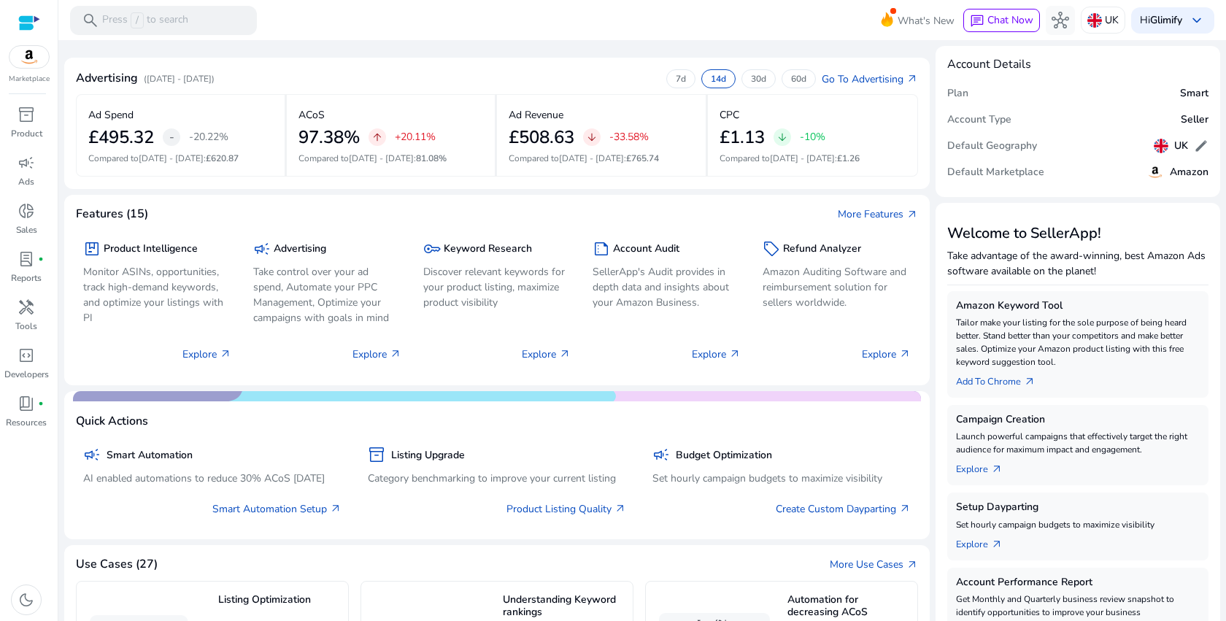
click at [26, 56] on img at bounding box center [28, 57] width 39 height 22
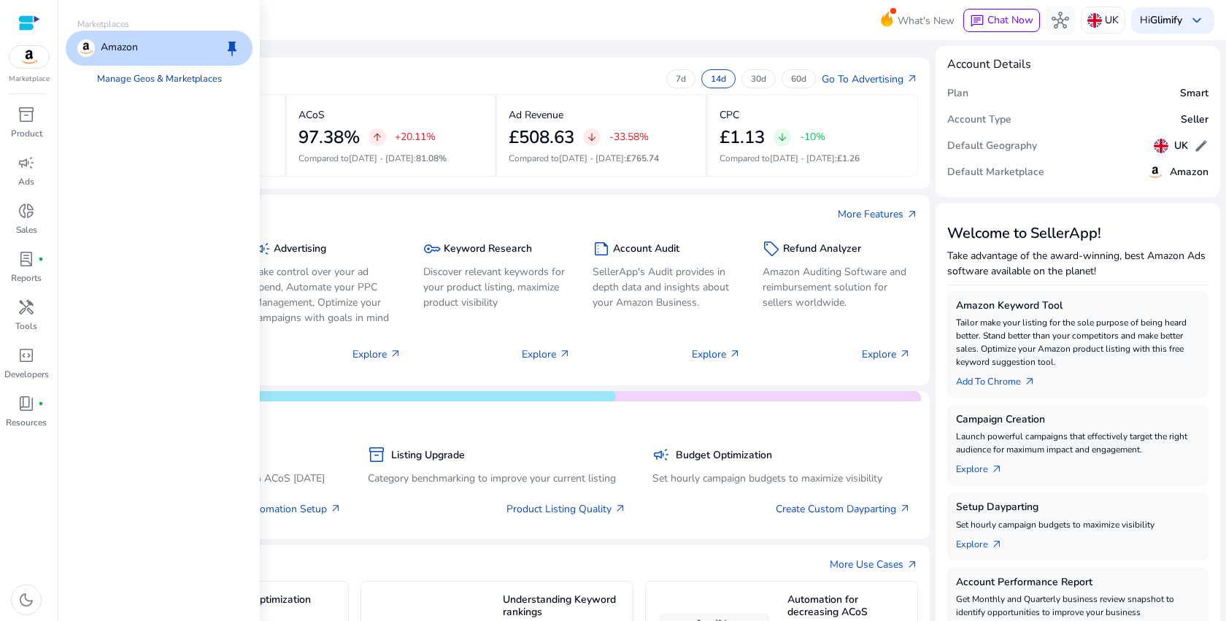
click at [121, 83] on link "Manage Geos & Marketplaces" at bounding box center [159, 79] width 148 height 26
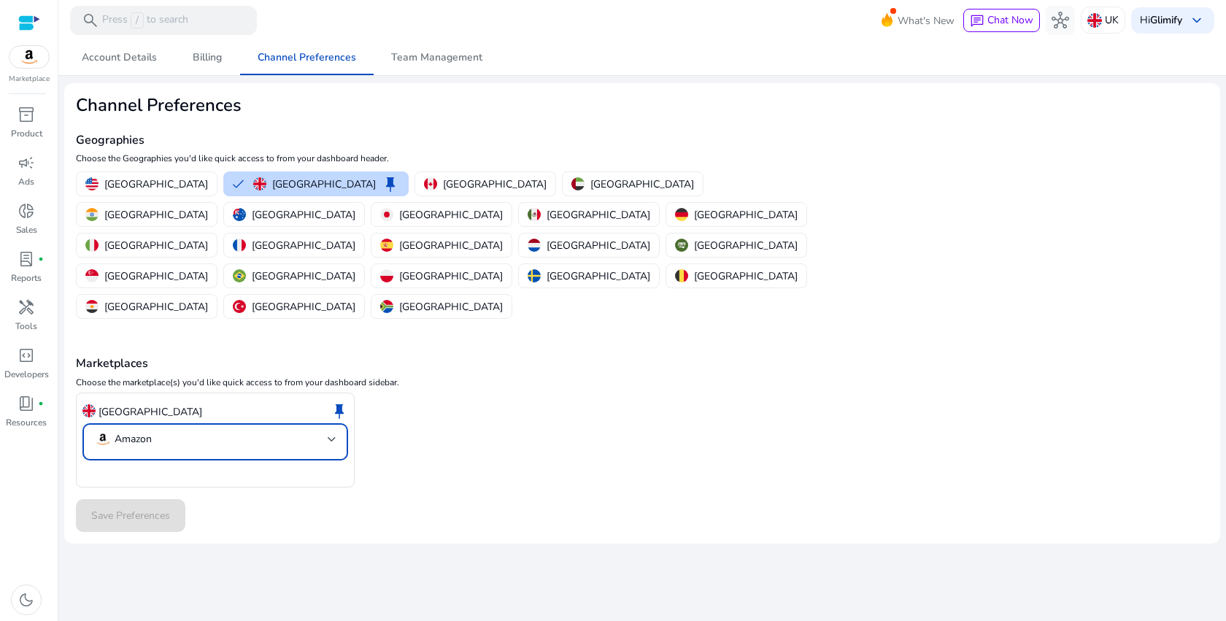
click at [259, 431] on mat-select-trigger "Amazon" at bounding box center [211, 440] width 234 height 18
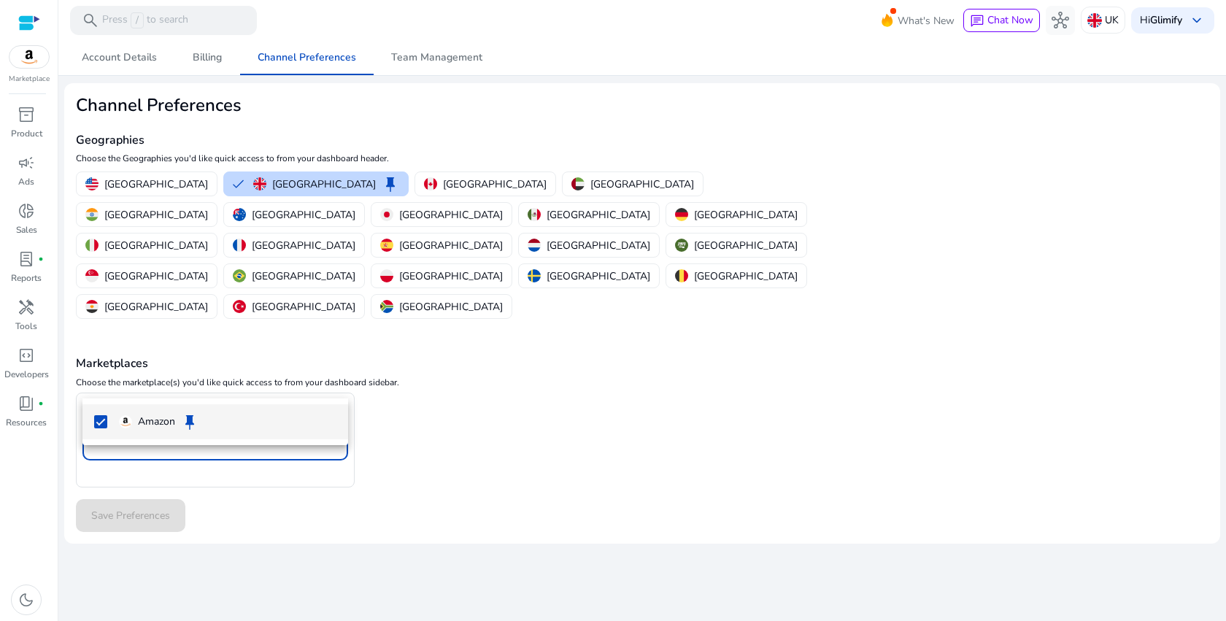
click at [586, 420] on div at bounding box center [613, 310] width 1226 height 621
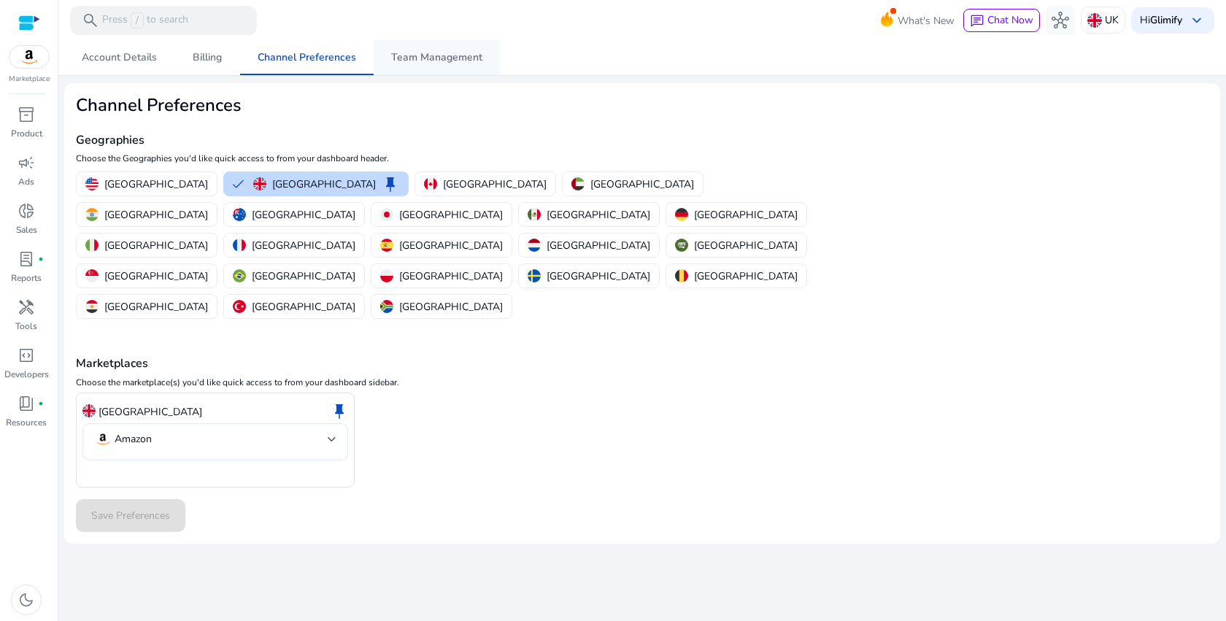
click at [456, 53] on span "Team Management" at bounding box center [436, 58] width 91 height 10
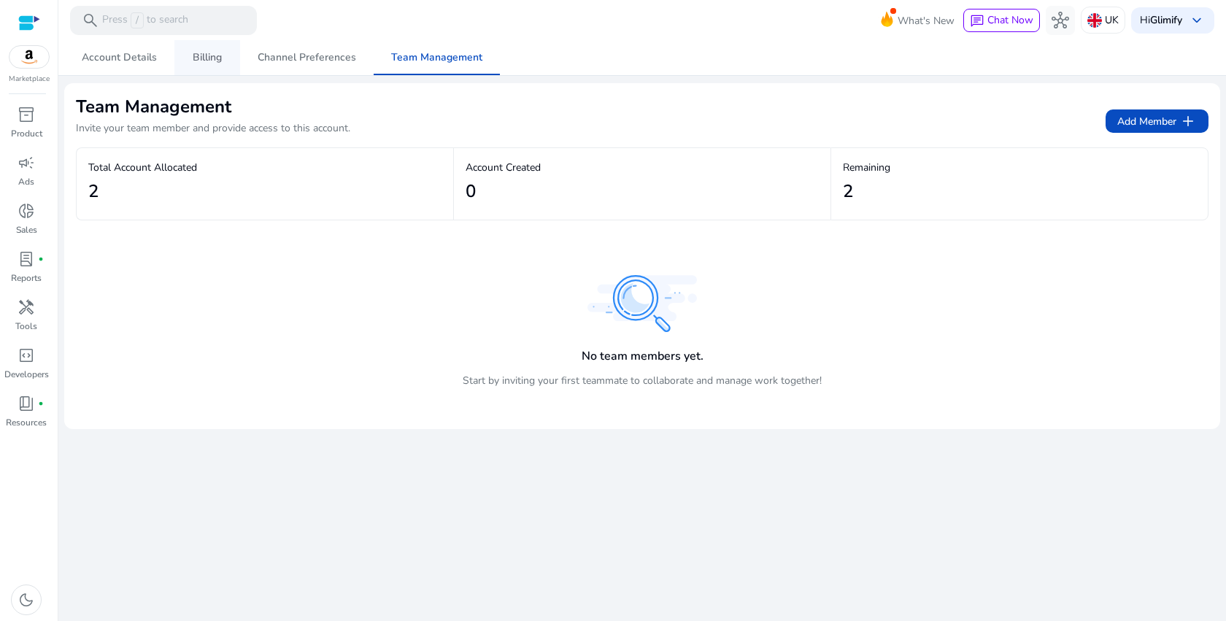
click at [177, 52] on link "Billing" at bounding box center [207, 57] width 66 height 35
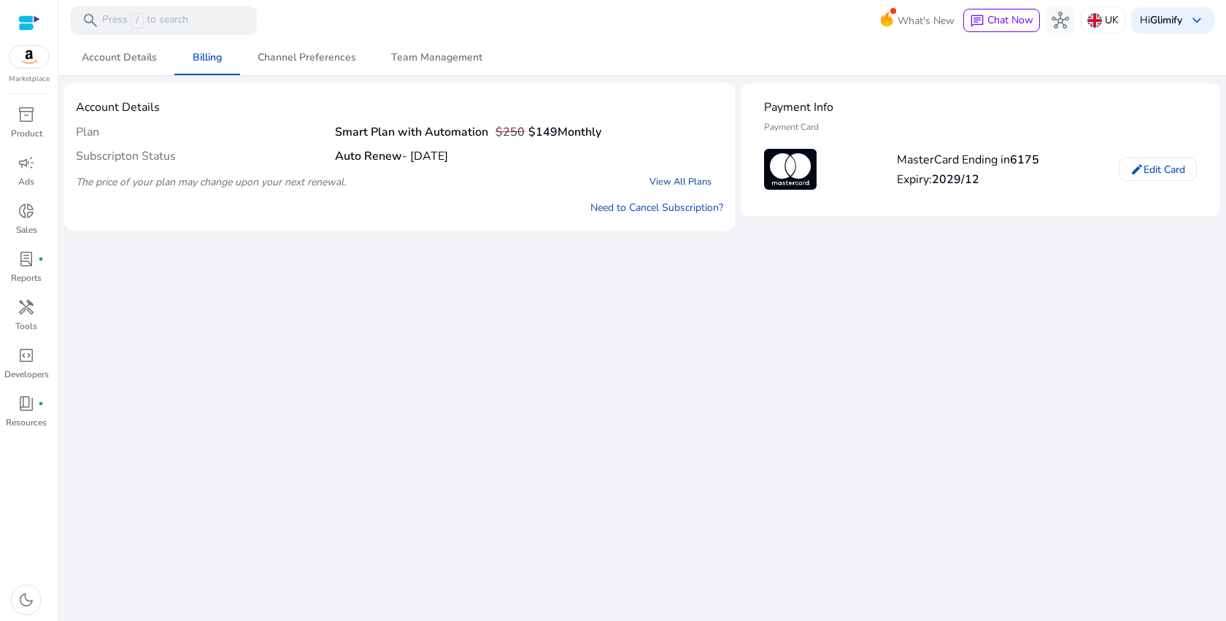
click at [680, 182] on link "View All Plans" at bounding box center [680, 182] width 85 height 26
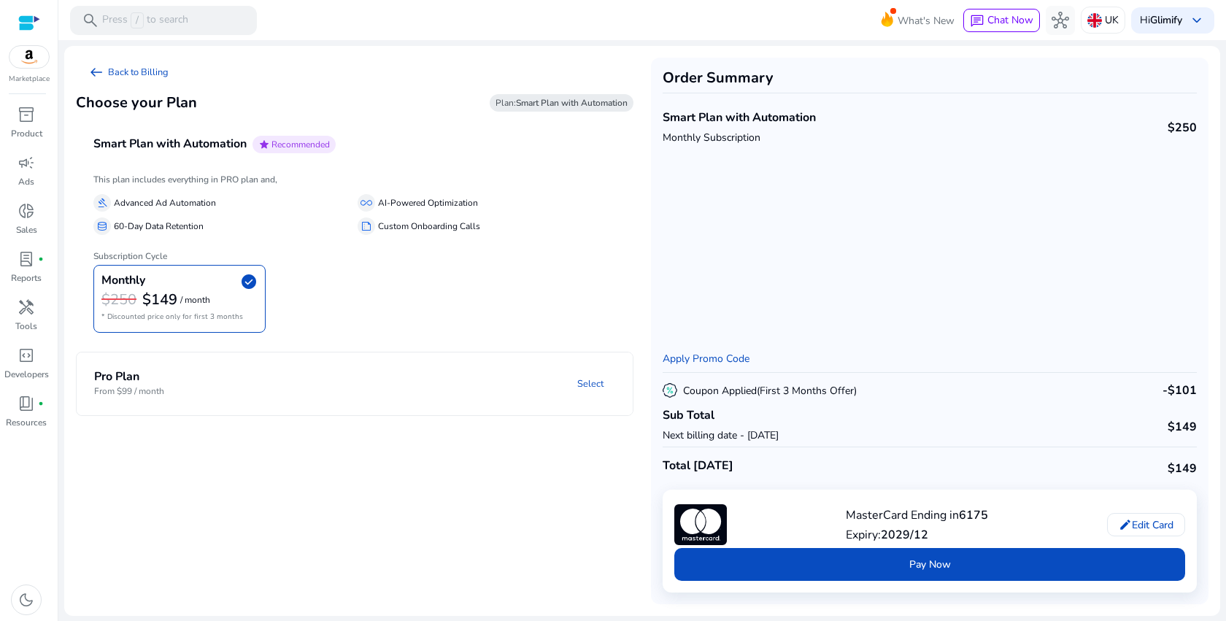
click at [459, 379] on mat-panel-description "Select" at bounding box center [454, 383] width 357 height 27
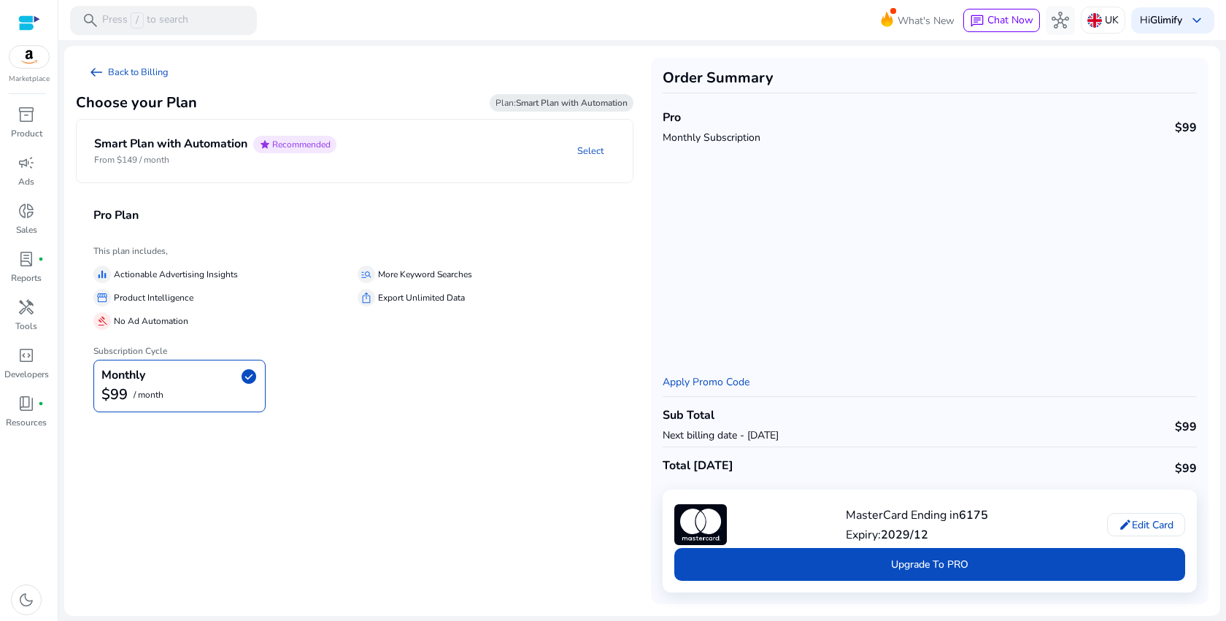
click at [477, 160] on mat-panel-description "Select" at bounding box center [490, 151] width 285 height 31
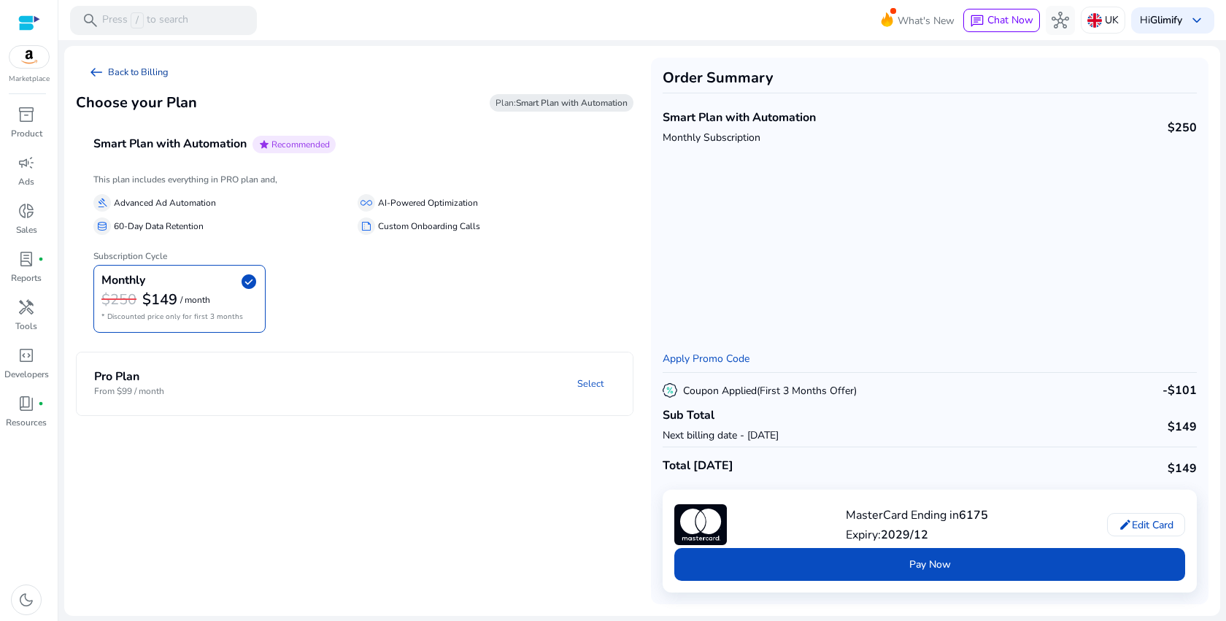
click at [99, 75] on span "arrow_left_alt" at bounding box center [97, 73] width 18 height 18
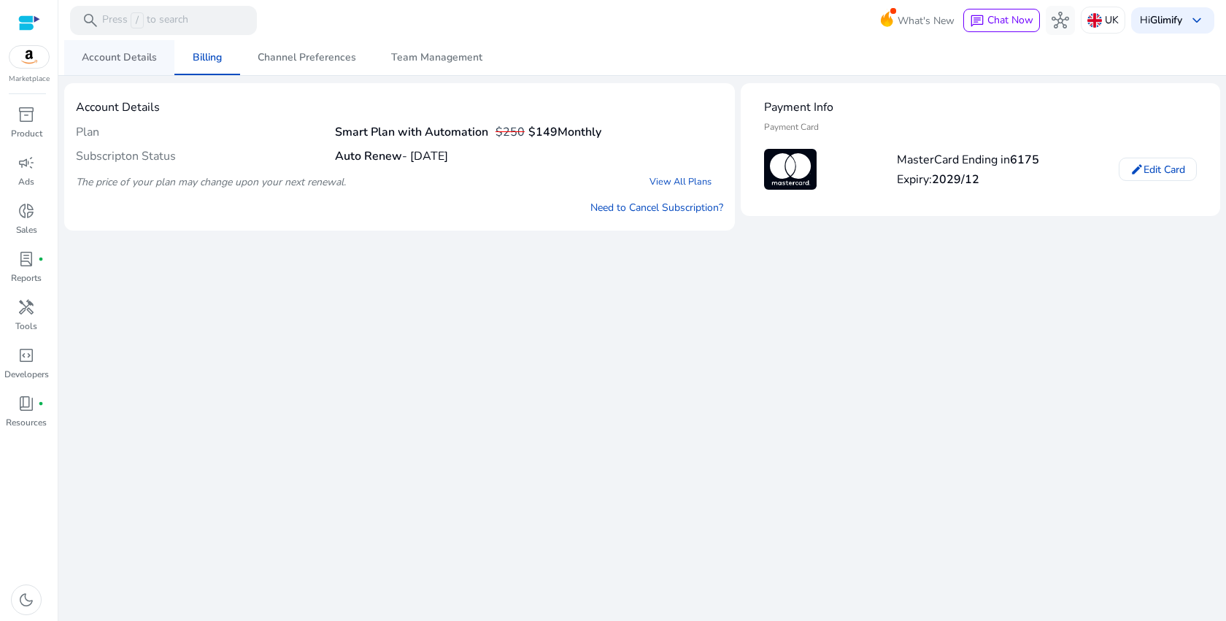
click at [137, 53] on span "Account Details" at bounding box center [119, 58] width 75 height 10
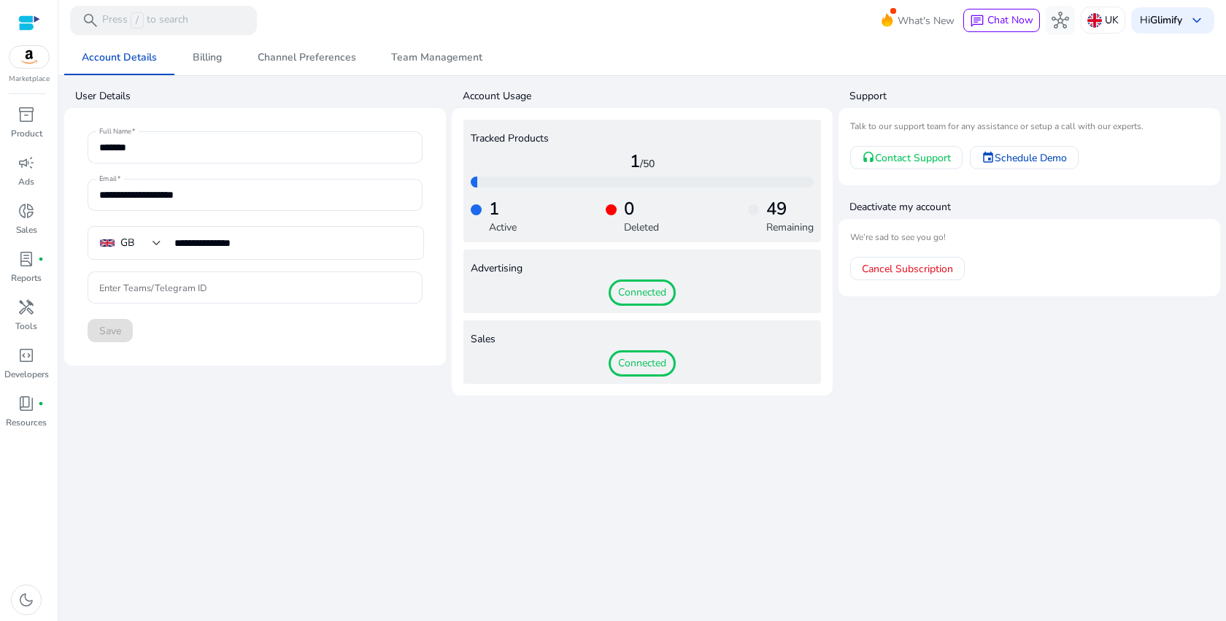
click at [642, 364] on span "Connected" at bounding box center [642, 363] width 67 height 26
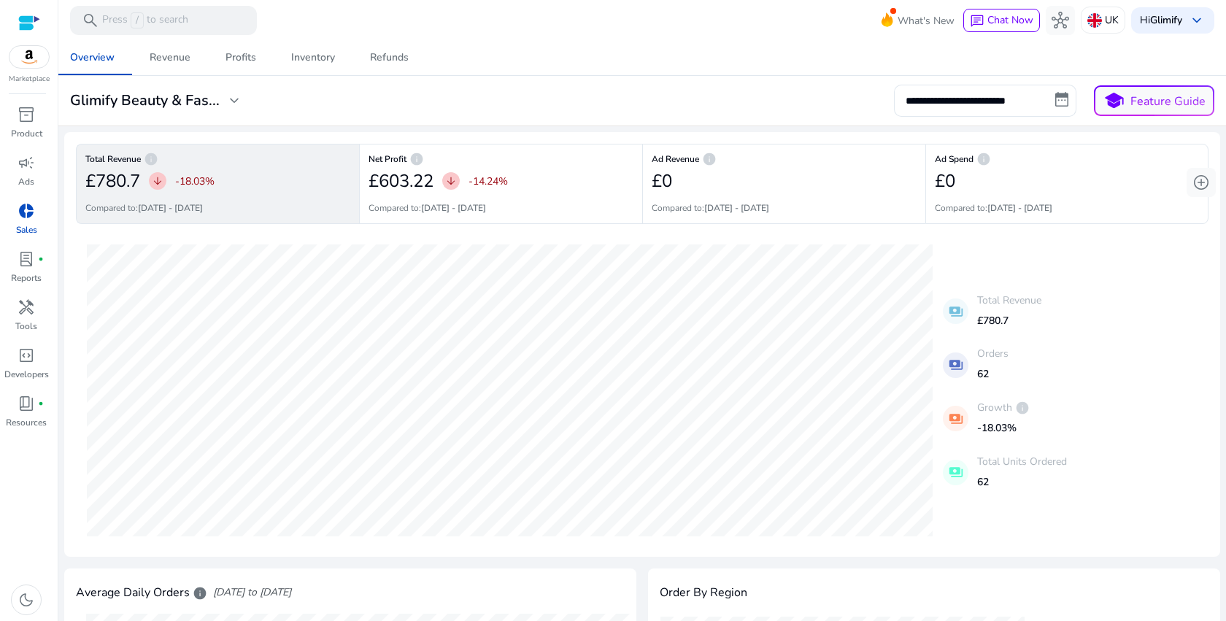
click at [27, 16] on div at bounding box center [29, 23] width 22 height 17
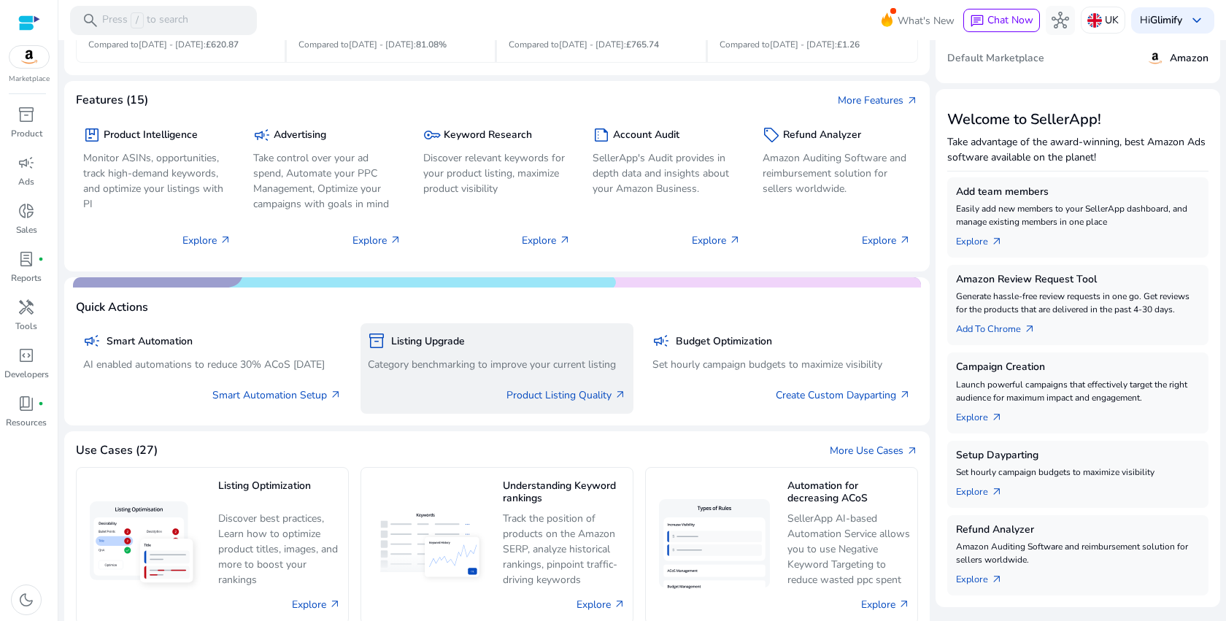
scroll to position [177, 0]
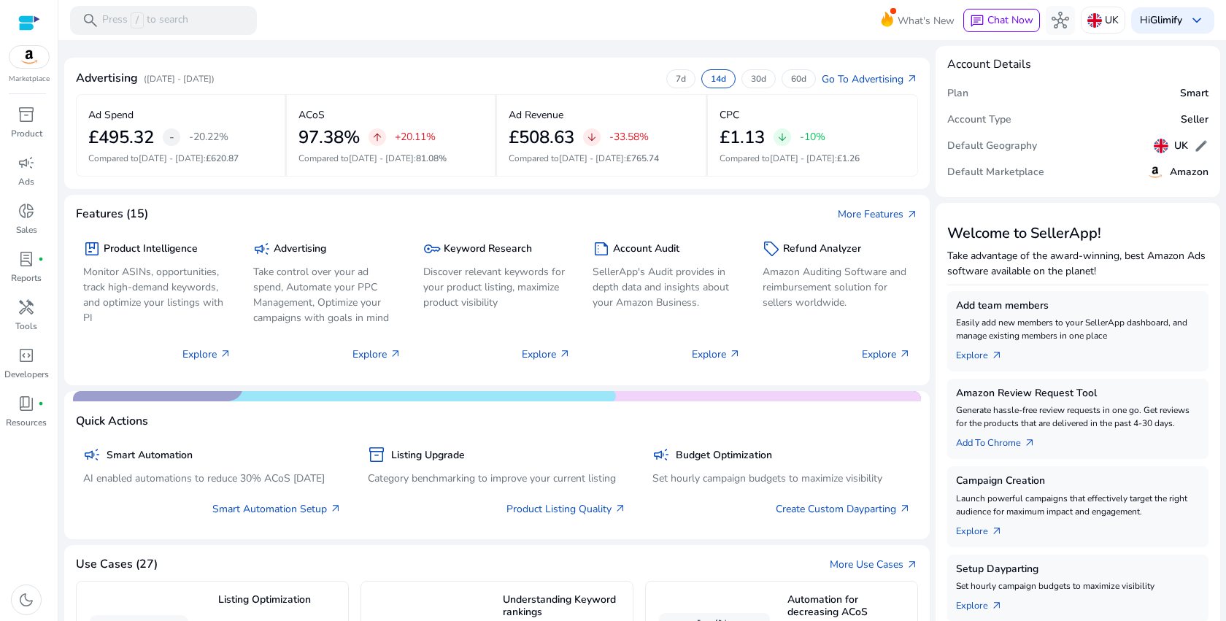
scroll to position [177, 0]
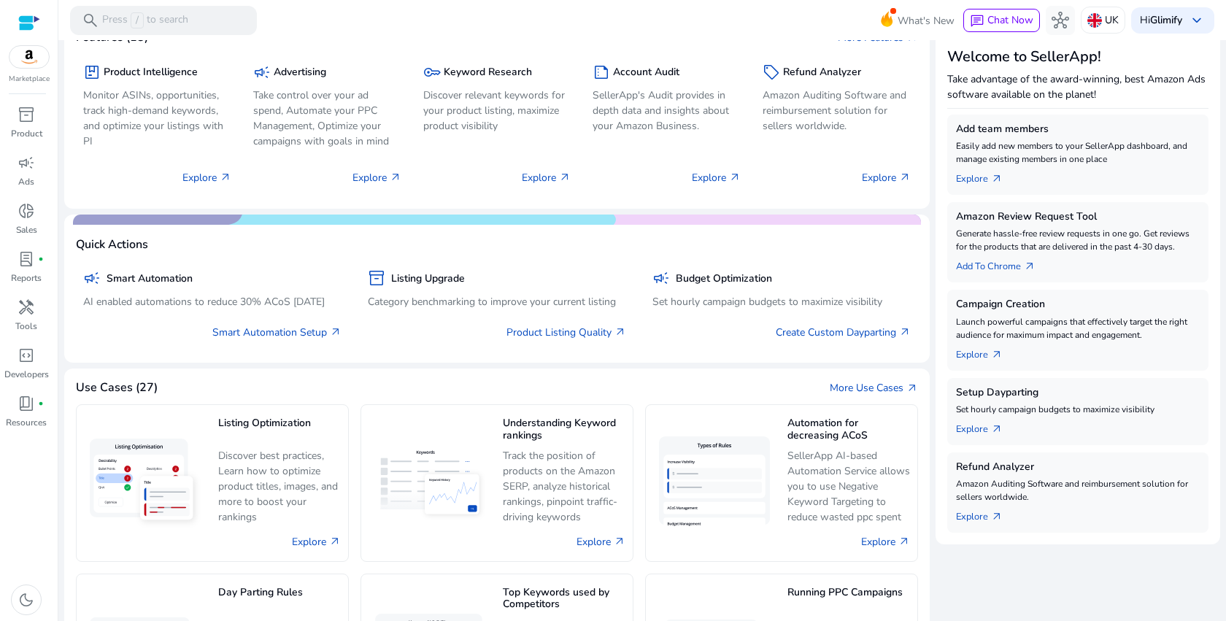
click at [635, 353] on mat-card "Quick Actions campaign Smart Automation AI enabled automations to reduce 30% AC…" at bounding box center [497, 289] width 866 height 149
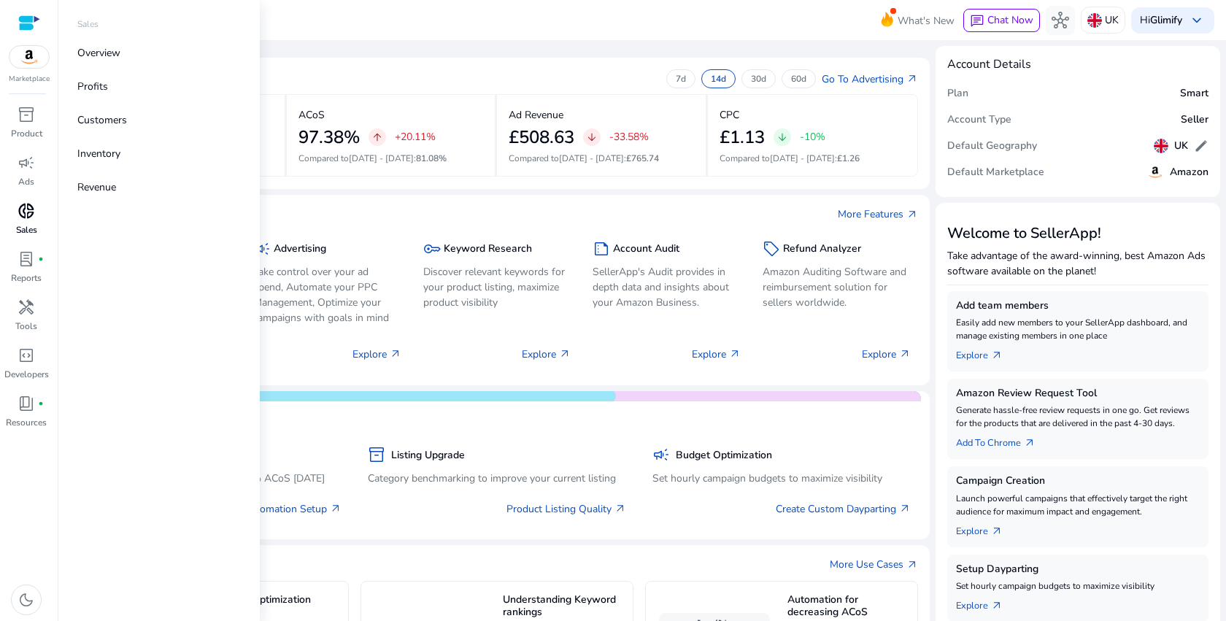
click at [31, 220] on span "donut_small" at bounding box center [27, 211] width 18 height 18
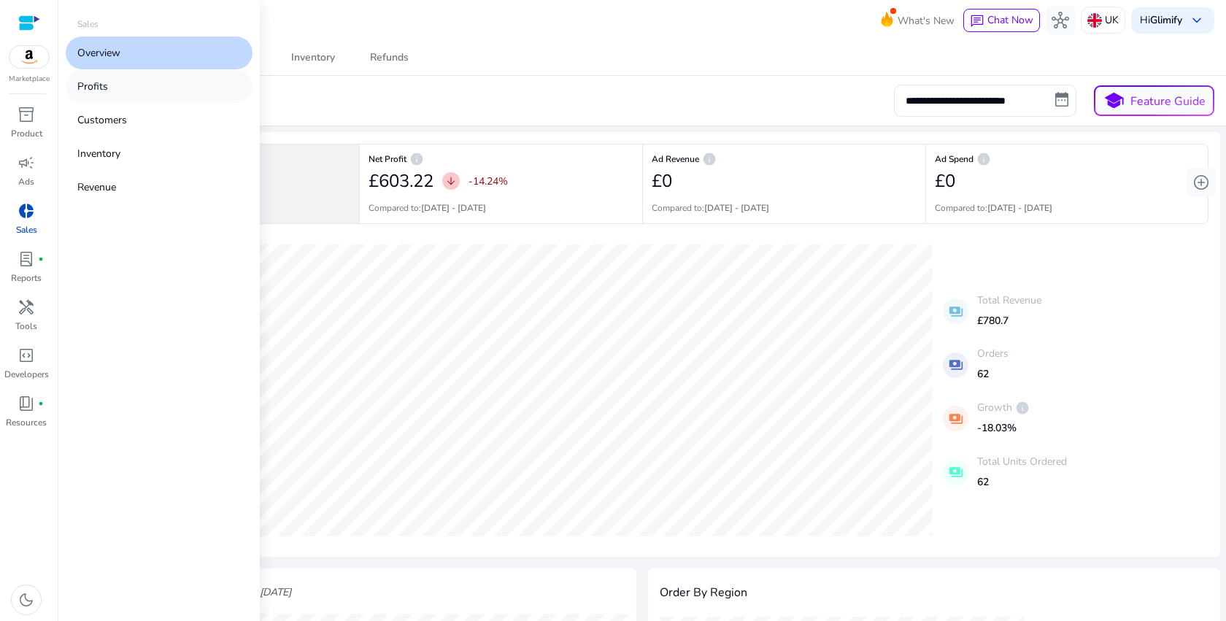
click at [112, 95] on link "Profits" at bounding box center [159, 86] width 187 height 33
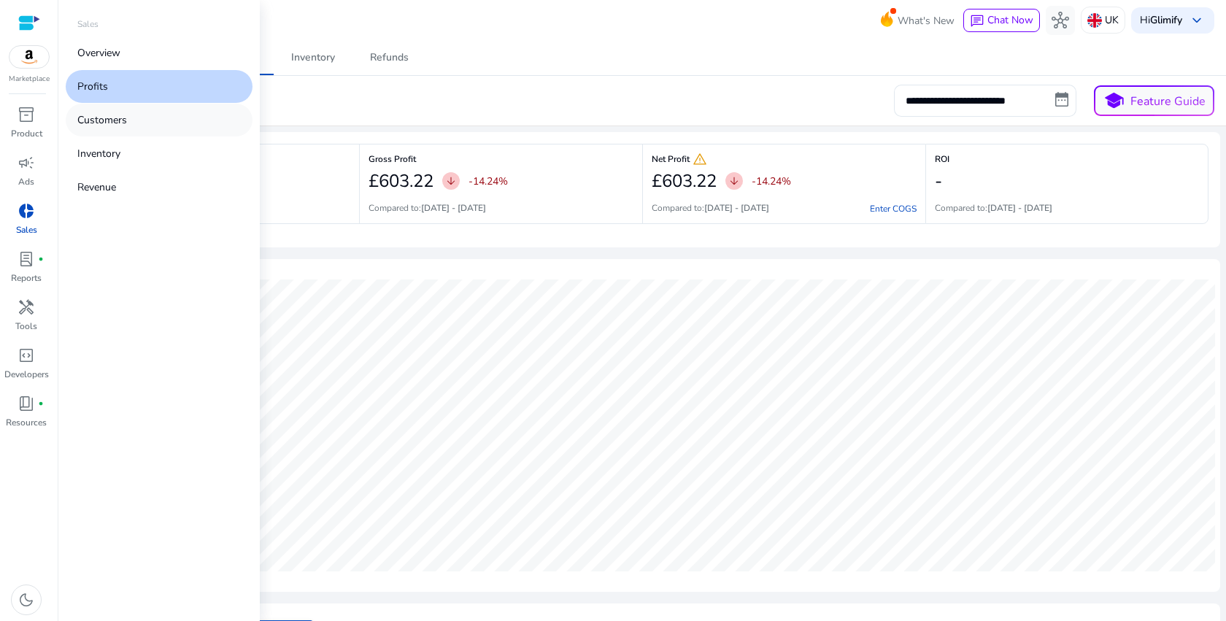
click at [120, 128] on link "Customers" at bounding box center [159, 120] width 187 height 33
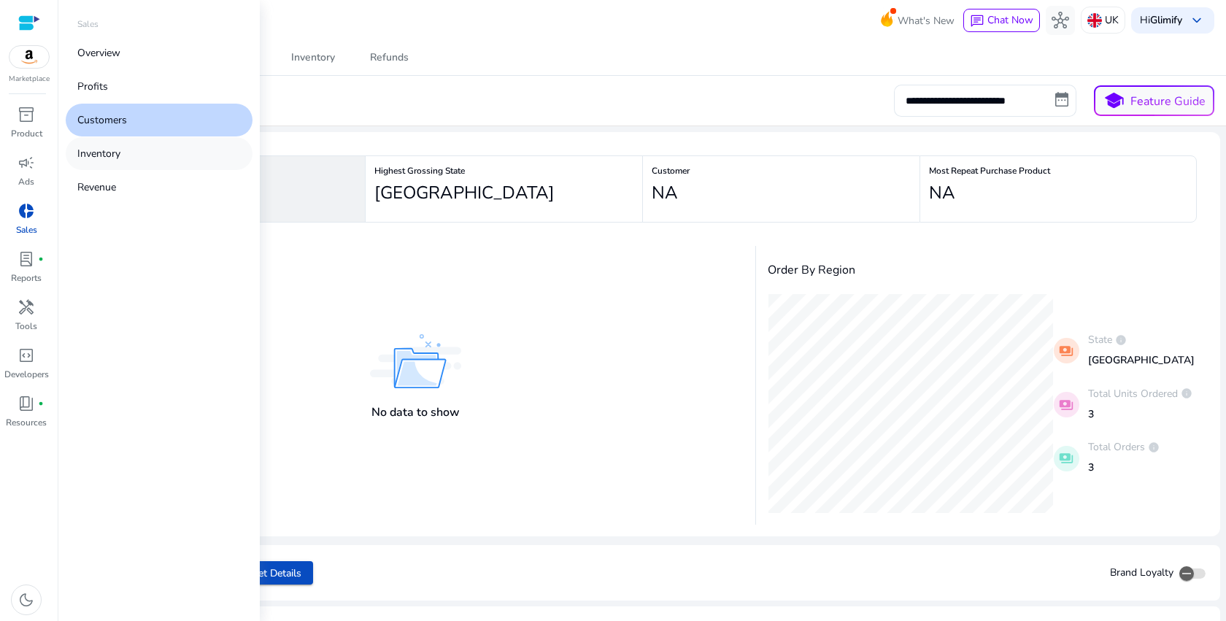
click at [125, 150] on link "Inventory" at bounding box center [159, 153] width 187 height 33
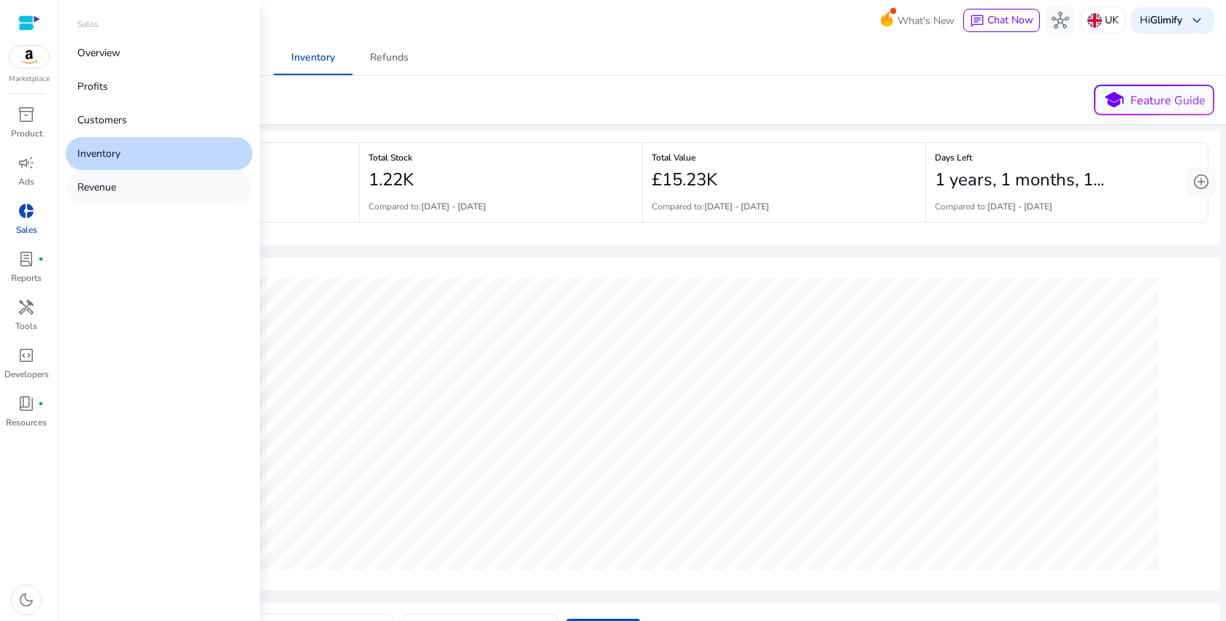
click at [120, 191] on link "Revenue" at bounding box center [159, 187] width 187 height 33
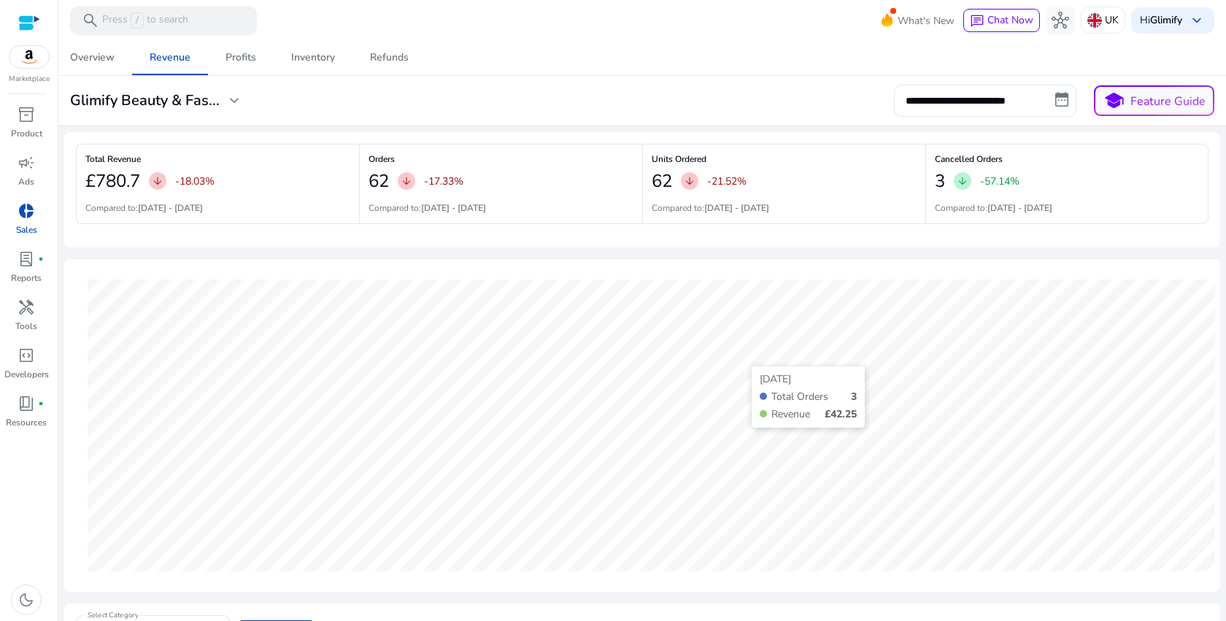
scroll to position [456, 0]
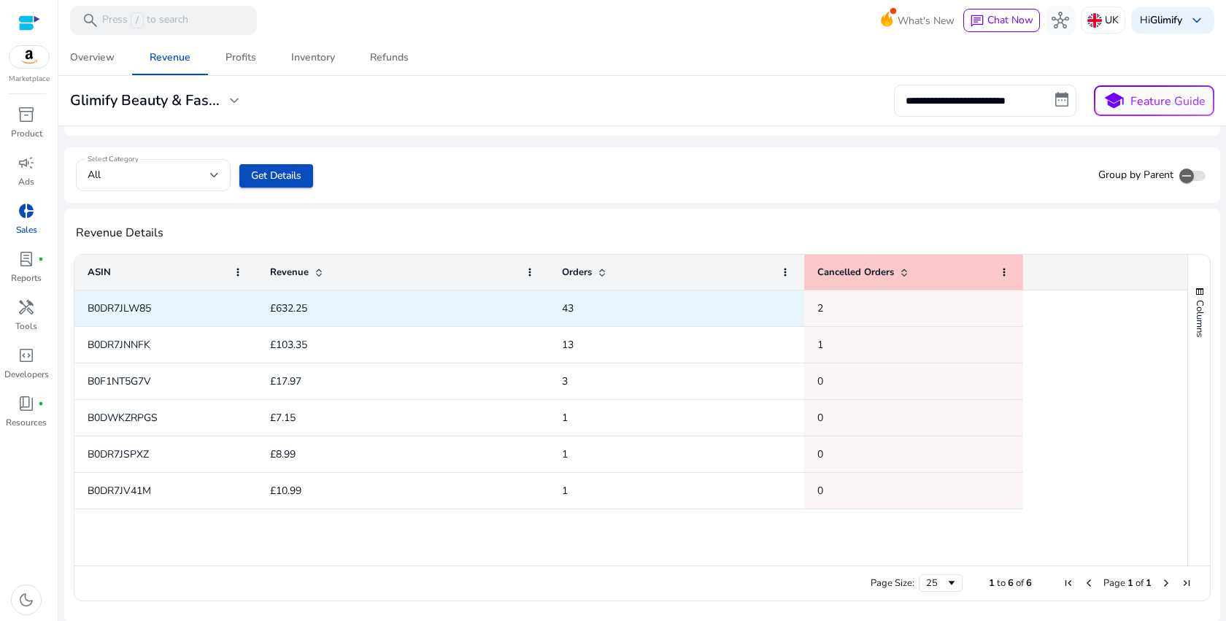
click at [275, 307] on span "£632.25" at bounding box center [288, 308] width 37 height 14
click at [178, 318] on span "B0DR7JLW85" at bounding box center [166, 308] width 156 height 30
click at [836, 309] on span "2" at bounding box center [914, 308] width 193 height 30
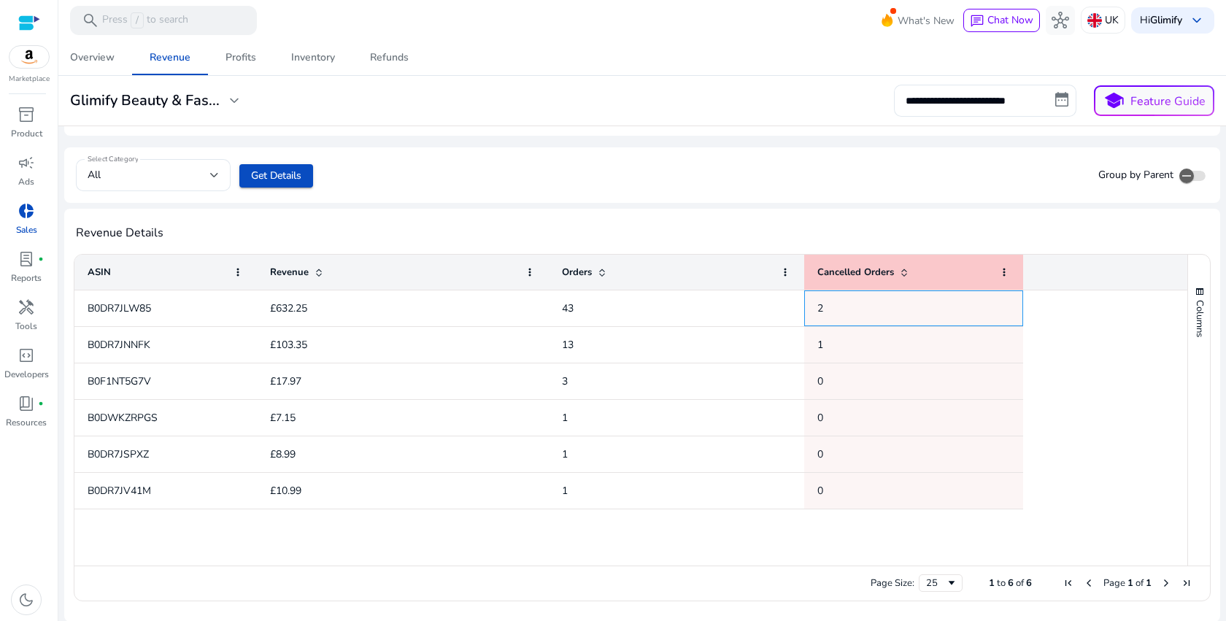
scroll to position [0, 0]
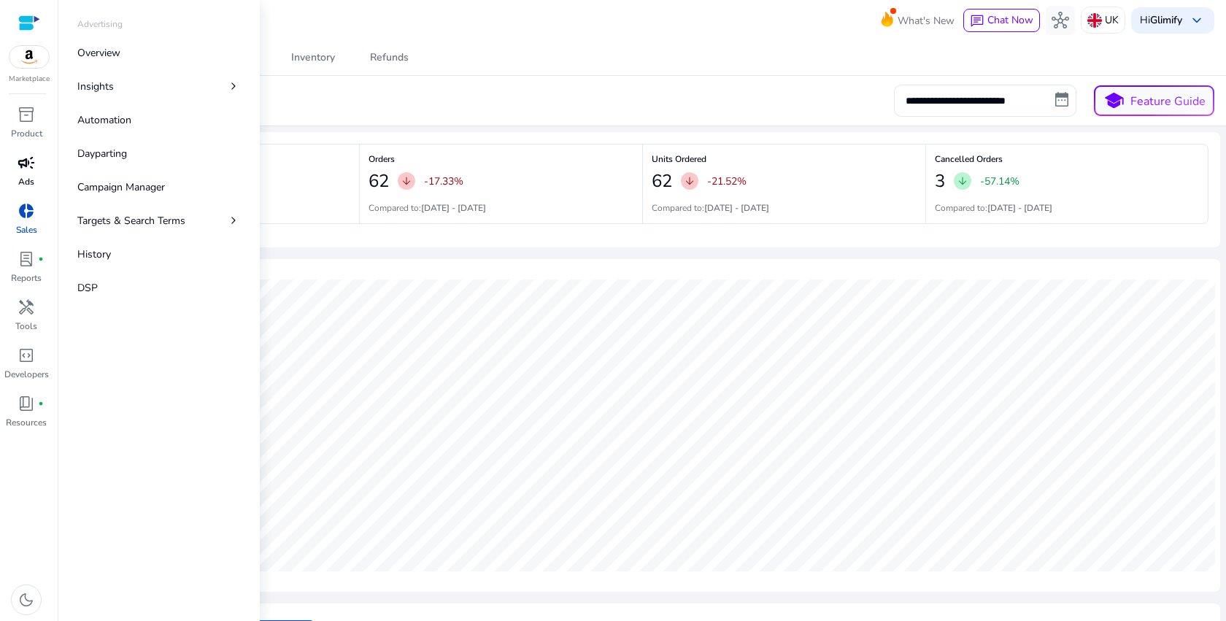
click at [26, 173] on div "campaign" at bounding box center [26, 162] width 41 height 23
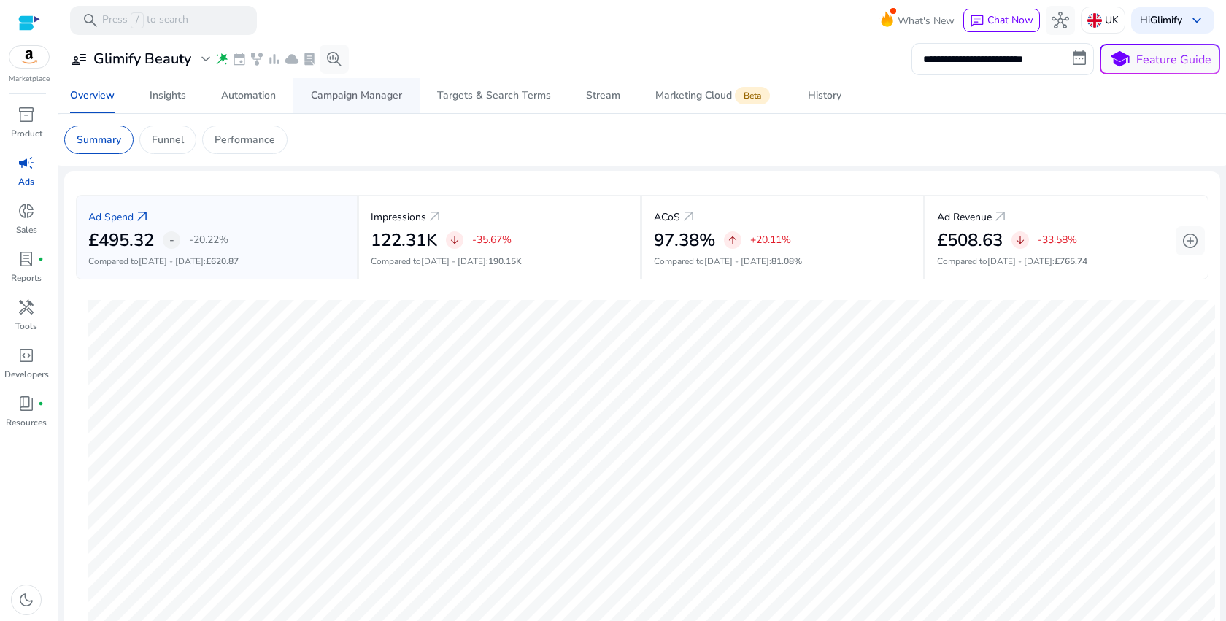
click at [372, 101] on div "Campaign Manager" at bounding box center [356, 96] width 91 height 10
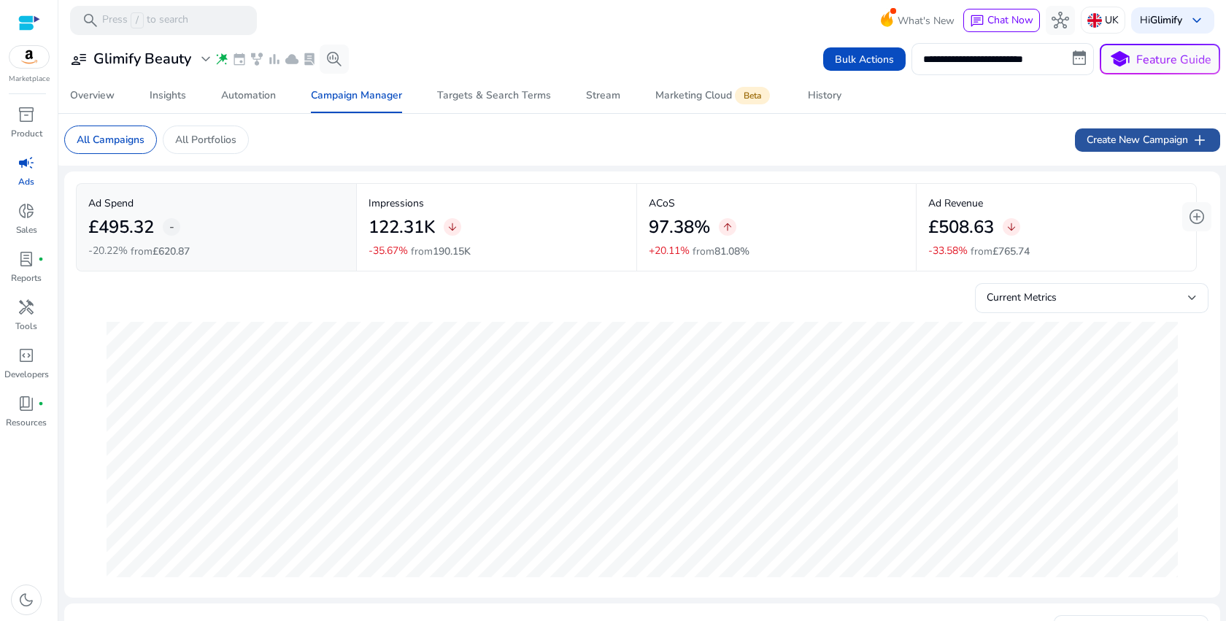
click at [1092, 143] on span "Create New Campaign add" at bounding box center [1148, 140] width 122 height 18
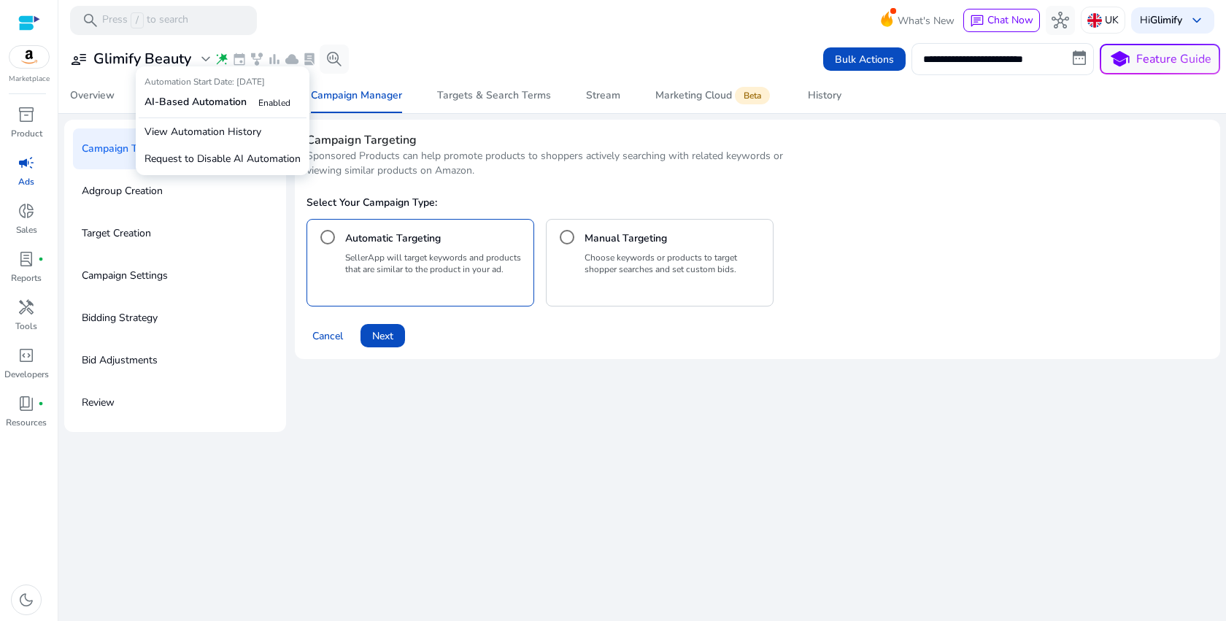
click at [222, 60] on span "wand_stars" at bounding box center [222, 59] width 15 height 15
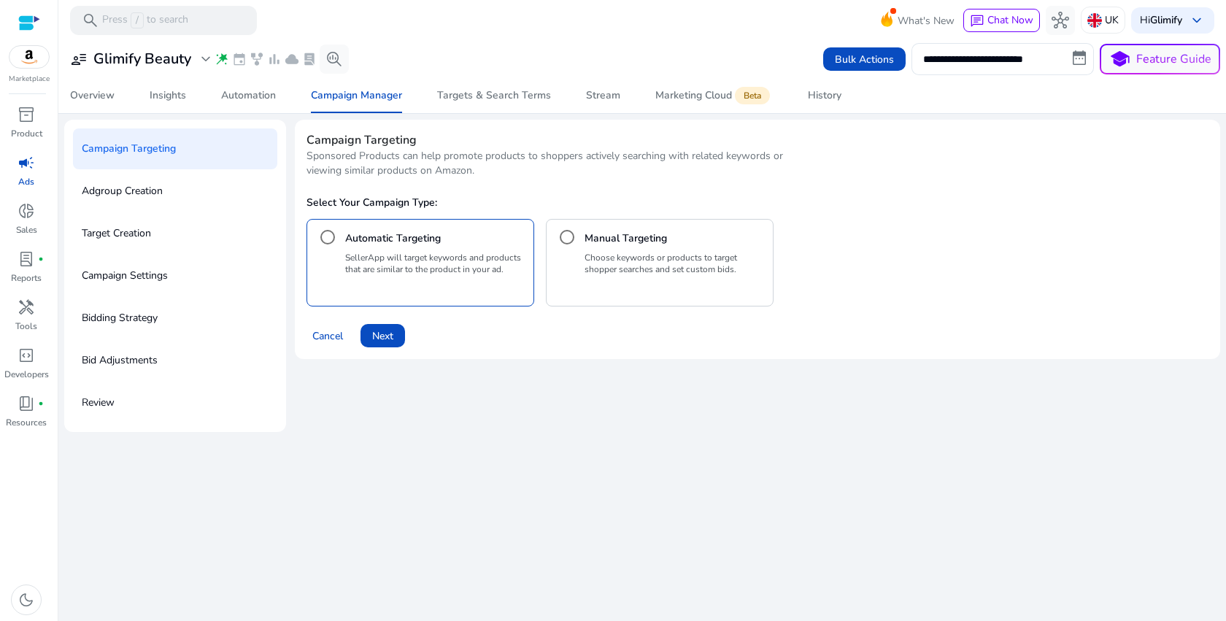
click at [1040, 275] on div "Automatic Targeting SellerApp will target keywords and products that are simila…" at bounding box center [758, 263] width 902 height 88
click at [882, 21] on icon at bounding box center [888, 18] width 12 height 15
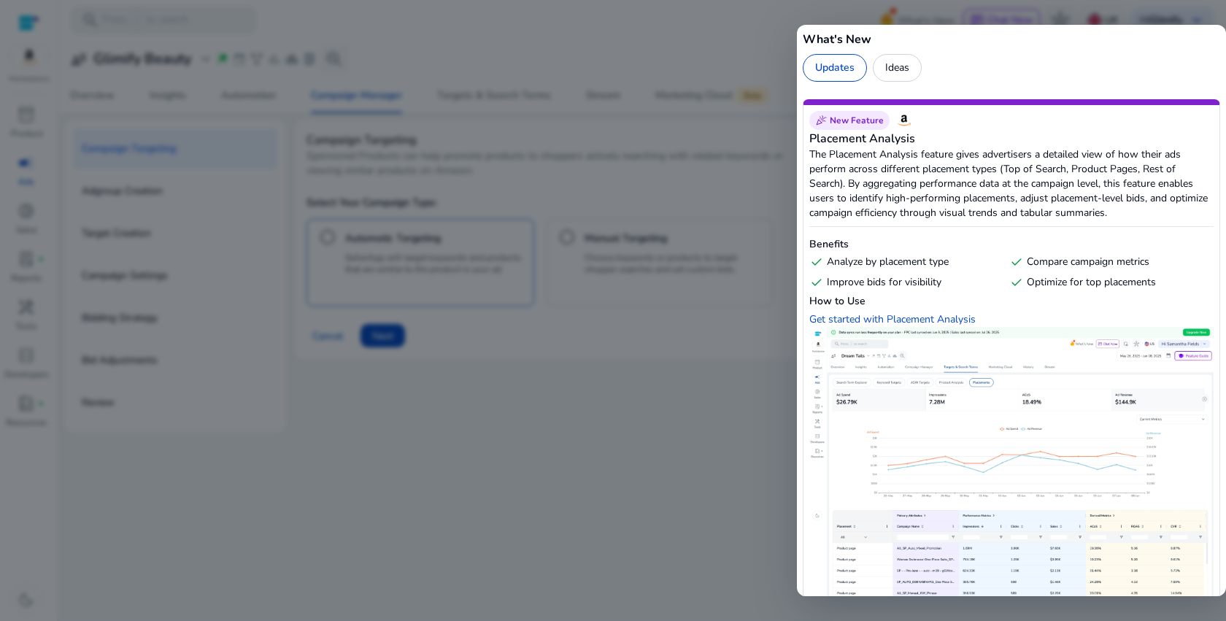
click at [762, 437] on div at bounding box center [613, 310] width 1226 height 621
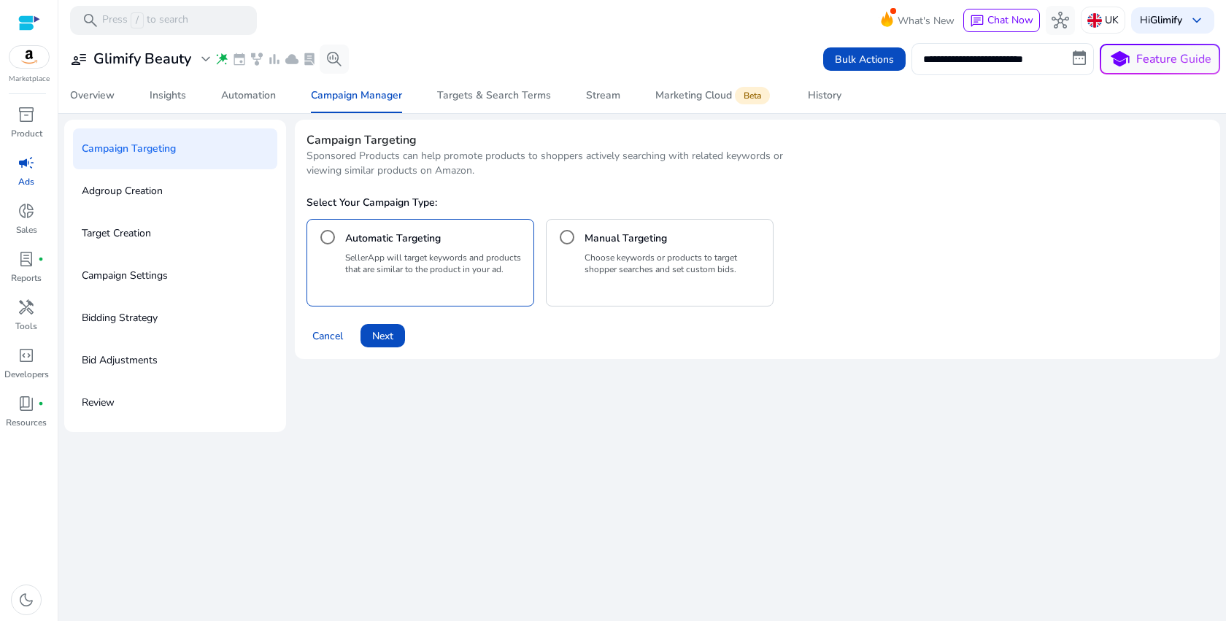
click at [28, 24] on div at bounding box center [29, 23] width 22 height 17
